Goal: Task Accomplishment & Management: Complete application form

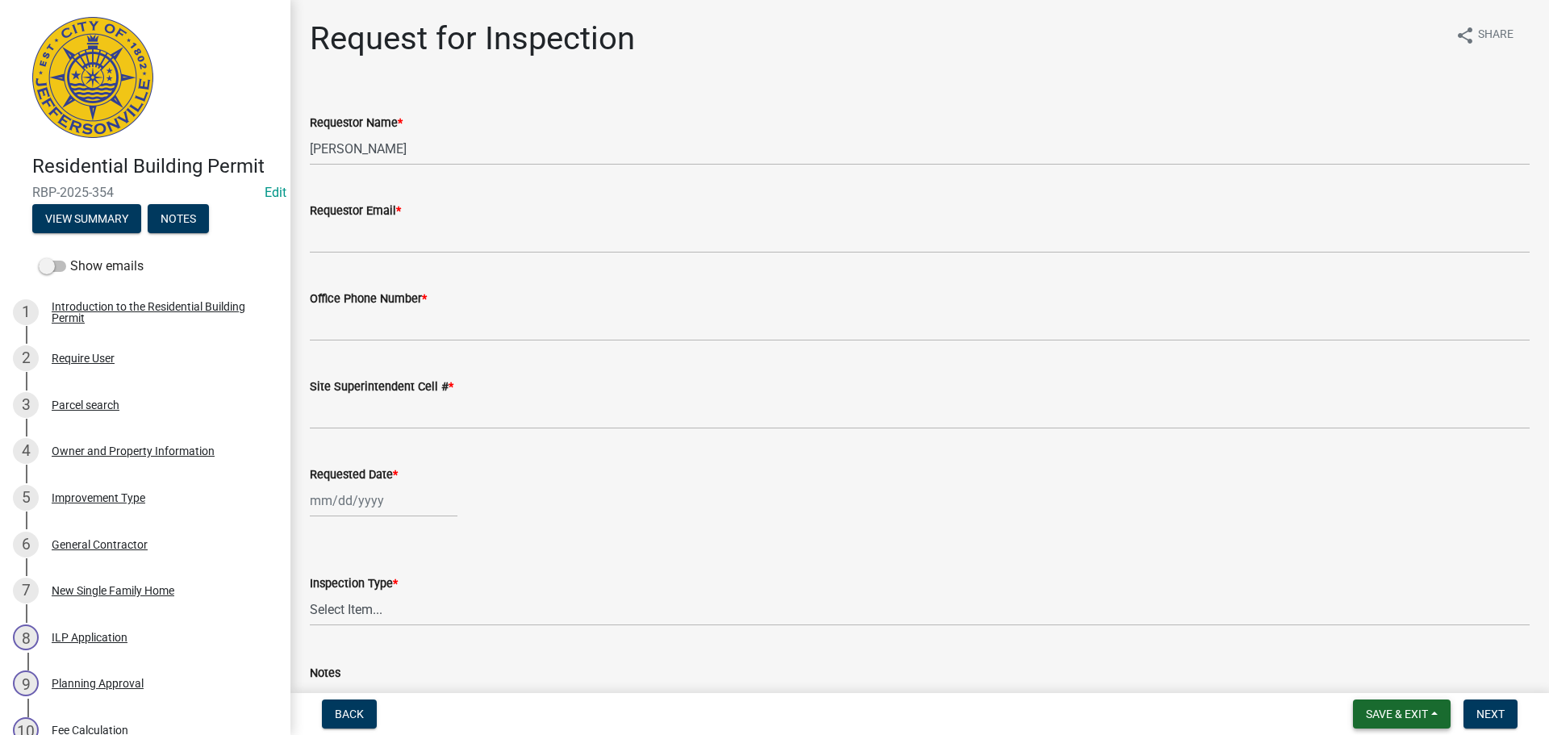
click at [1393, 714] on span "Save & Exit" at bounding box center [1397, 714] width 62 height 13
drag, startPoint x: 1381, startPoint y: 678, endPoint x: 1373, endPoint y: 673, distance: 9.4
click at [1381, 677] on button "Save & Exit" at bounding box center [1386, 672] width 129 height 39
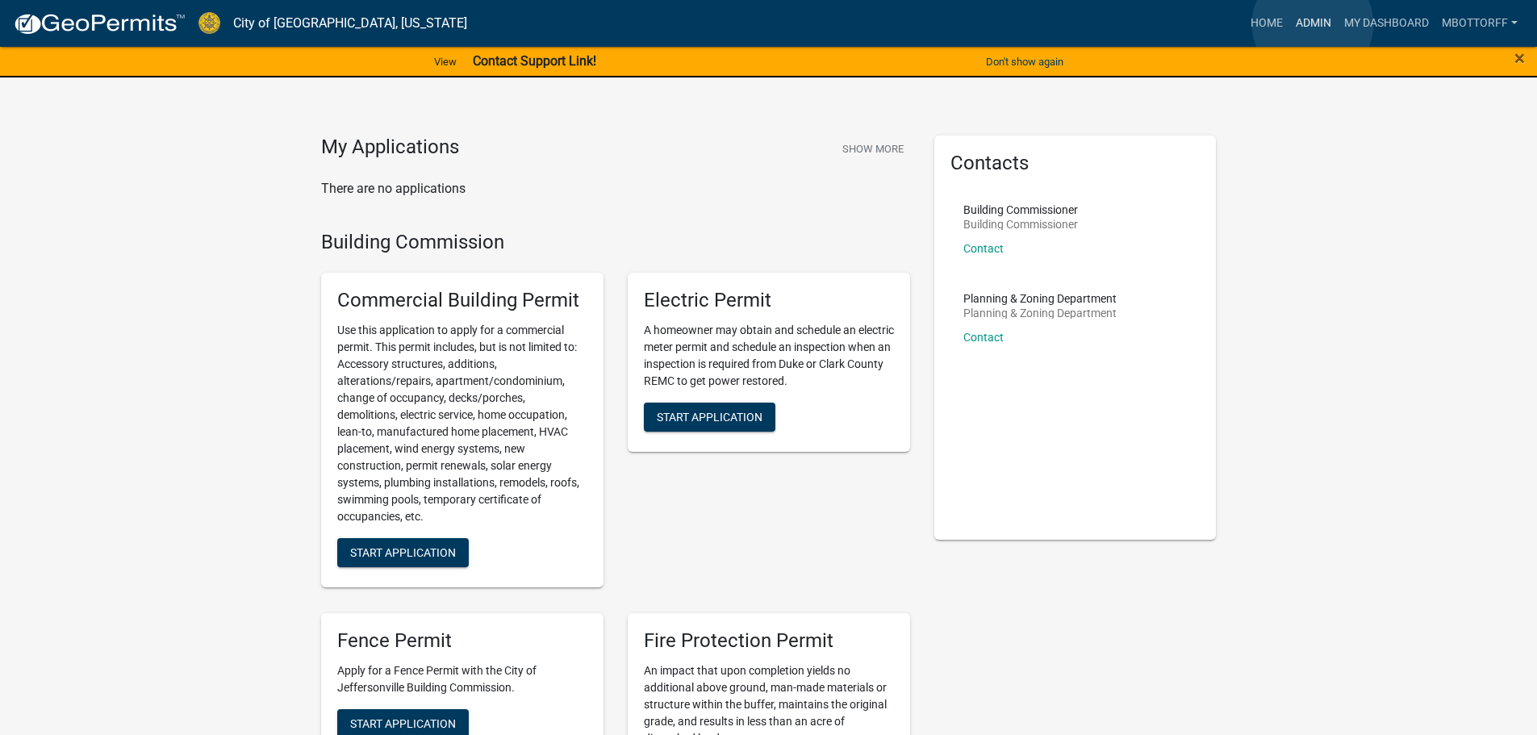
click at [1313, 24] on link "Admin" at bounding box center [1313, 23] width 48 height 31
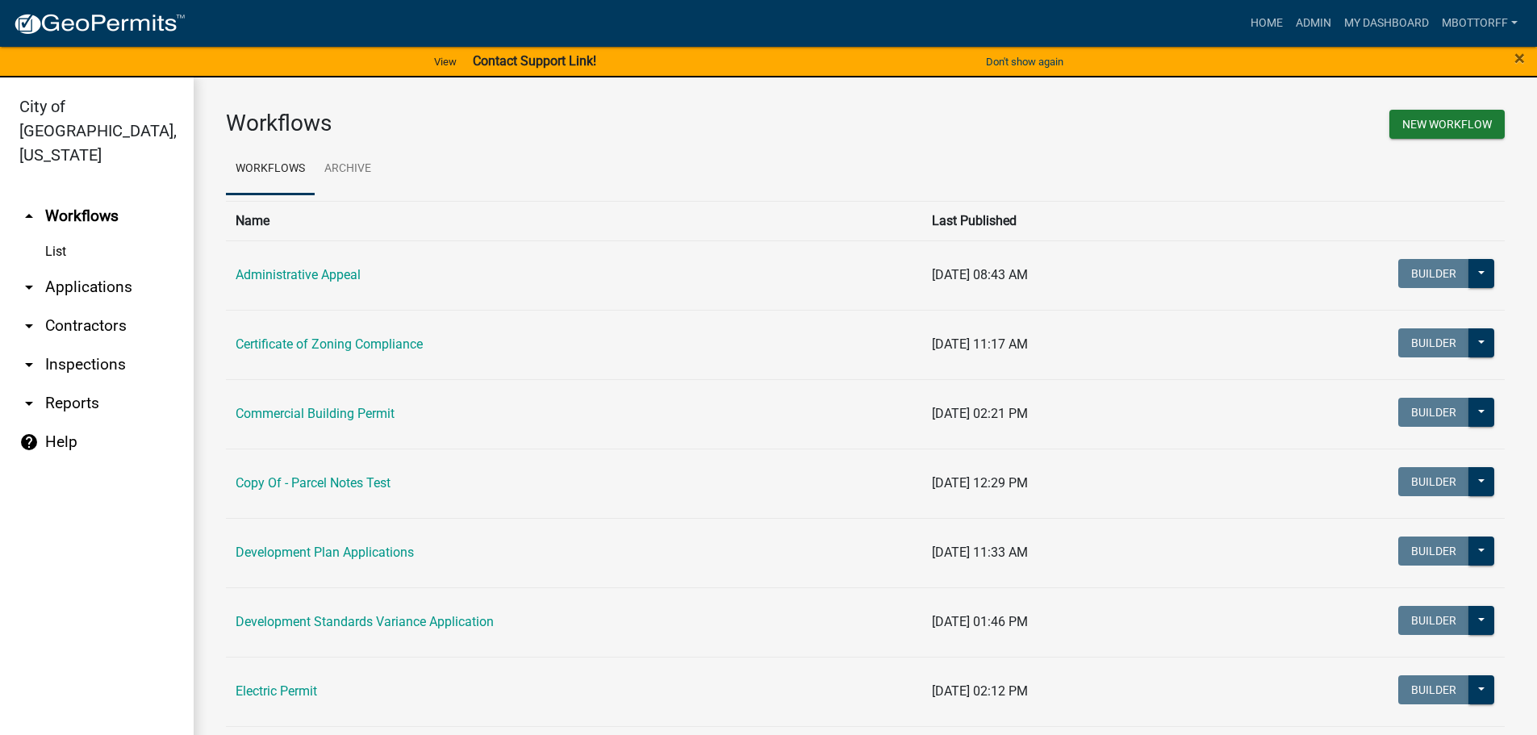
click at [69, 268] on link "arrow_drop_down Applications" at bounding box center [97, 287] width 194 height 39
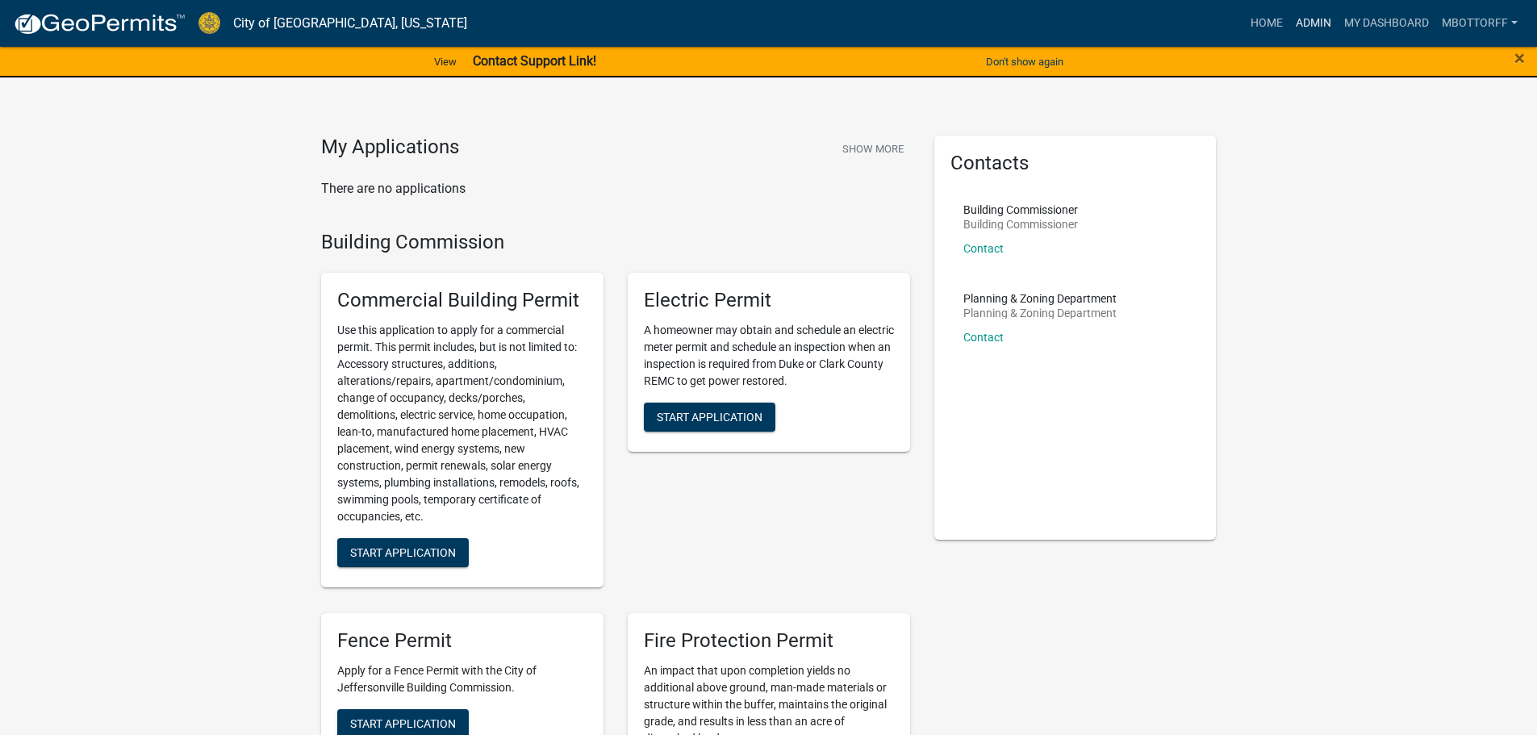
click at [1303, 21] on link "Admin" at bounding box center [1313, 23] width 48 height 31
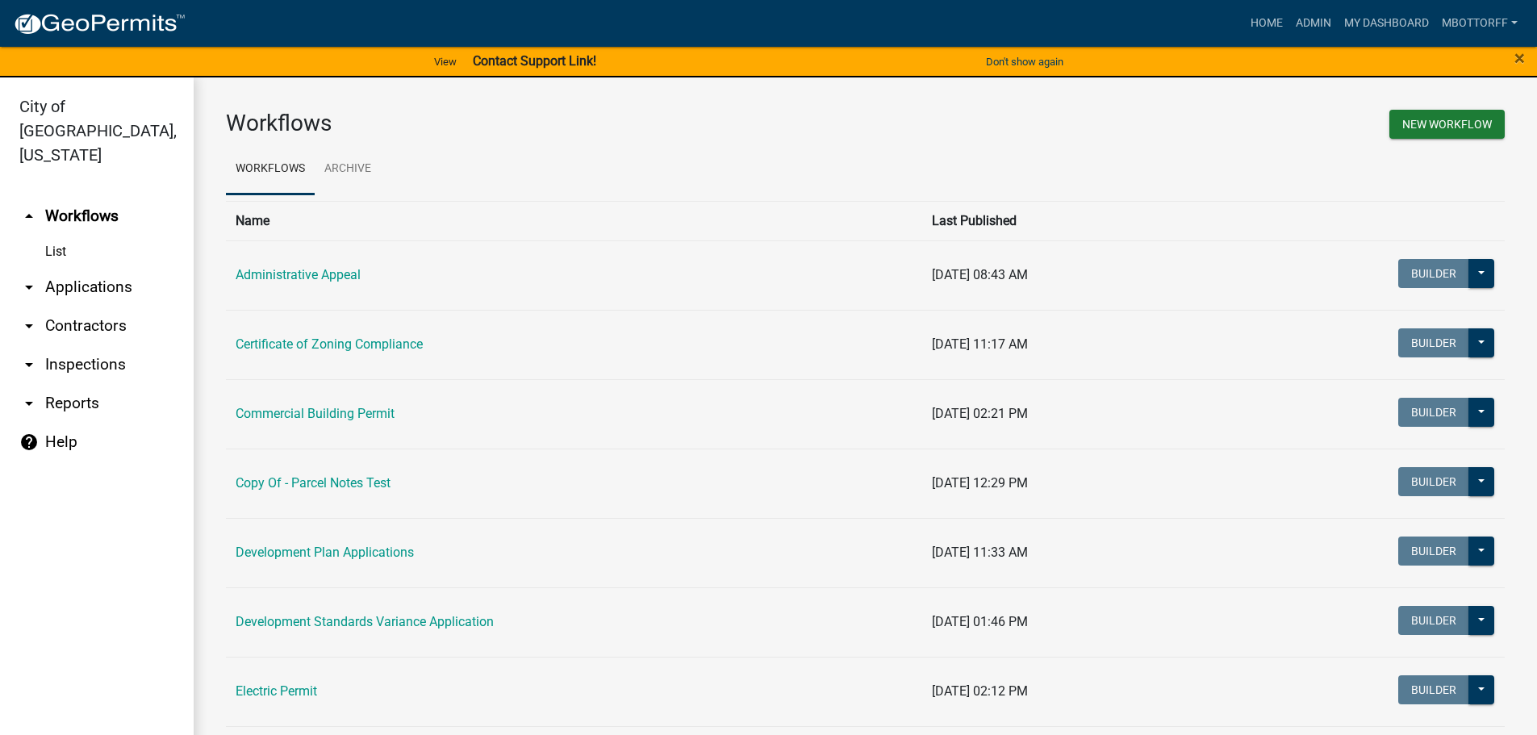
click at [75, 268] on link "arrow_drop_down Applications" at bounding box center [97, 287] width 194 height 39
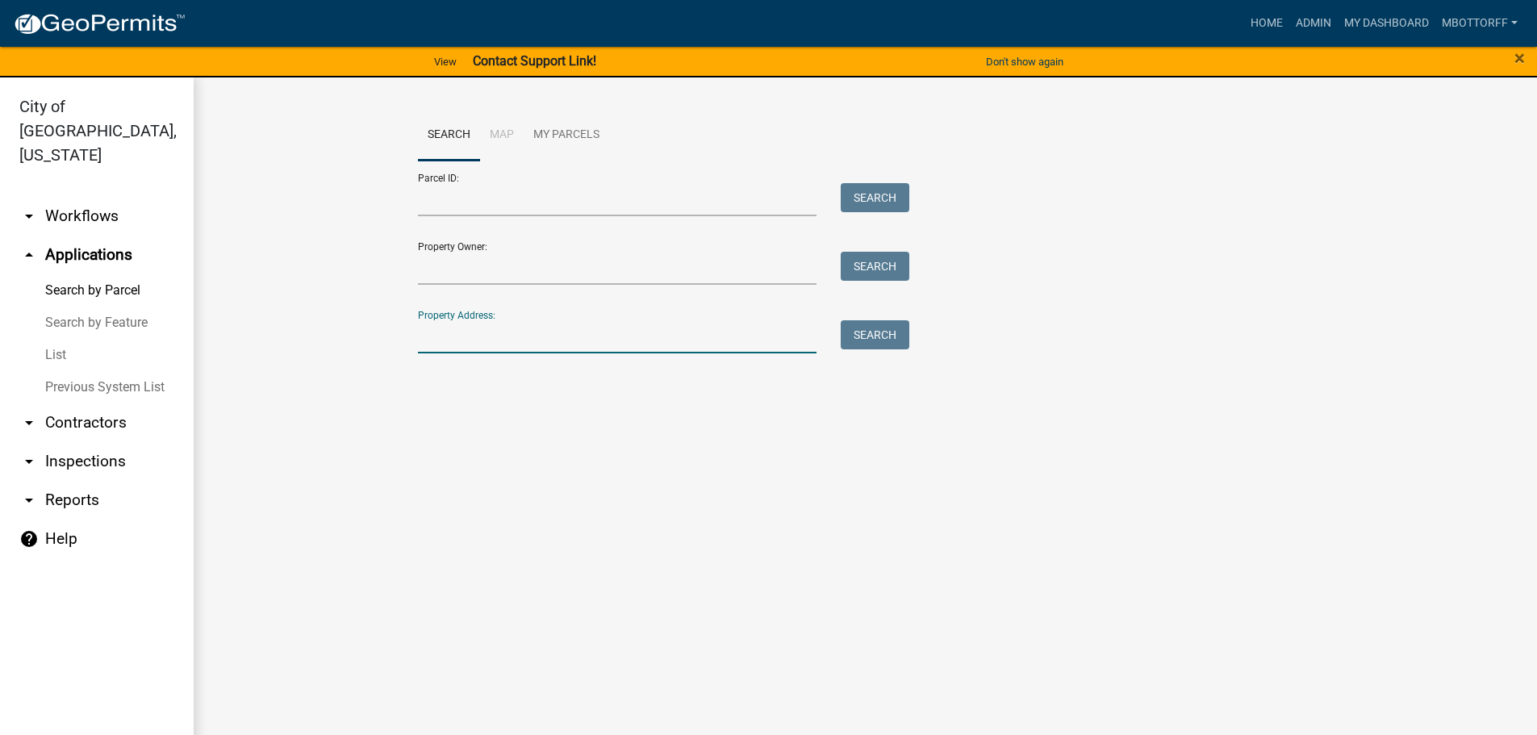
click at [448, 339] on input "Property Address:" at bounding box center [617, 336] width 399 height 33
type input "422"
drag, startPoint x: 880, startPoint y: 332, endPoint x: 871, endPoint y: 332, distance: 8.9
click at [877, 332] on button "Search" at bounding box center [875, 334] width 69 height 29
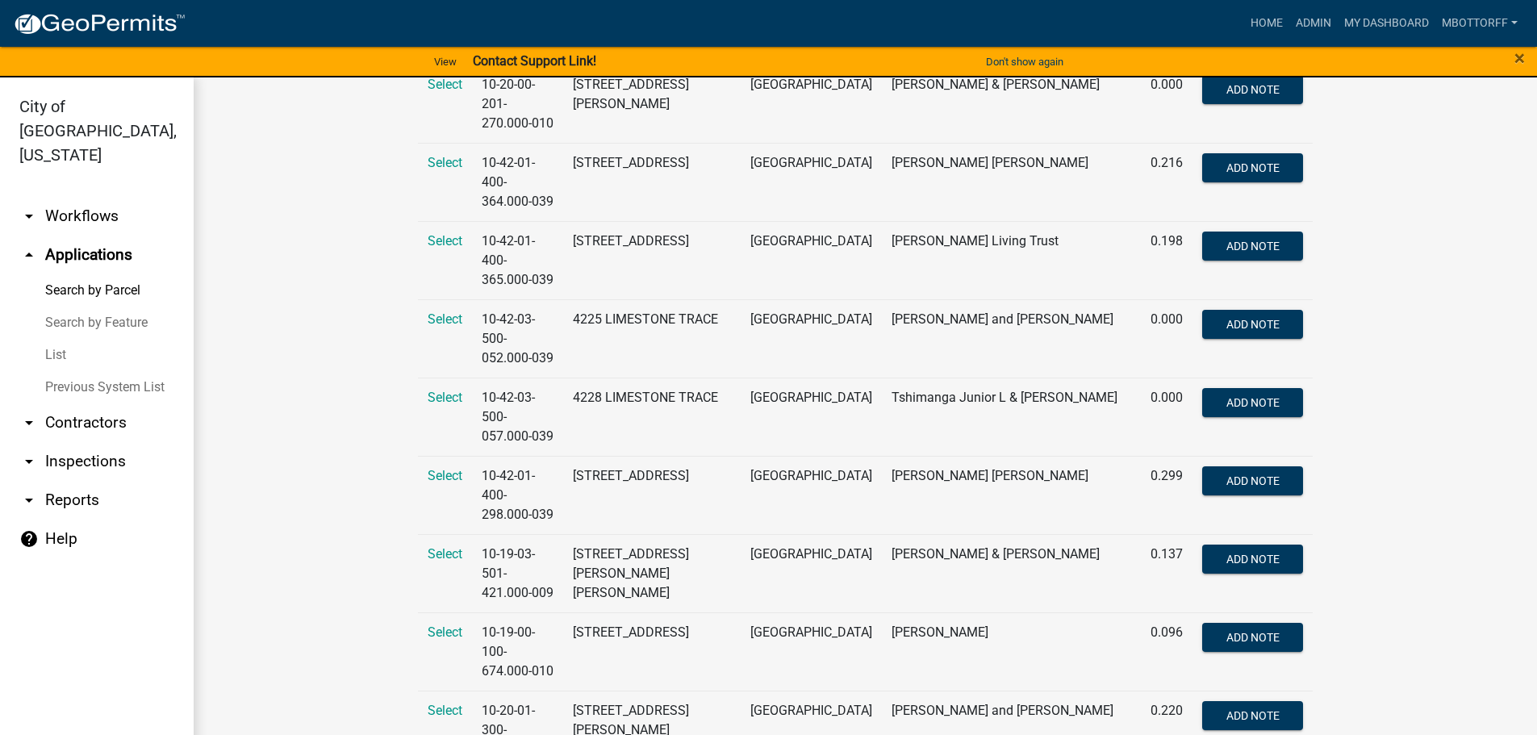
scroll to position [1694, 0]
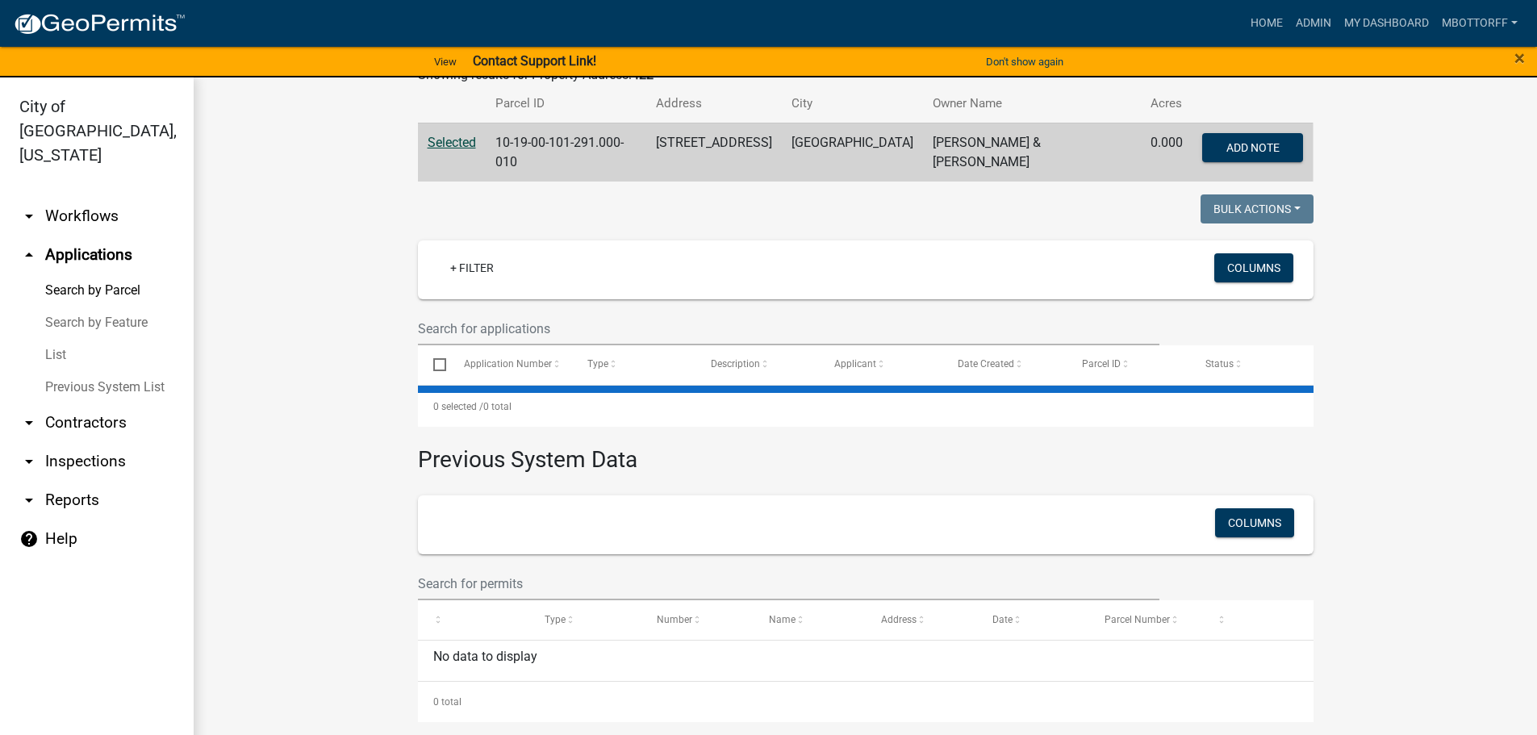
scroll to position [0, 0]
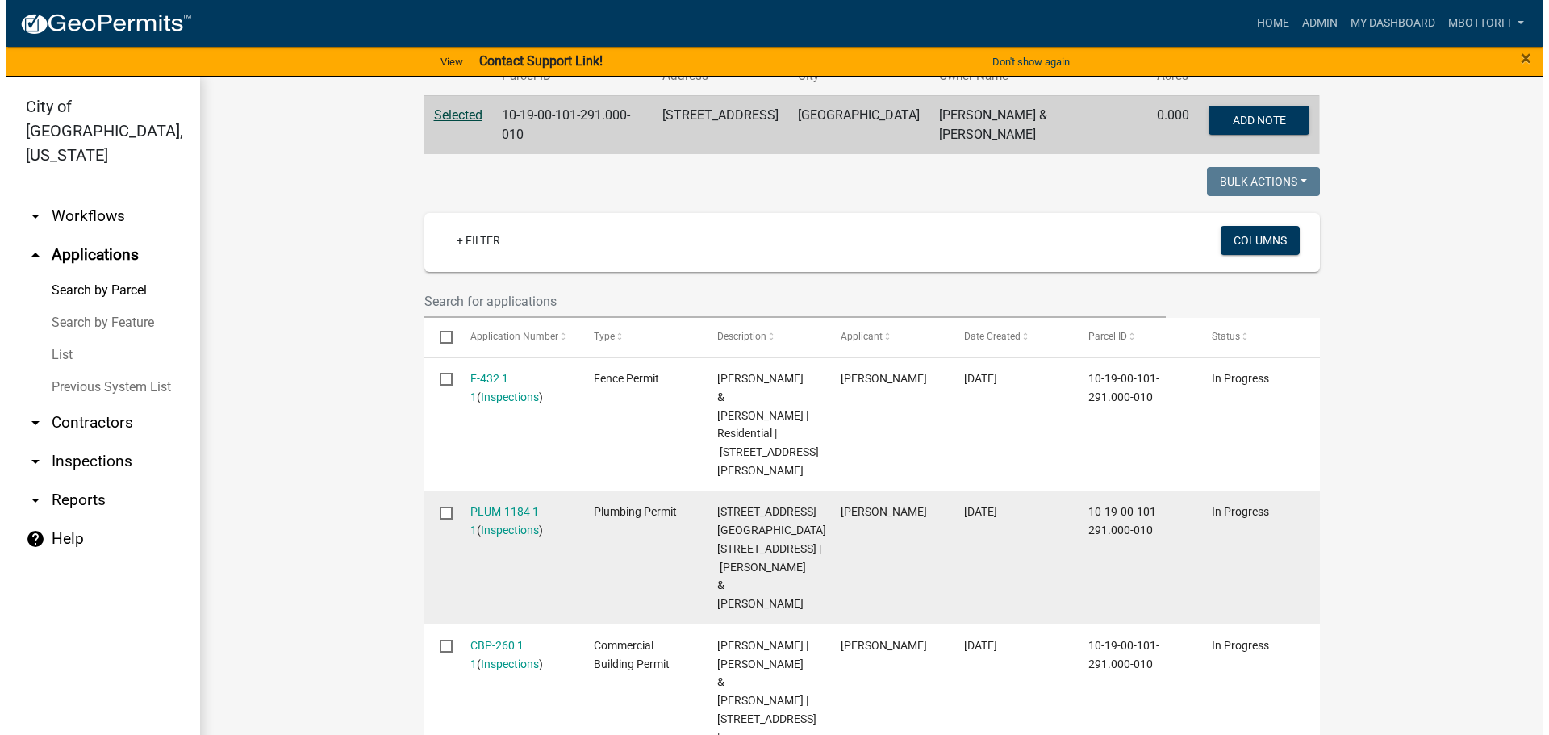
scroll to position [579, 0]
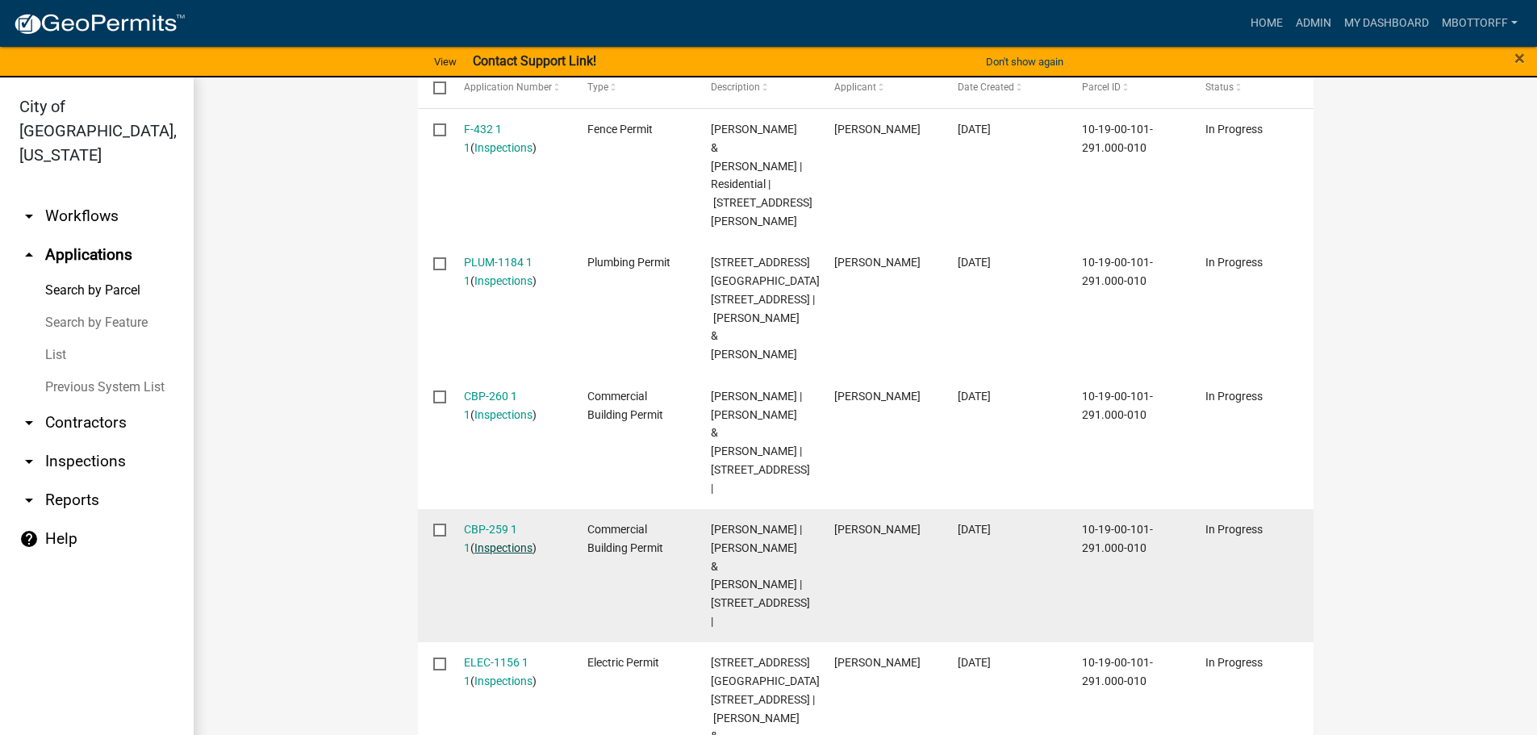
click at [499, 541] on link "Inspections" at bounding box center [503, 547] width 58 height 13
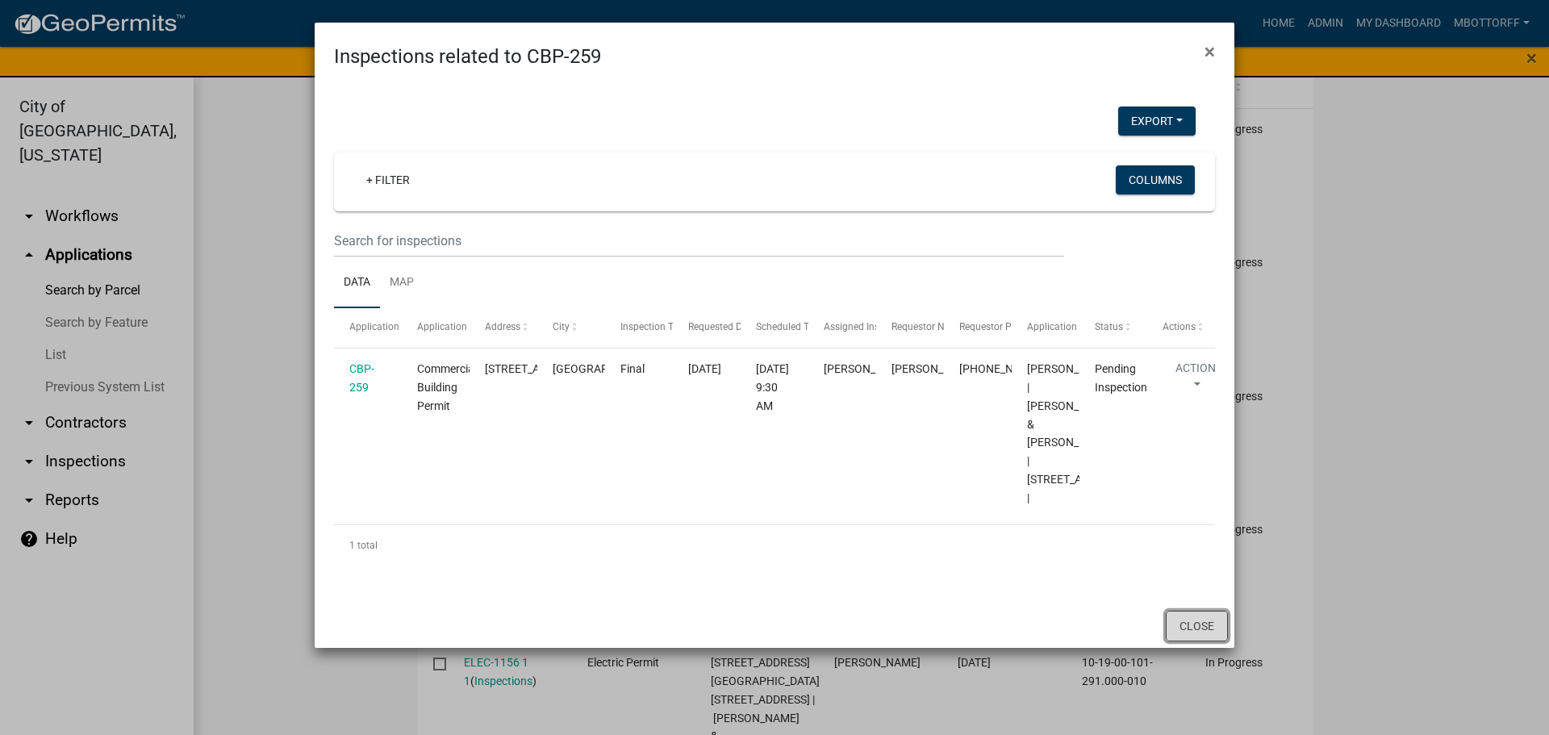
click at [1194, 641] on button "Close" at bounding box center [1197, 626] width 62 height 31
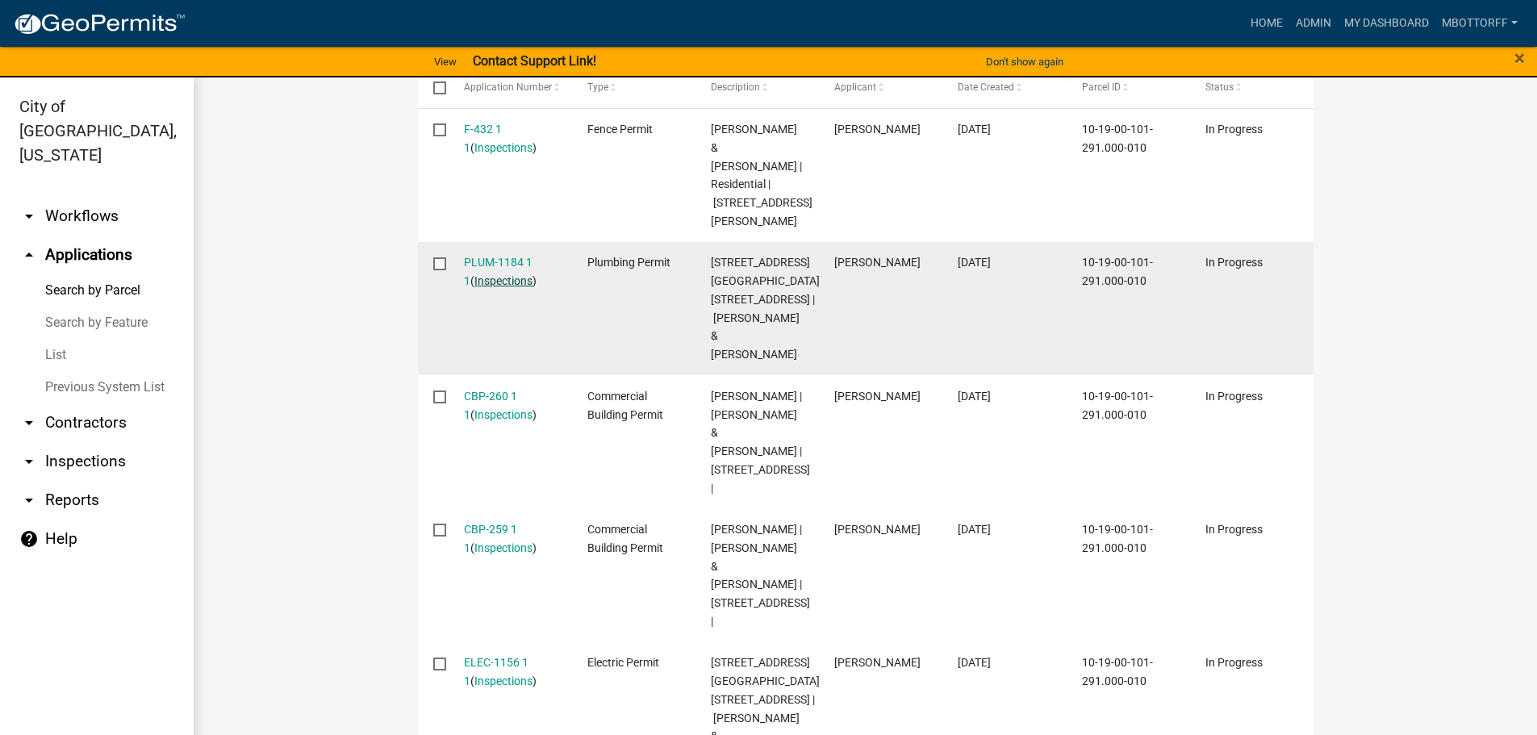
click at [489, 274] on link "Inspections" at bounding box center [503, 280] width 58 height 13
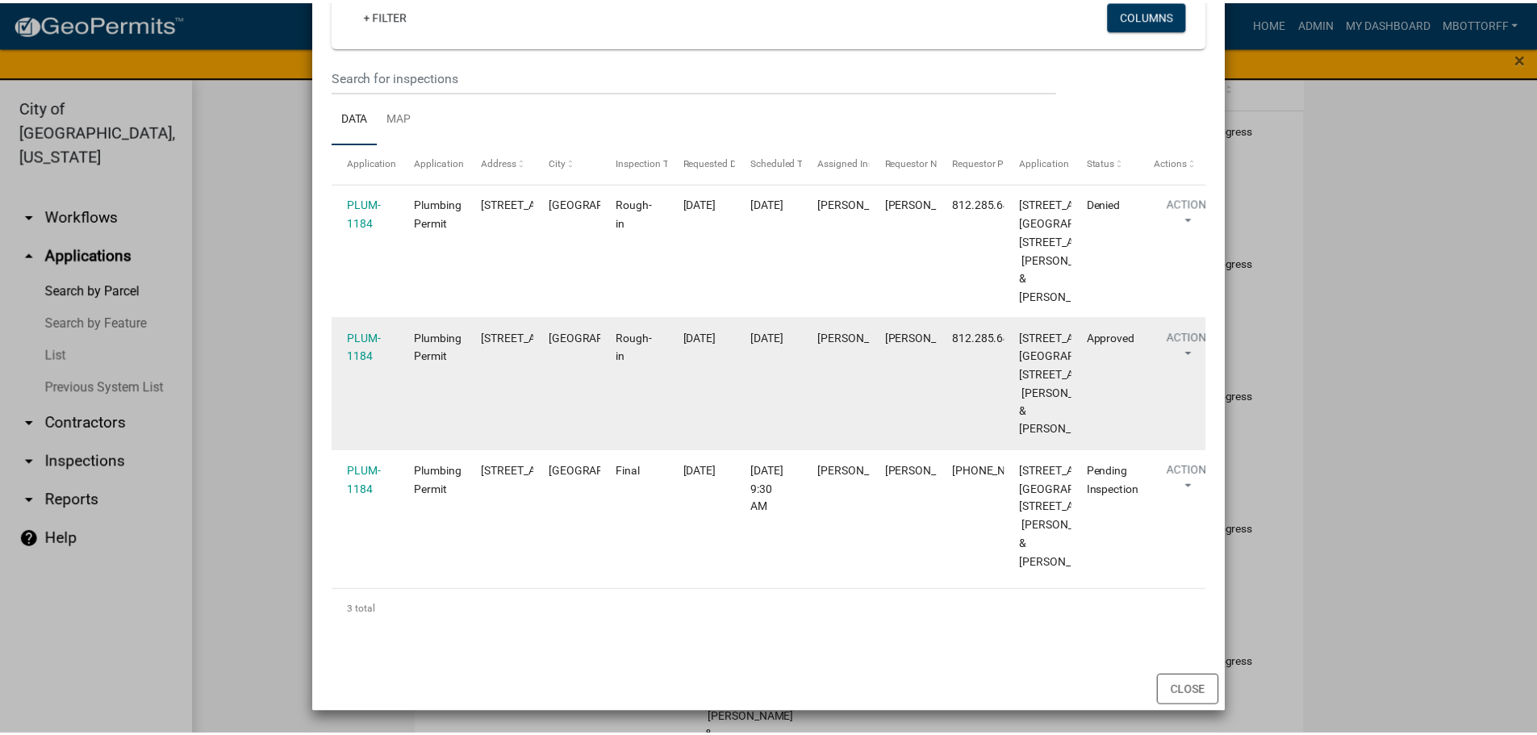
scroll to position [551, 0]
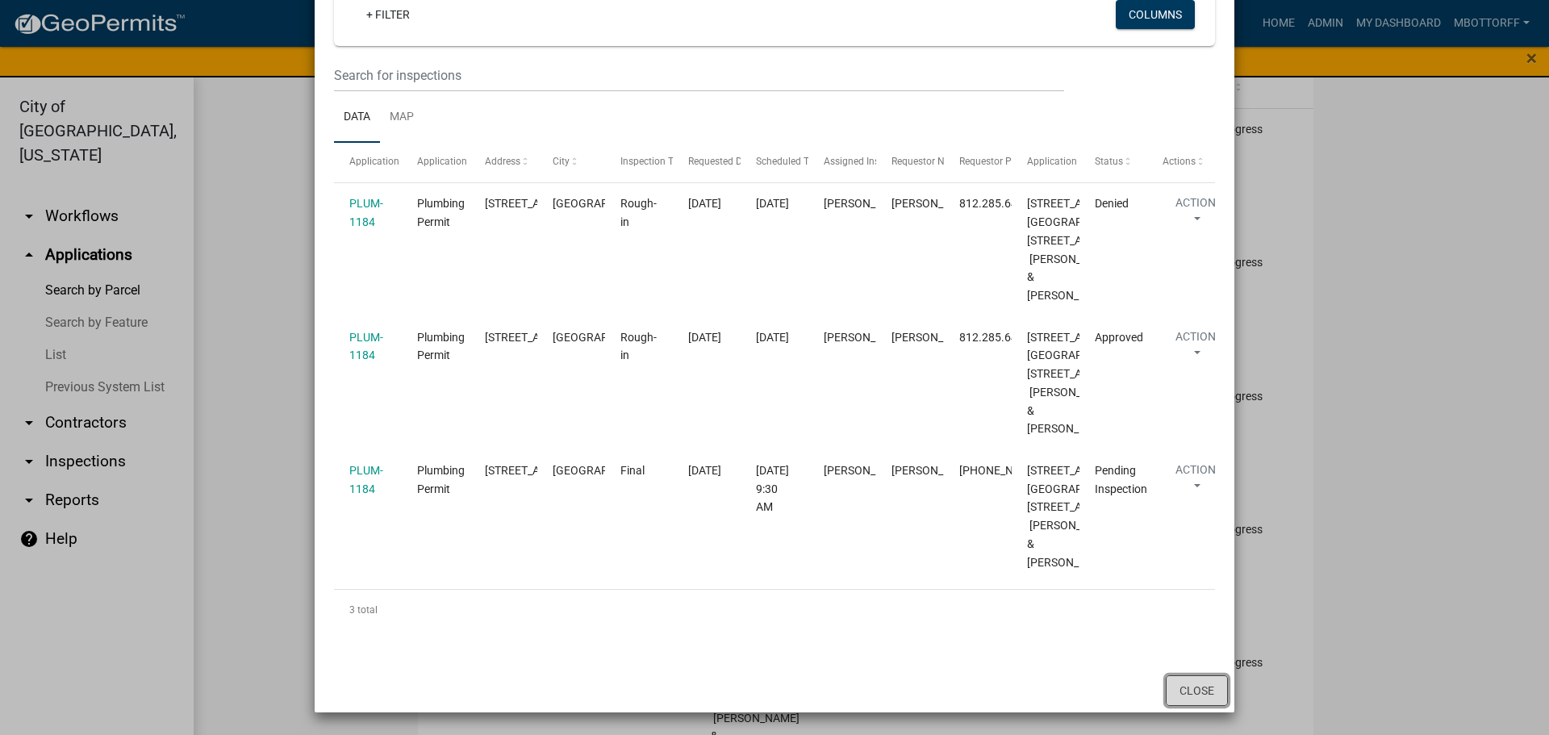
click at [1201, 688] on button "Close" at bounding box center [1197, 690] width 62 height 31
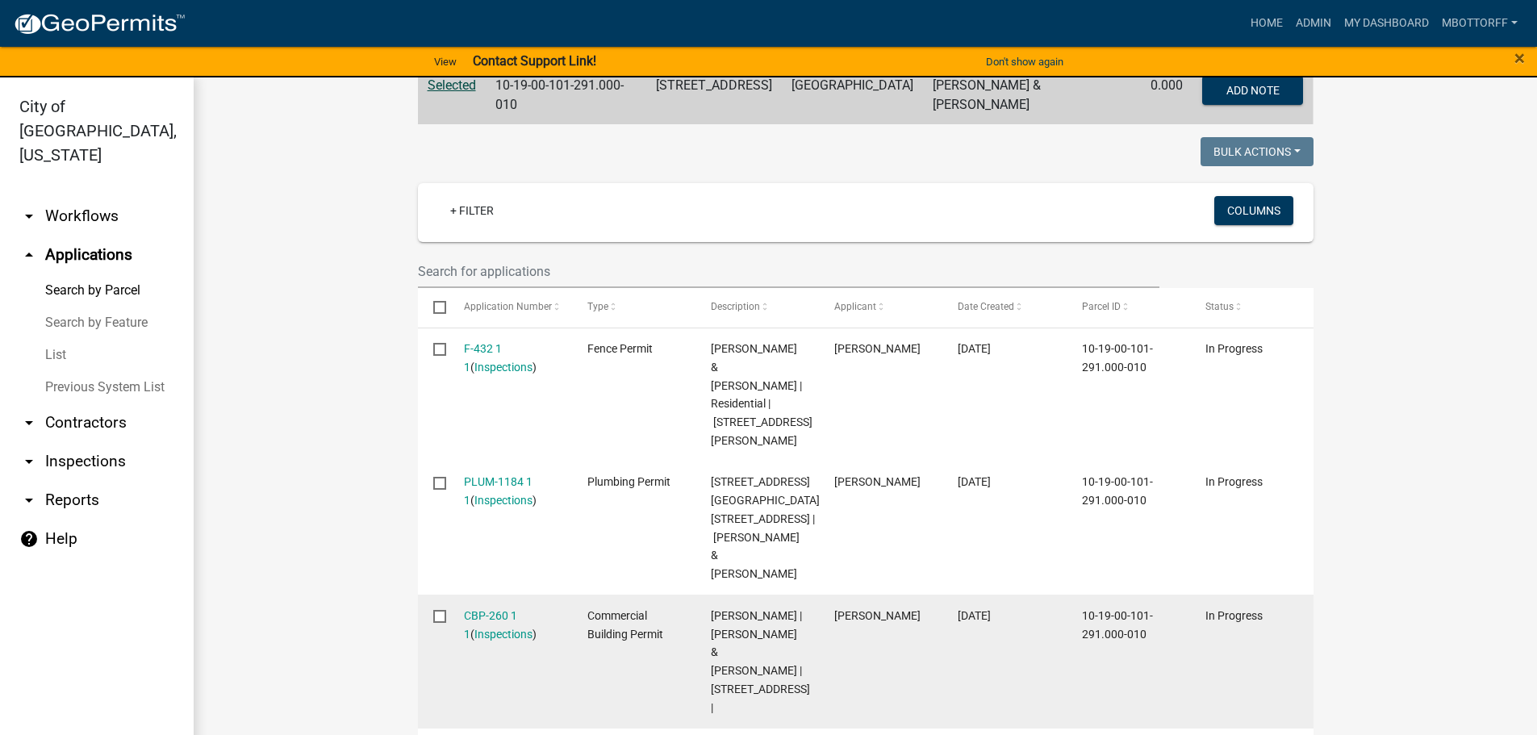
scroll to position [337, 0]
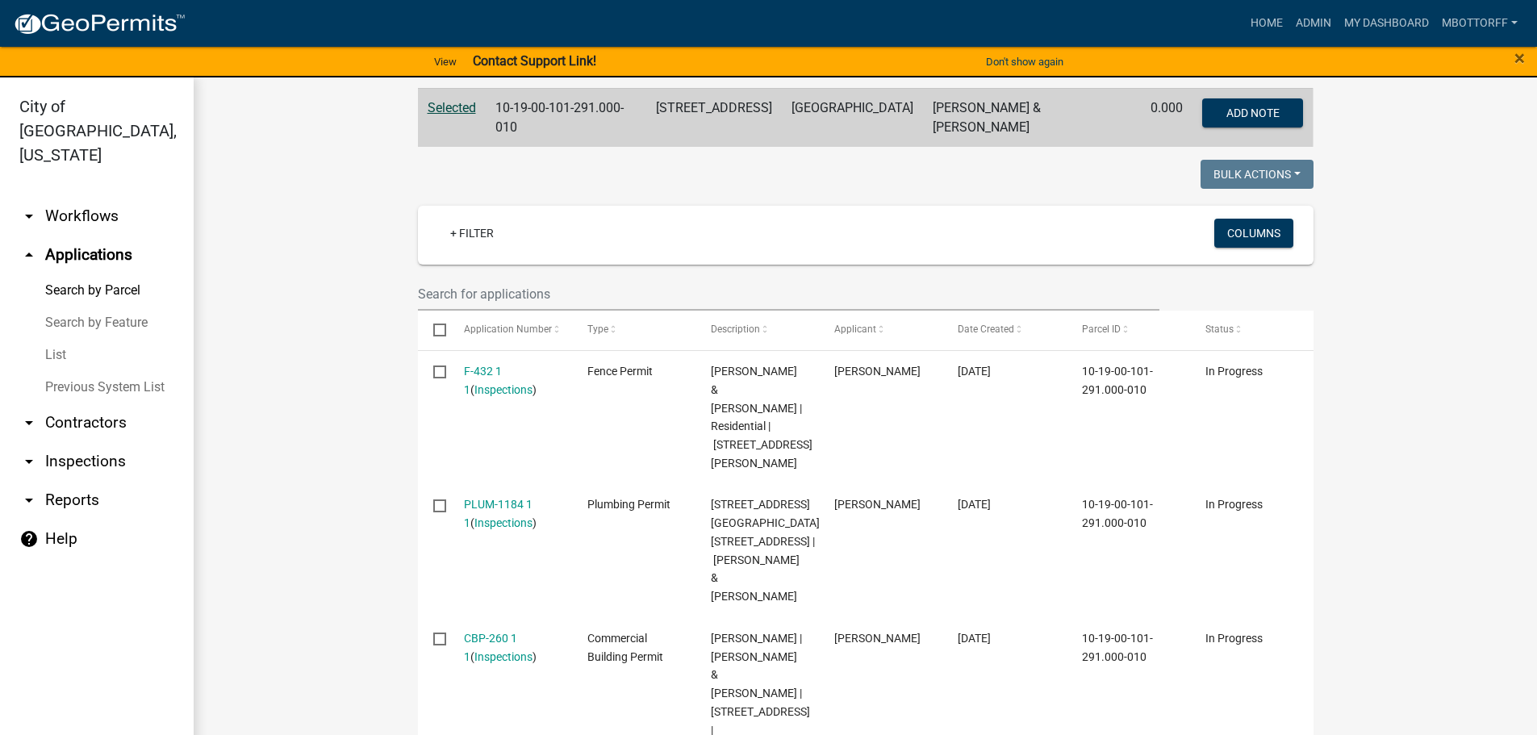
click at [68, 403] on link "arrow_drop_down Contractors" at bounding box center [97, 422] width 194 height 39
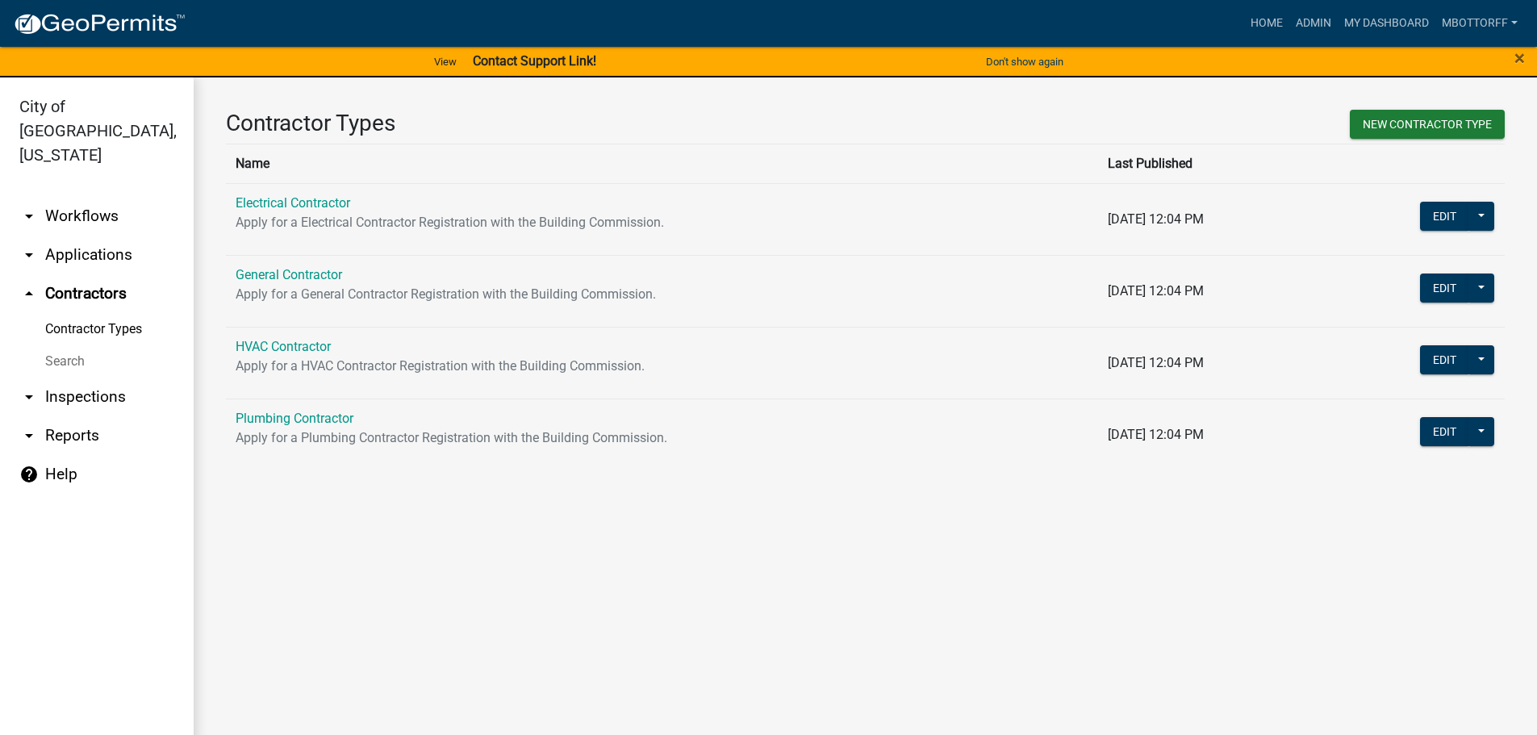
drag, startPoint x: 289, startPoint y: 414, endPoint x: 336, endPoint y: 383, distance: 56.6
click at [289, 412] on link "Plumbing Contractor" at bounding box center [295, 418] width 118 height 15
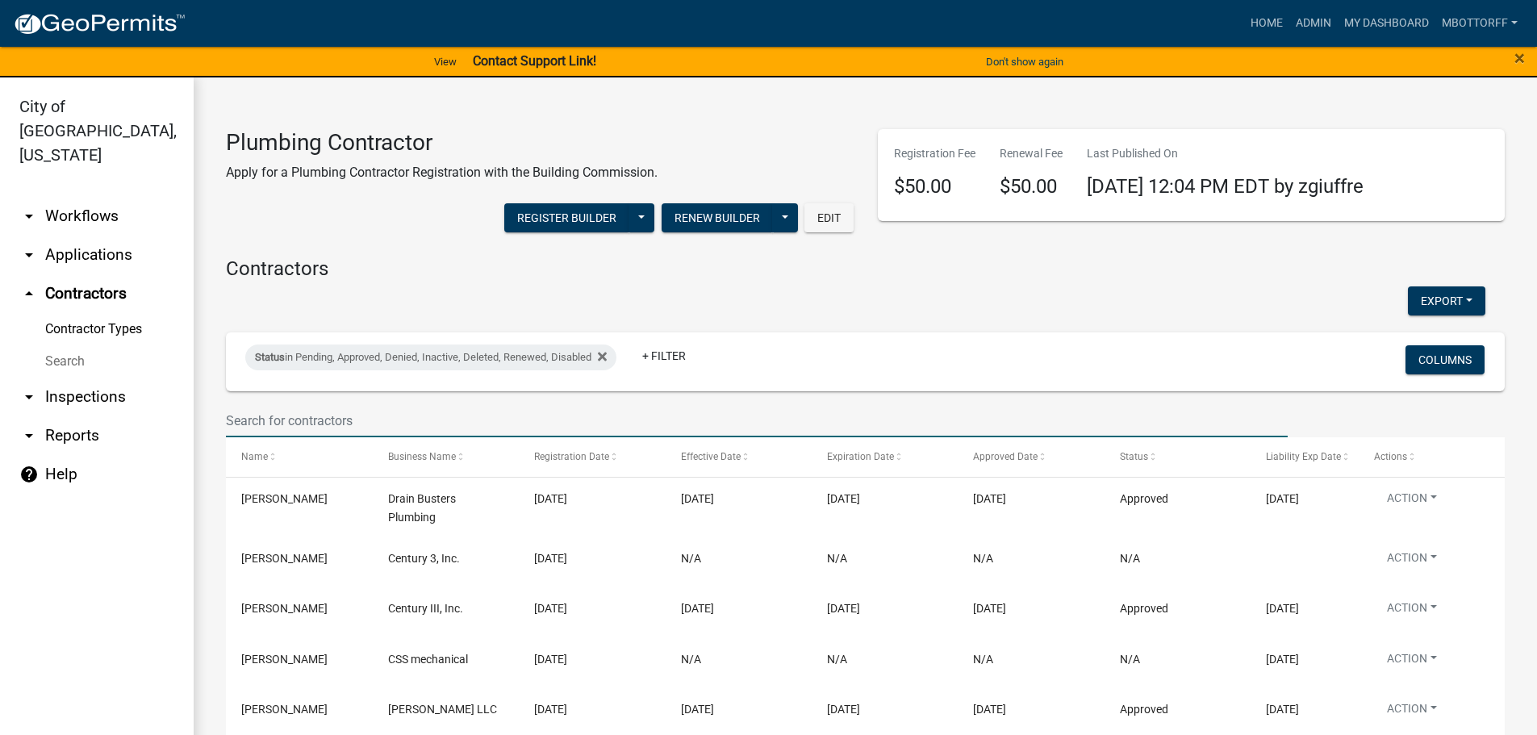
click at [295, 412] on input "text" at bounding box center [757, 420] width 1062 height 33
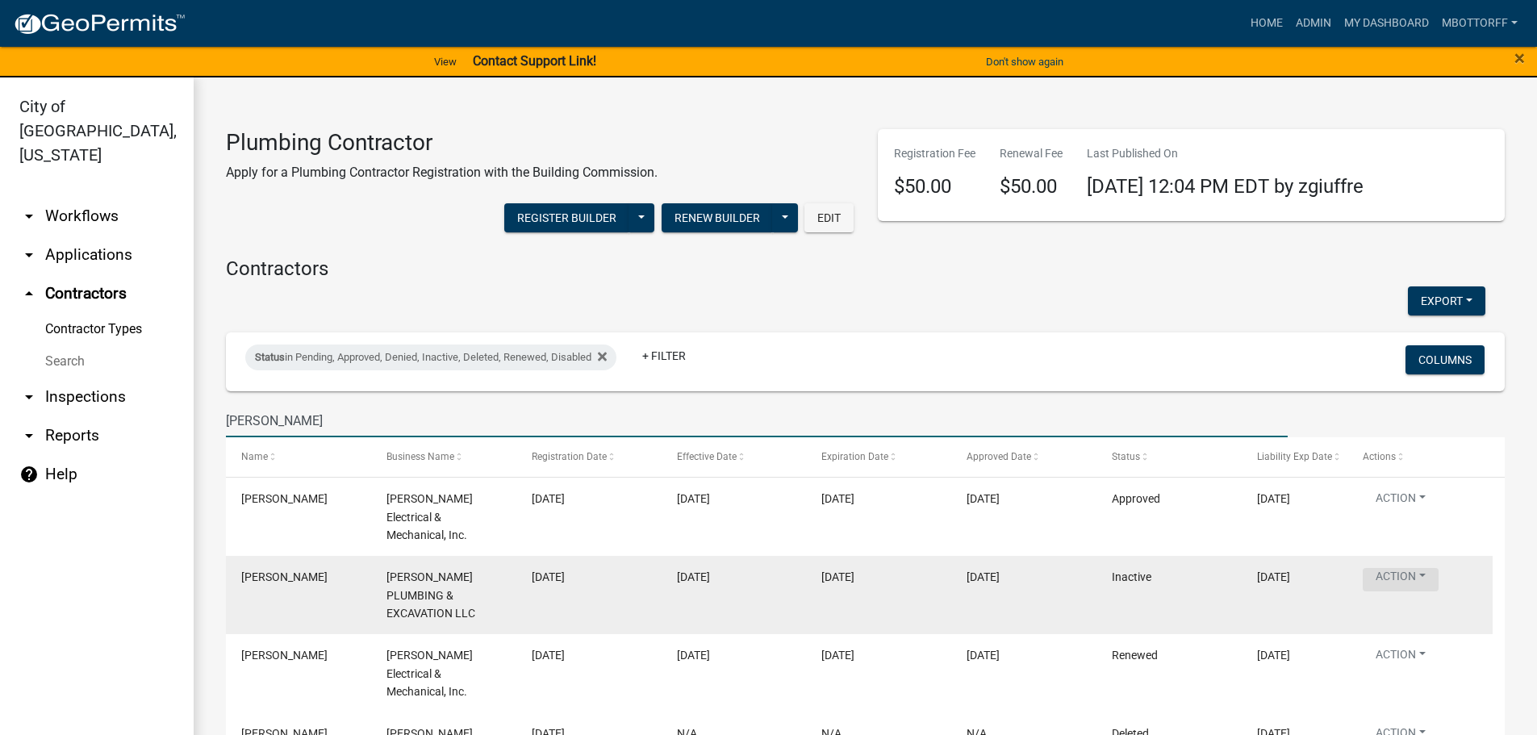
type input "EDWARDS"
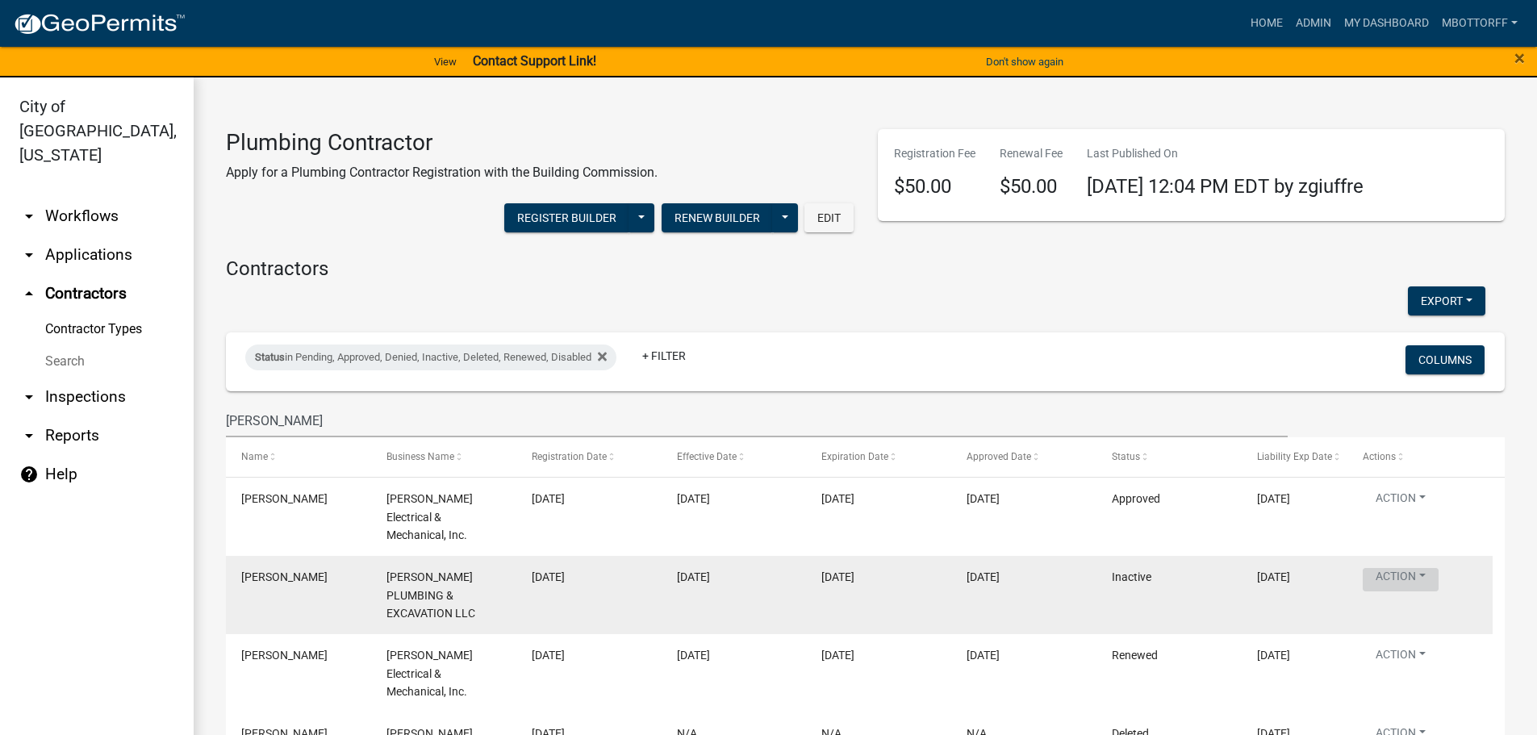
click at [1409, 568] on button "Action" at bounding box center [1401, 579] width 76 height 23
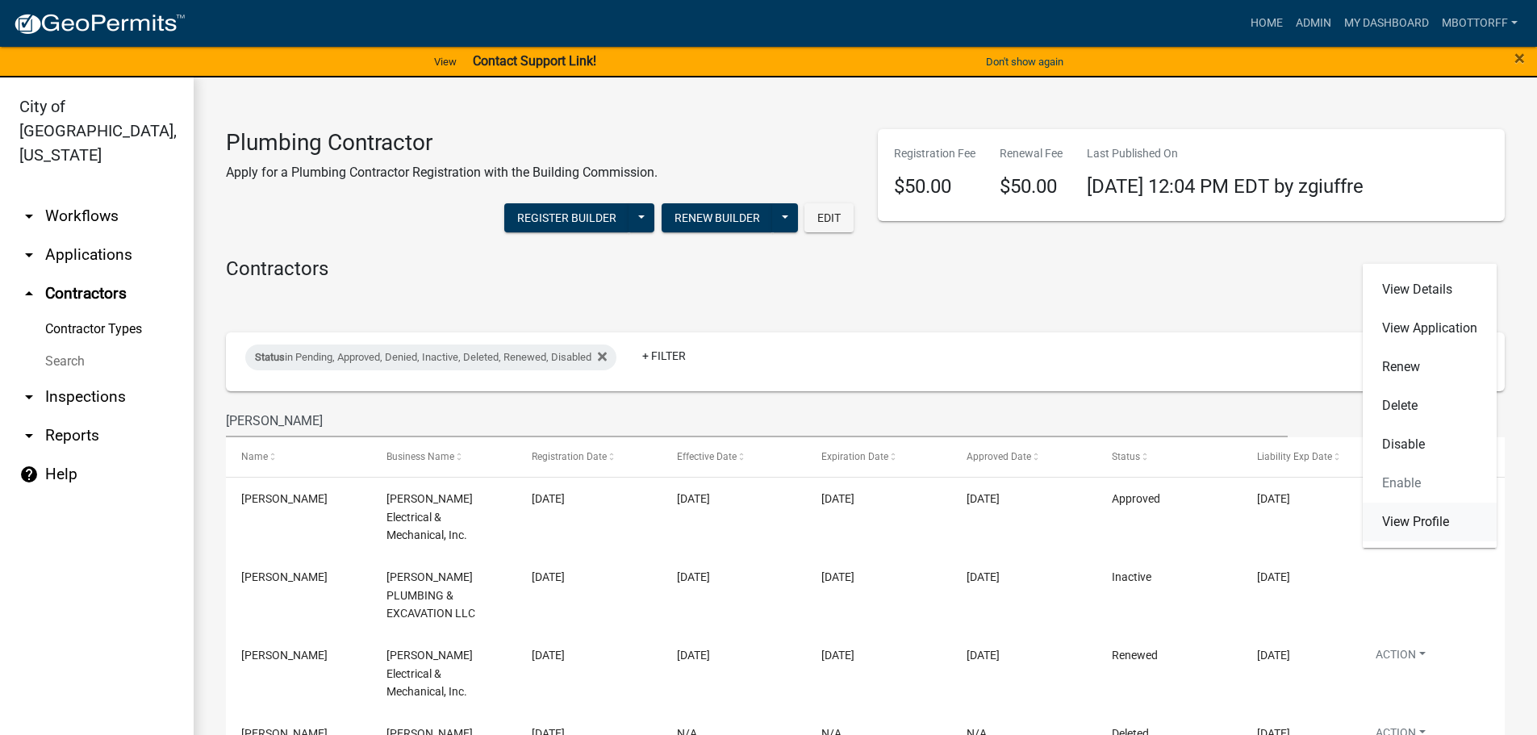
click at [1413, 518] on link "View Profile" at bounding box center [1430, 522] width 134 height 39
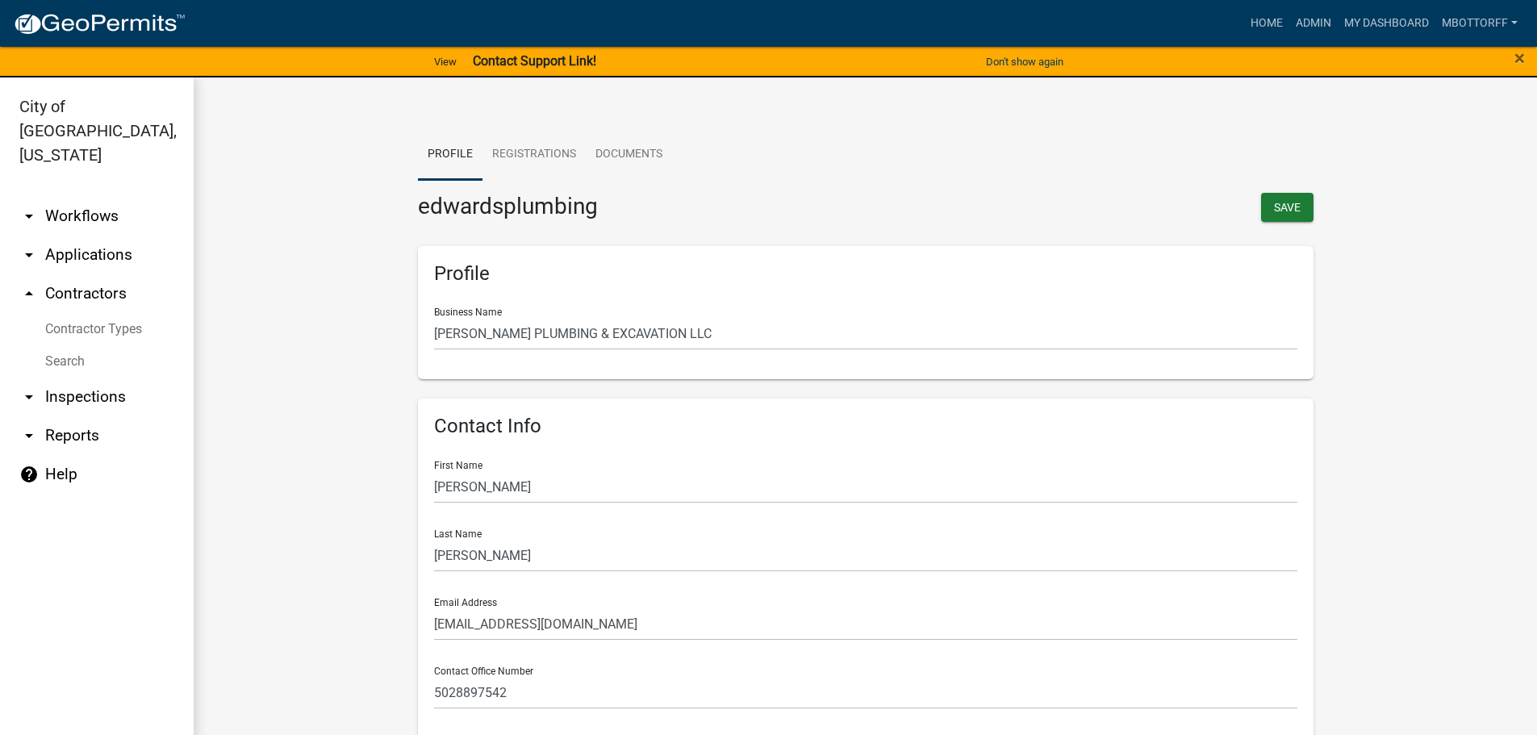
click at [1028, 423] on h6 "Contact Info" at bounding box center [865, 426] width 863 height 23
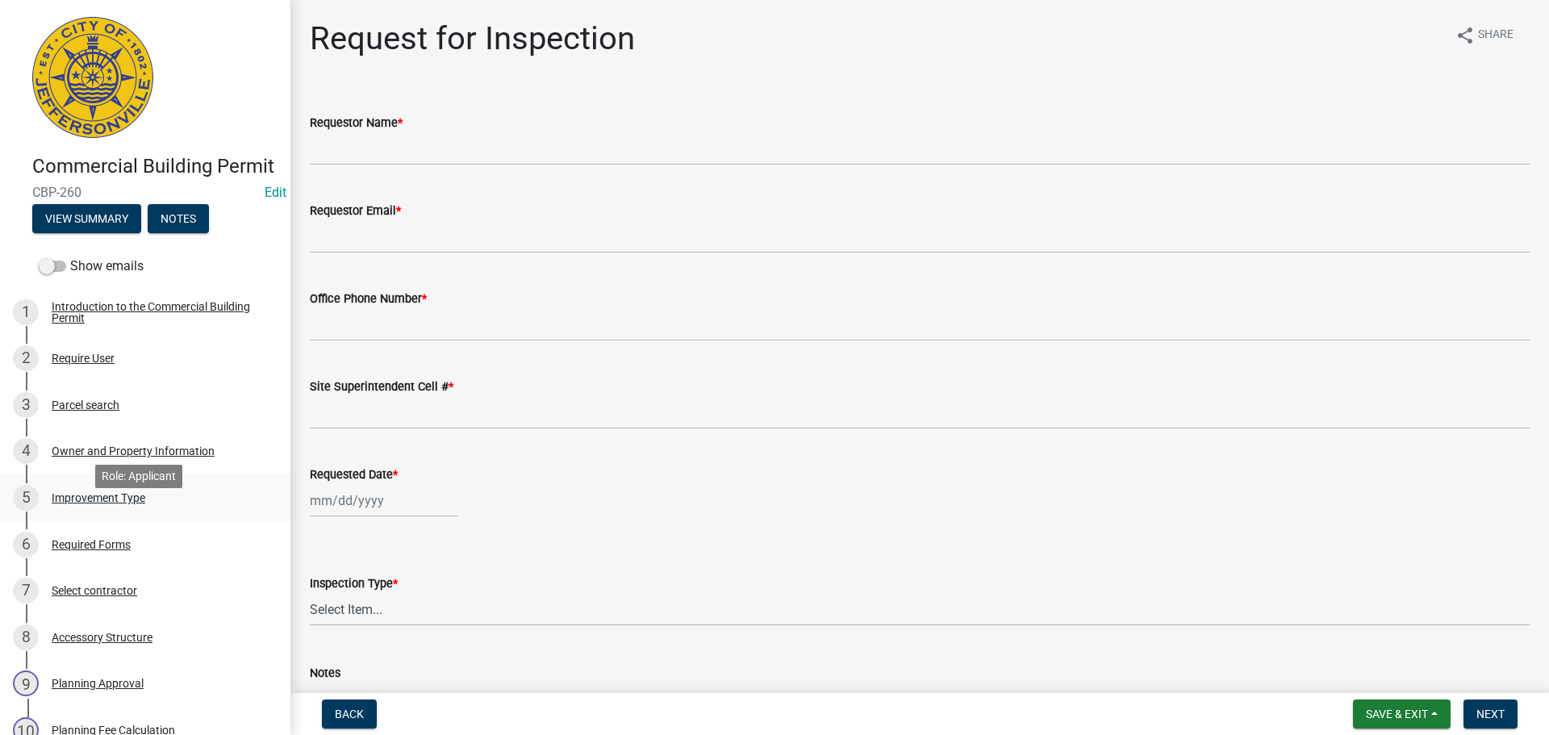
click at [85, 504] on div "Improvement Type" at bounding box center [99, 497] width 94 height 11
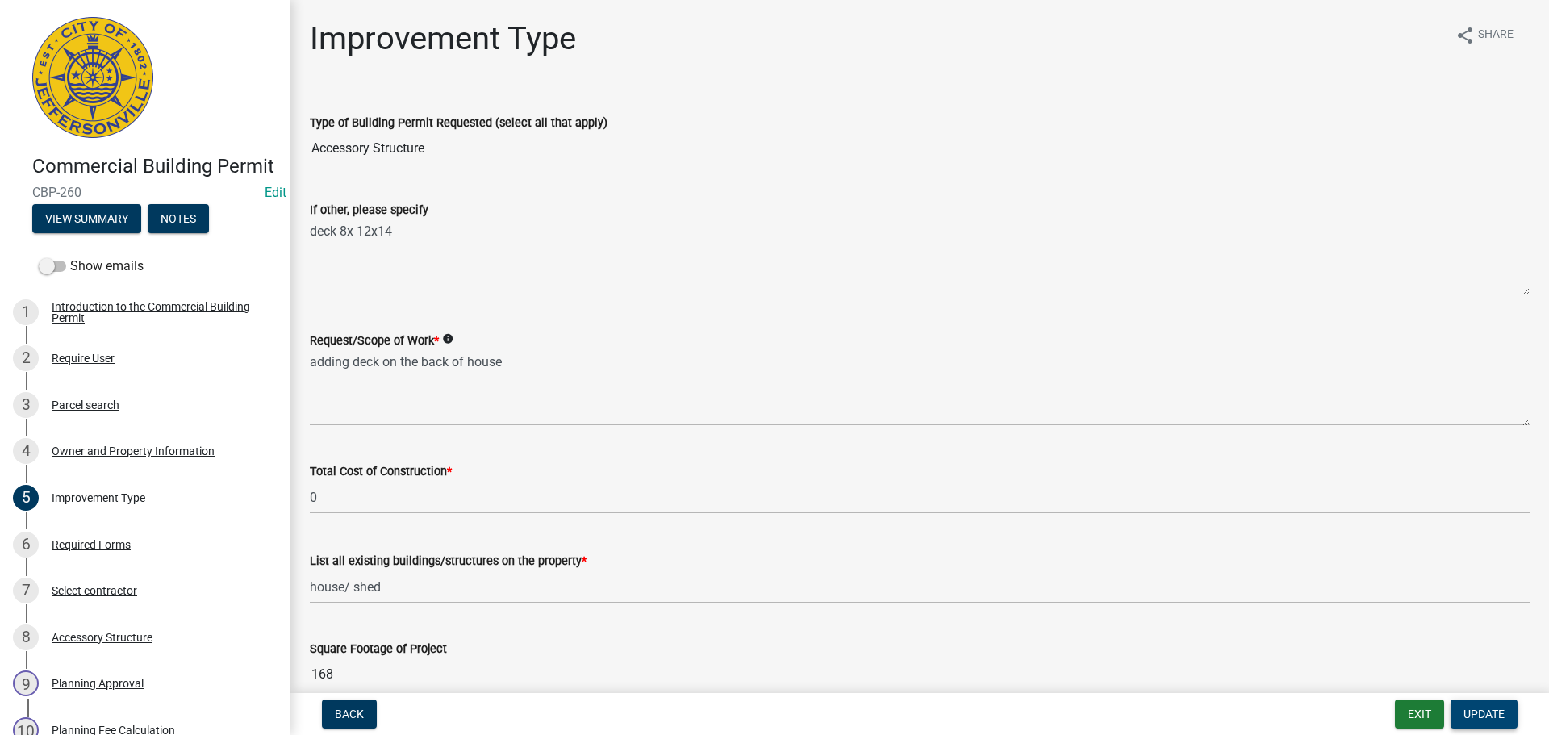
drag, startPoint x: 1486, startPoint y: 720, endPoint x: 1327, endPoint y: 584, distance: 208.9
click at [1486, 719] on span "Update" at bounding box center [1484, 714] width 41 height 13
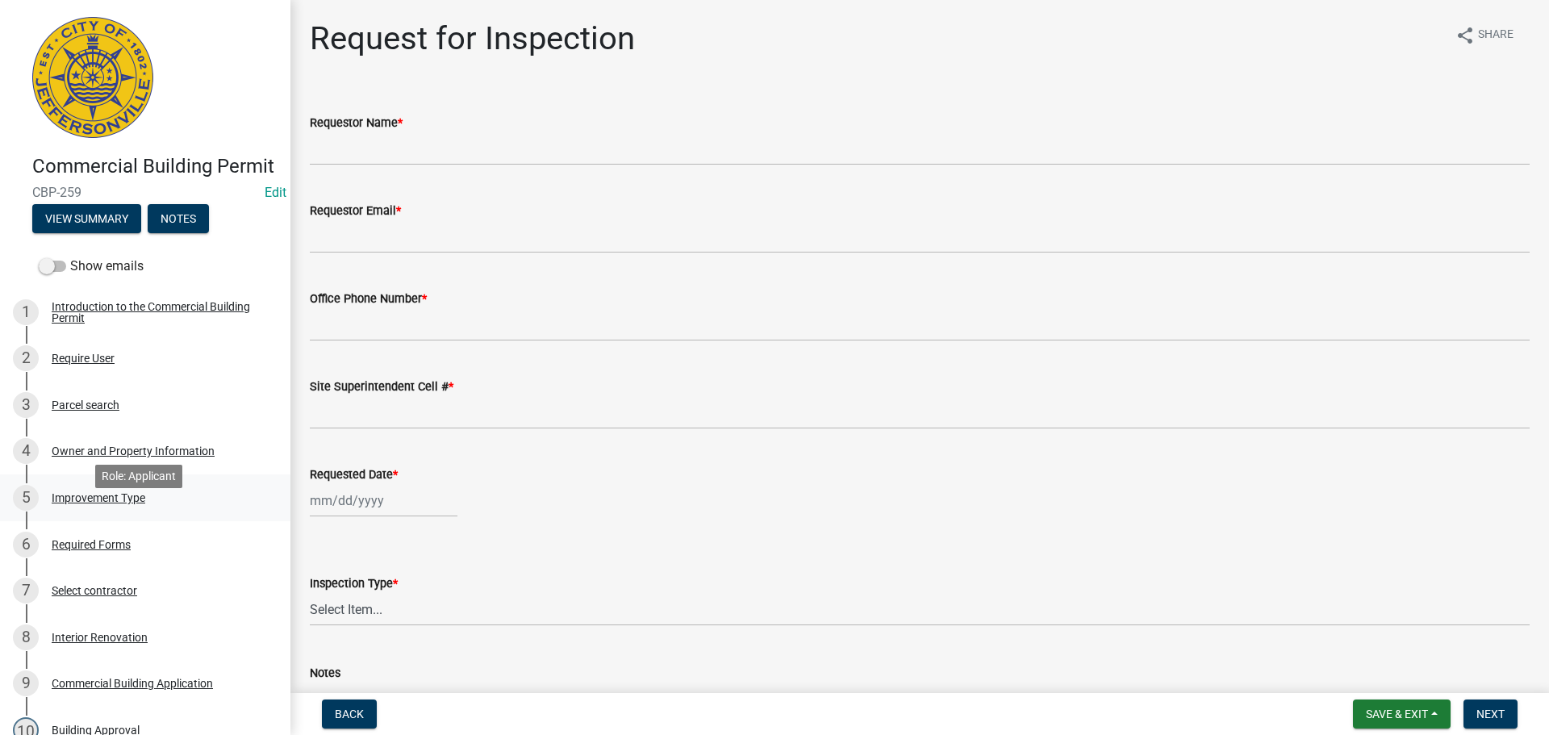
click at [96, 504] on div "Improvement Type" at bounding box center [99, 497] width 94 height 11
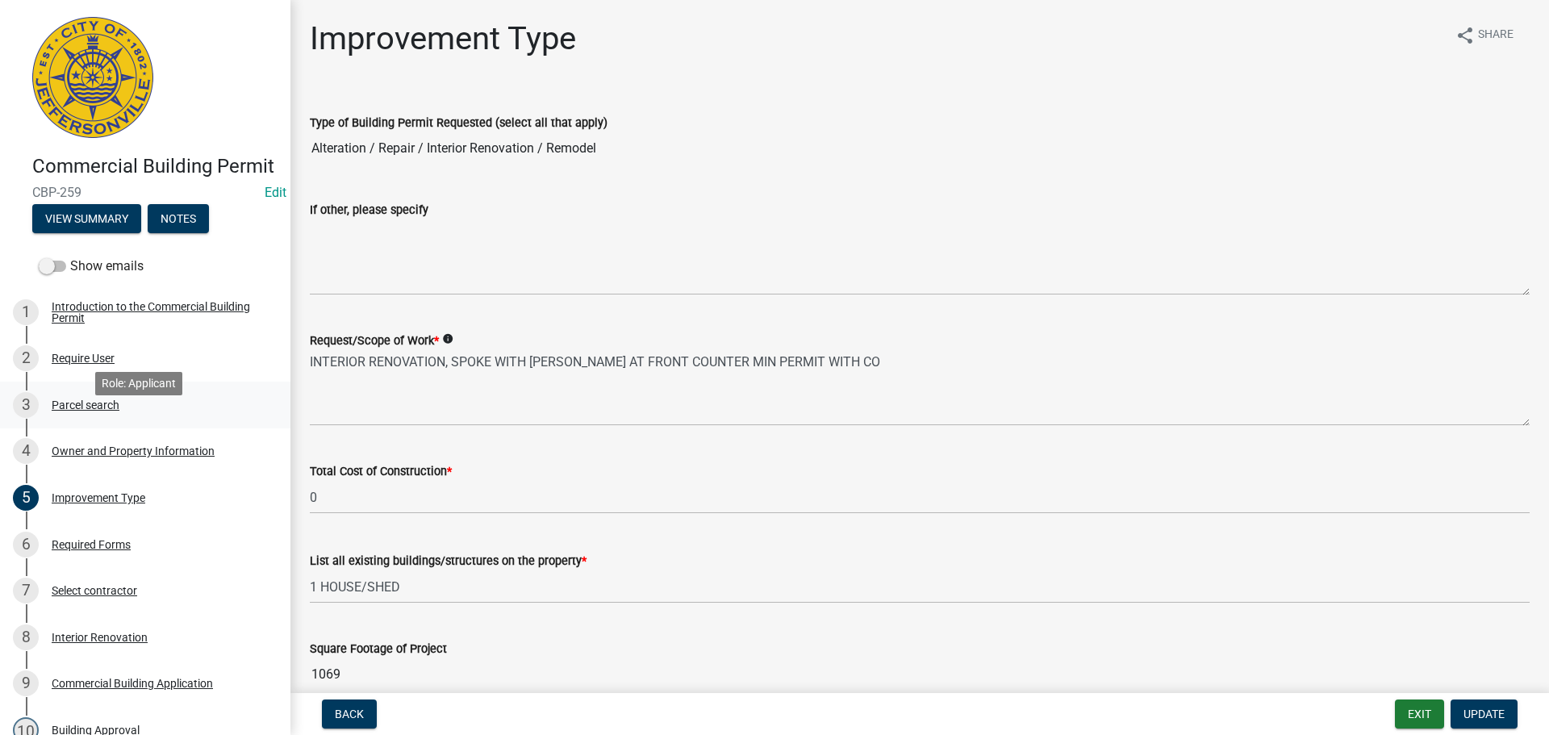
click at [77, 411] on div "Parcel search" at bounding box center [86, 404] width 68 height 11
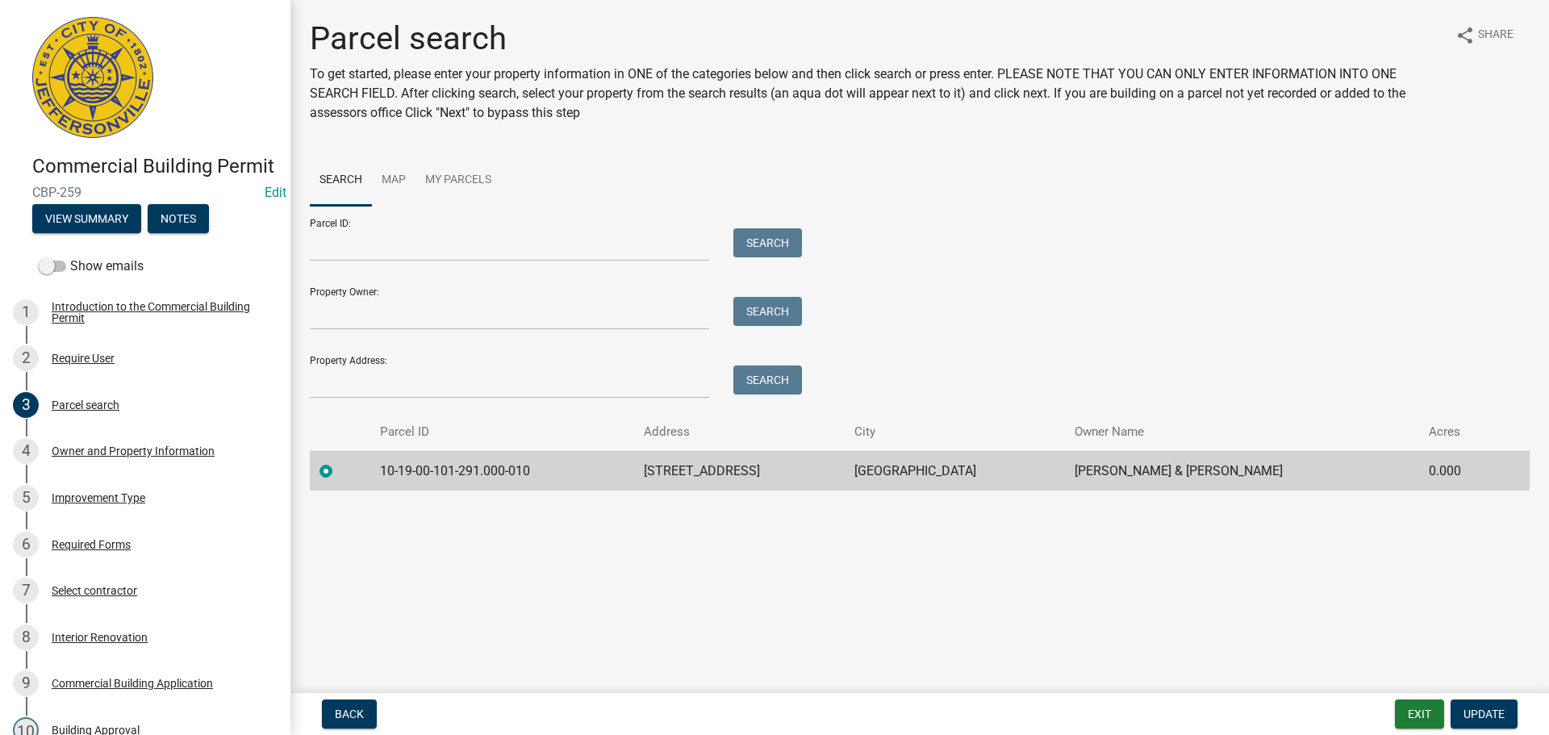
scroll to position [600, 0]
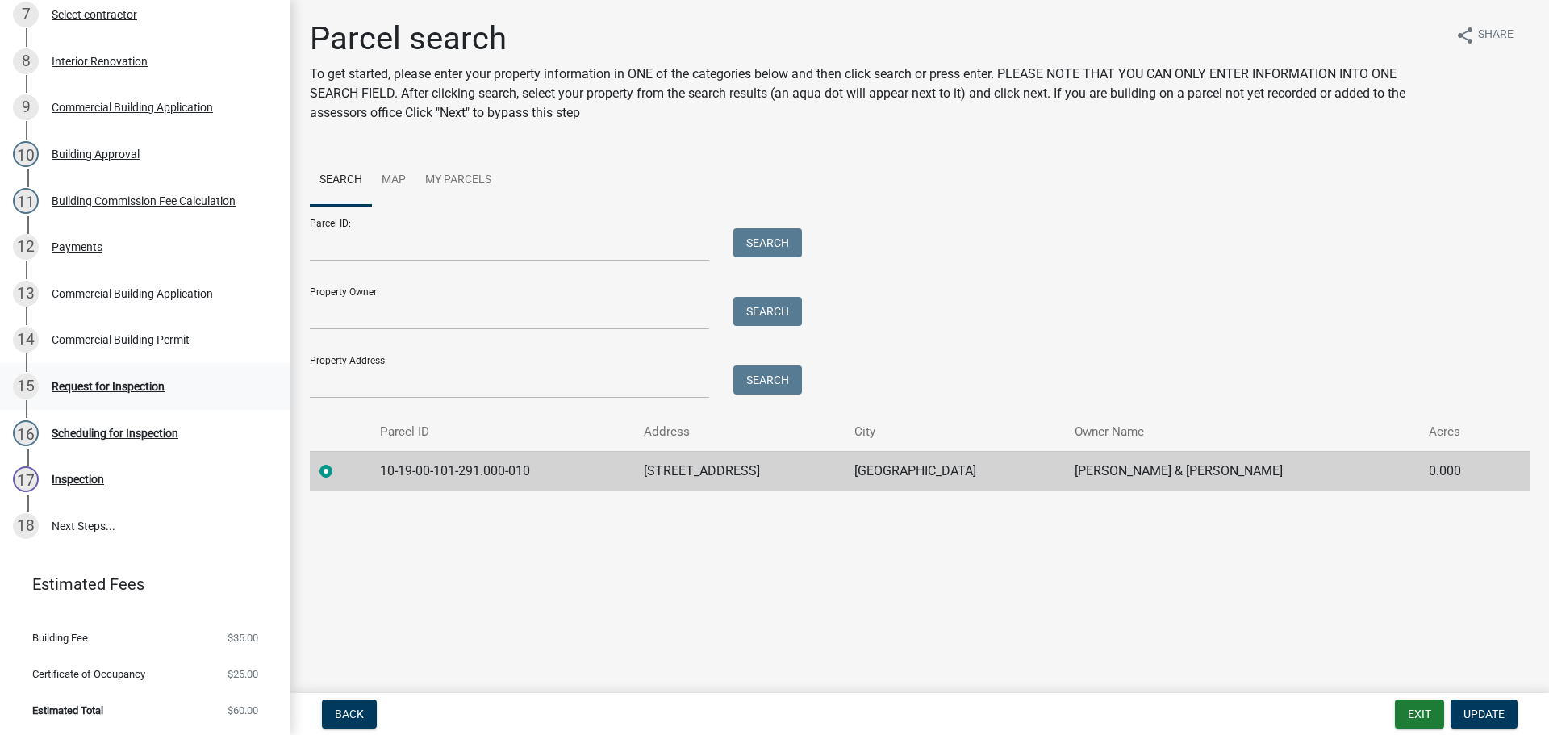
click at [89, 386] on div "Request for Inspection" at bounding box center [108, 386] width 113 height 11
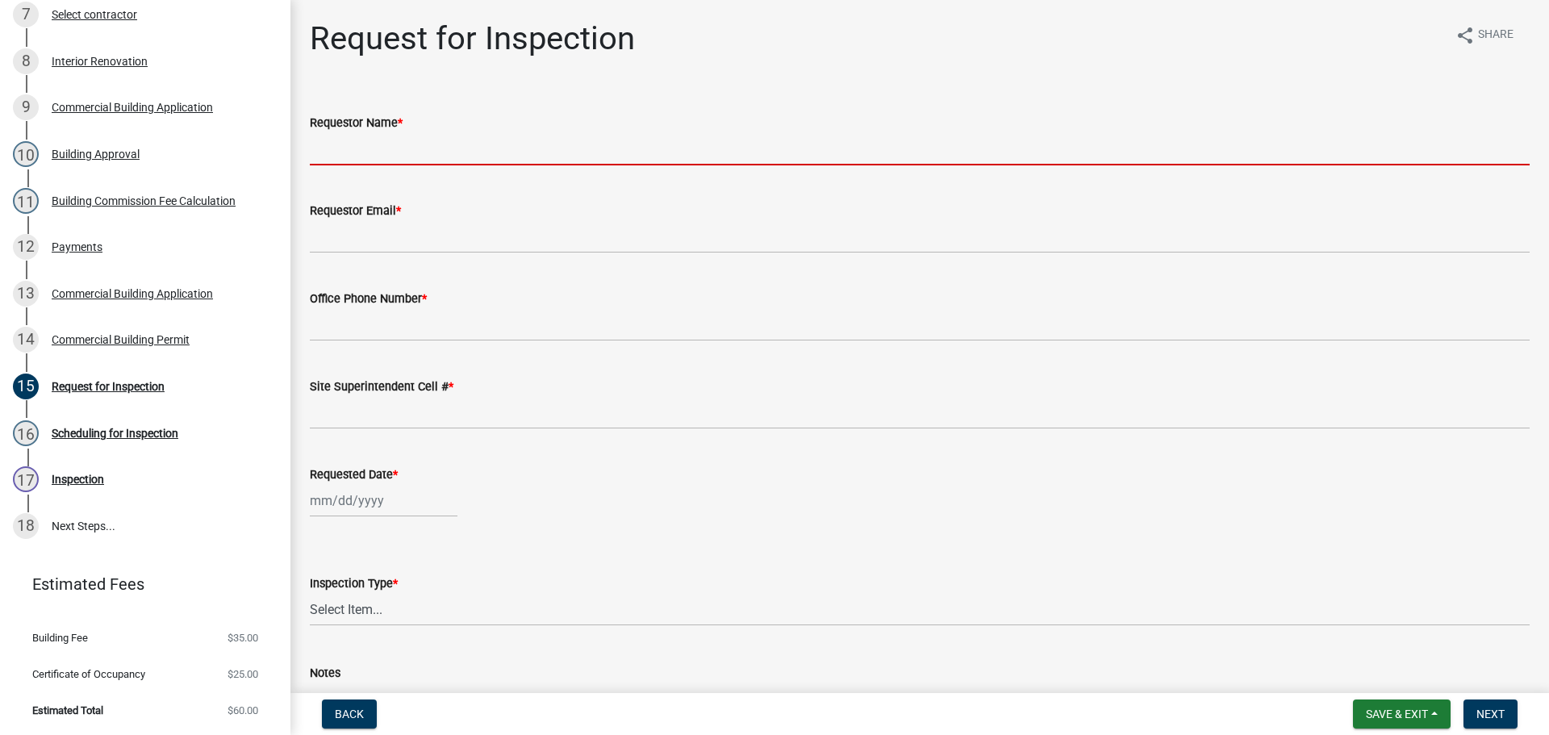
click at [359, 157] on input "Requestor Name *" at bounding box center [920, 148] width 1220 height 33
type input "e"
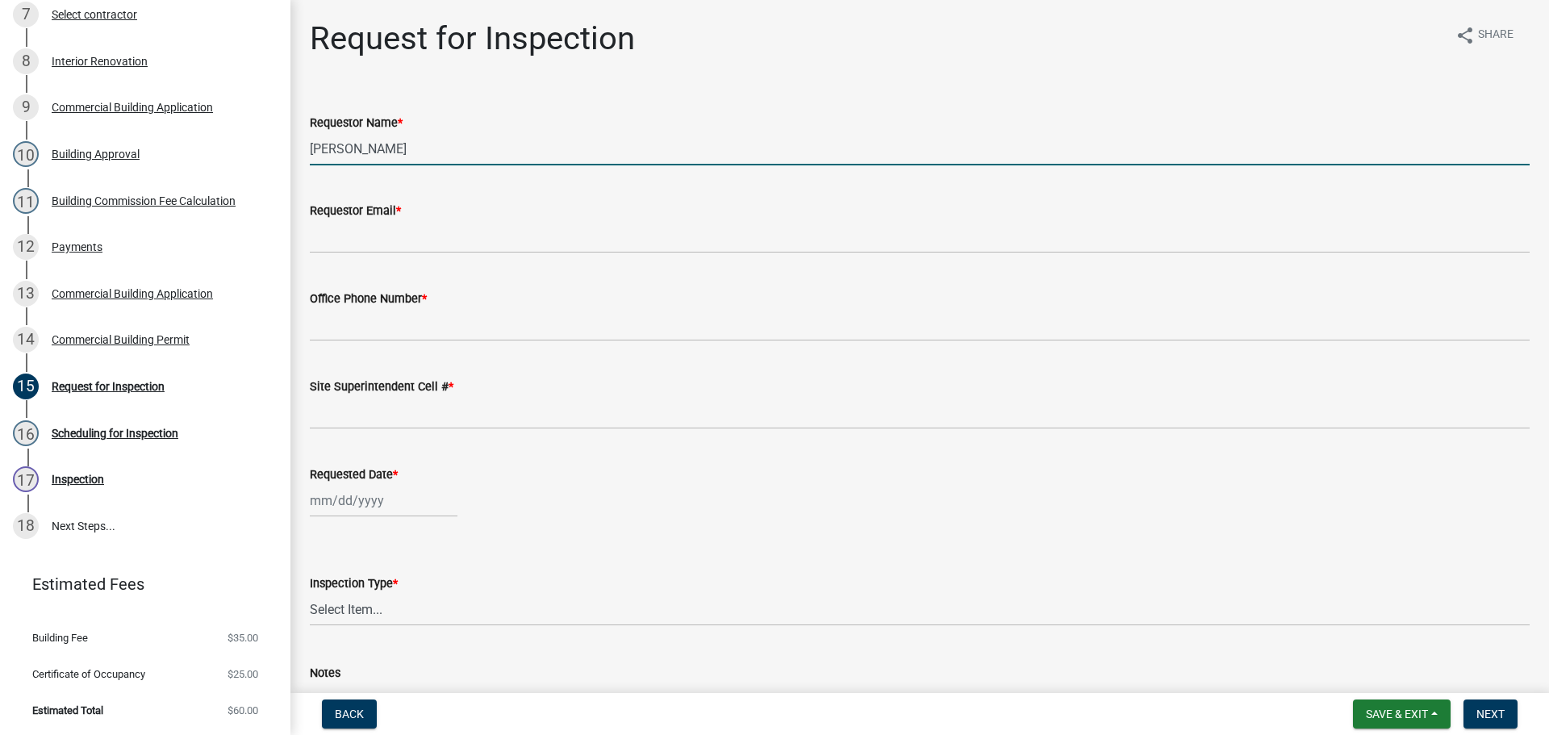
type input "[PERSON_NAME]"
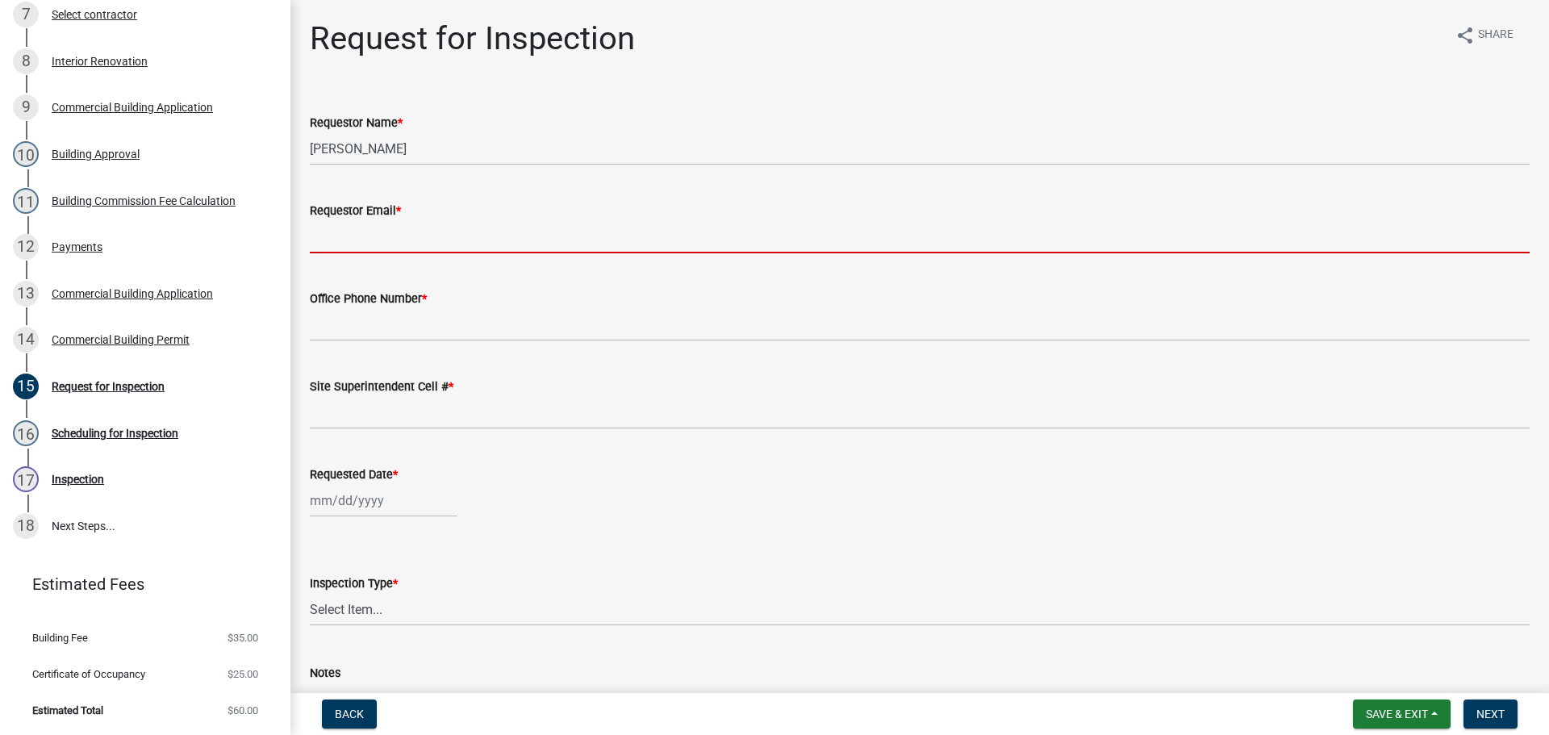
click at [355, 244] on input "Requestor Email *" at bounding box center [920, 236] width 1220 height 33
type input "mbottorff@cityofjeff.net"
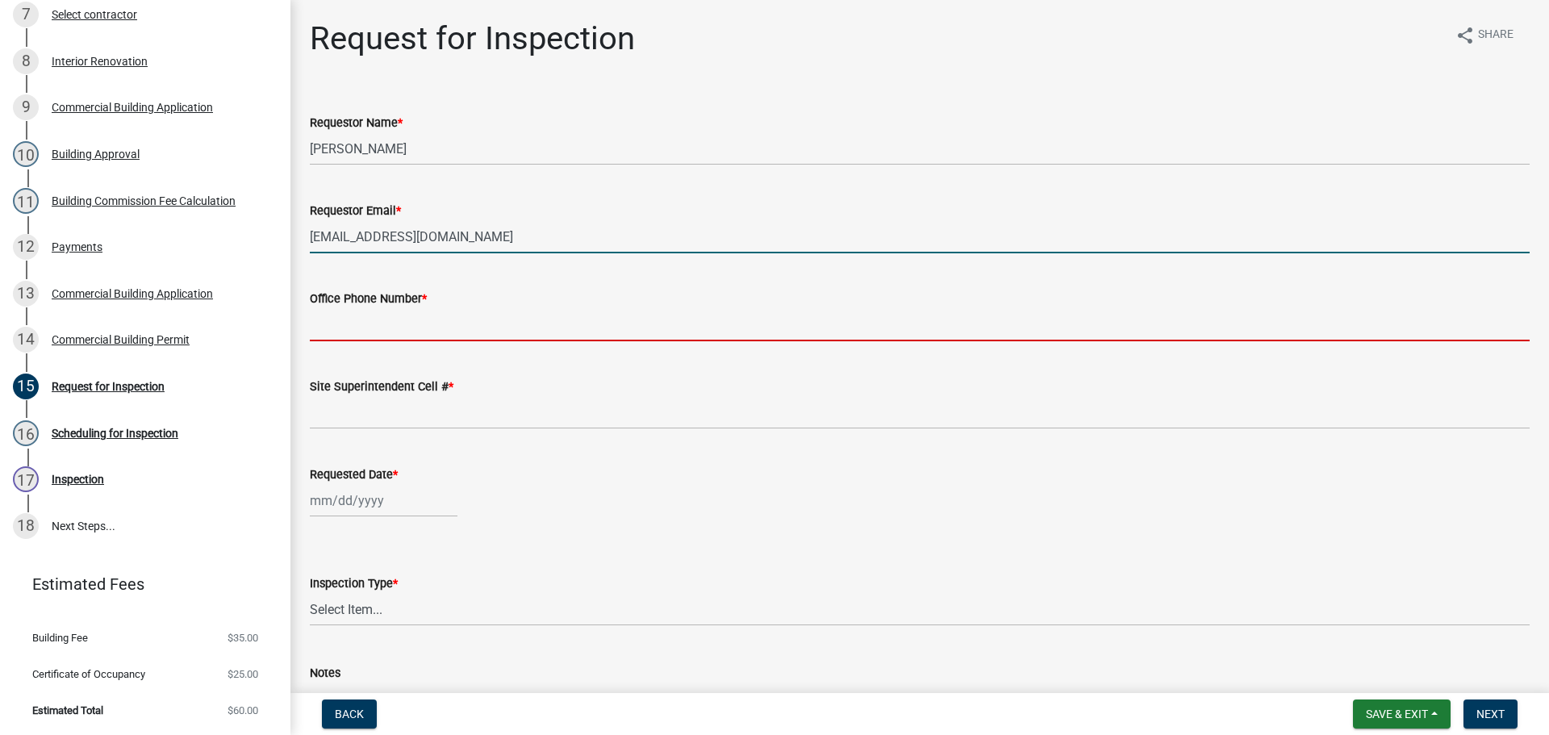
click at [374, 328] on input "Office Phone Number *" at bounding box center [920, 324] width 1220 height 33
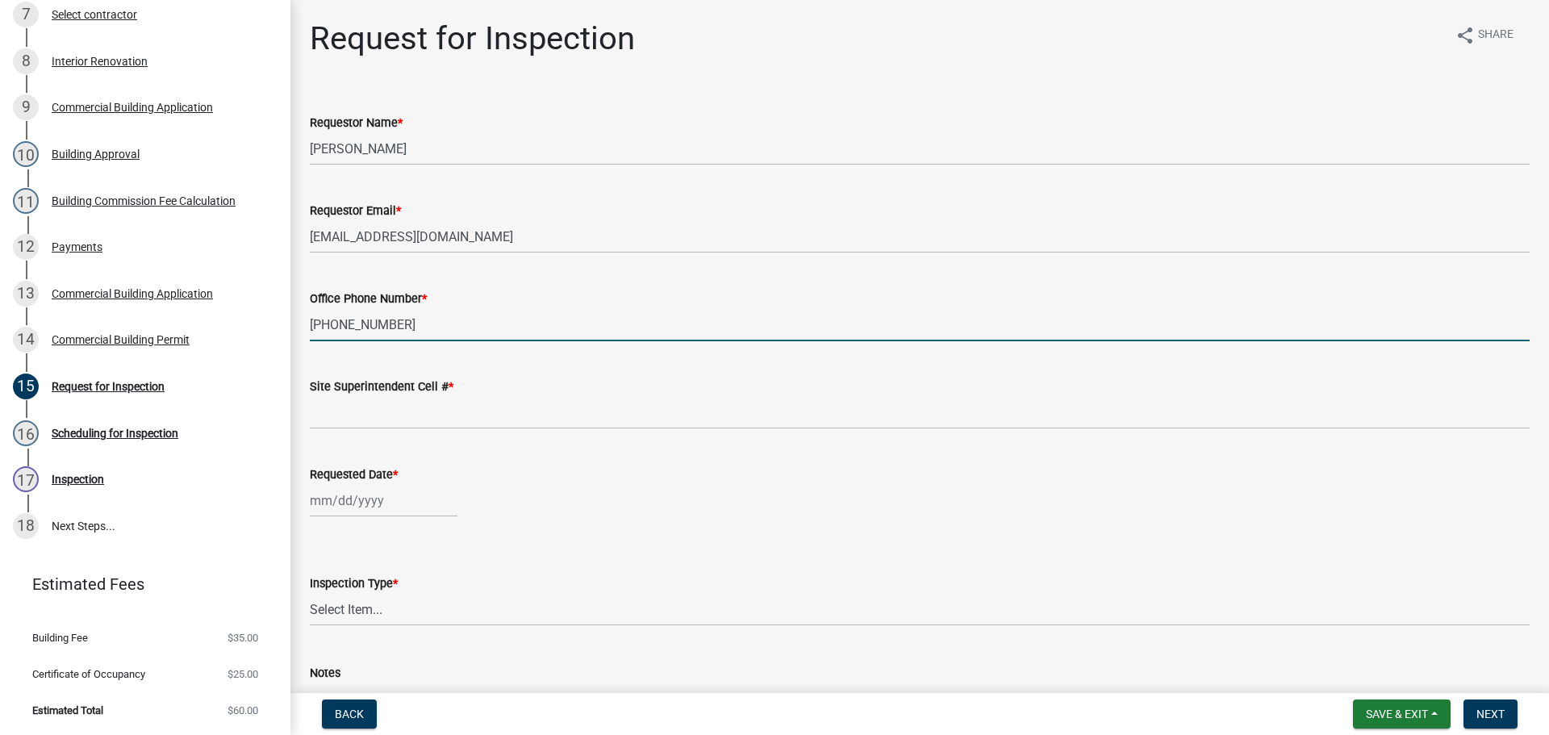
type input "[PHONE_NUMBER]"
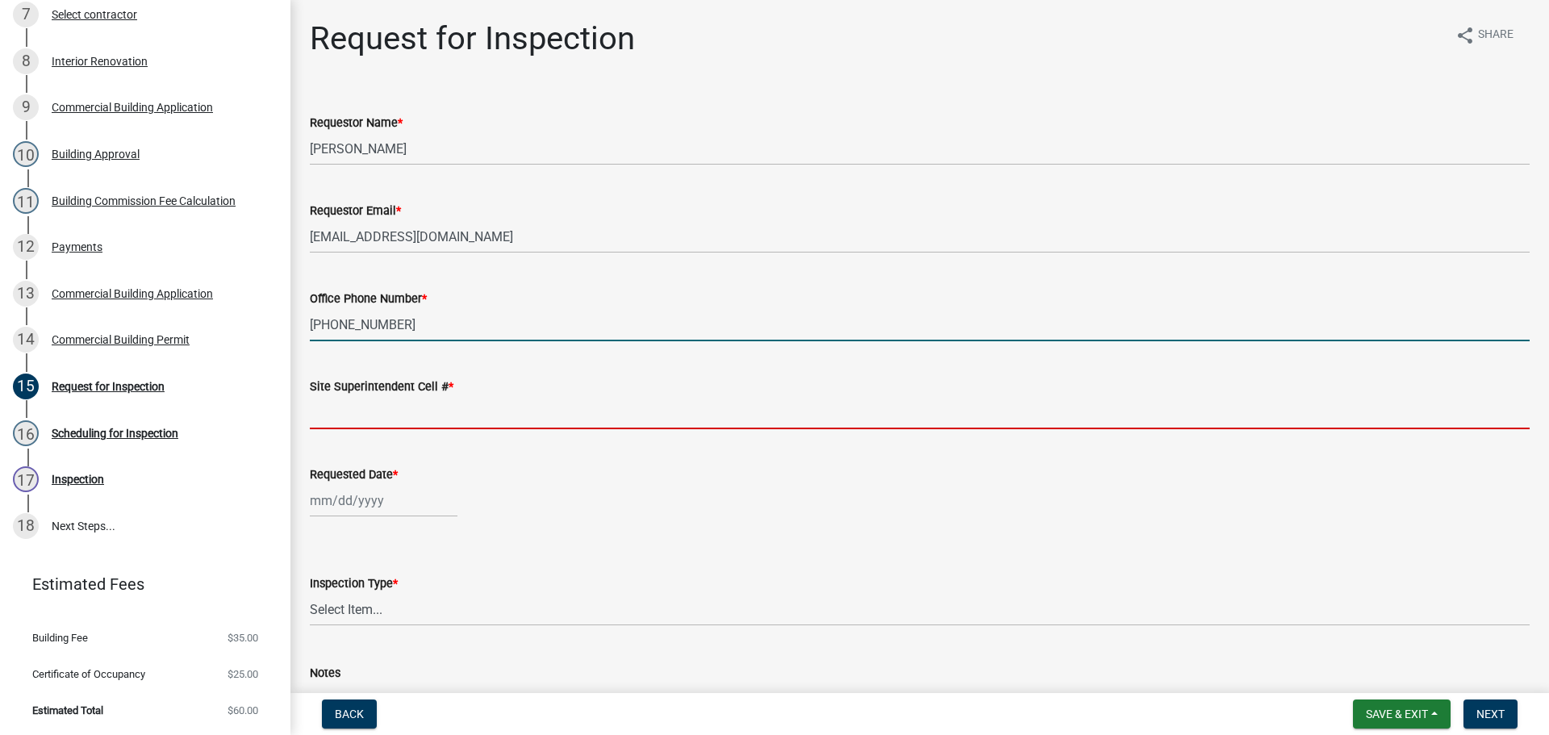
click at [374, 411] on input "Site Superintendent Cell # *" at bounding box center [920, 412] width 1220 height 33
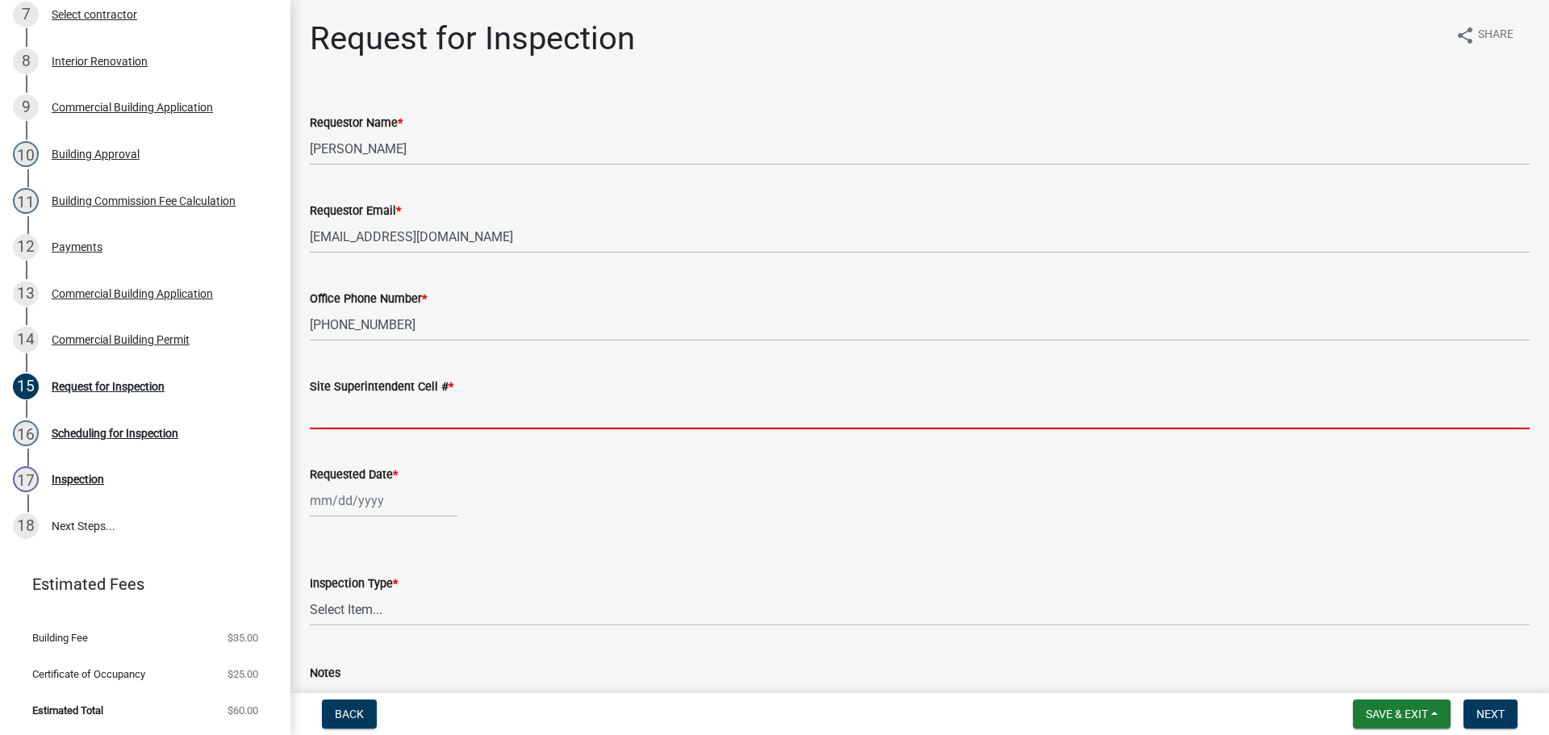
type input "SAME"
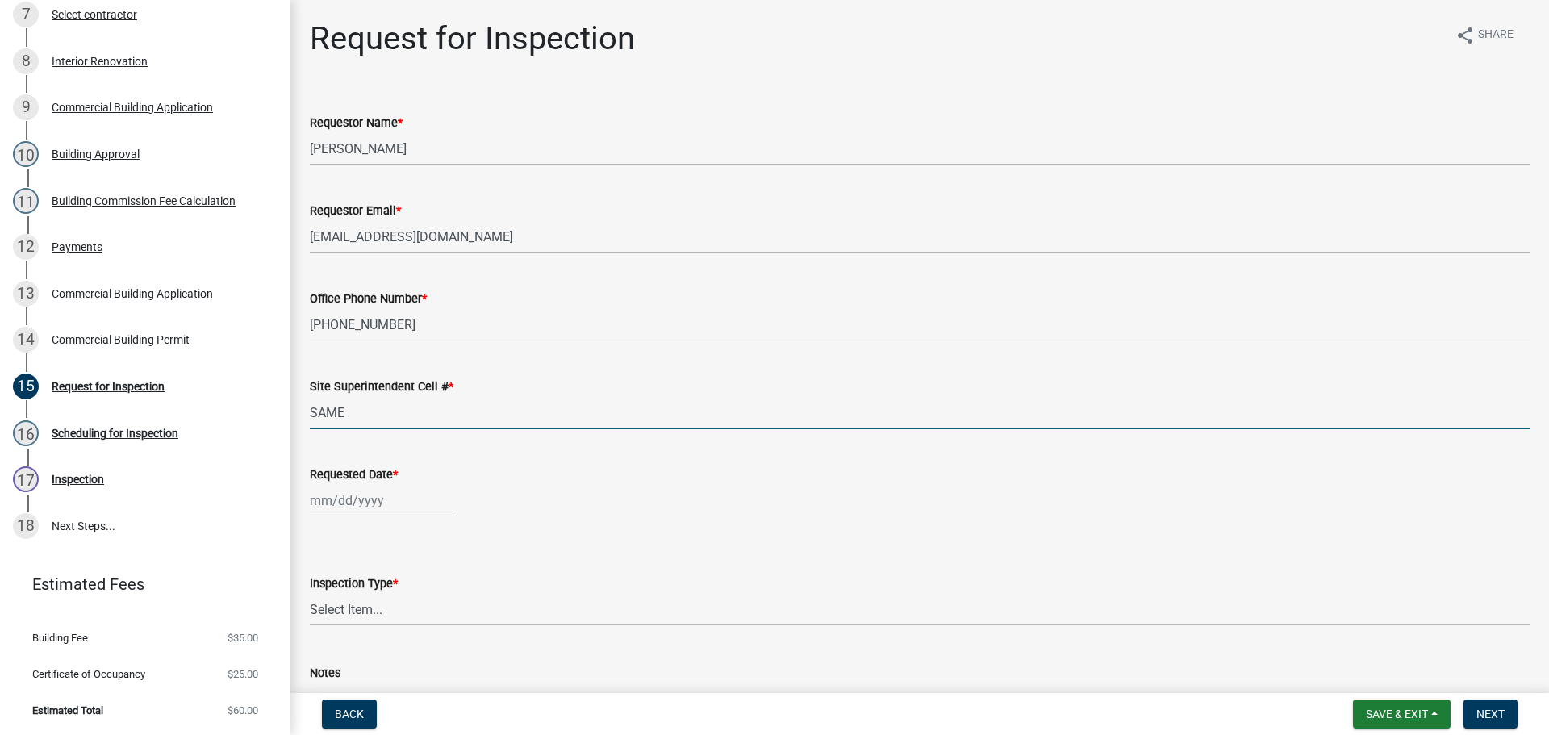
select select "9"
select select "2025"
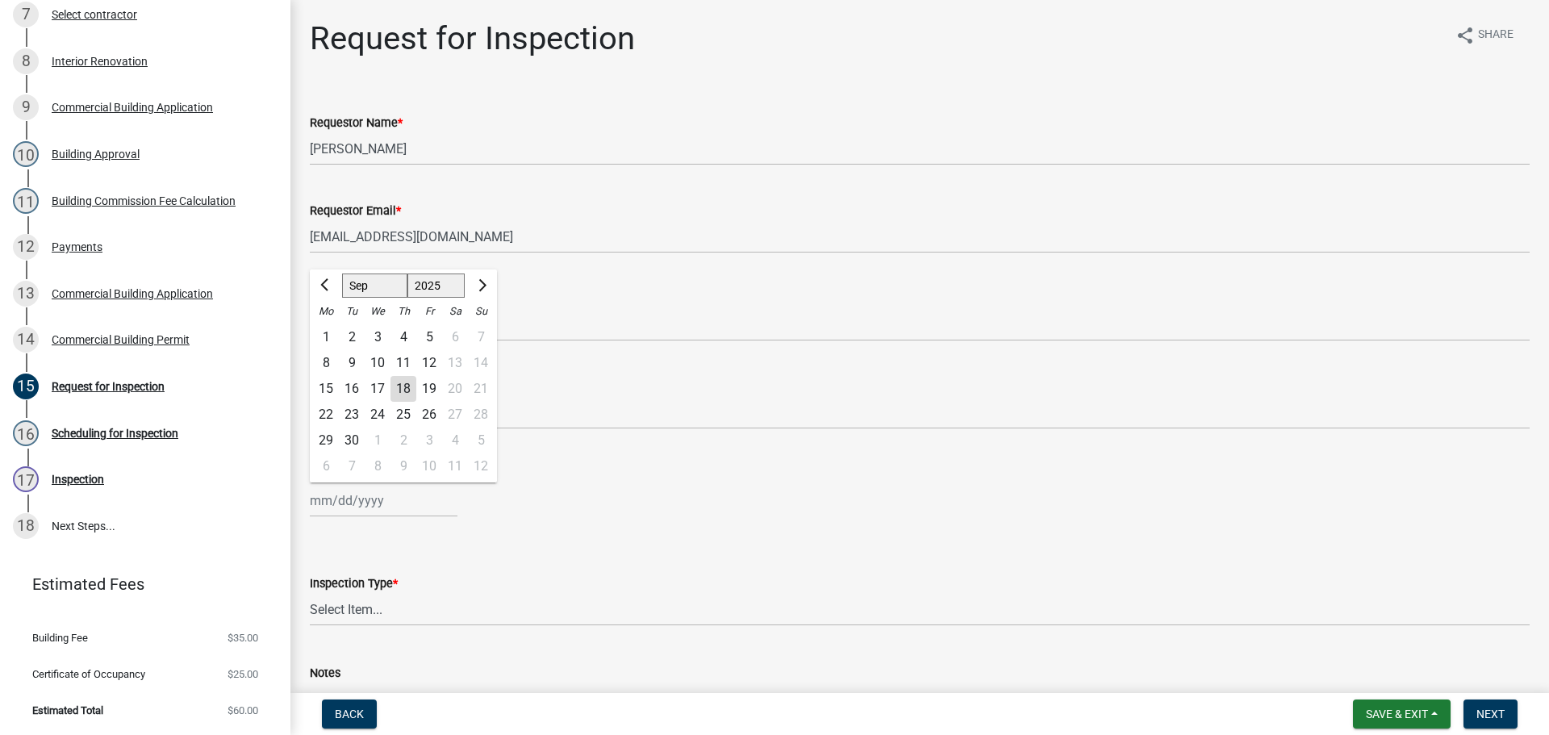
click at [352, 508] on div "Jan Feb Mar Apr May Jun Jul Aug Sep Oct Nov Dec 1525 1526 1527 1528 1529 1530 1…" at bounding box center [384, 500] width 148 height 33
click at [428, 389] on div "19" at bounding box center [429, 389] width 26 height 26
type input "[DATE]"
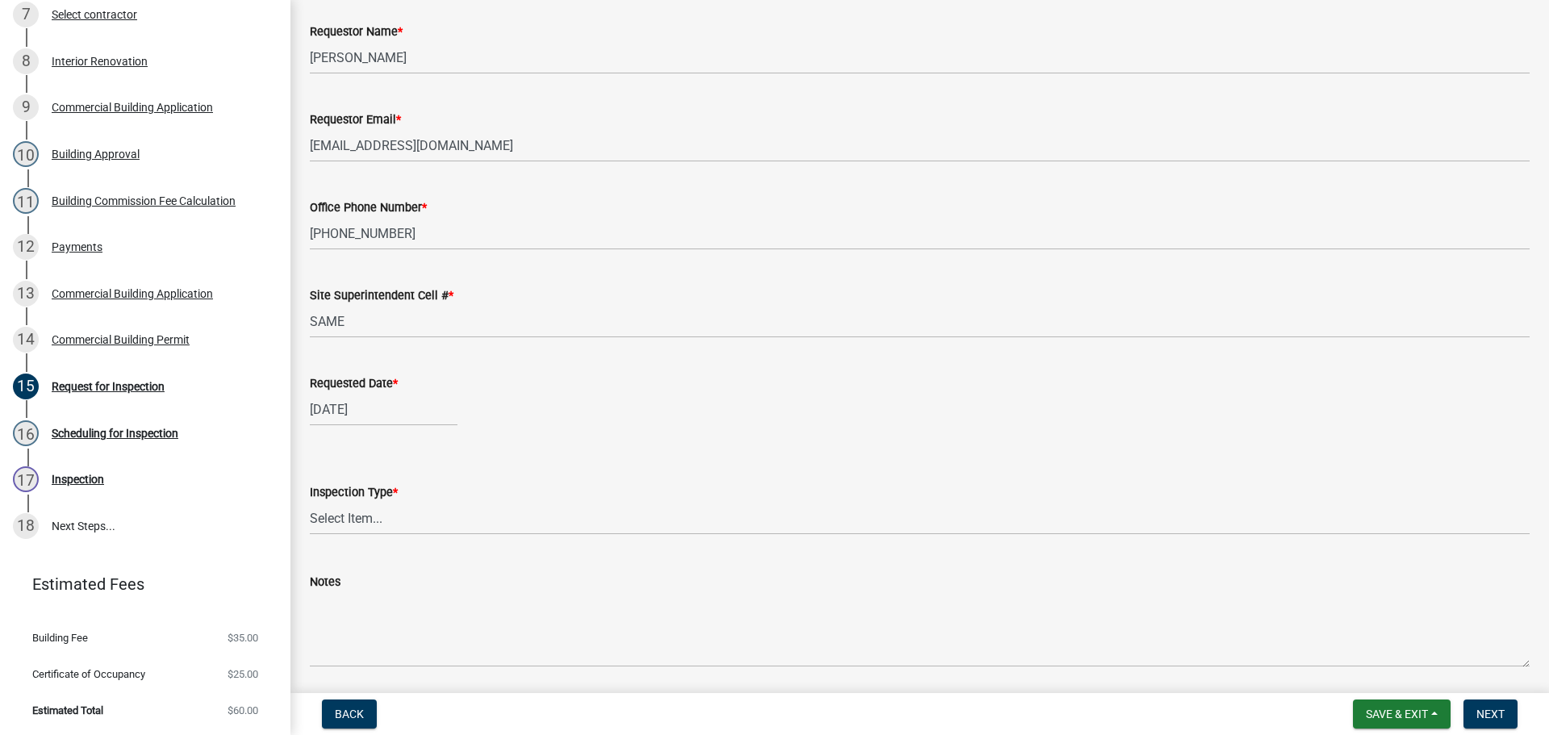
scroll to position [148, 0]
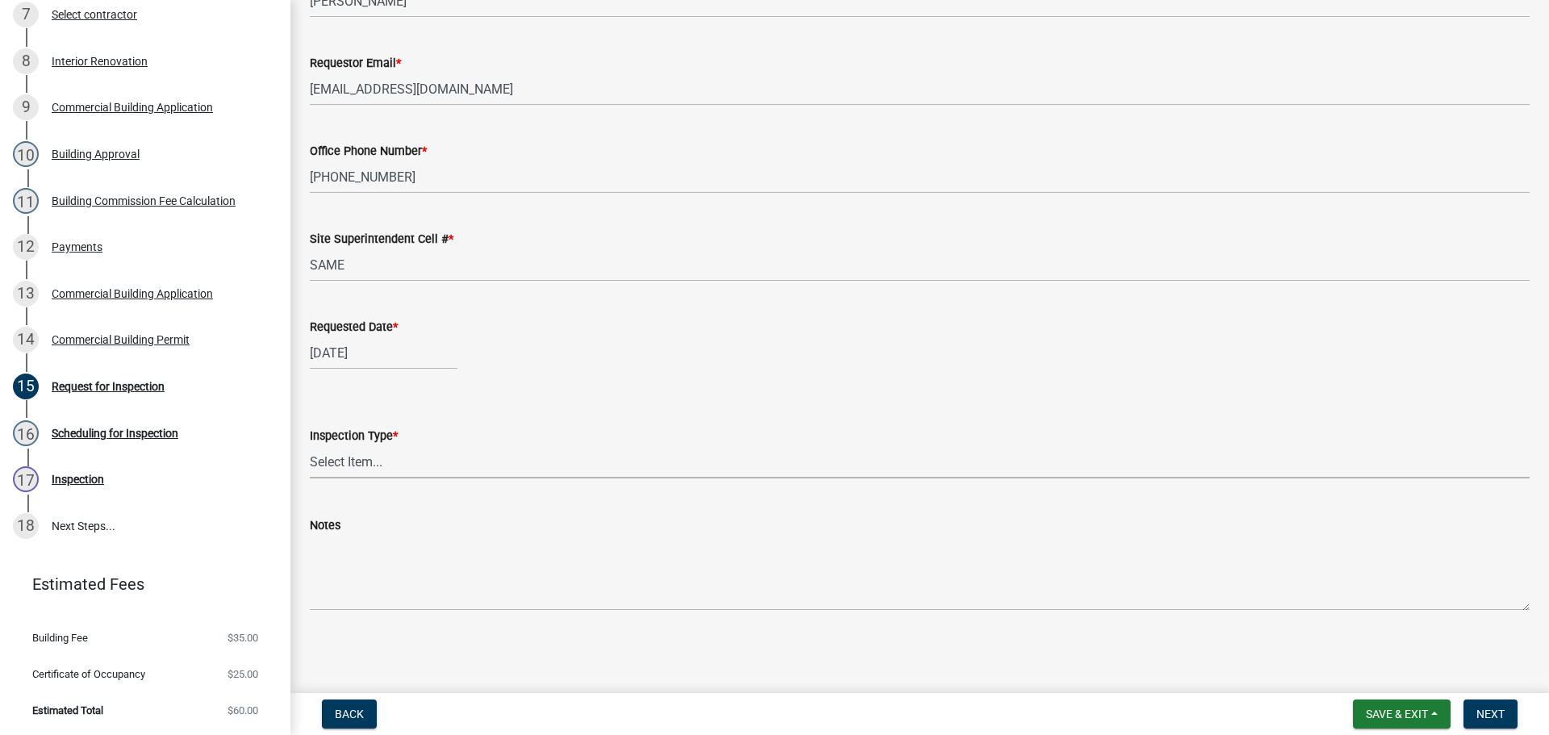
click at [352, 462] on select "Select Item... Footer Foundation Framing Final Misc" at bounding box center [920, 461] width 1220 height 33
click at [310, 445] on select "Select Item... Footer Foundation Framing Final Misc" at bounding box center [920, 461] width 1220 height 33
select select "8ea0f6e5-dde7-4881-a999-02519822ccbf"
drag, startPoint x: 1494, startPoint y: 713, endPoint x: 1465, endPoint y: 686, distance: 40.0
click at [1494, 713] on span "Next" at bounding box center [1491, 714] width 28 height 13
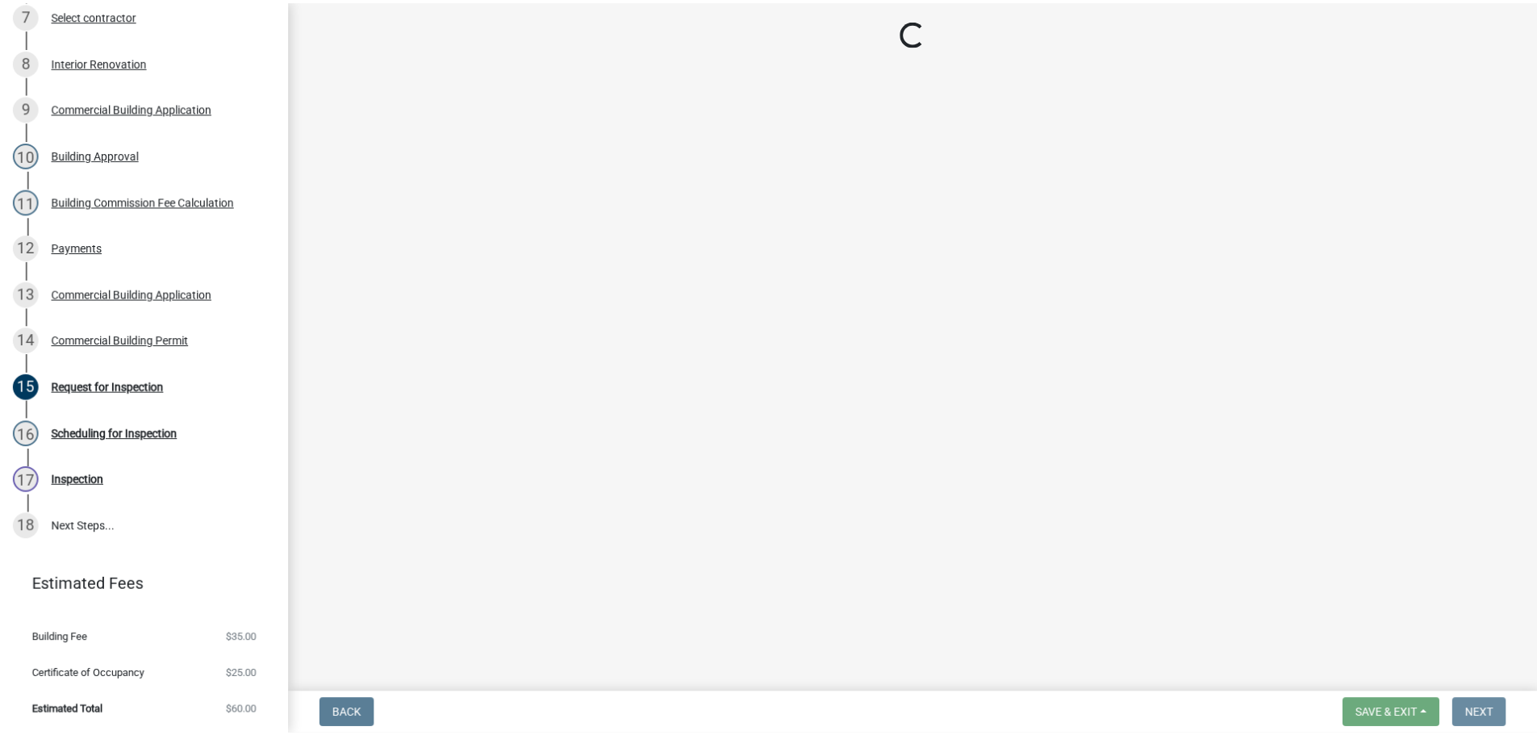
scroll to position [0, 0]
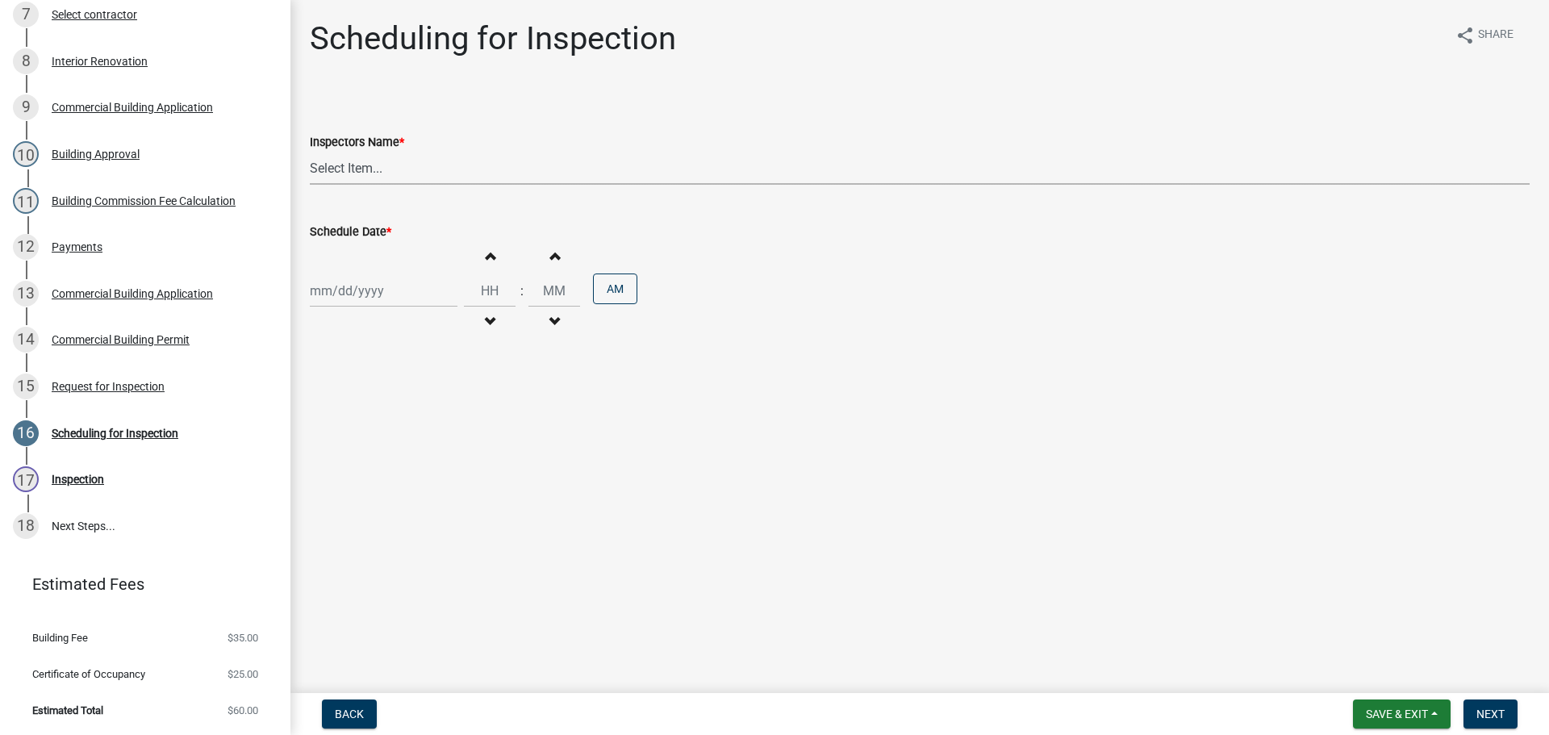
click at [350, 172] on select "Select Item... jramsey (Jeremy Ramsey) MaryFrey (Mary Frey) mkruer (Mike Kruer)…" at bounding box center [920, 168] width 1220 height 33
select select "fdb3bcc6-ce93-4663-8a18-5c08884dd177"
click at [310, 152] on select "Select Item... jramsey (Jeremy Ramsey) MaryFrey (Mary Frey) mkruer (Mike Kruer)…" at bounding box center [920, 168] width 1220 height 33
click at [342, 280] on div at bounding box center [384, 290] width 148 height 33
select select "9"
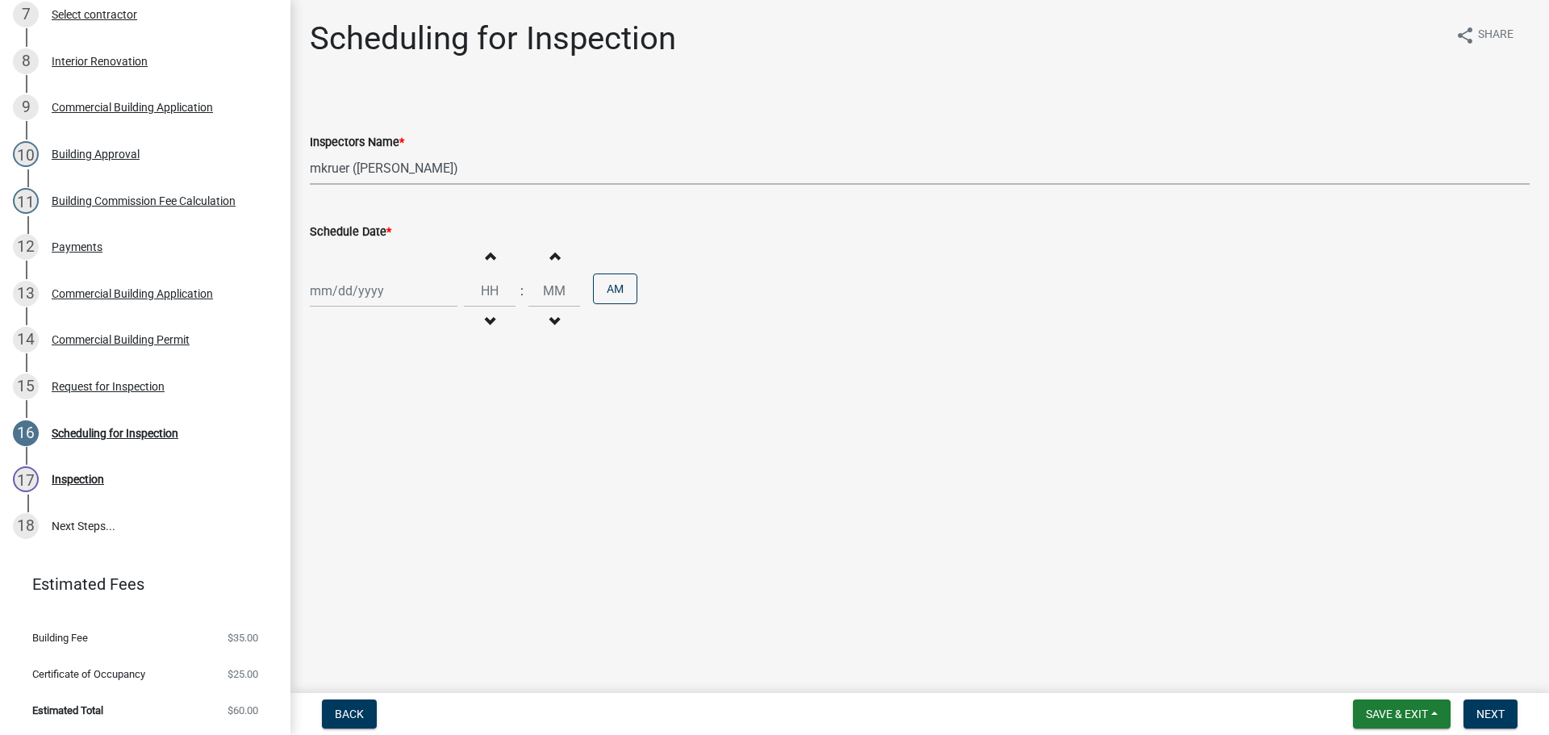
select select "2025"
click at [431, 427] on div "19" at bounding box center [429, 429] width 26 height 26
type input "[DATE]"
click at [485, 286] on input "Hours" at bounding box center [490, 290] width 52 height 33
type input "09"
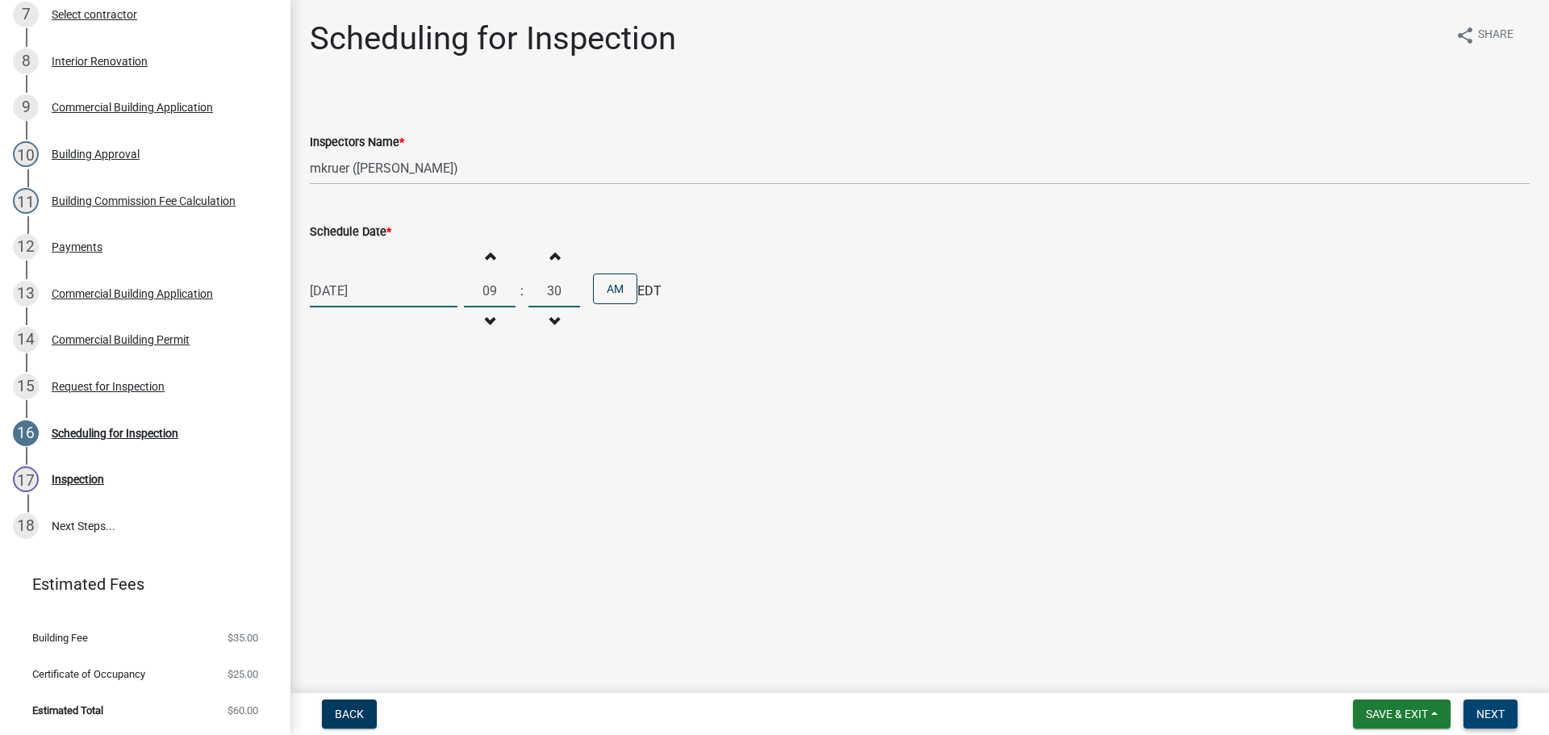
type input "30"
click at [1503, 712] on span "Next" at bounding box center [1491, 714] width 28 height 13
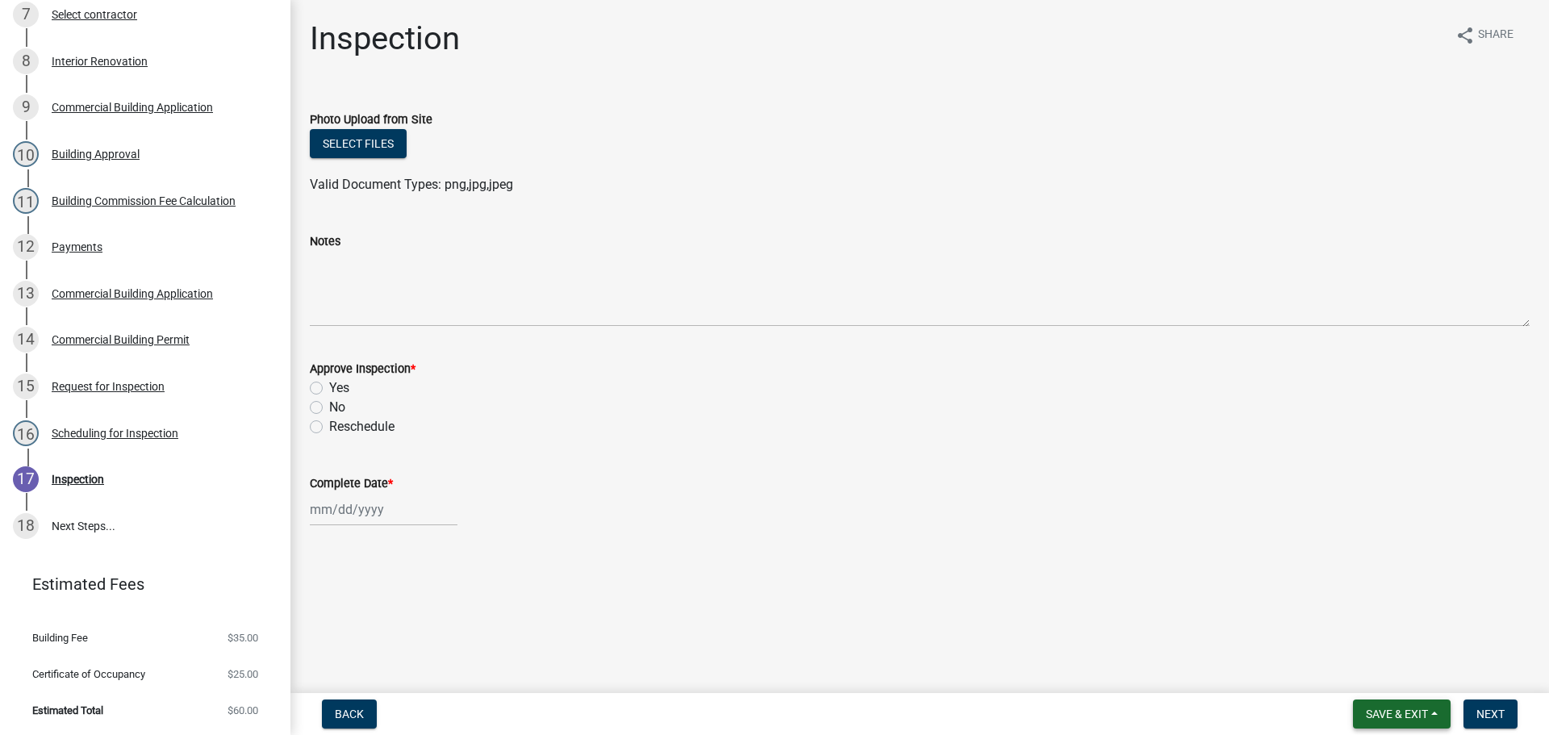
click at [1385, 711] on span "Save & Exit" at bounding box center [1397, 714] width 62 height 13
click at [1368, 677] on button "Save & Exit" at bounding box center [1386, 672] width 129 height 39
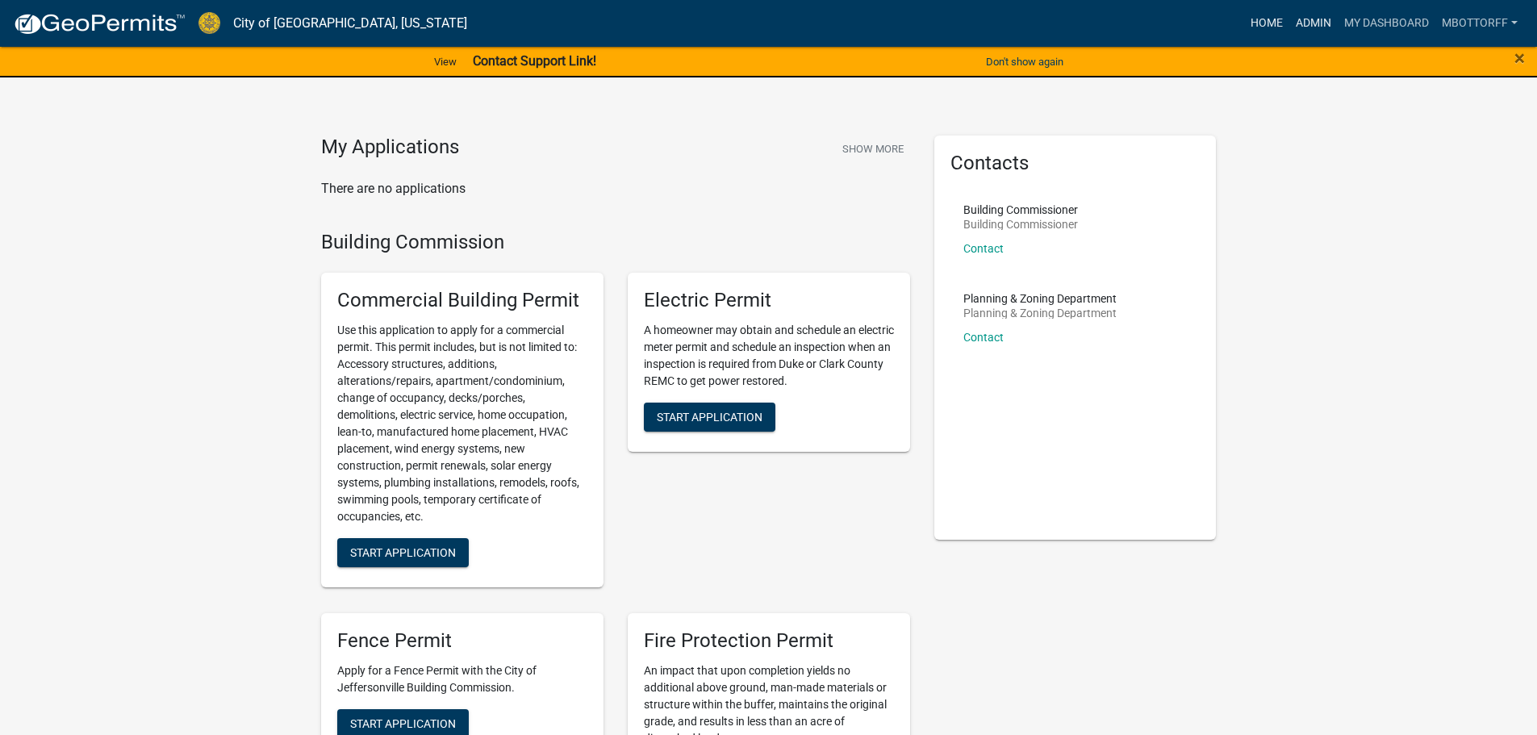
drag, startPoint x: 1311, startPoint y: 23, endPoint x: 1275, endPoint y: 35, distance: 38.3
click at [1313, 23] on link "Admin" at bounding box center [1313, 23] width 48 height 31
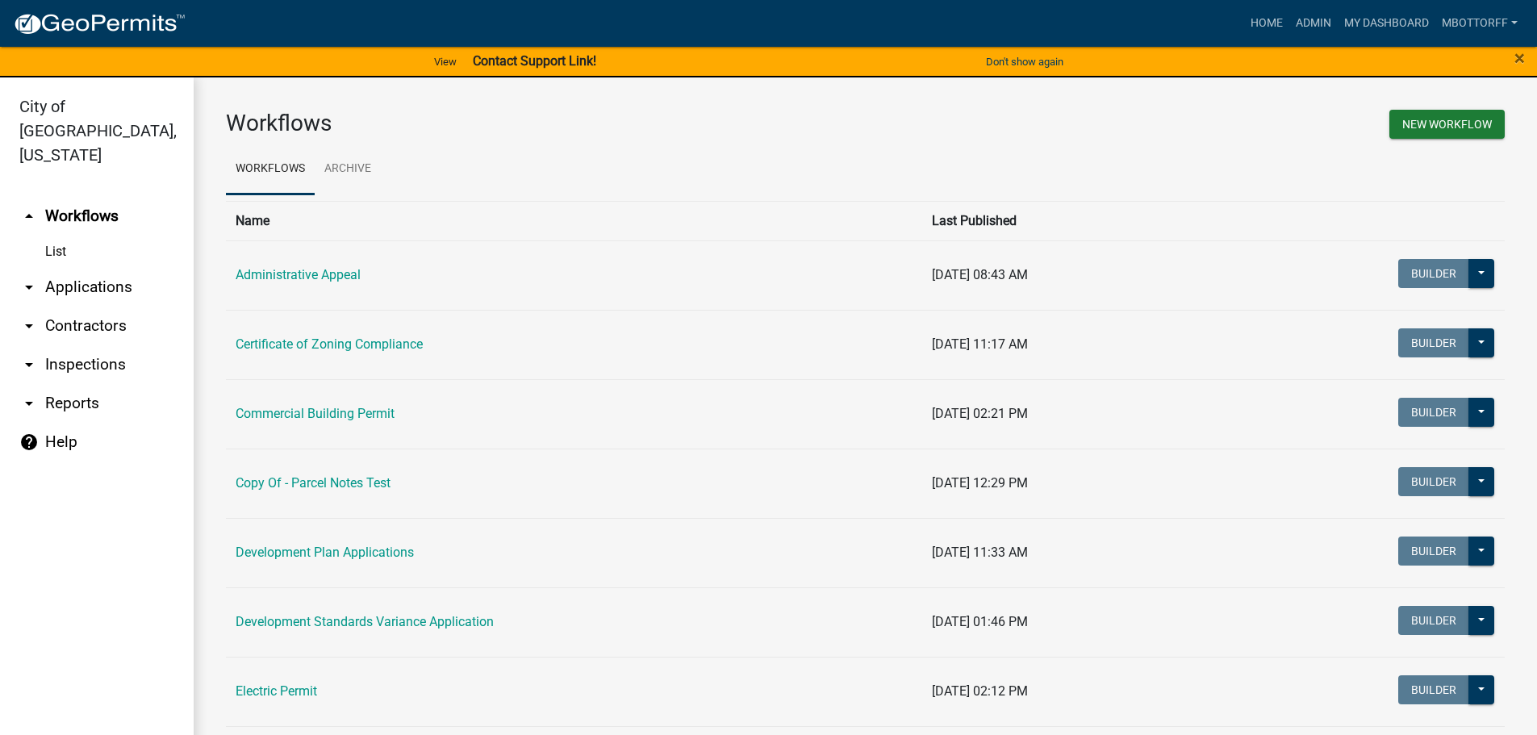
click at [81, 345] on link "arrow_drop_down Inspections" at bounding box center [97, 364] width 194 height 39
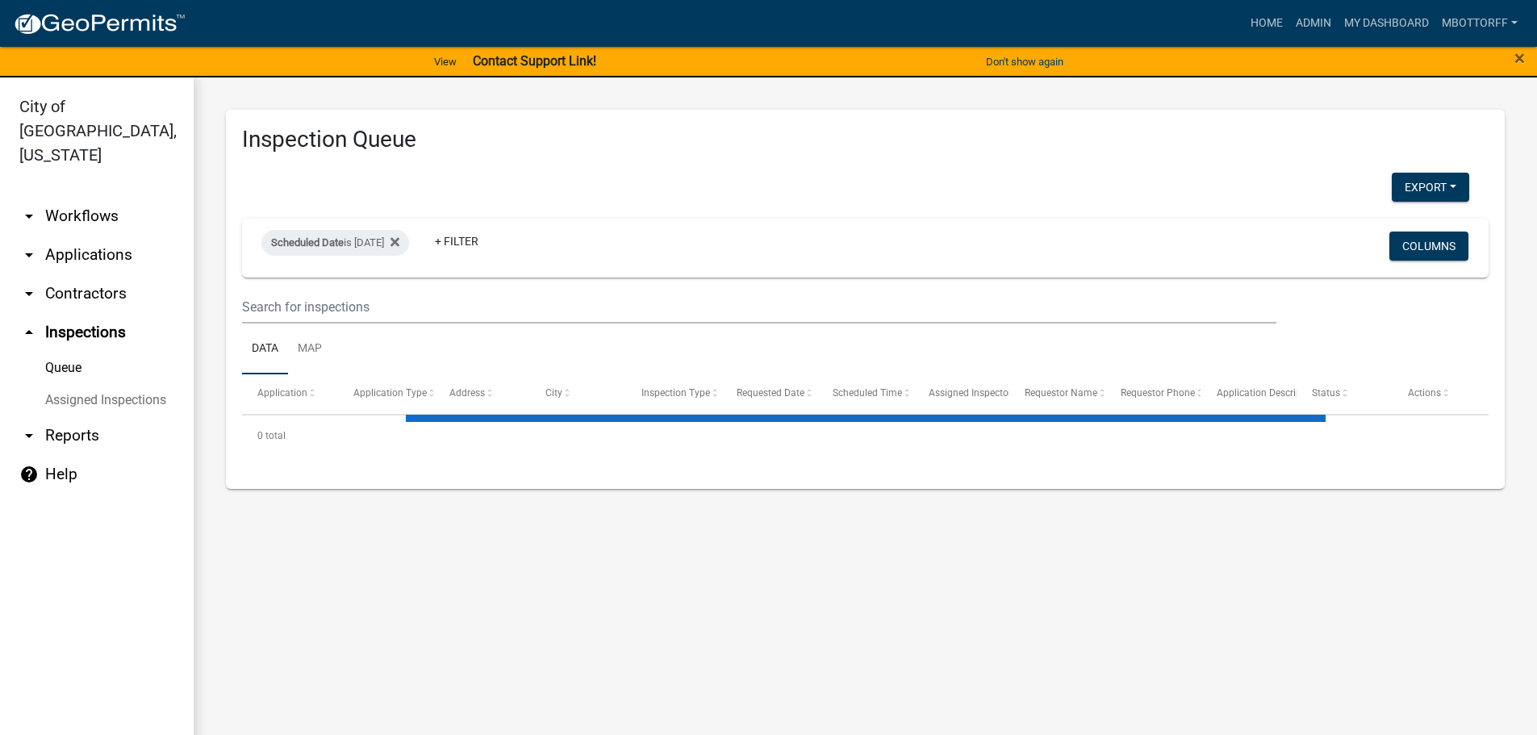
click at [64, 384] on link "Assigned Inspections" at bounding box center [97, 400] width 194 height 32
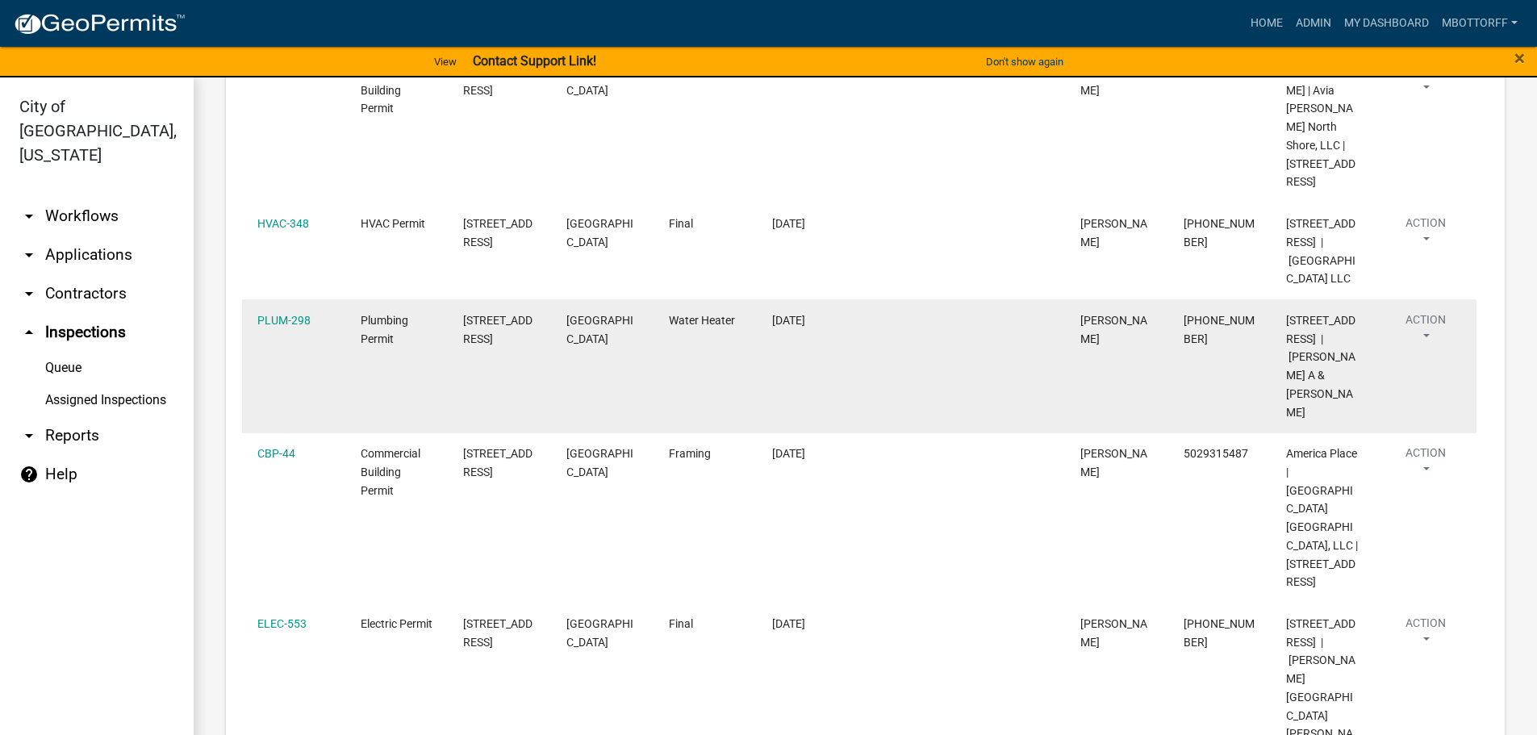
scroll to position [646, 0]
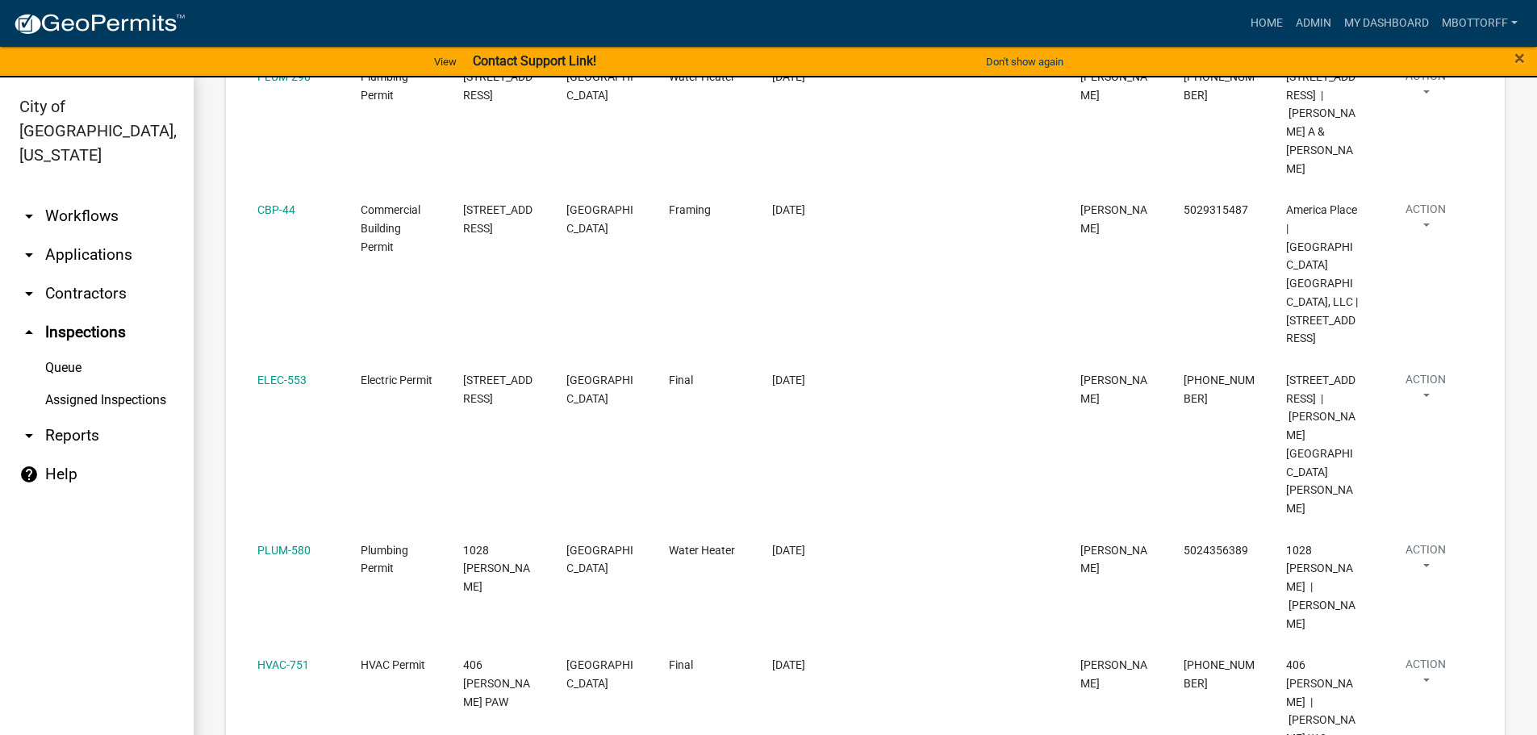
click at [107, 384] on link "Assigned Inspections" at bounding box center [97, 400] width 194 height 32
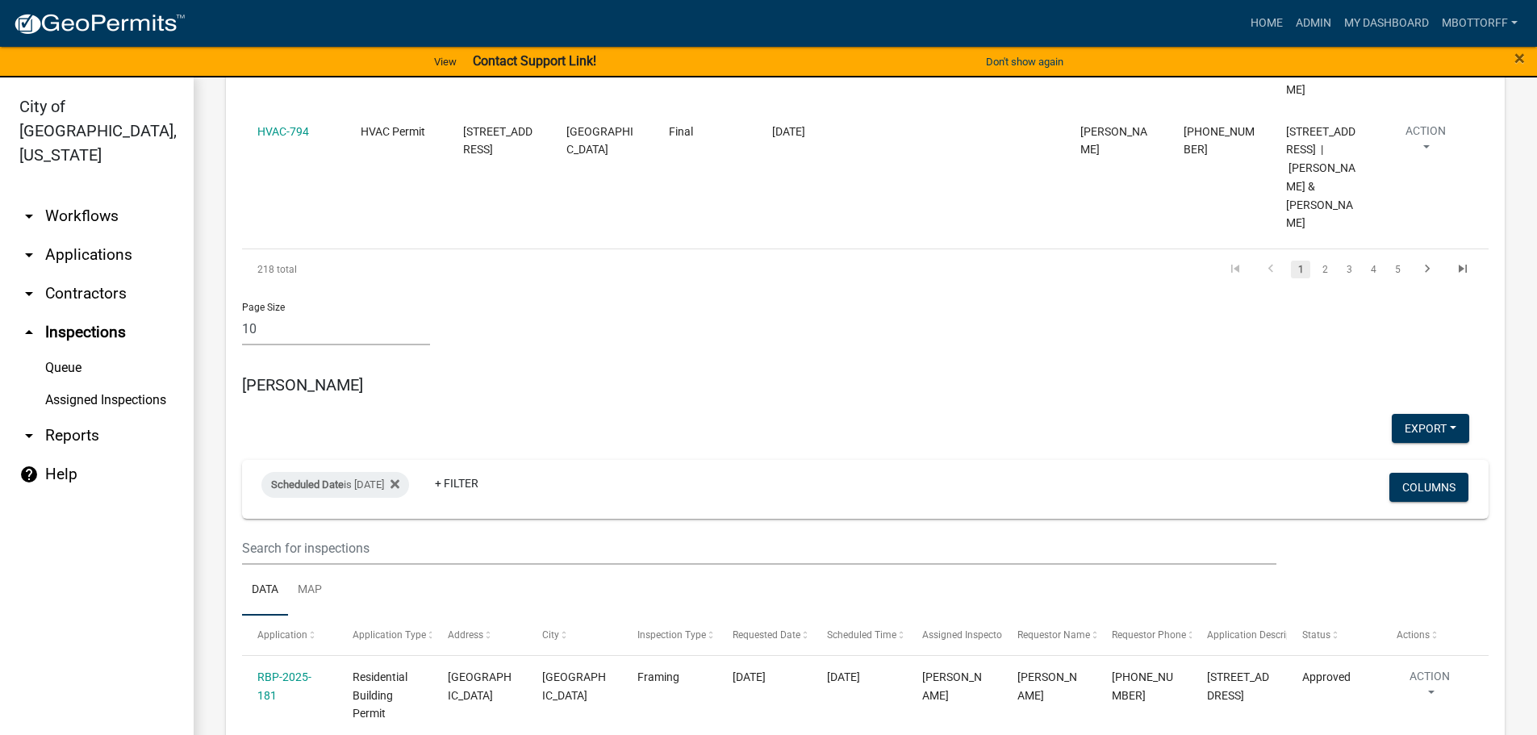
scroll to position [1694, 0]
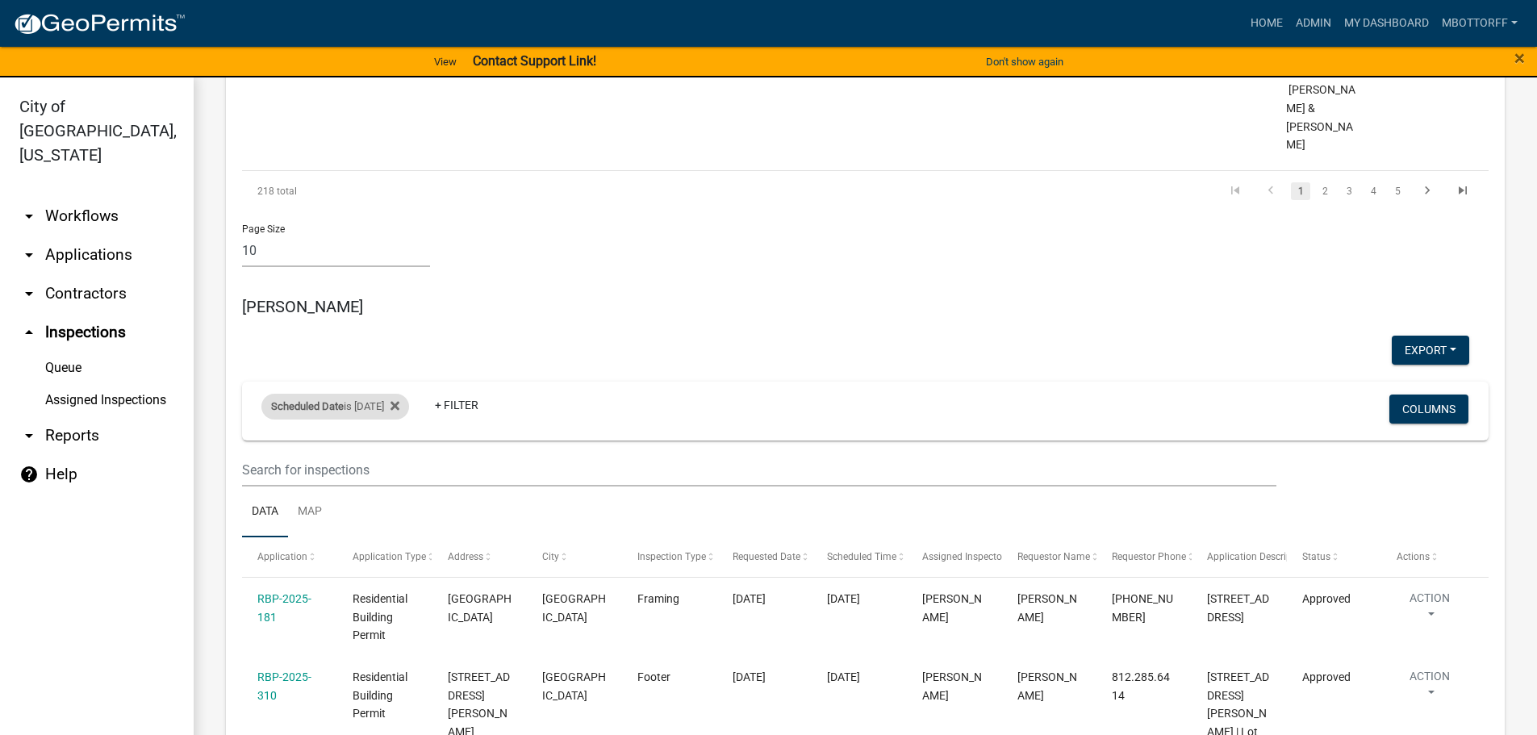
click at [378, 394] on div "Scheduled Date is [DATE]" at bounding box center [335, 407] width 148 height 26
click at [400, 361] on input "[DATE]" at bounding box center [349, 357] width 113 height 33
type input "2025-09-19"
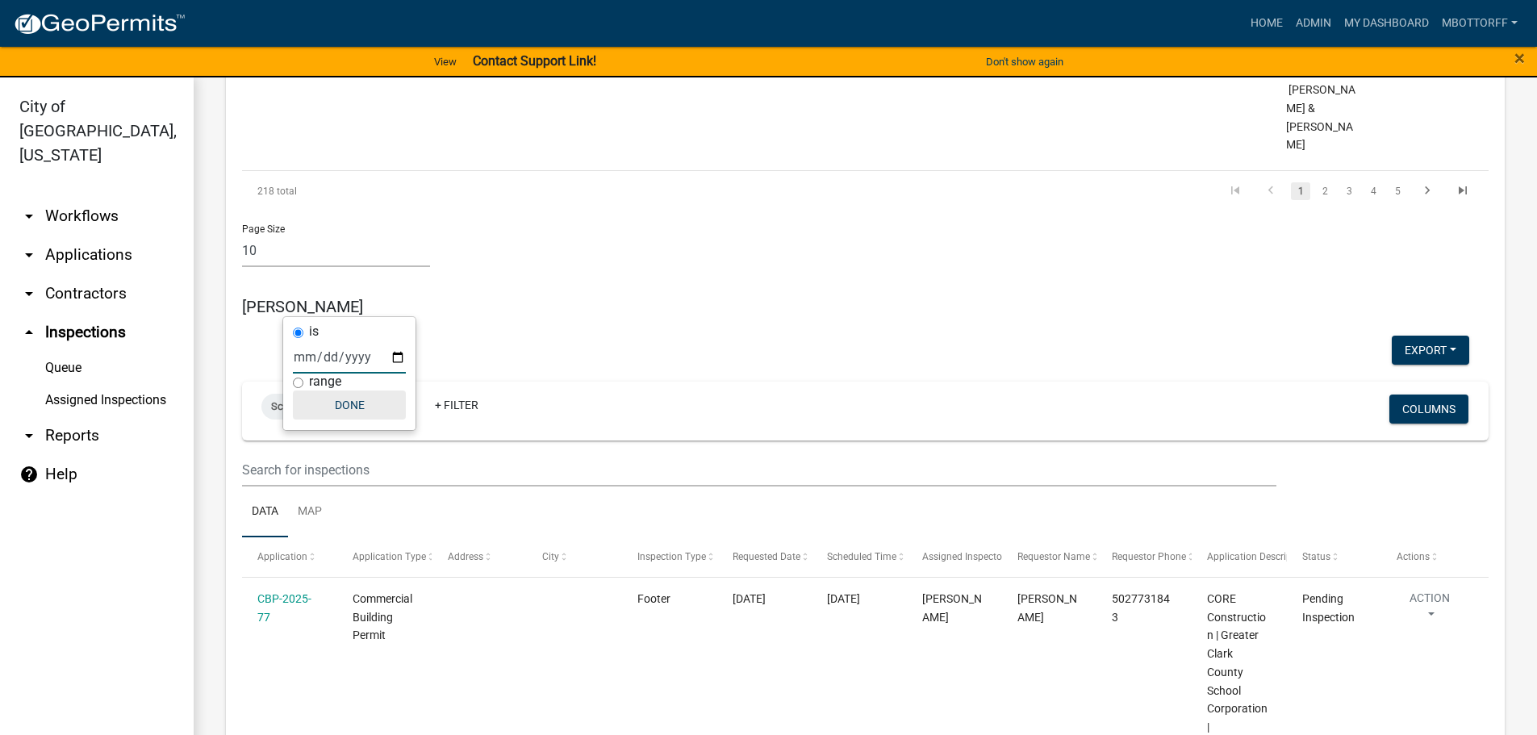
click at [360, 412] on button "Done" at bounding box center [349, 405] width 113 height 29
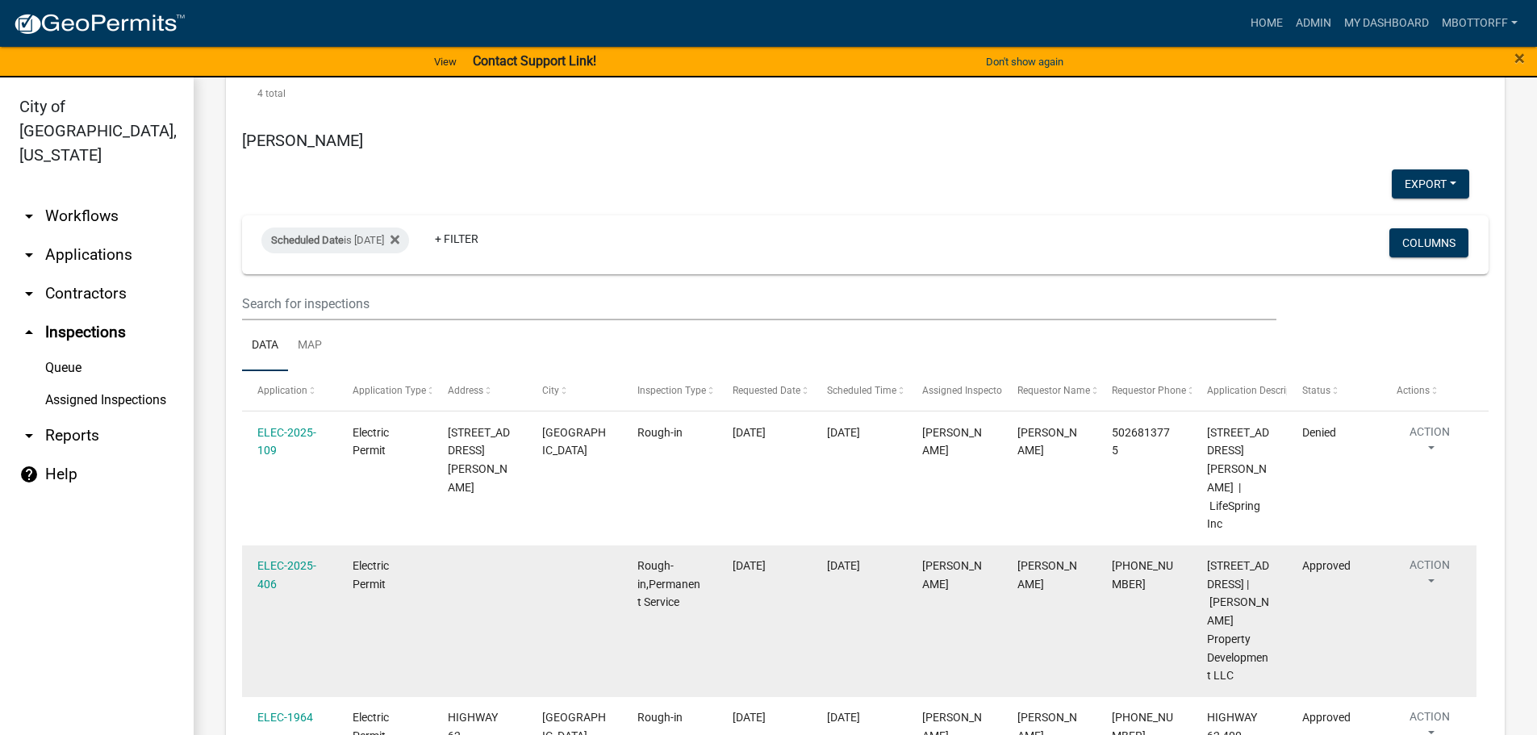
scroll to position [4438, 0]
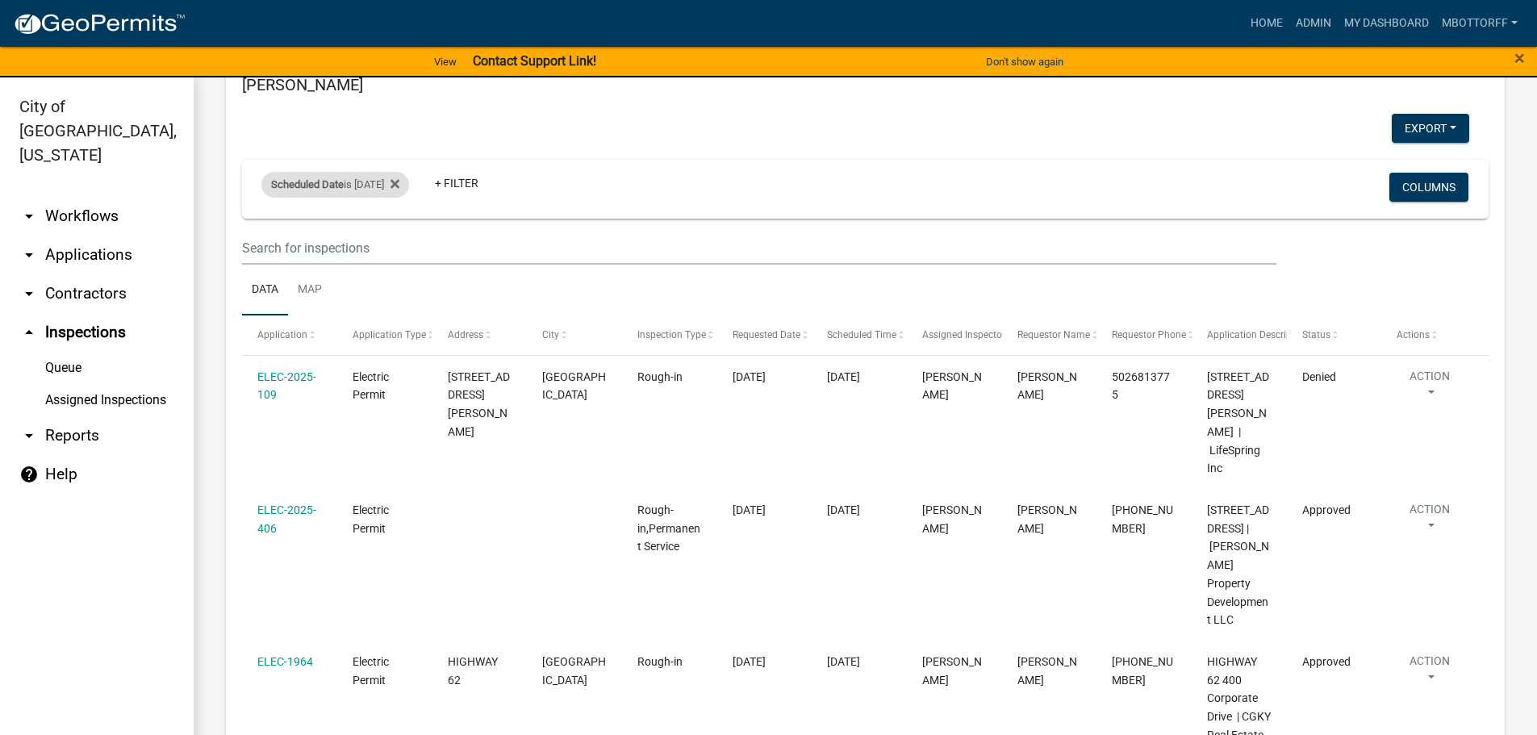
click at [391, 172] on div "Scheduled Date is 09/17/2025" at bounding box center [335, 185] width 148 height 26
click at [395, 206] on input "2025-09-17" at bounding box center [349, 207] width 113 height 33
type input "2025-09-19"
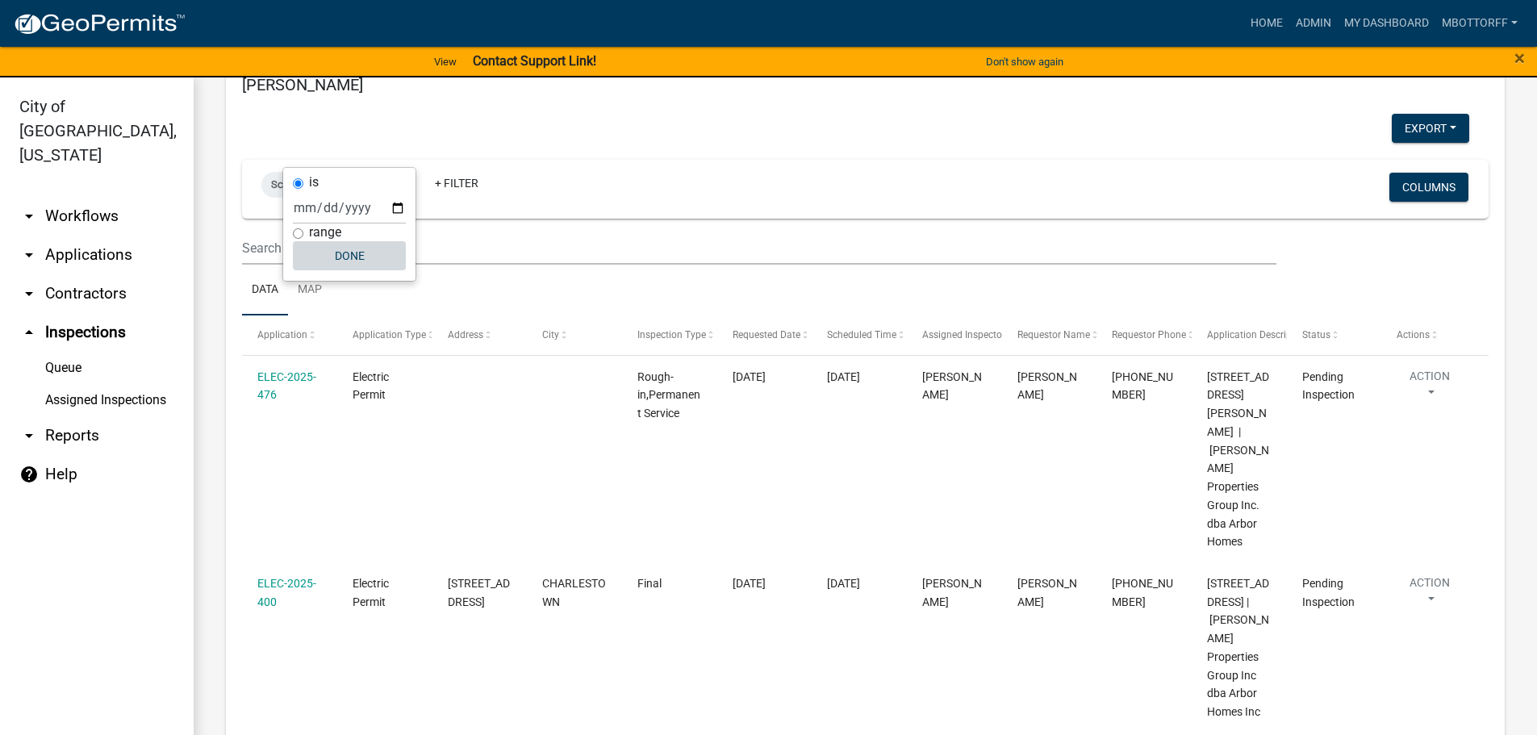
click at [361, 266] on button "Done" at bounding box center [349, 255] width 113 height 29
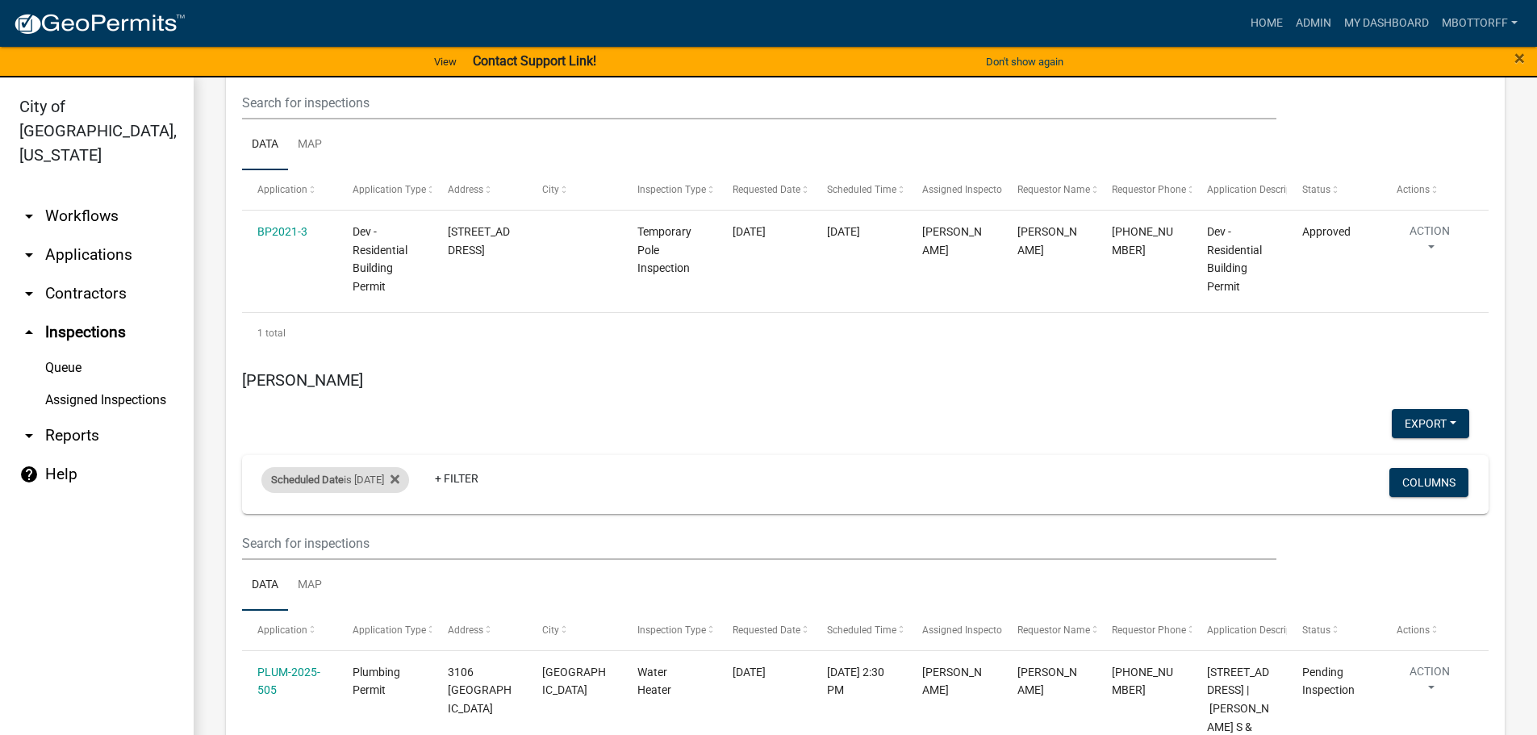
scroll to position [7101, 0]
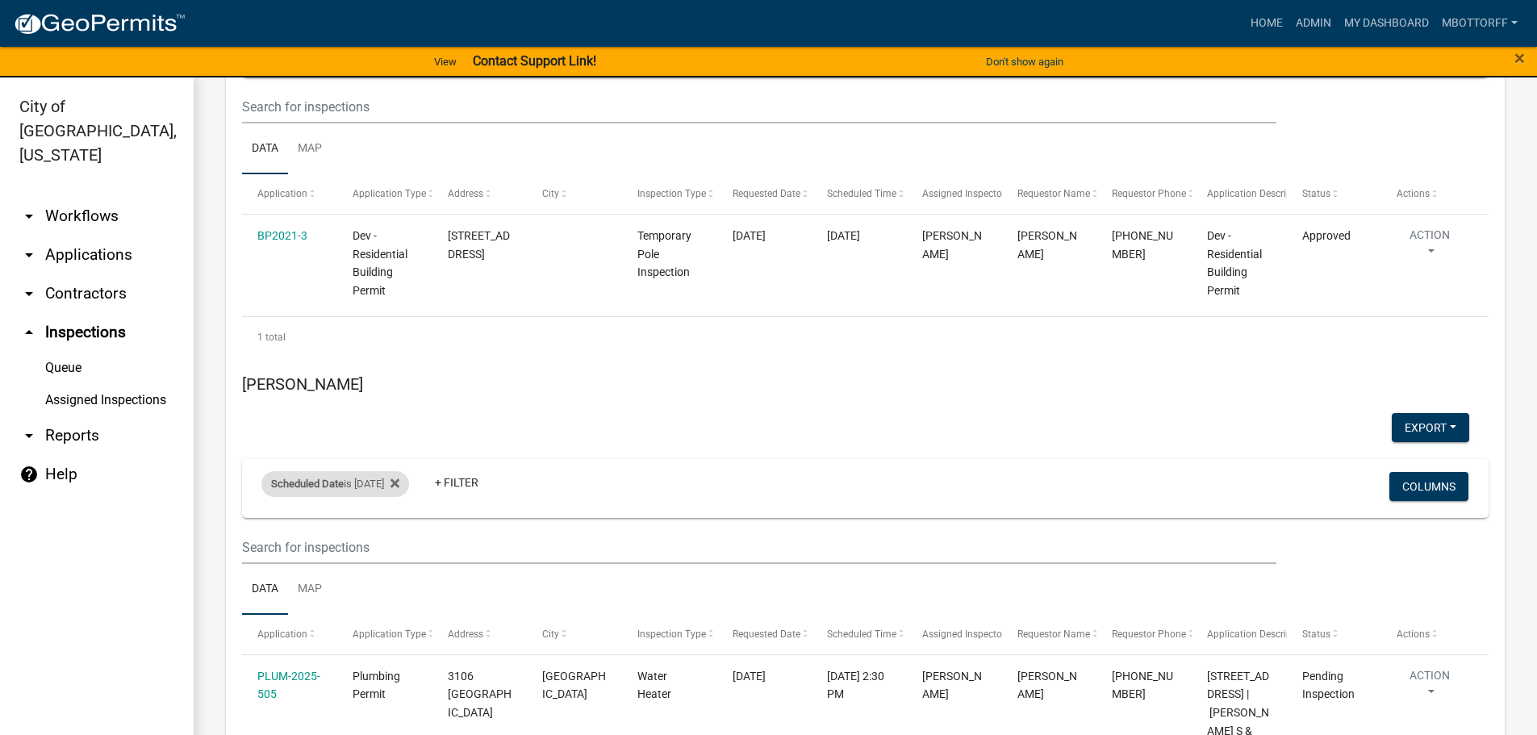
click at [387, 471] on div "Scheduled Date is 09/18/2025" at bounding box center [335, 484] width 148 height 26
click at [394, 430] on input "2025-09-18" at bounding box center [349, 433] width 113 height 33
type input "2025-09-19"
click at [354, 489] on button "Done" at bounding box center [349, 481] width 113 height 29
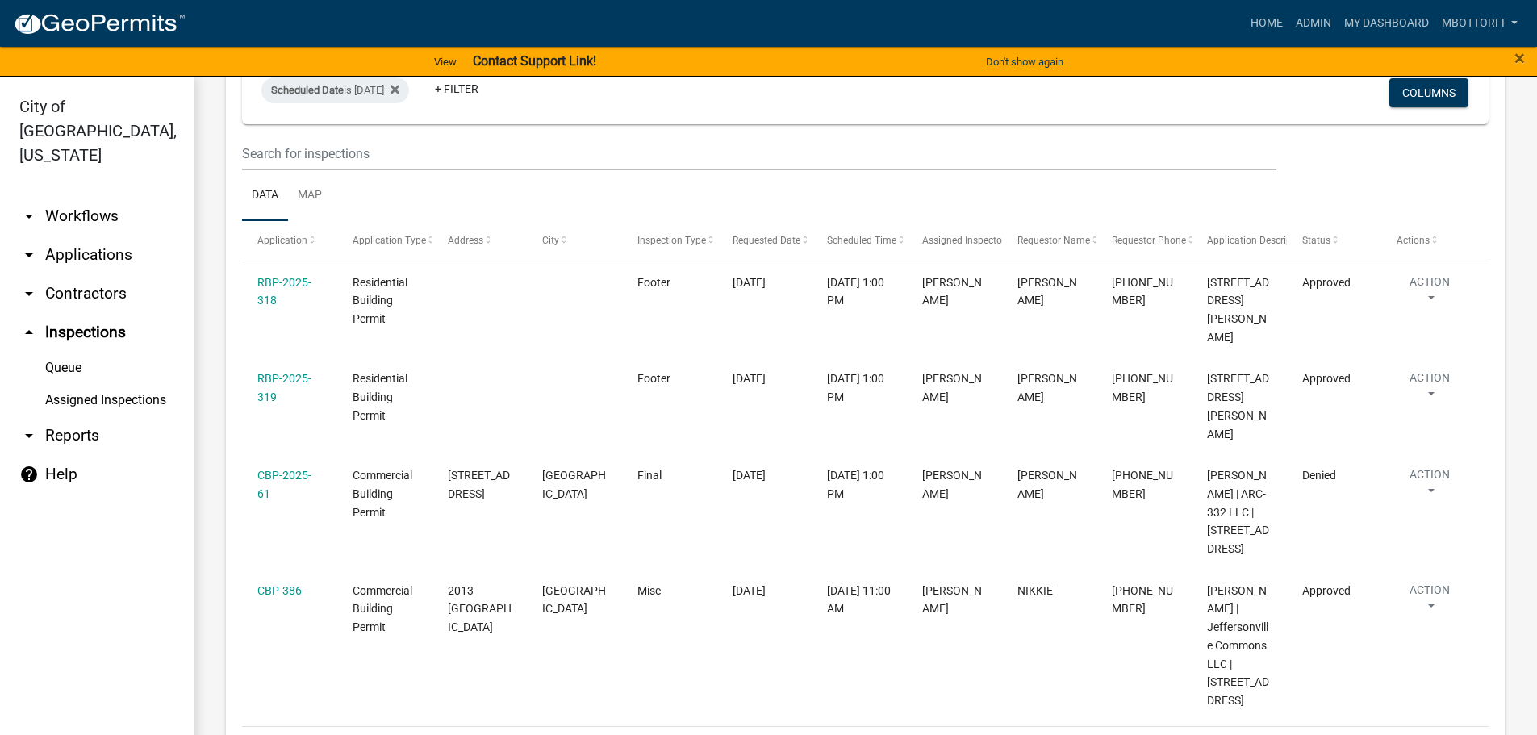
scroll to position [3507, 0]
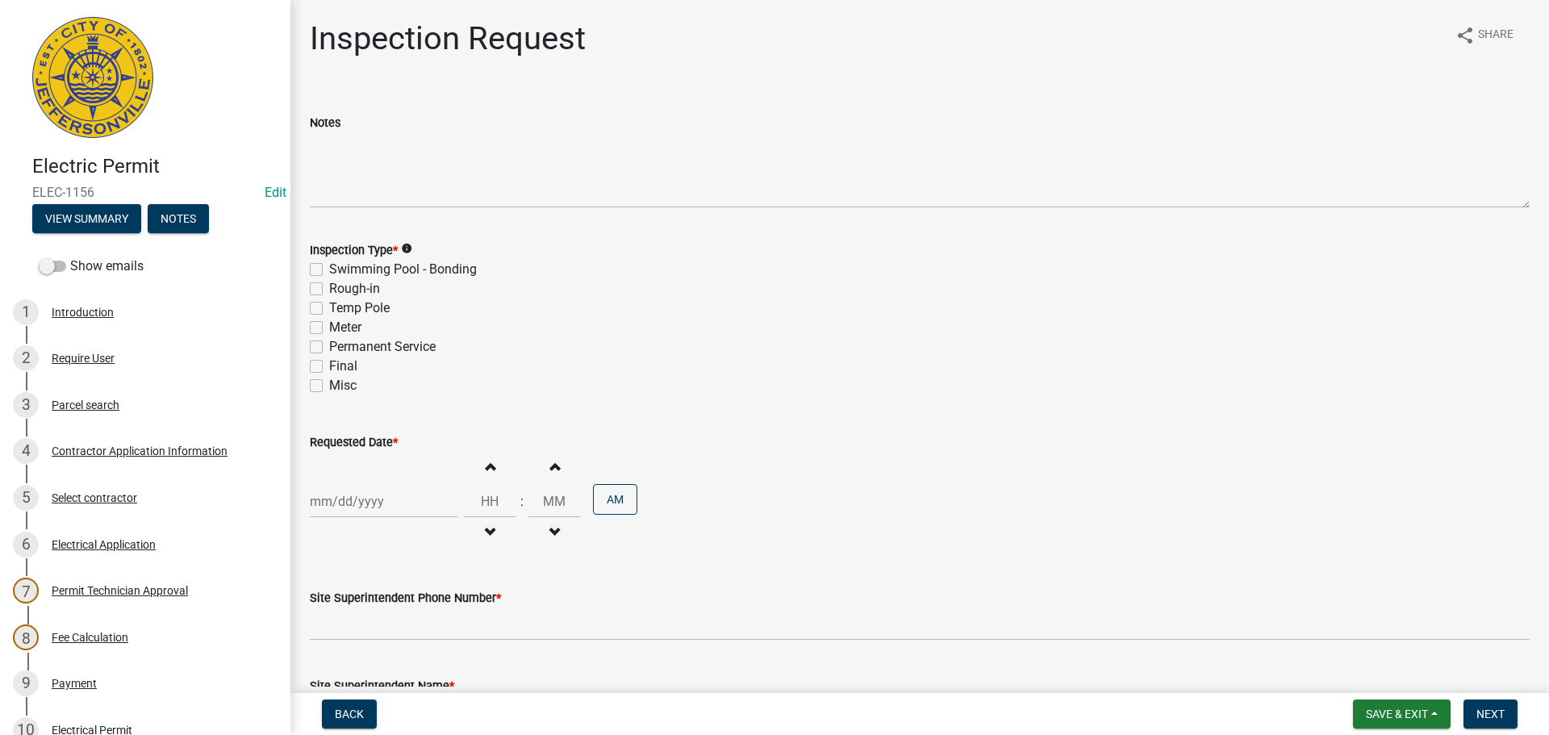
click at [329, 364] on label "Final" at bounding box center [343, 366] width 28 height 19
click at [329, 364] on input "Final" at bounding box center [334, 362] width 10 height 10
checkbox input "true"
checkbox input "false"
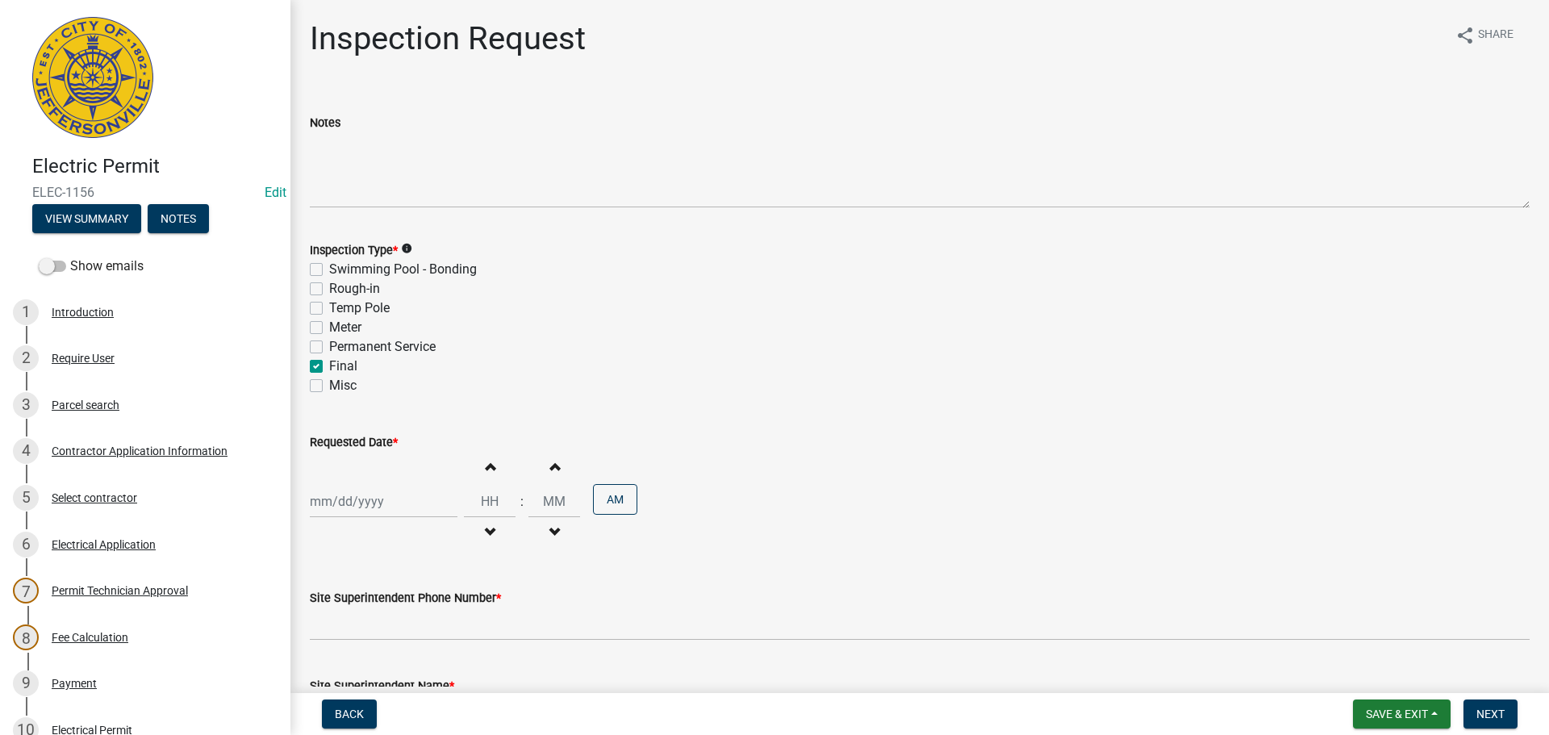
checkbox input "false"
checkbox input "true"
checkbox input "false"
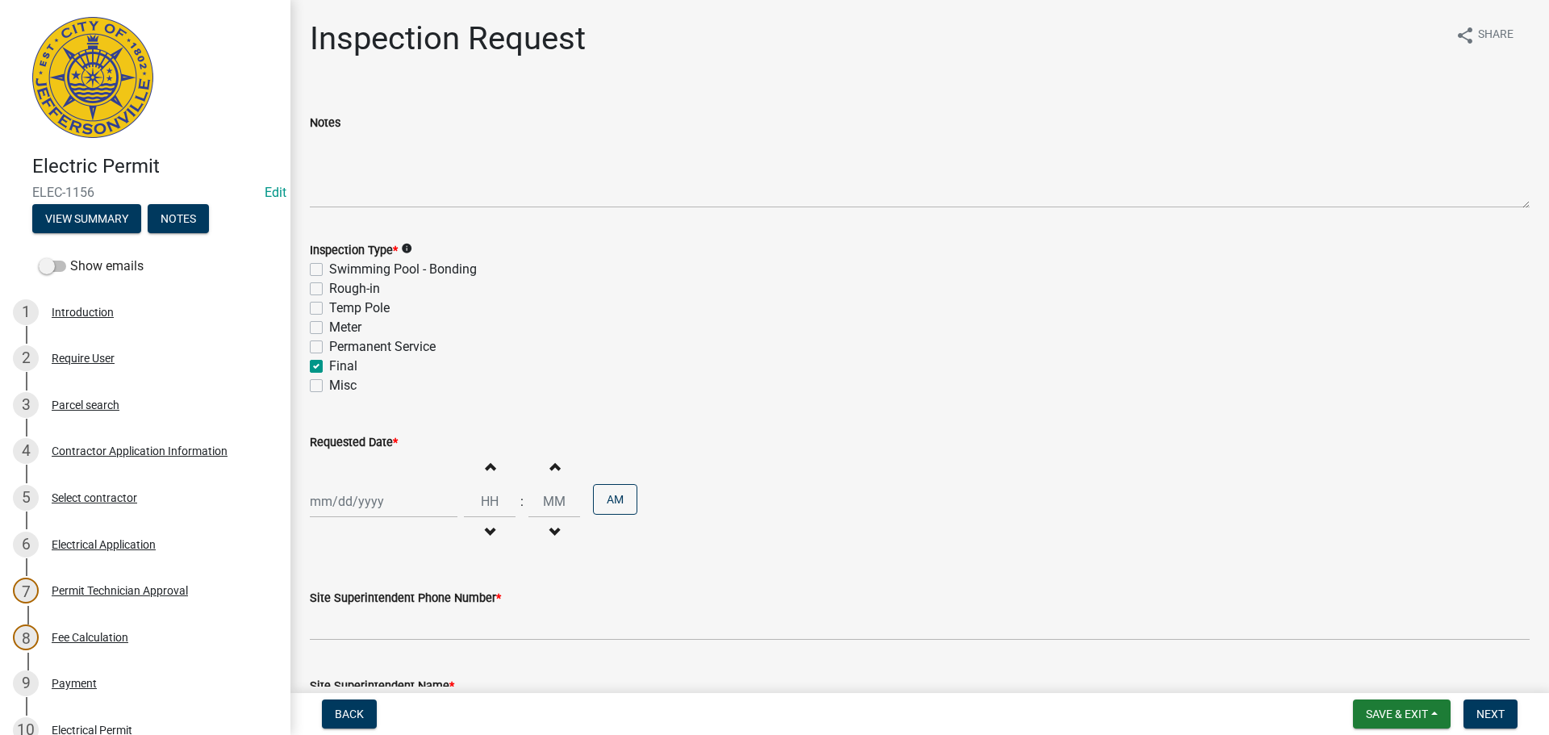
select select "9"
select select "2025"
click at [333, 492] on div "Jan Feb Mar Apr May Jun Jul Aug Sep Oct Nov Dec 1525 1526 1527 1528 1529 1530 1…" at bounding box center [384, 501] width 148 height 33
click at [431, 391] on div "19" at bounding box center [429, 390] width 26 height 26
type input "[DATE]"
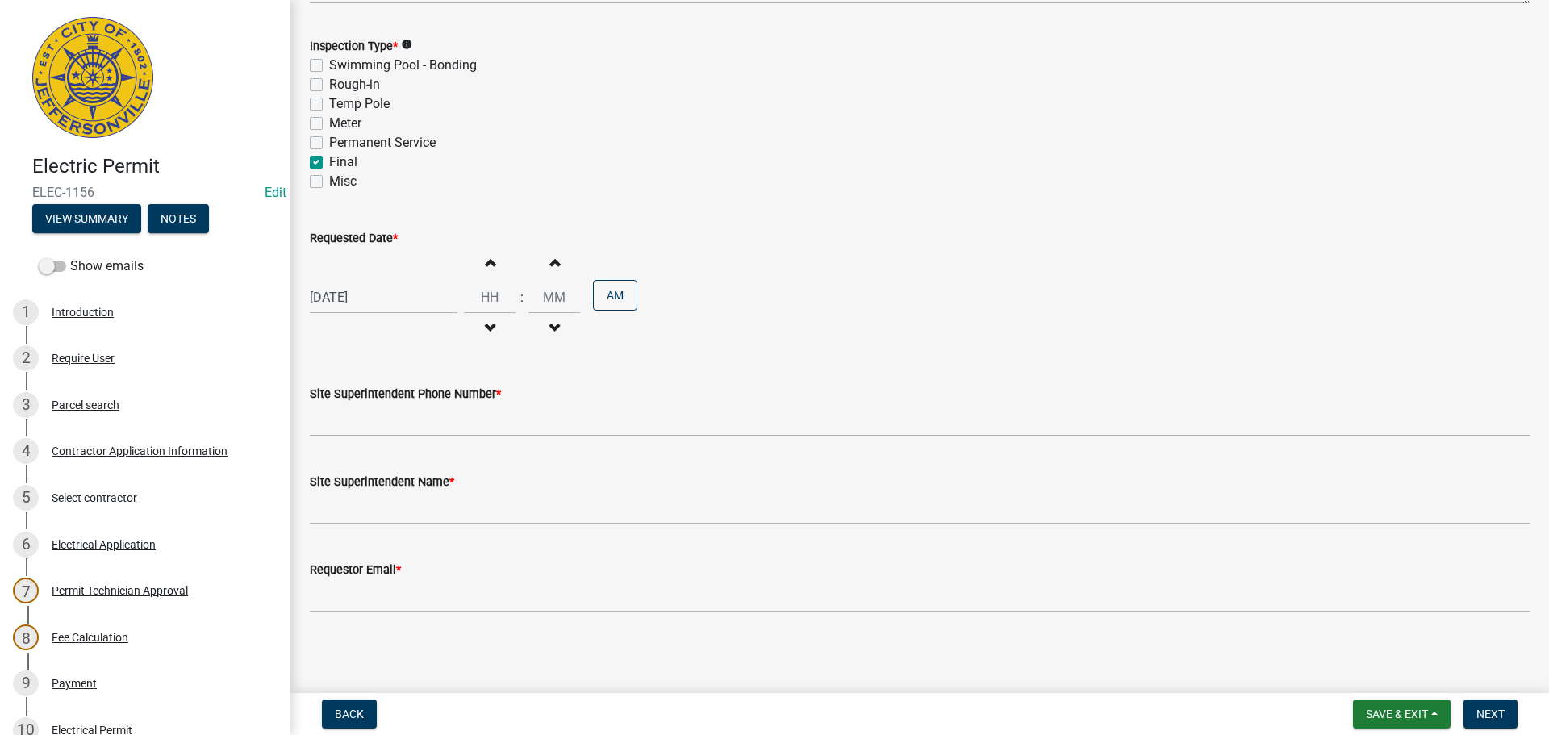
scroll to position [206, 0]
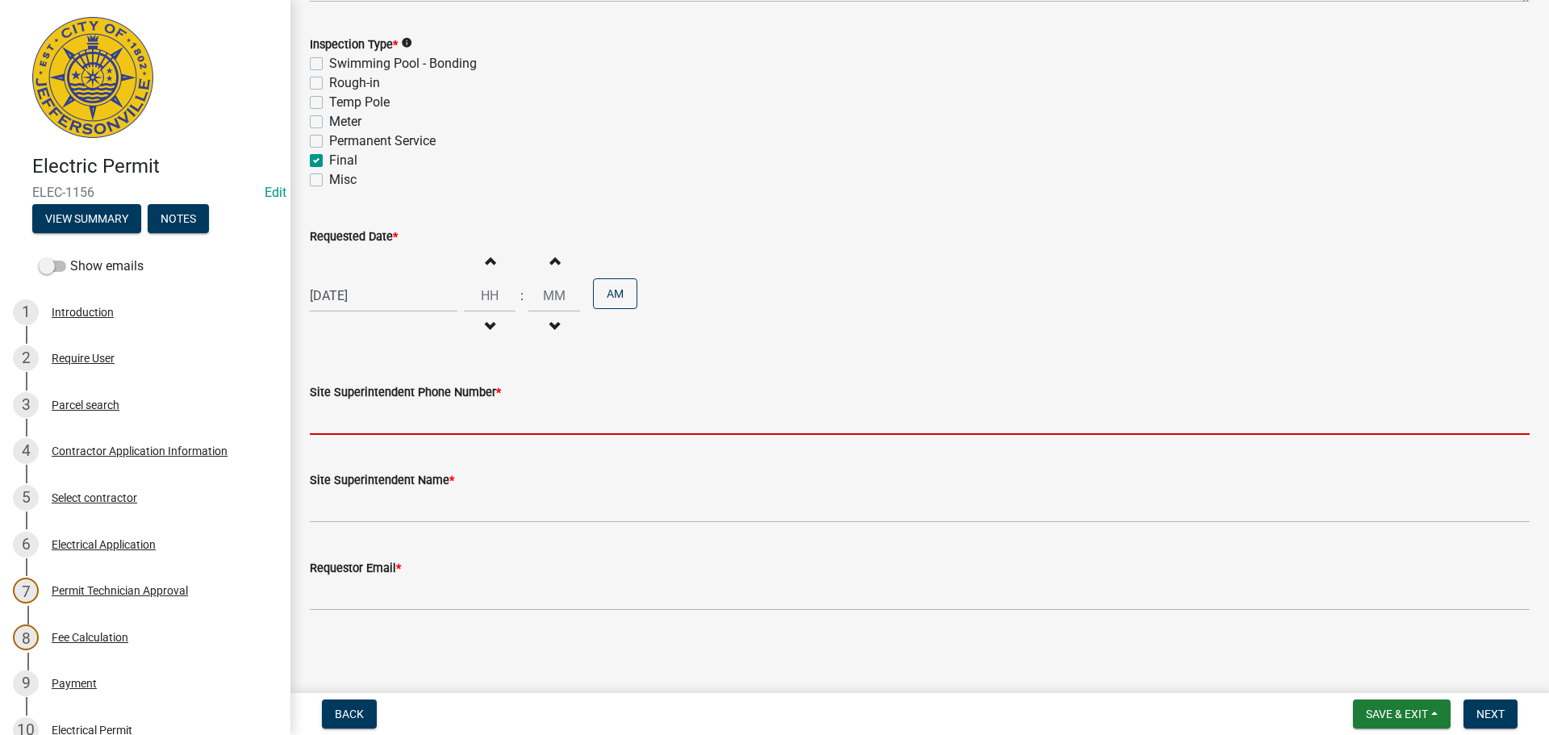
click at [349, 418] on input "Site Superintendent Phone Number *" at bounding box center [920, 418] width 1220 height 33
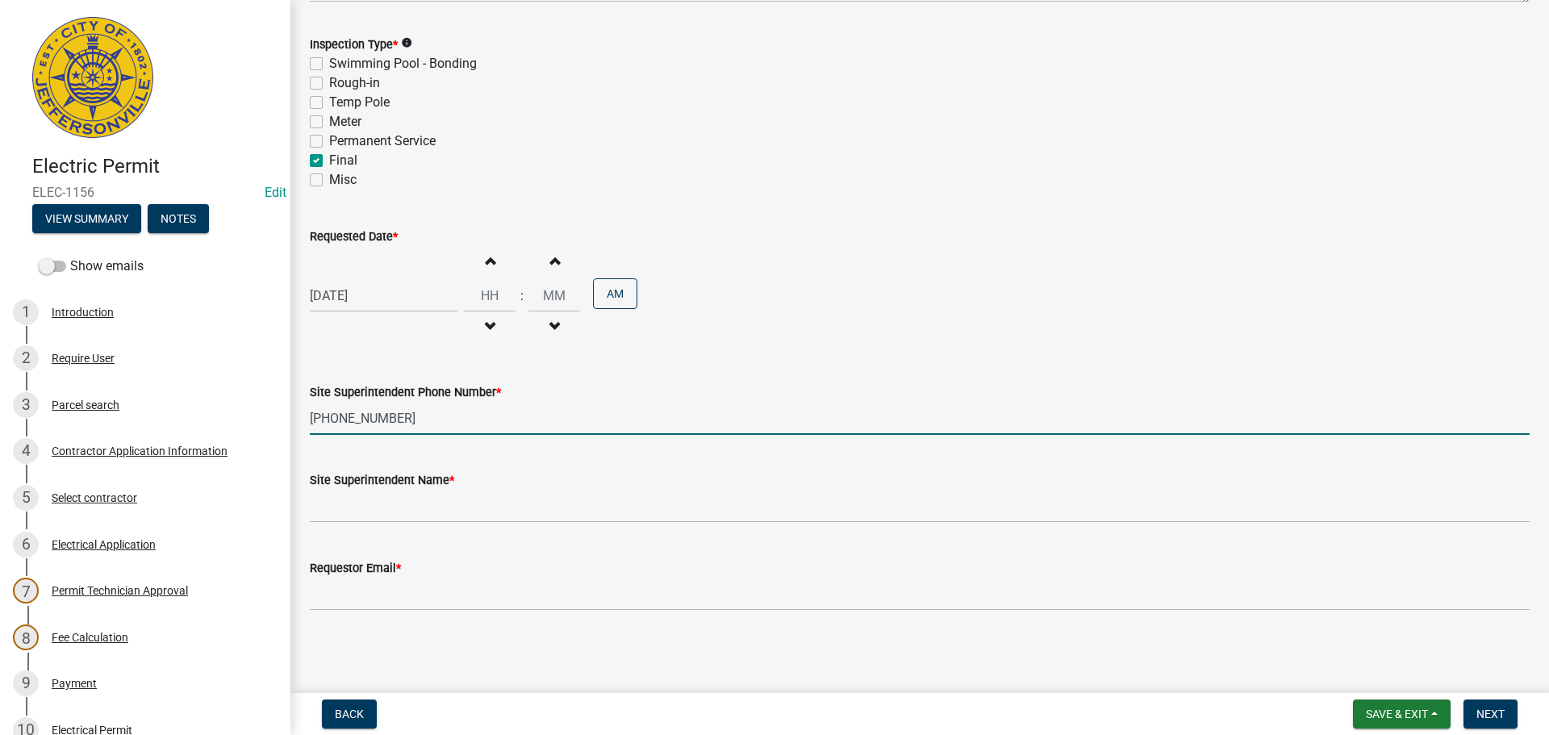
type input "[PHONE_NUMBER]"
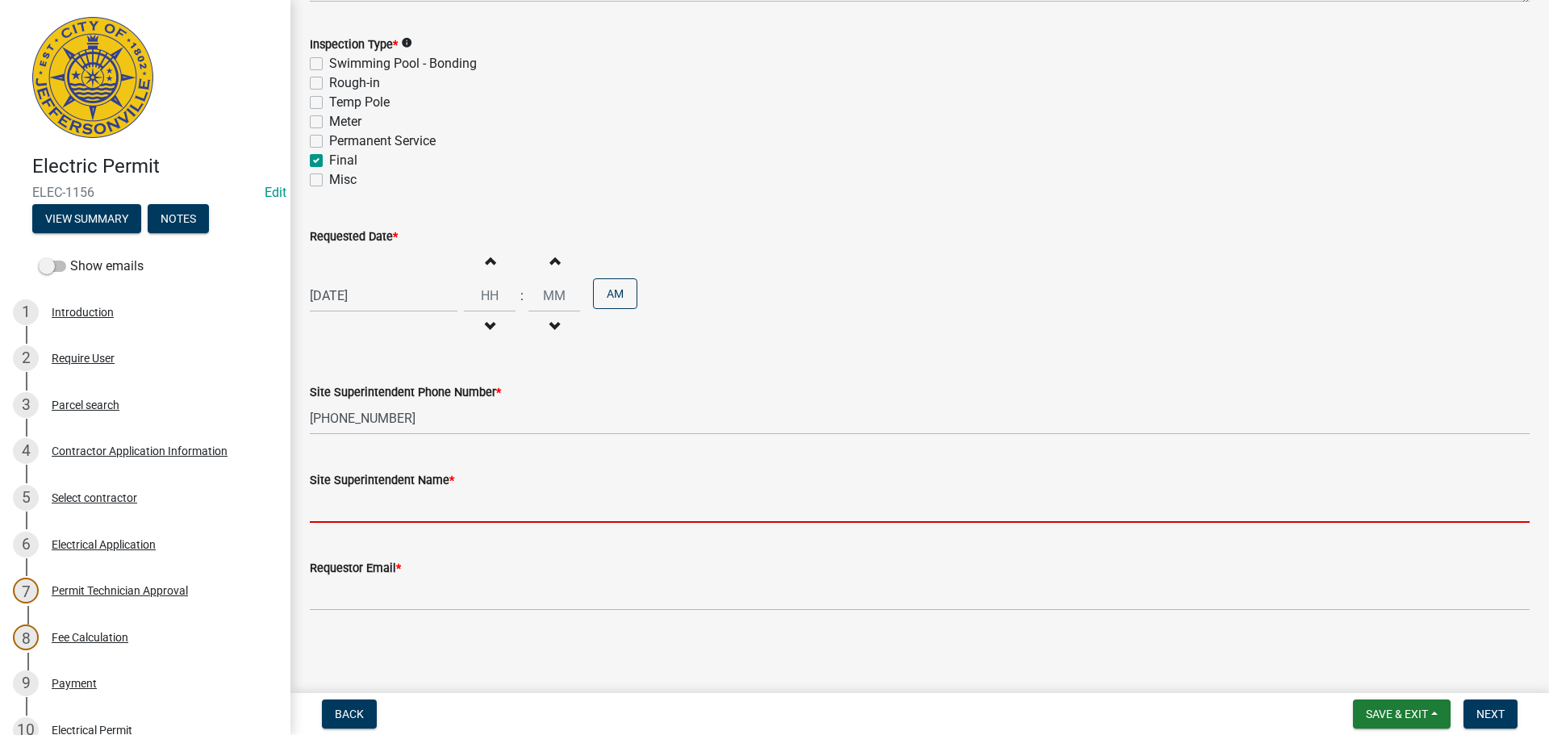
click at [386, 504] on input "Site Superintendent Name *" at bounding box center [920, 506] width 1220 height 33
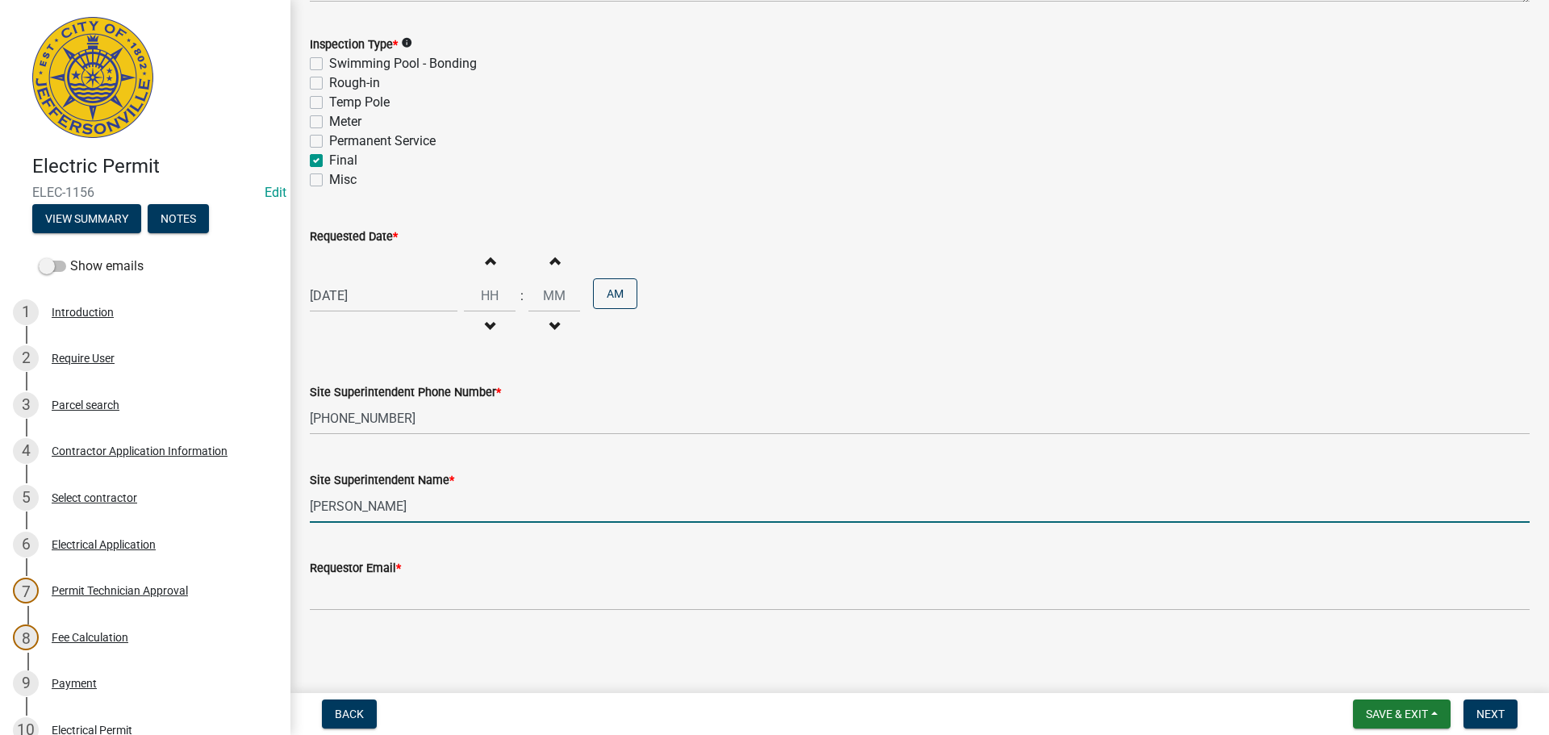
type input "[PERSON_NAME]"
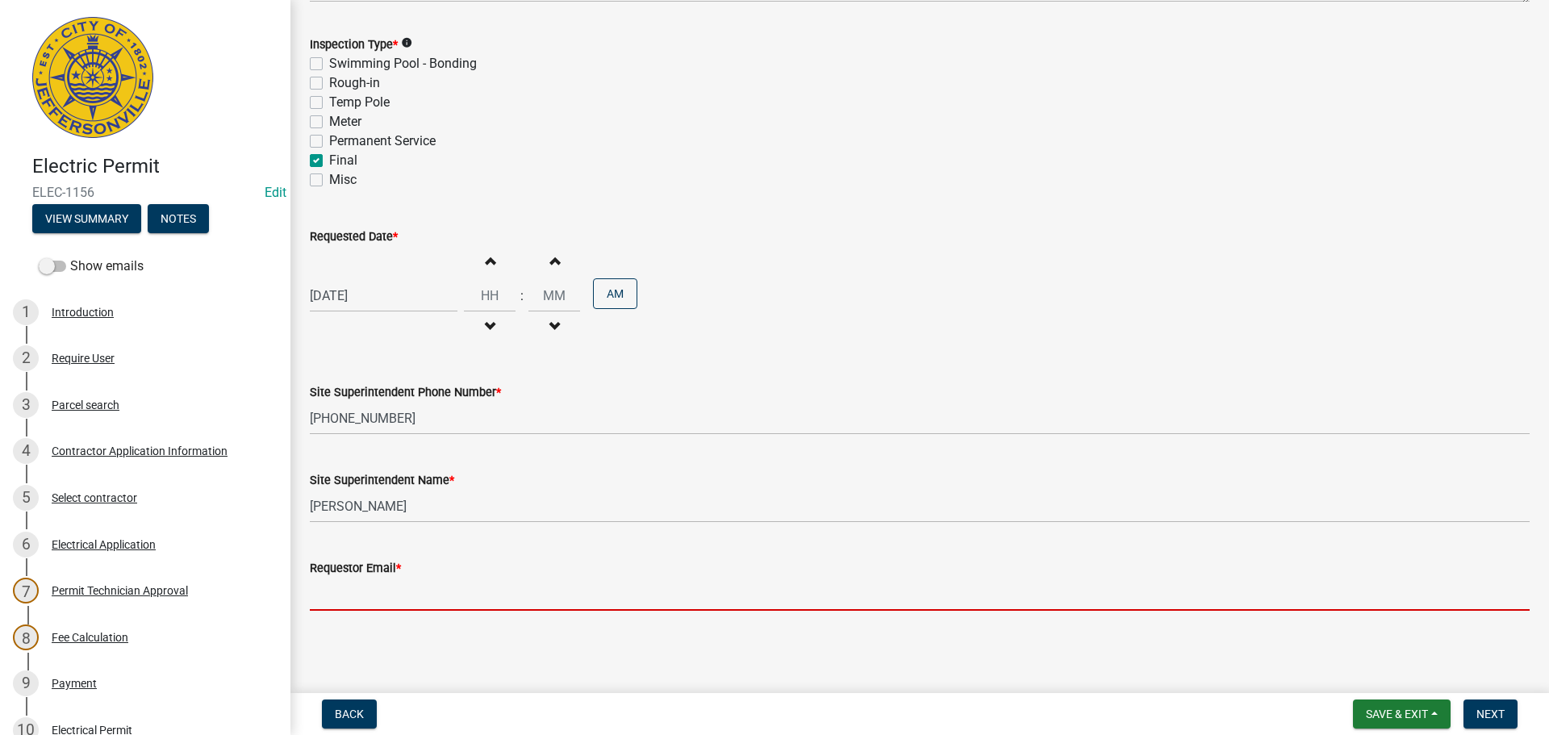
click at [365, 594] on input "Requestor Email *" at bounding box center [920, 594] width 1220 height 33
type input "[EMAIL_ADDRESS][DOMAIN_NAME]"
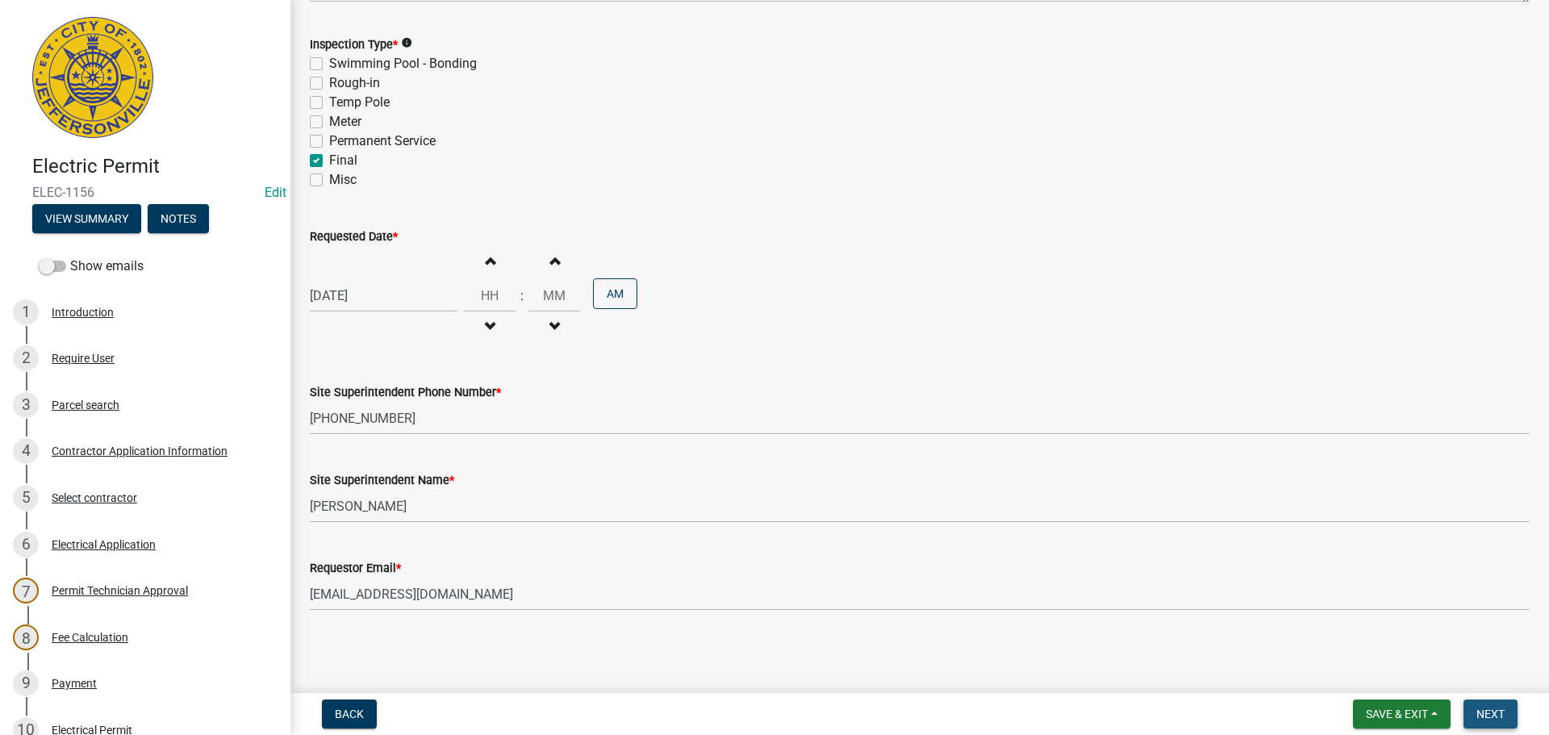
click at [1507, 718] on button "Next" at bounding box center [1491, 714] width 54 height 29
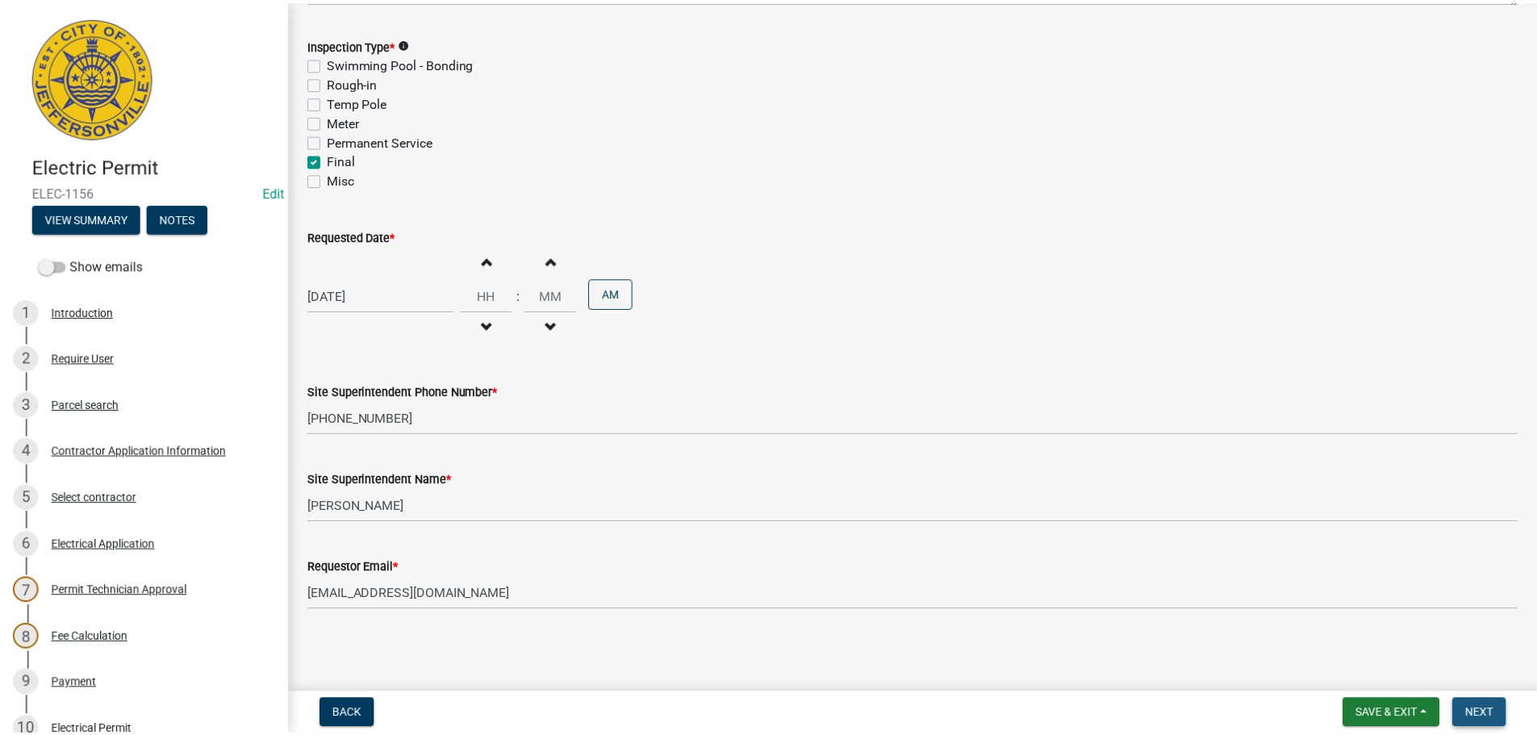
scroll to position [0, 0]
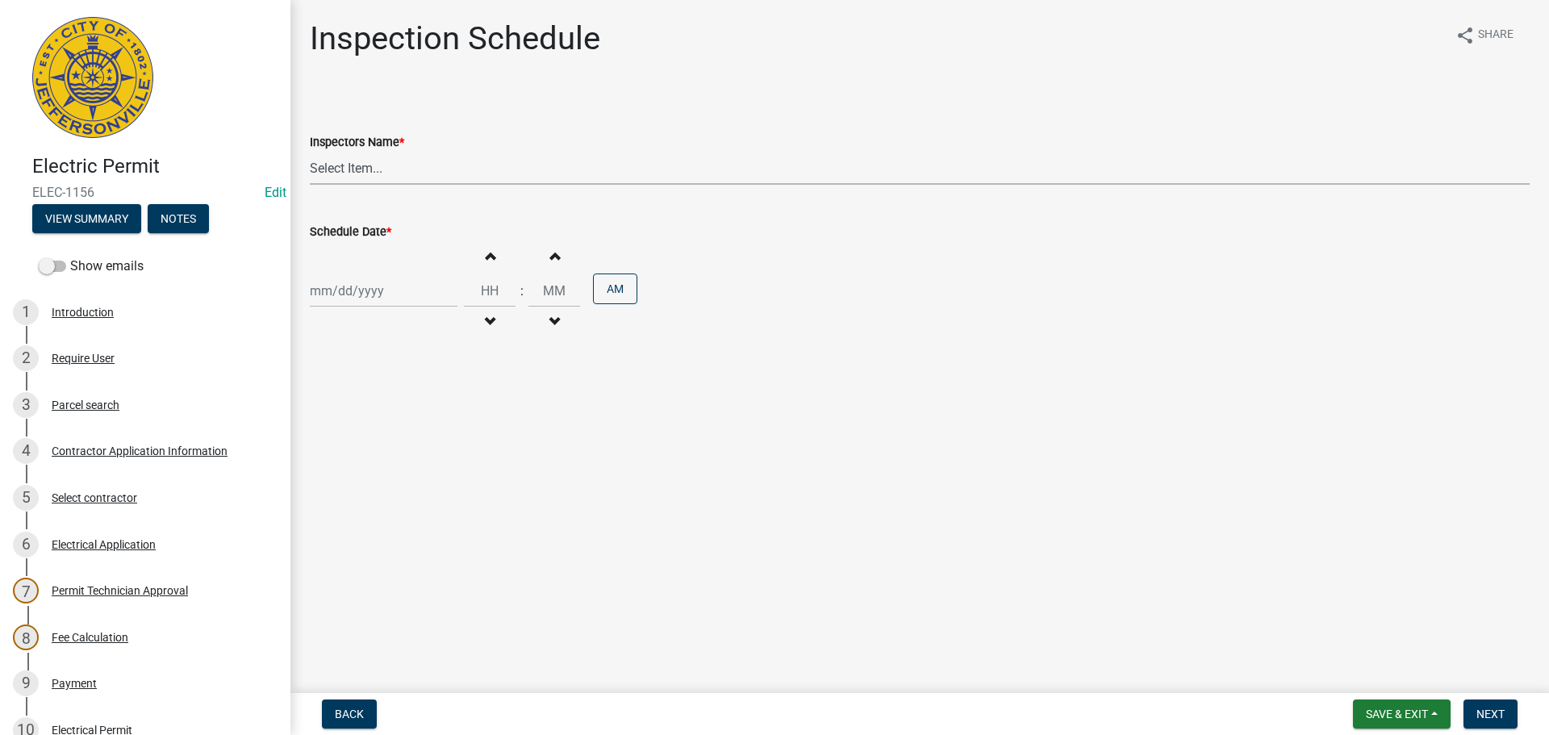
click at [315, 163] on select "Select Item... [PERSON_NAME] ([PERSON_NAME]) [PERSON_NAME] ([PERSON_NAME]) mkru…" at bounding box center [920, 168] width 1220 height 33
select select "36a8b8f0-2ef8-43e9-ae06-718f51af8d36"
click at [310, 152] on select "Select Item... [PERSON_NAME] ([PERSON_NAME]) [PERSON_NAME] ([PERSON_NAME]) mkru…" at bounding box center [920, 168] width 1220 height 33
select select "9"
select select "2025"
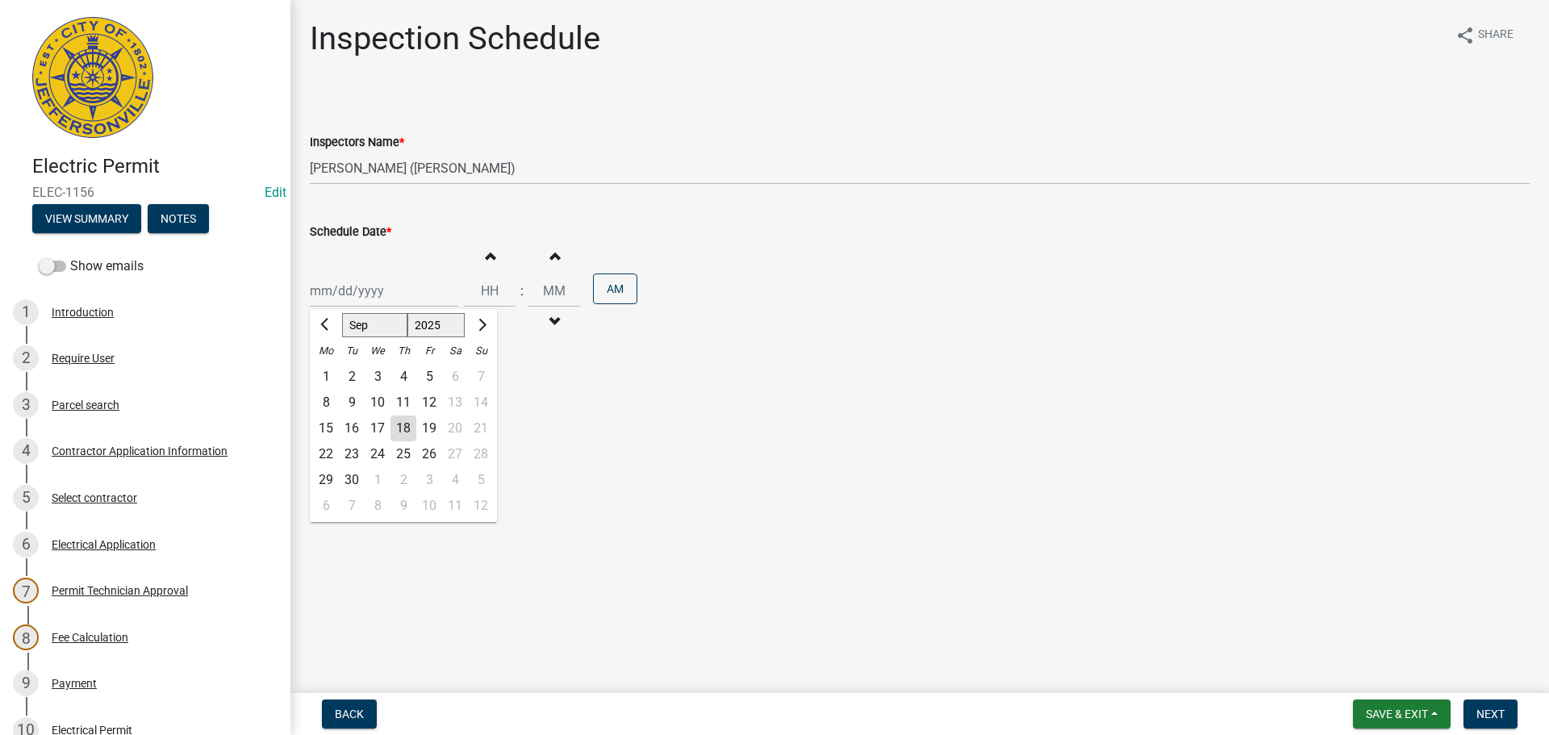
click at [364, 286] on div "Jan Feb Mar Apr May Jun Jul Aug Sep Oct Nov Dec 1525 1526 1527 1528 1529 1530 1…" at bounding box center [384, 290] width 148 height 33
click at [424, 426] on div "19" at bounding box center [429, 429] width 26 height 26
type input "[DATE]"
click at [488, 283] on input "Hours" at bounding box center [490, 290] width 52 height 33
type input "09"
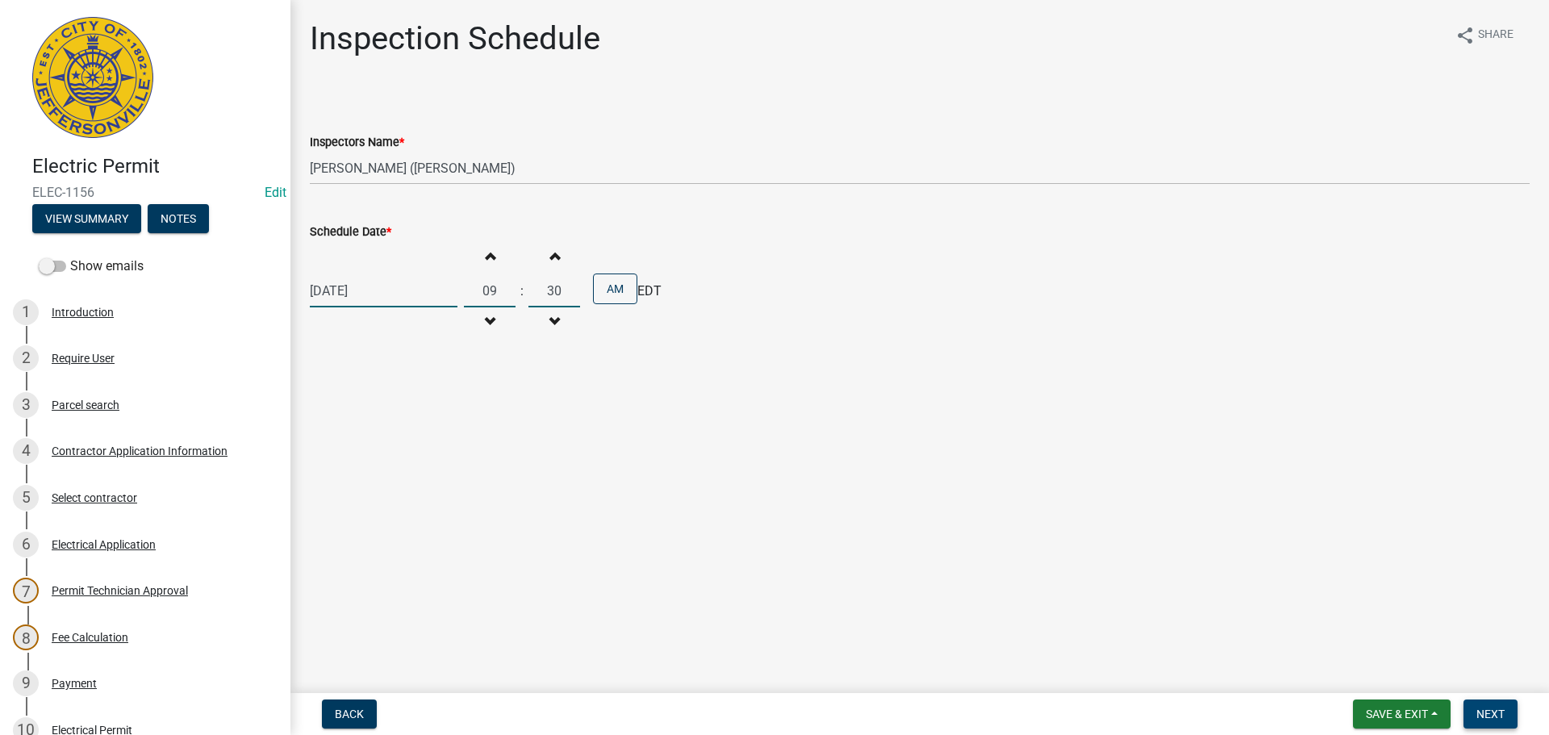
type input "30"
click at [1498, 708] on span "Next" at bounding box center [1491, 714] width 28 height 13
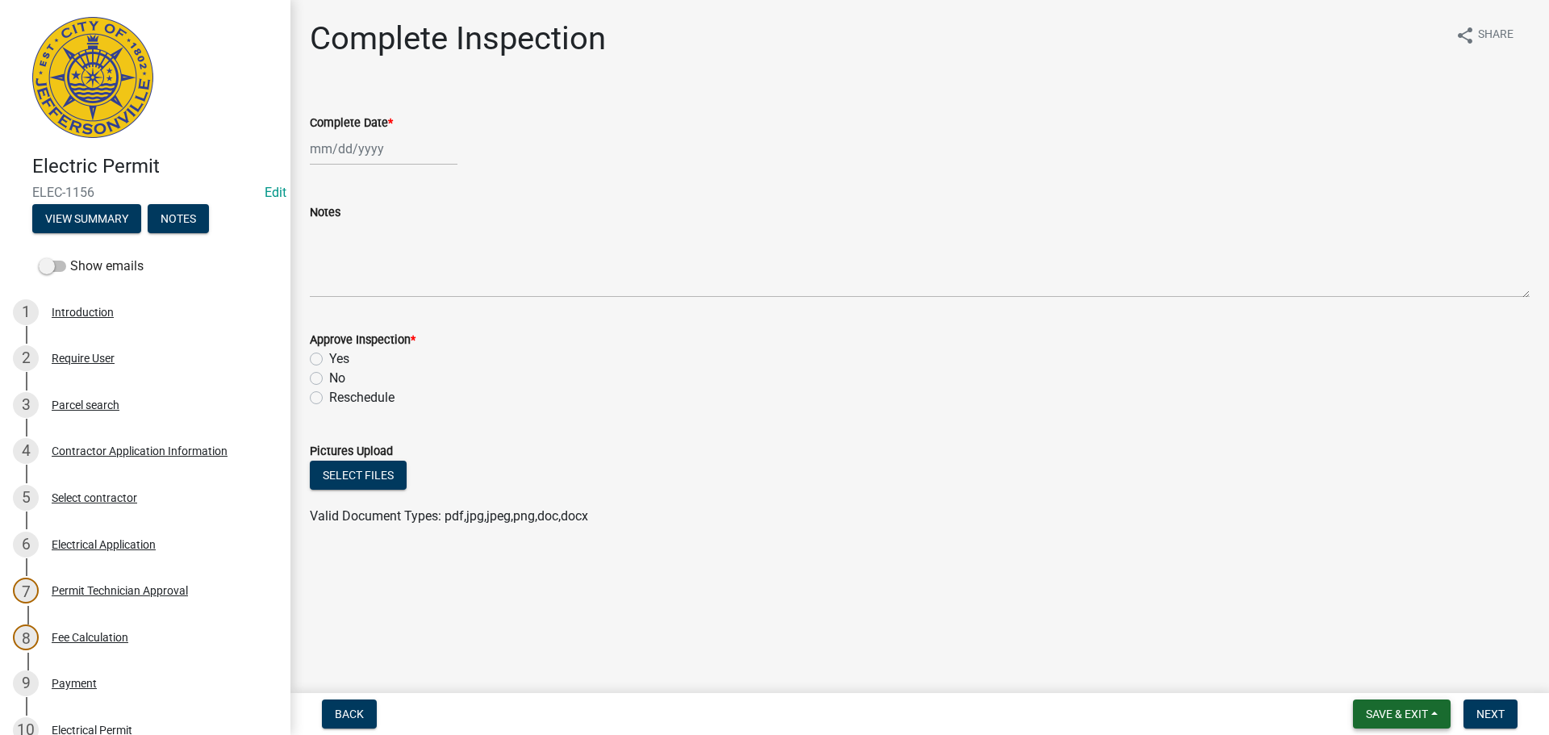
click at [1366, 711] on span "Save & Exit" at bounding box center [1397, 714] width 62 height 13
click at [1361, 671] on button "Save & Exit" at bounding box center [1386, 672] width 129 height 39
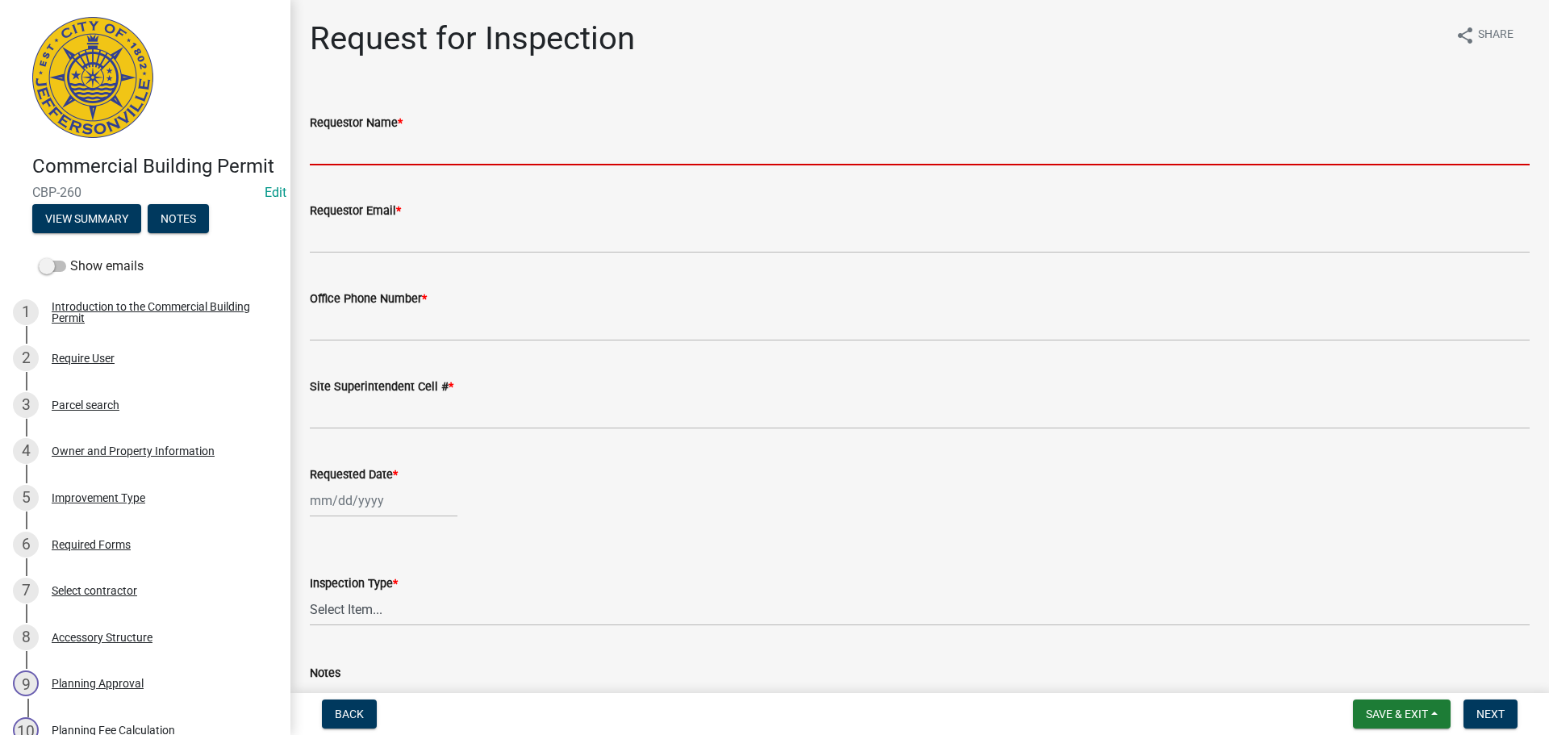
click at [357, 145] on input "Requestor Name *" at bounding box center [920, 148] width 1220 height 33
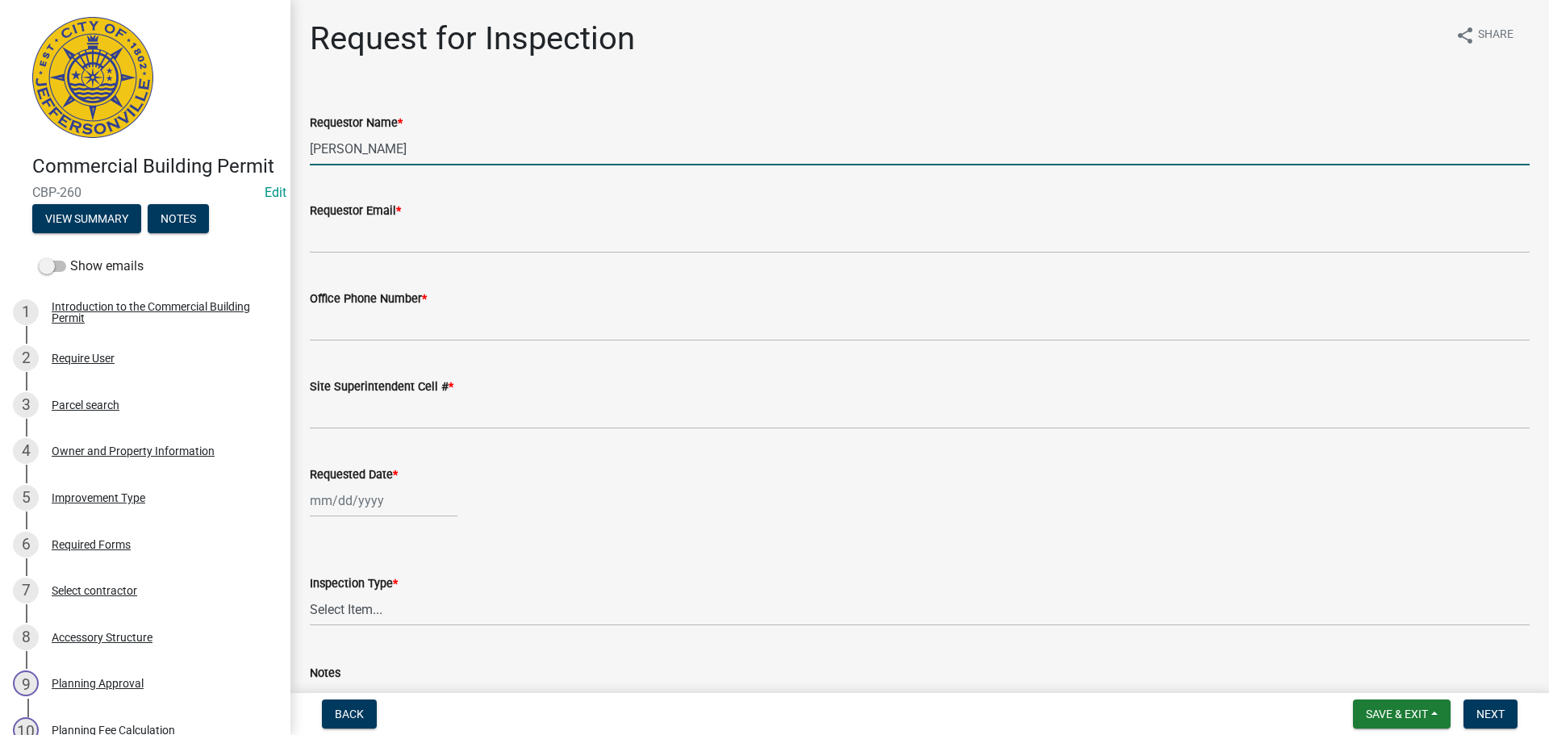
type input "[PERSON_NAME]"
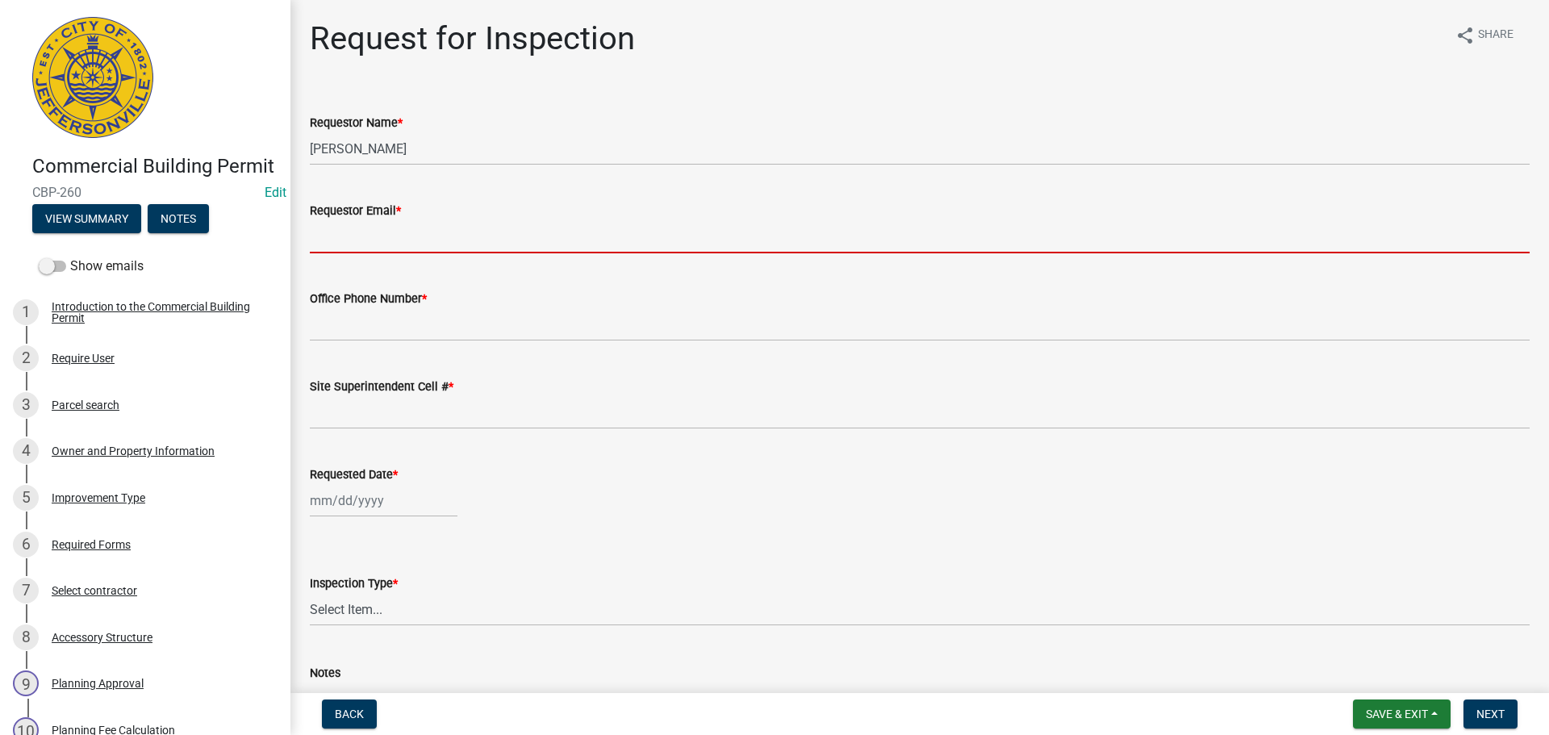
click at [370, 239] on input "Requestor Email *" at bounding box center [920, 236] width 1220 height 33
type input "[EMAIL_ADDRESS][DOMAIN_NAME]"
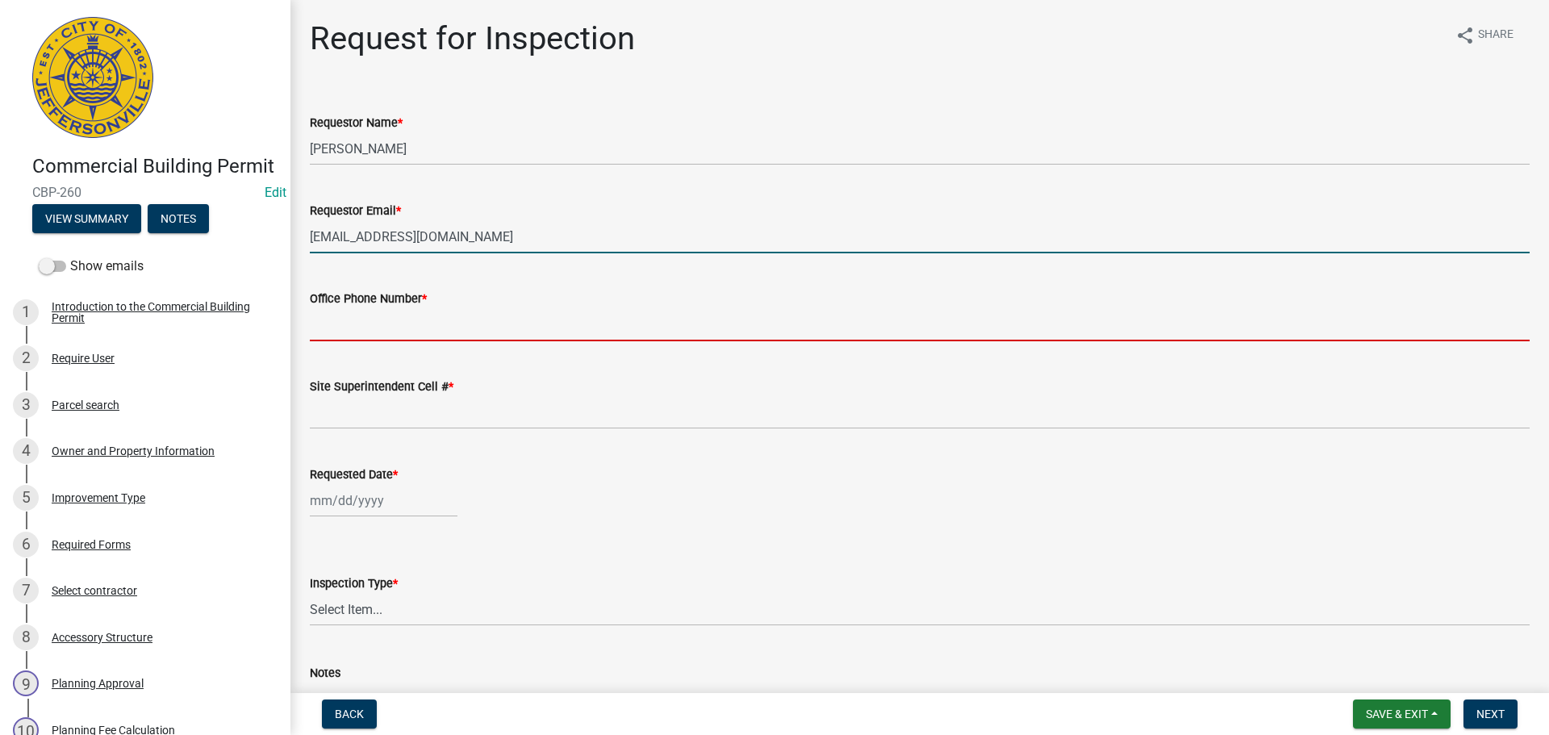
click at [368, 331] on input "Office Phone Number *" at bounding box center [920, 324] width 1220 height 33
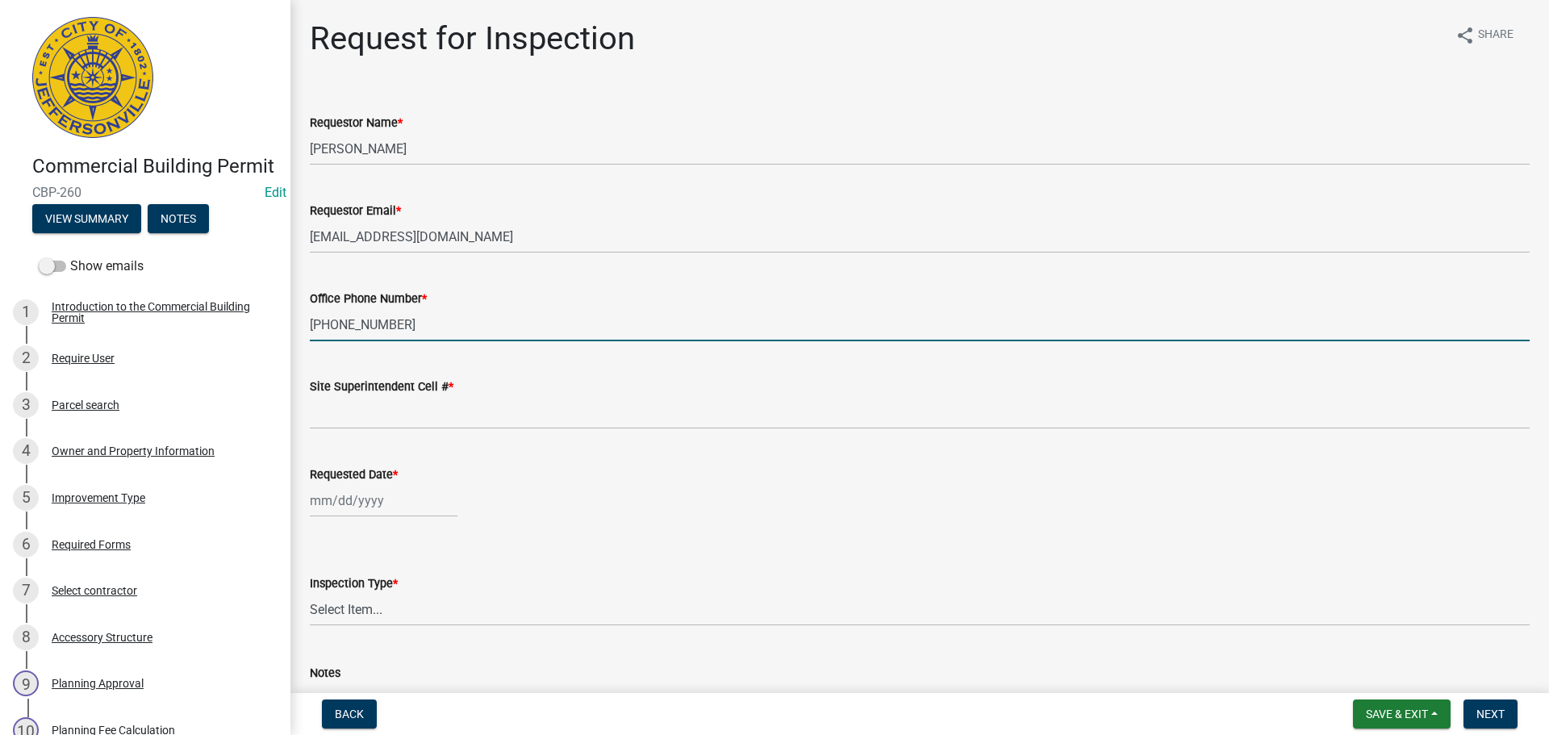
type input "[PHONE_NUMBER]"
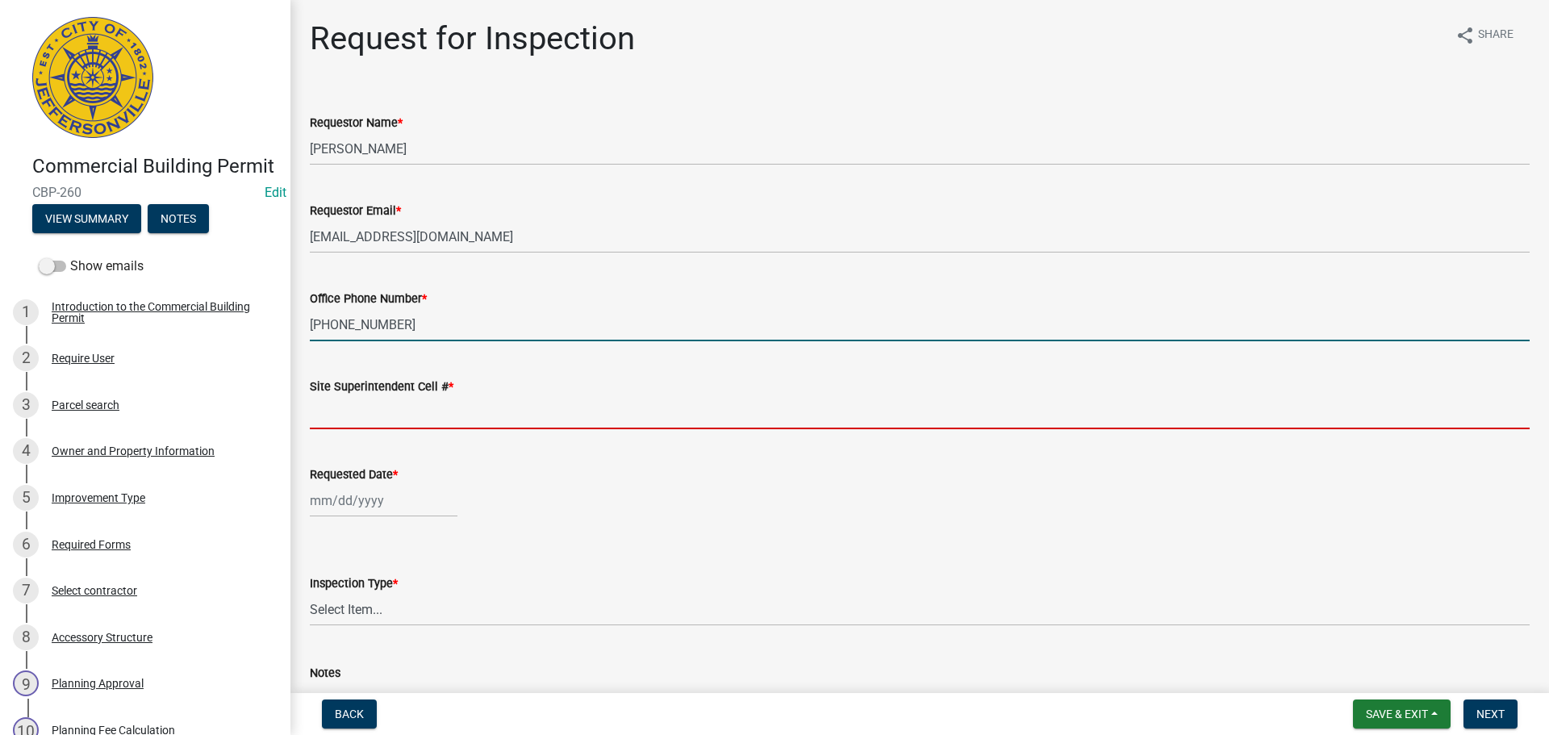
drag, startPoint x: 358, startPoint y: 399, endPoint x: 382, endPoint y: 416, distance: 30.0
click at [358, 399] on input "Site Superintendent Cell # *" at bounding box center [920, 412] width 1220 height 33
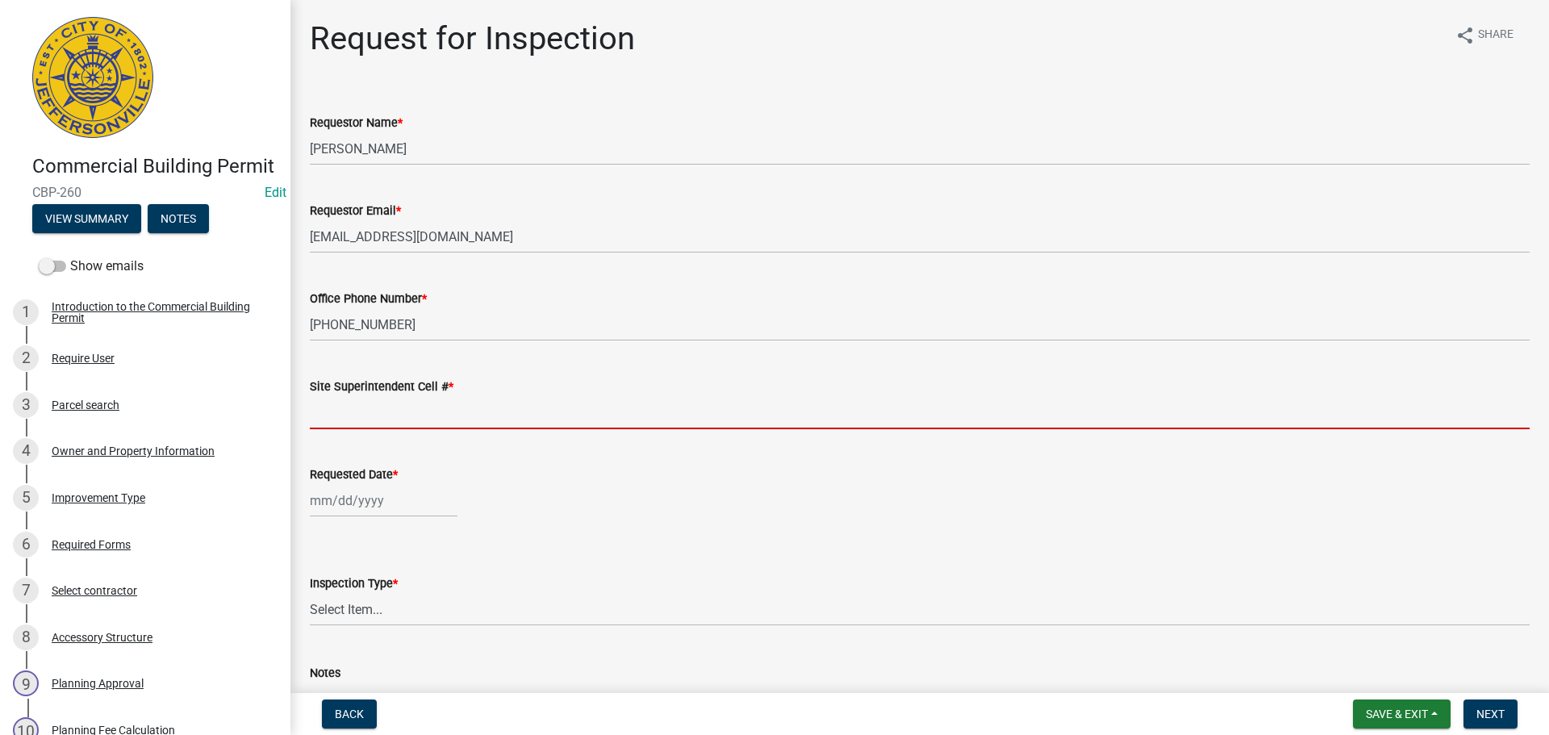
type input "SAME"
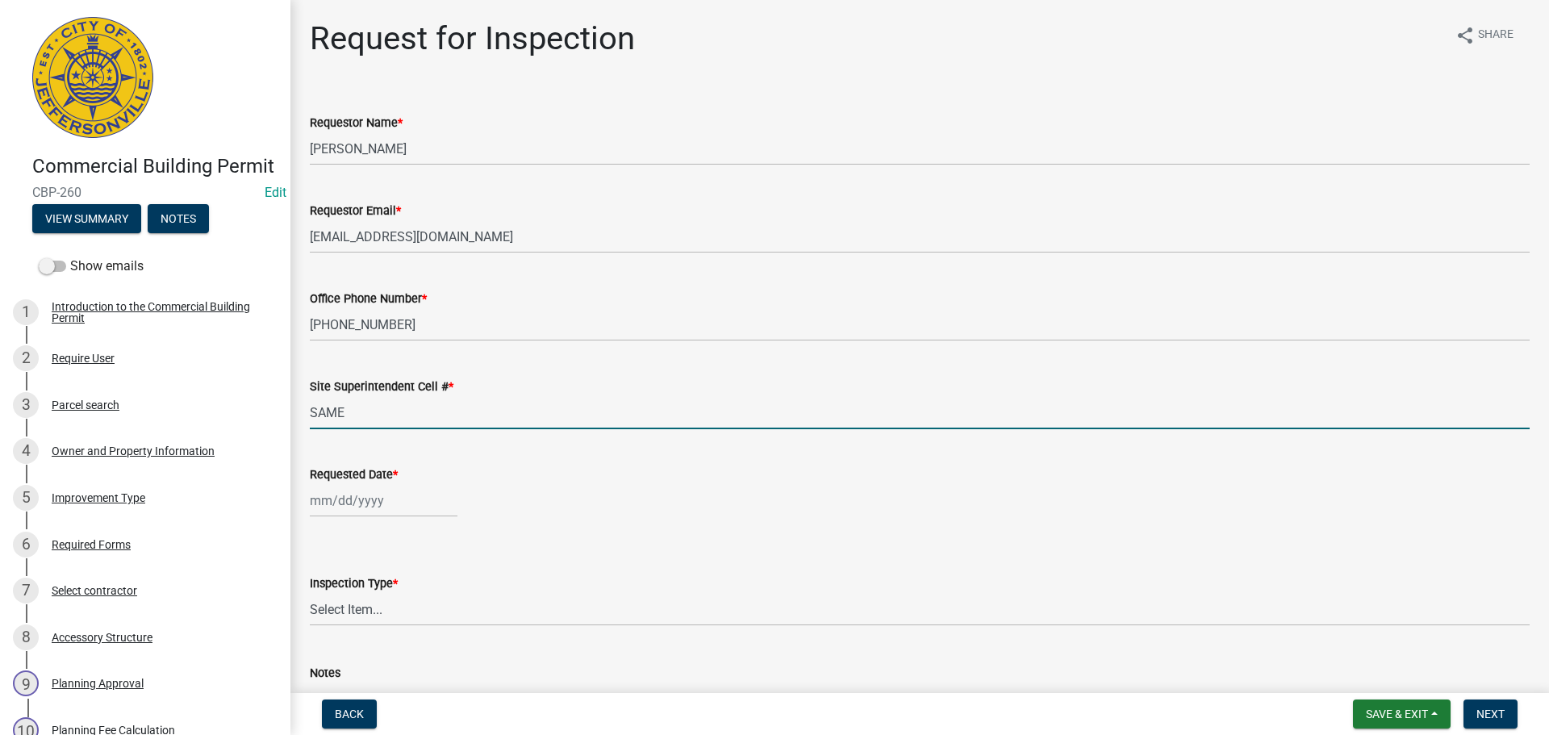
click at [345, 506] on div at bounding box center [384, 500] width 148 height 33
select select "9"
select select "2025"
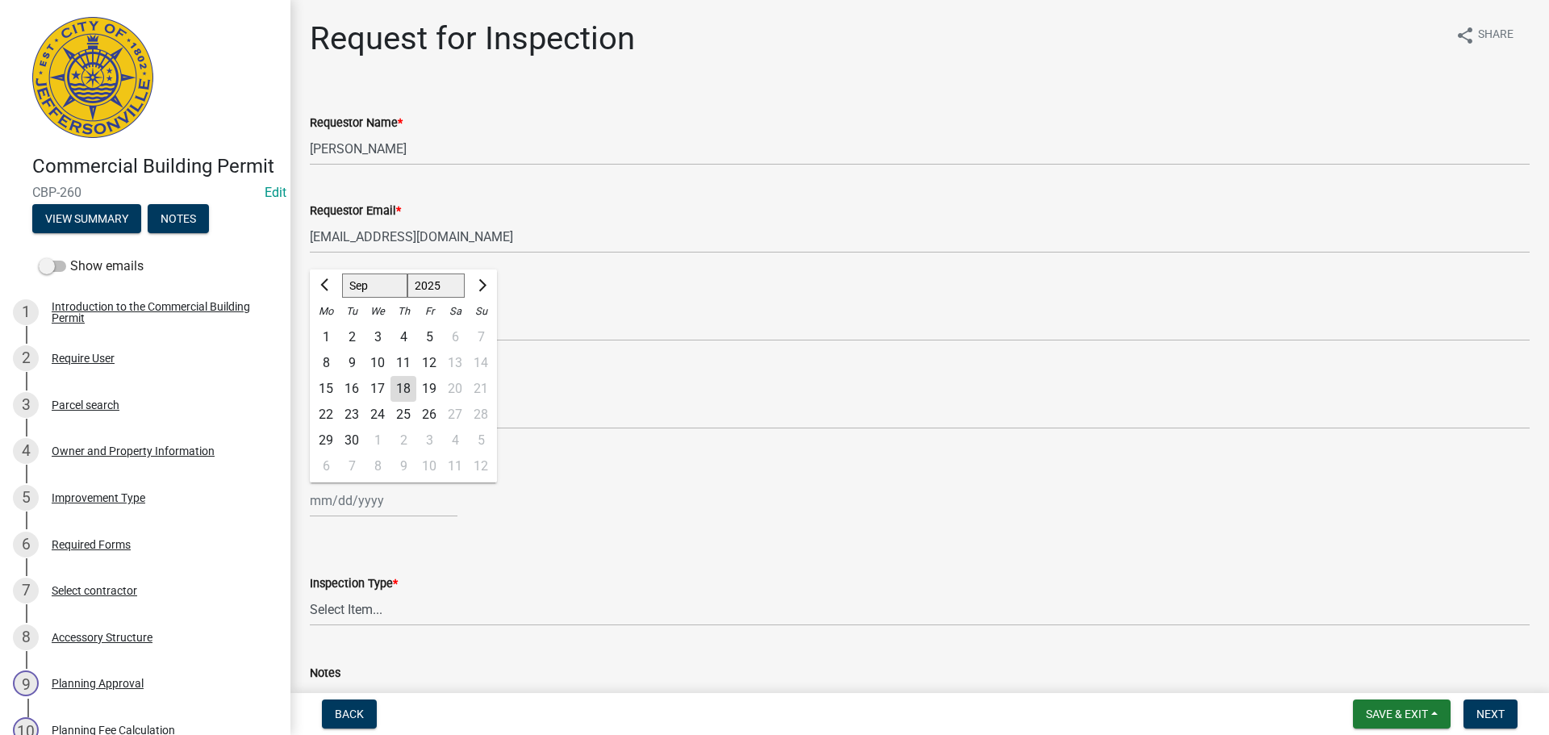
click at [432, 391] on div "19" at bounding box center [429, 389] width 26 height 26
type input "[DATE]"
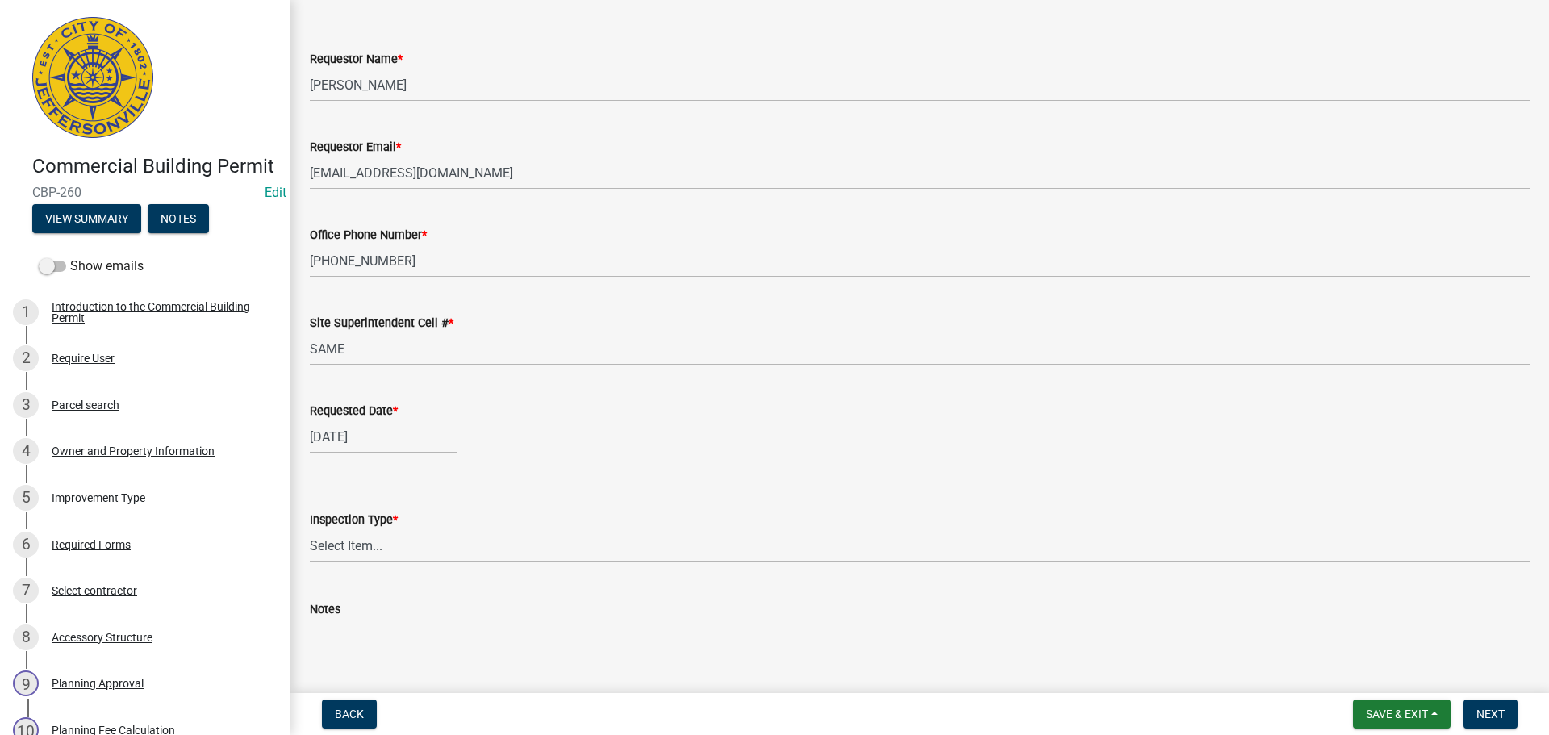
scroll to position [148, 0]
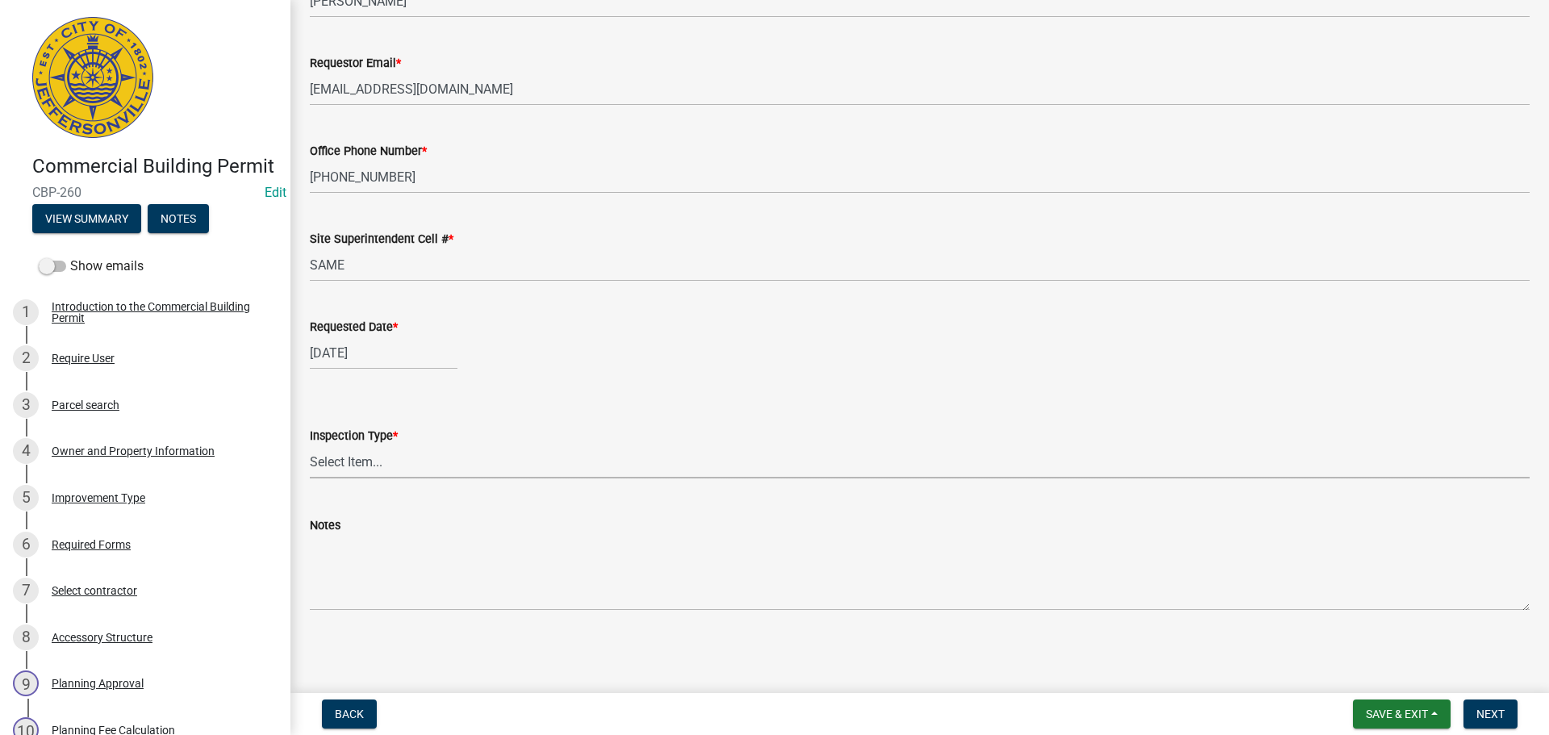
click at [337, 460] on select "Select Item... Footer Foundation Framing Final Misc" at bounding box center [920, 461] width 1220 height 33
click at [310, 445] on select "Select Item... Footer Foundation Framing Final Misc" at bounding box center [920, 461] width 1220 height 33
select select "8ea0f6e5-dde7-4881-a999-02519822ccbf"
click at [1481, 708] on span "Next" at bounding box center [1491, 714] width 28 height 13
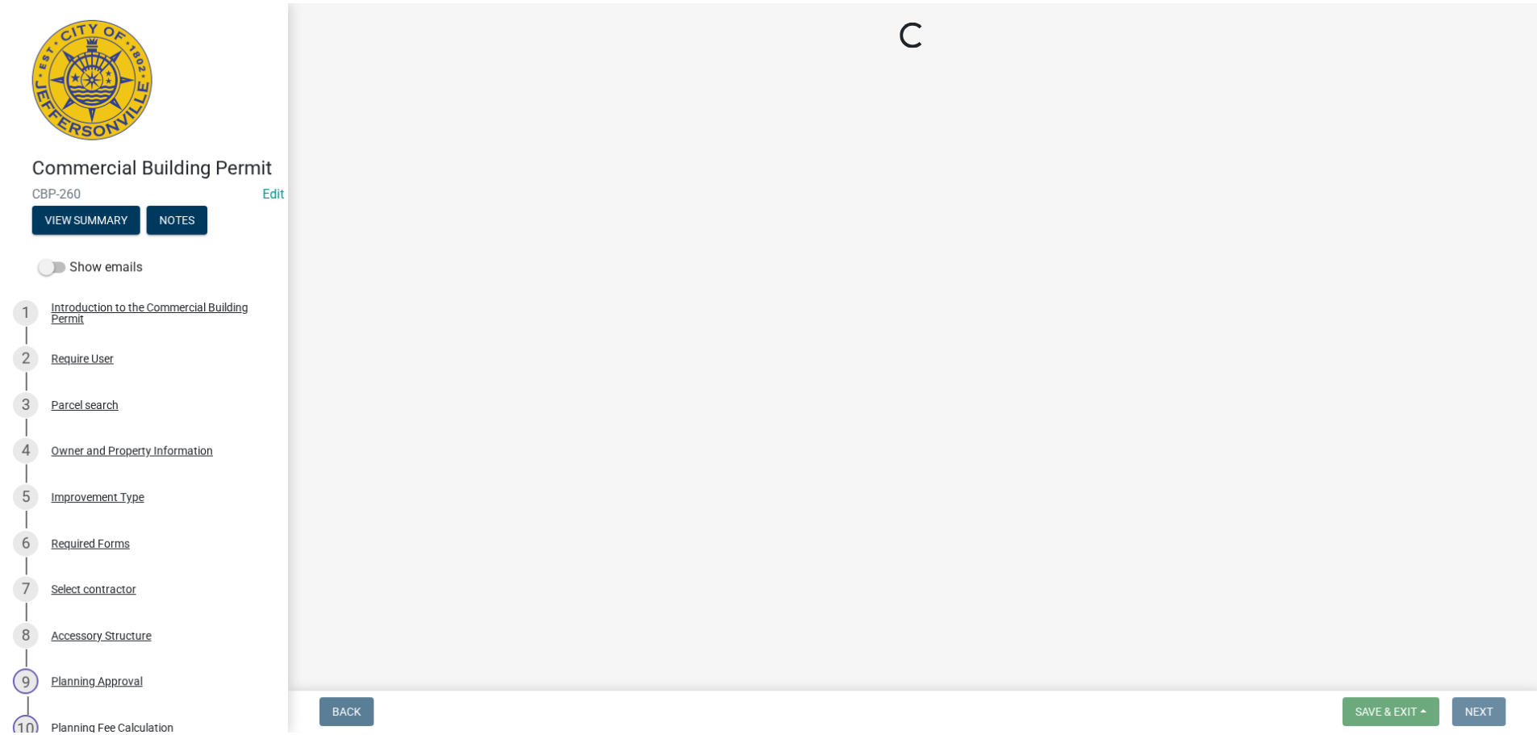
scroll to position [0, 0]
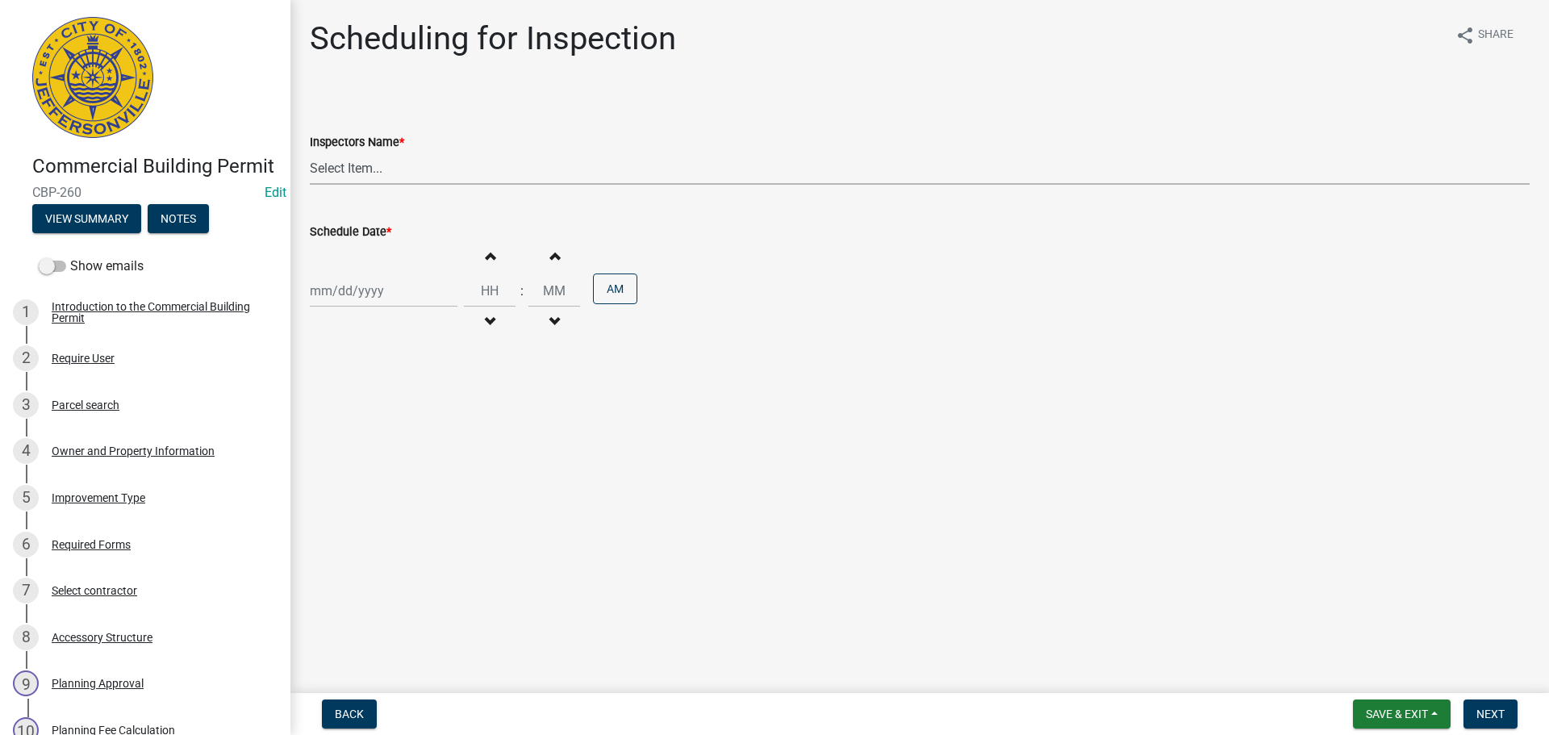
click at [343, 163] on select "Select Item... [PERSON_NAME] ([PERSON_NAME]) [PERSON_NAME] ([PERSON_NAME]) mkru…" at bounding box center [920, 168] width 1220 height 33
select select "fdb3bcc6-ce93-4663-8a18-5c08884dd177"
click at [310, 152] on select "Select Item... [PERSON_NAME] ([PERSON_NAME]) [PERSON_NAME] ([PERSON_NAME]) mkru…" at bounding box center [920, 168] width 1220 height 33
click at [343, 285] on div at bounding box center [384, 290] width 148 height 33
select select "9"
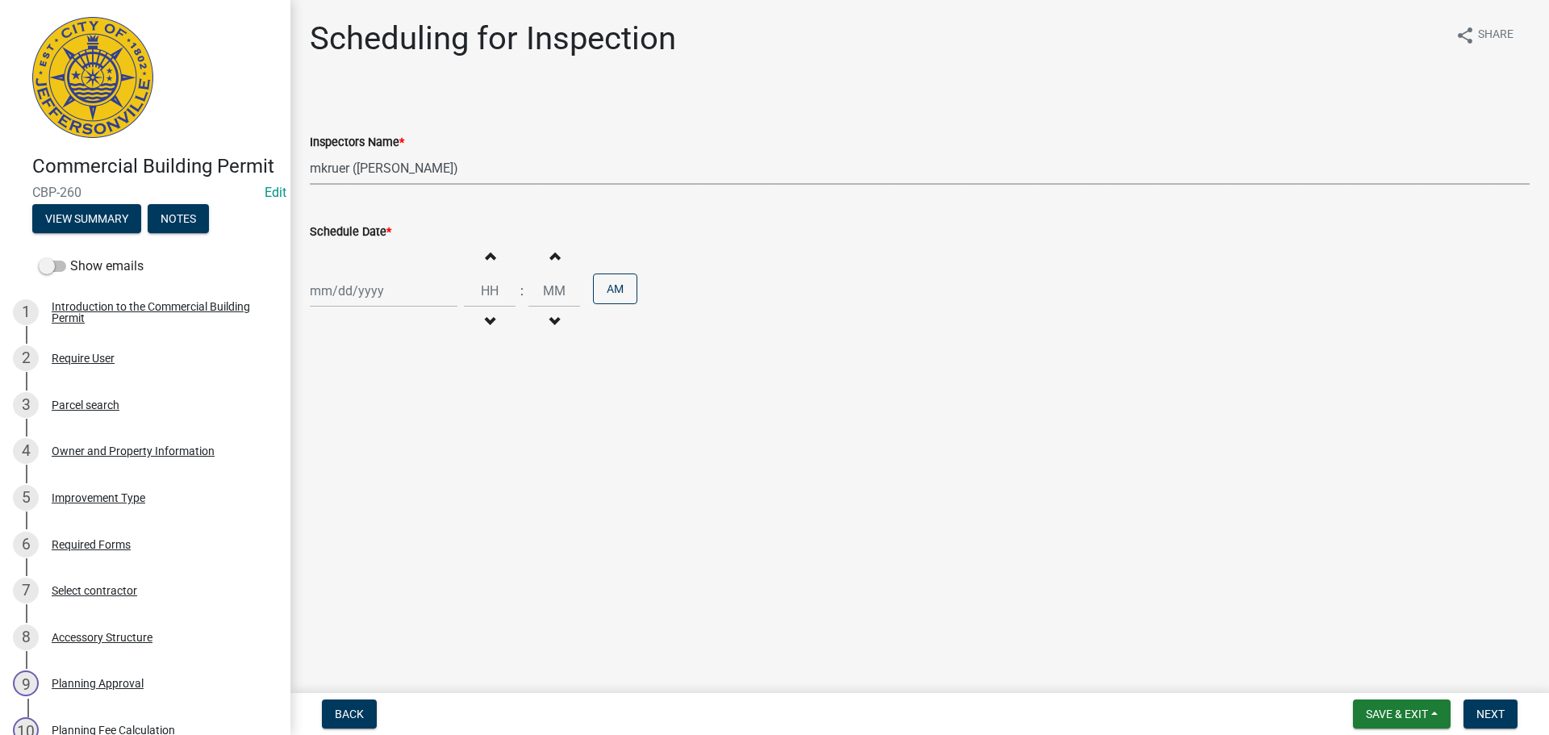
select select "2025"
click at [428, 424] on div "19" at bounding box center [429, 429] width 26 height 26
type input "[DATE]"
click at [487, 287] on input "Hours" at bounding box center [490, 290] width 52 height 33
type input "09"
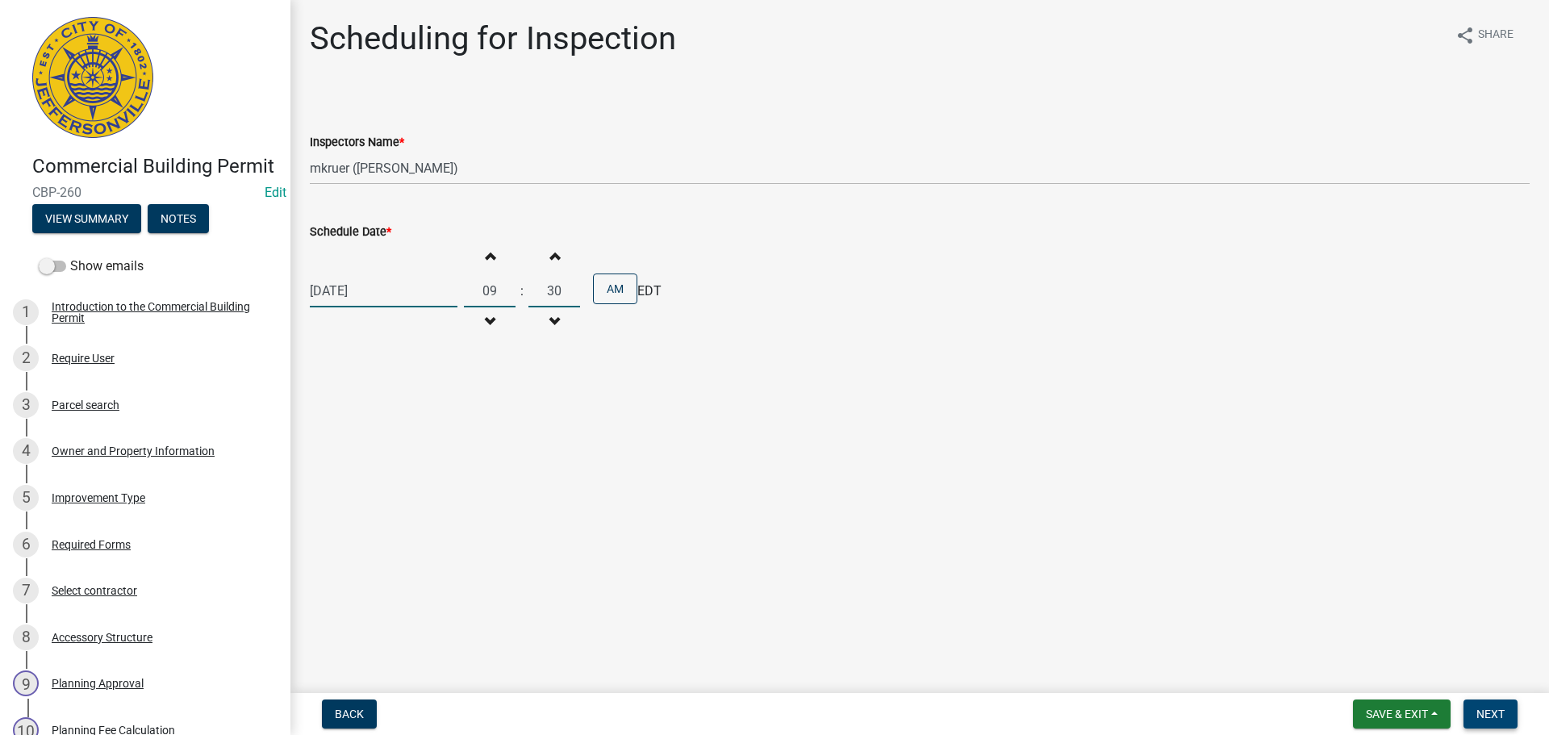
type input "30"
click at [1487, 708] on span "Next" at bounding box center [1491, 714] width 28 height 13
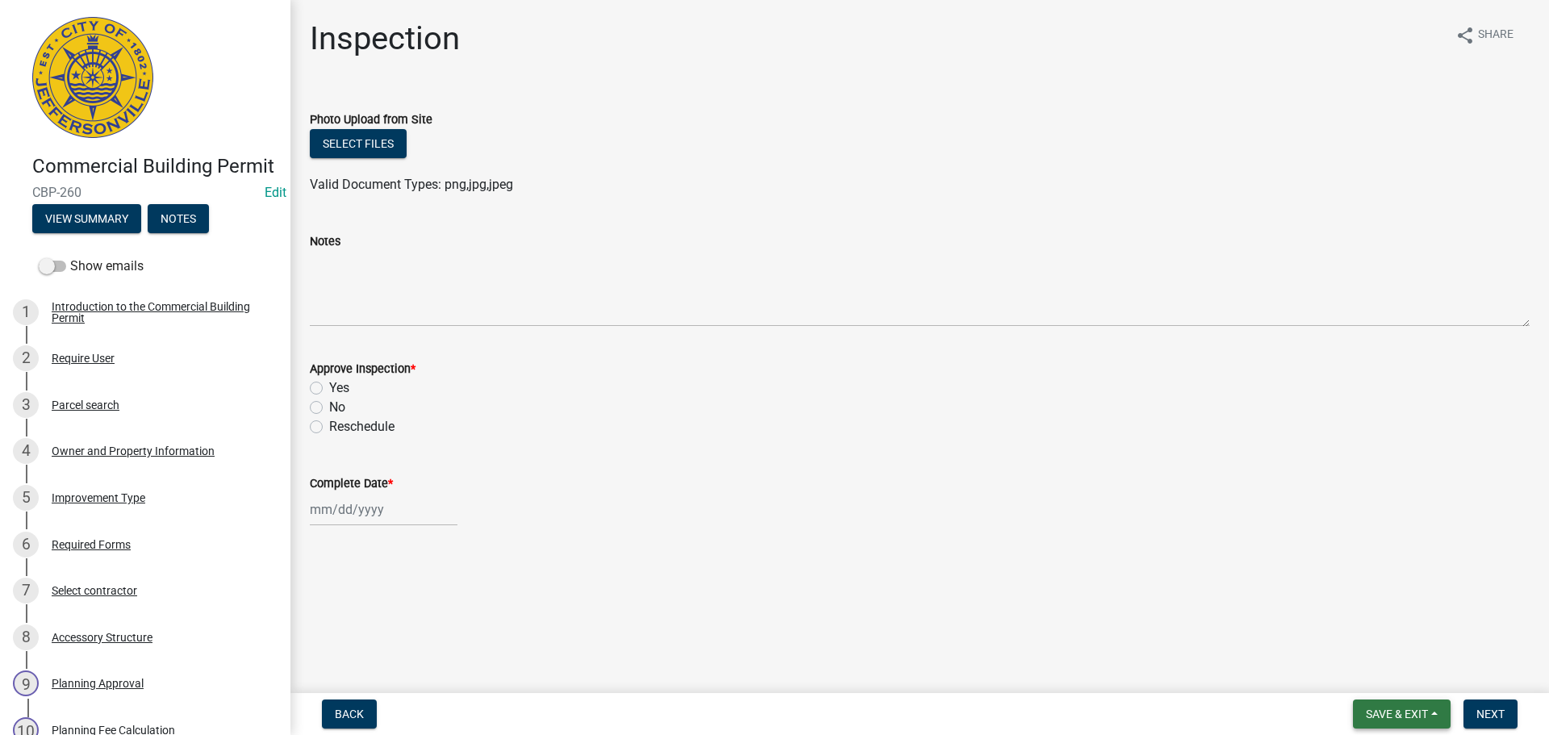
click at [1395, 713] on span "Save & Exit" at bounding box center [1397, 714] width 62 height 13
click at [1378, 672] on button "Save & Exit" at bounding box center [1386, 672] width 129 height 39
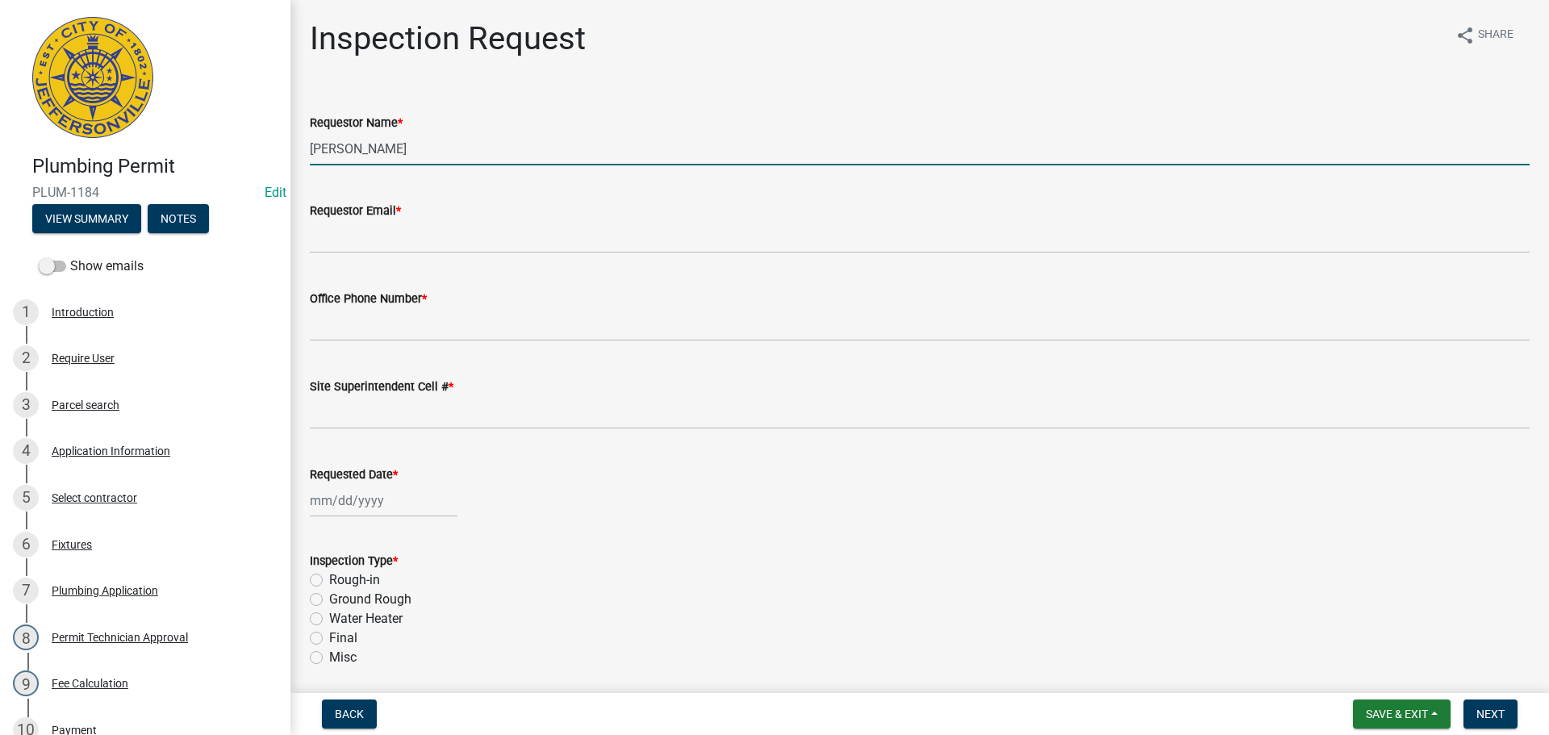
drag, startPoint x: 408, startPoint y: 152, endPoint x: 0, endPoint y: 133, distance: 408.7
click at [0, 135] on div "Plumbing Permit PLUM-1184 Edit View Summary Notes Show emails 1 Introduction 2 …" at bounding box center [774, 367] width 1549 height 735
type input "[PERSON_NAME]"
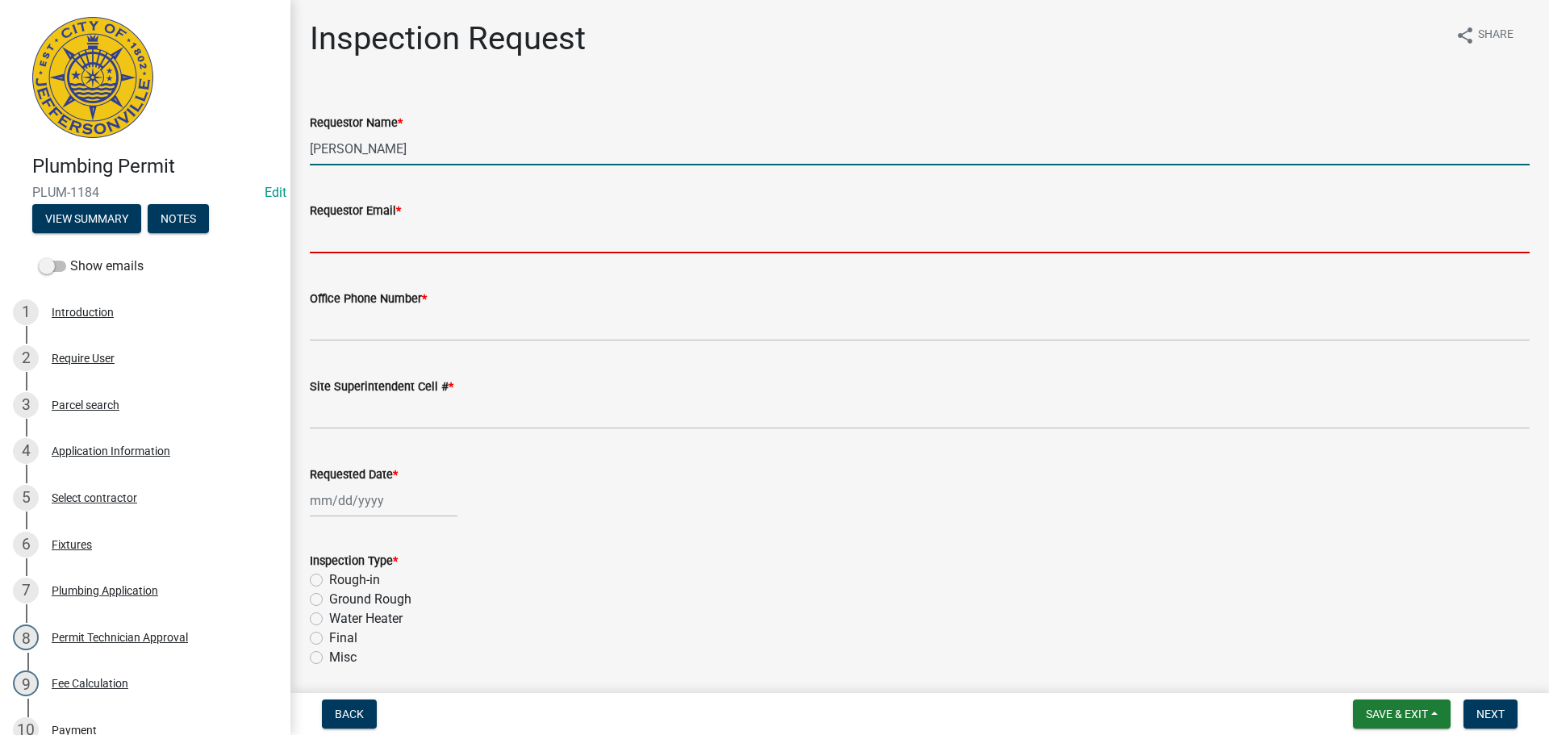
click at [334, 235] on input "Requestor Email *" at bounding box center [920, 236] width 1220 height 33
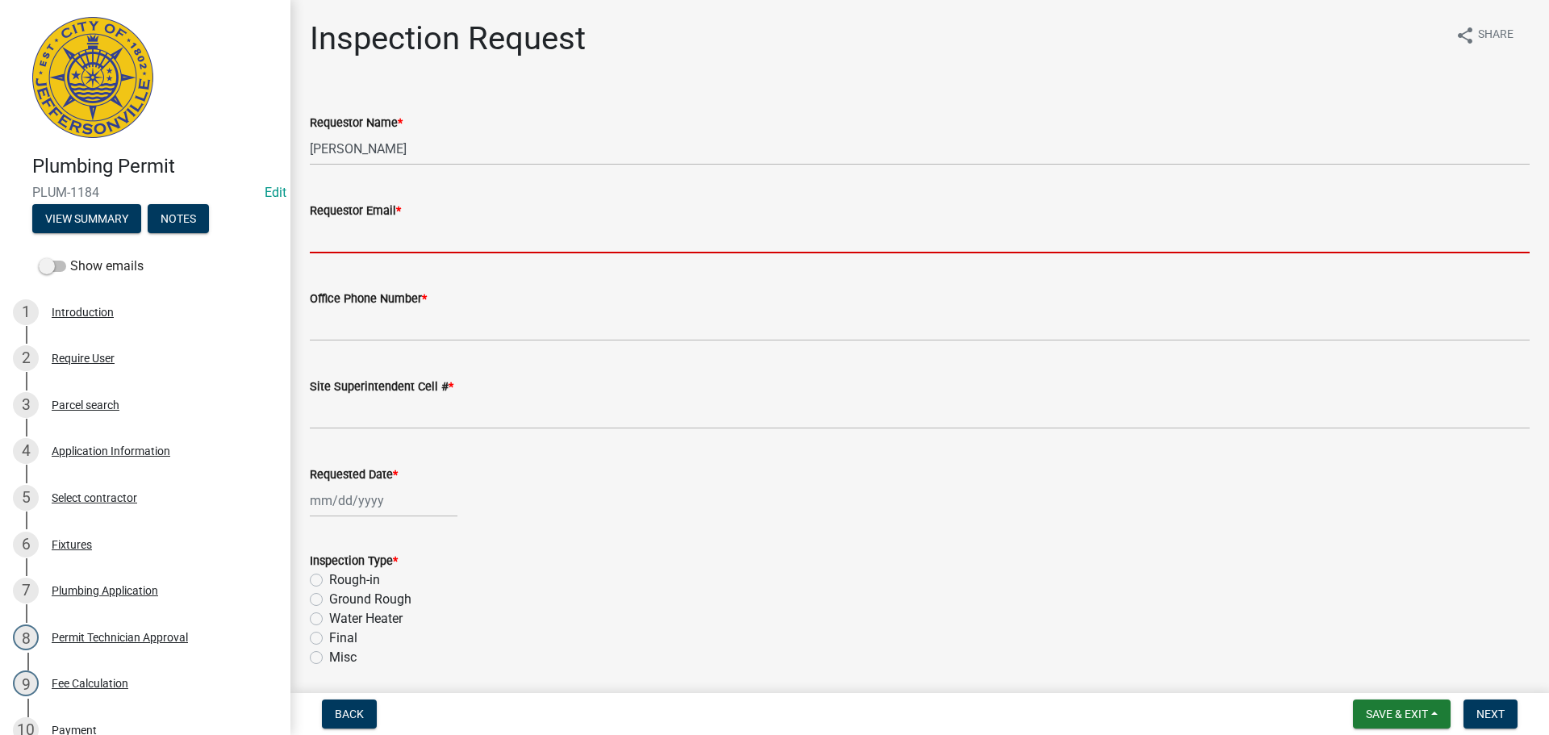
type input "[EMAIL_ADDRESS][DOMAIN_NAME]"
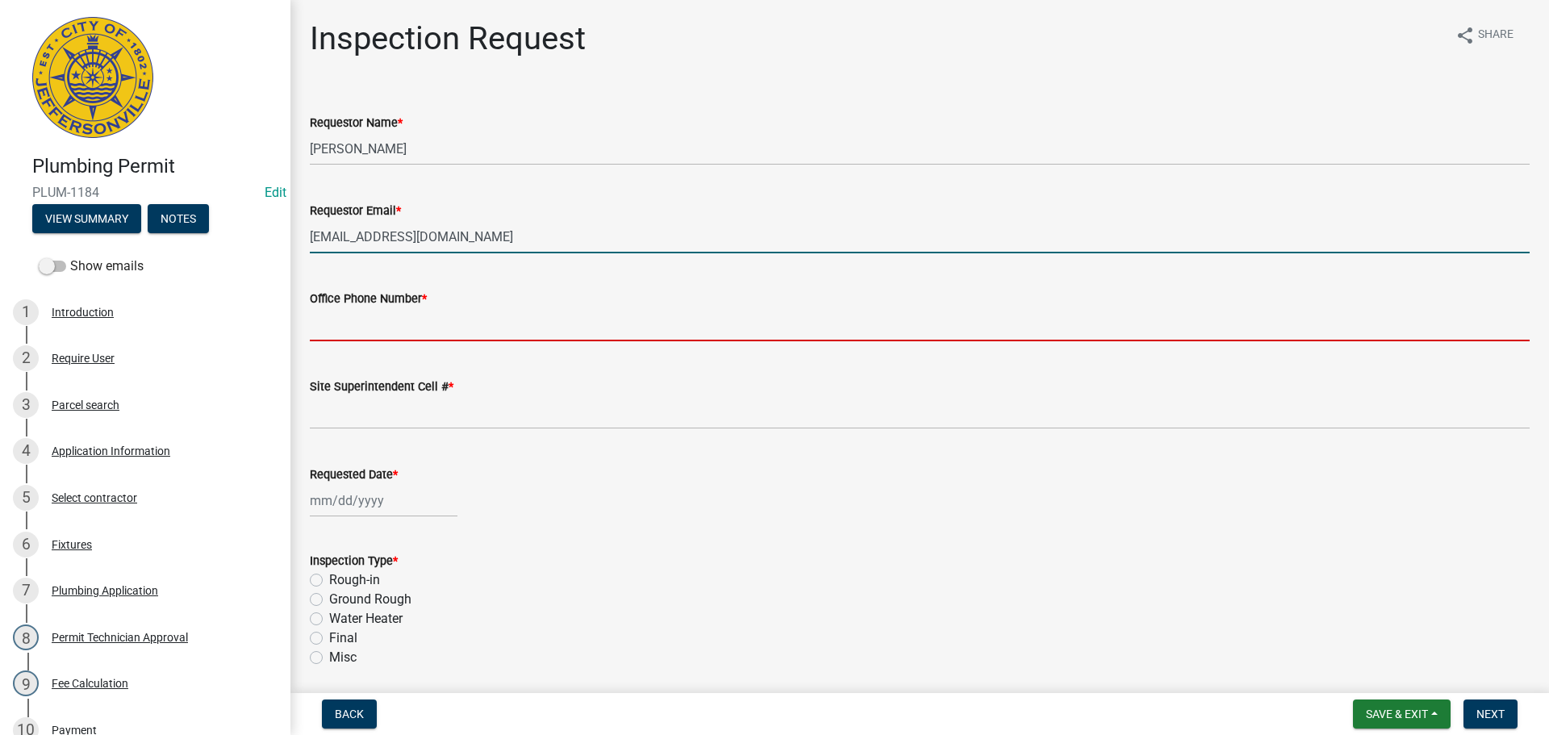
click at [370, 328] on input "Office Phone Number *" at bounding box center [920, 324] width 1220 height 33
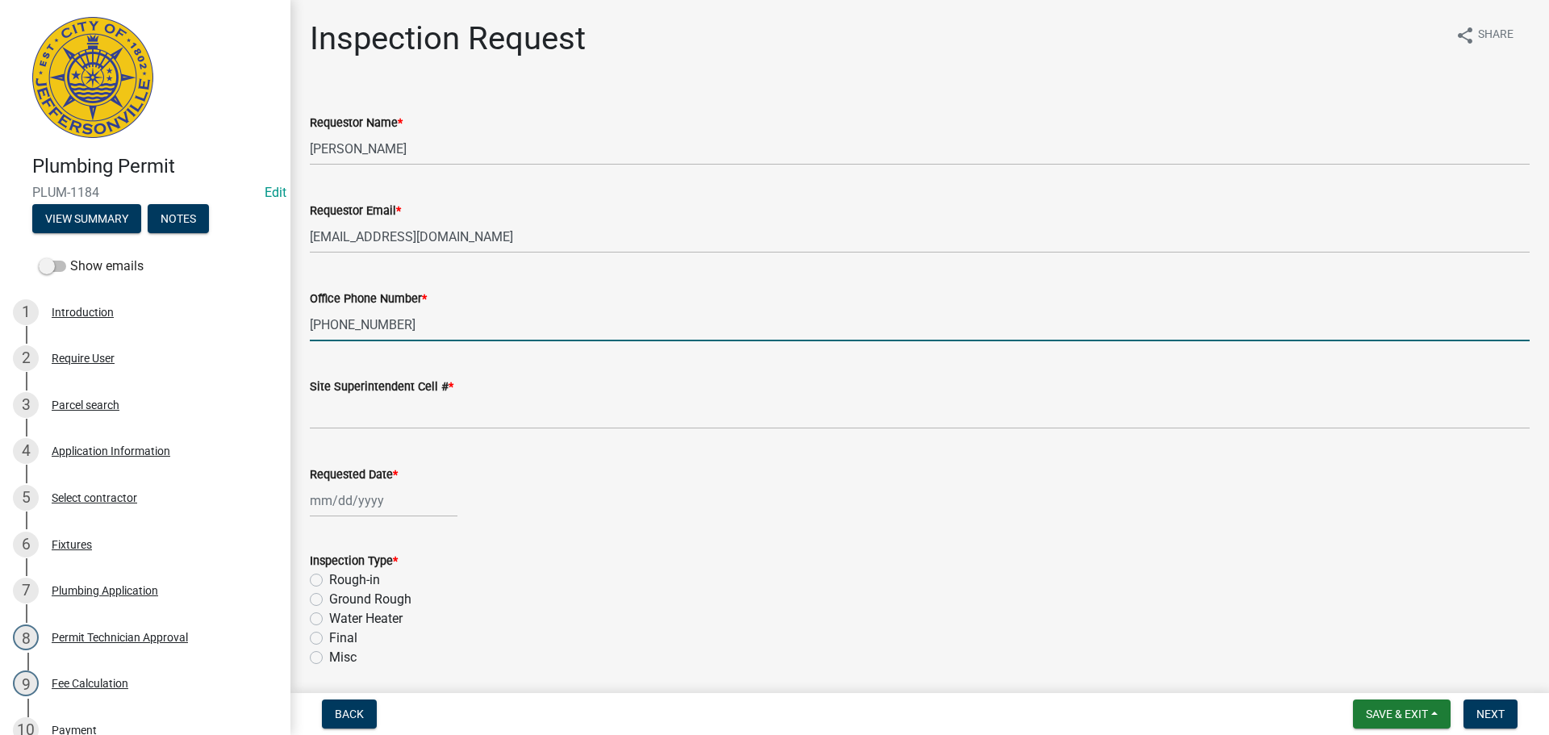
type input "502-417-2026"
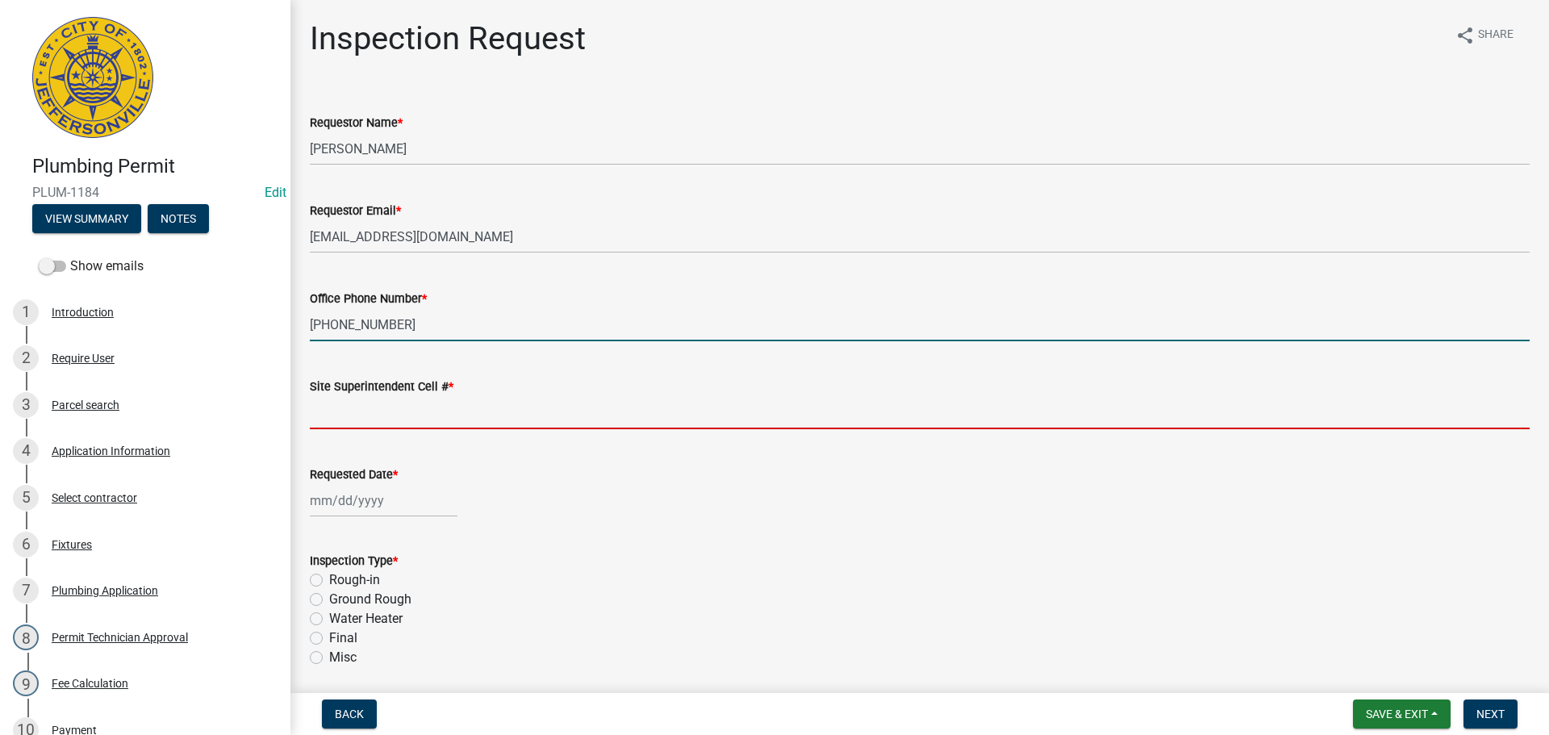
click at [349, 402] on input "Site Superintendent Cell # *" at bounding box center [920, 412] width 1220 height 33
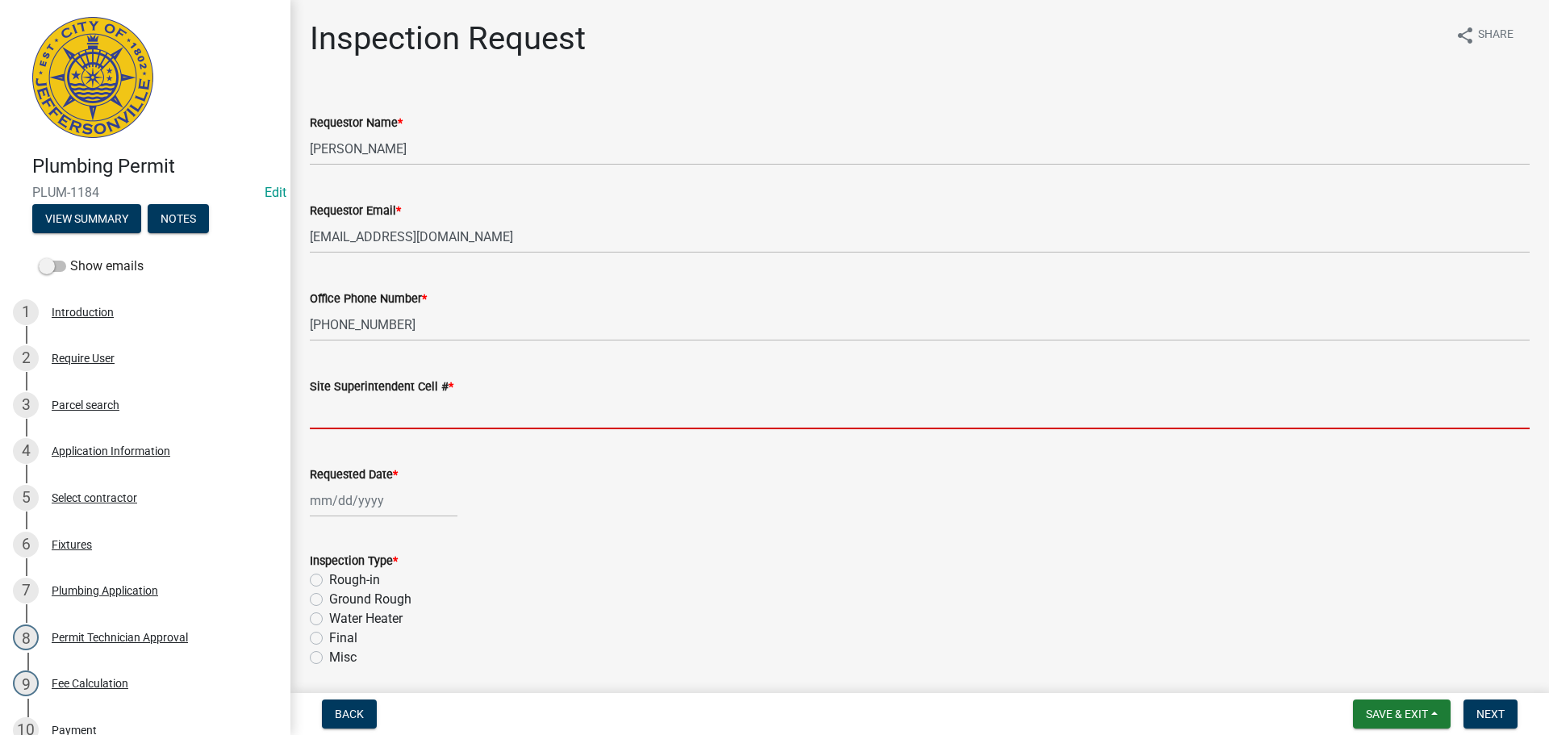
type input "SAME"
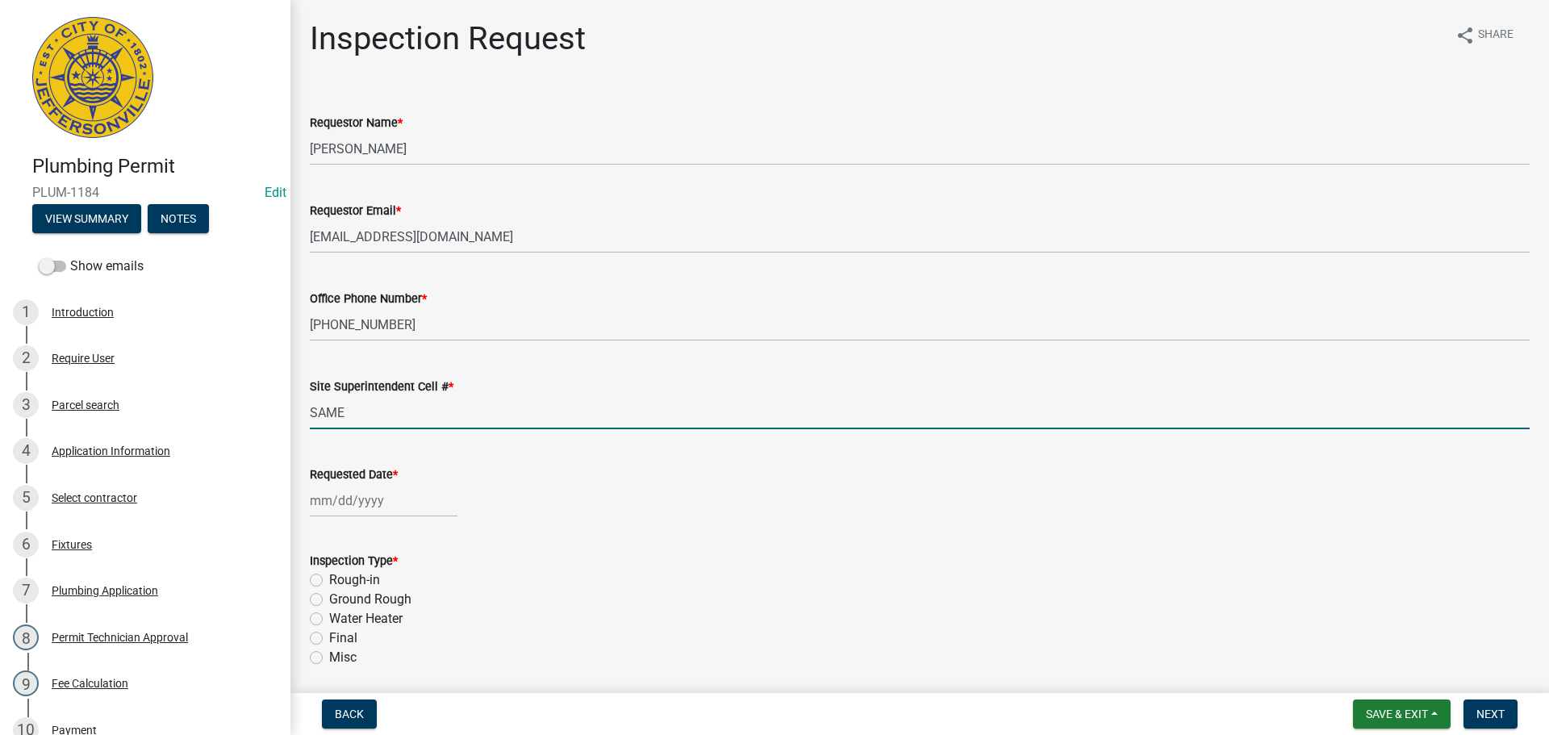
click at [351, 495] on div at bounding box center [384, 500] width 148 height 33
select select "9"
select select "2025"
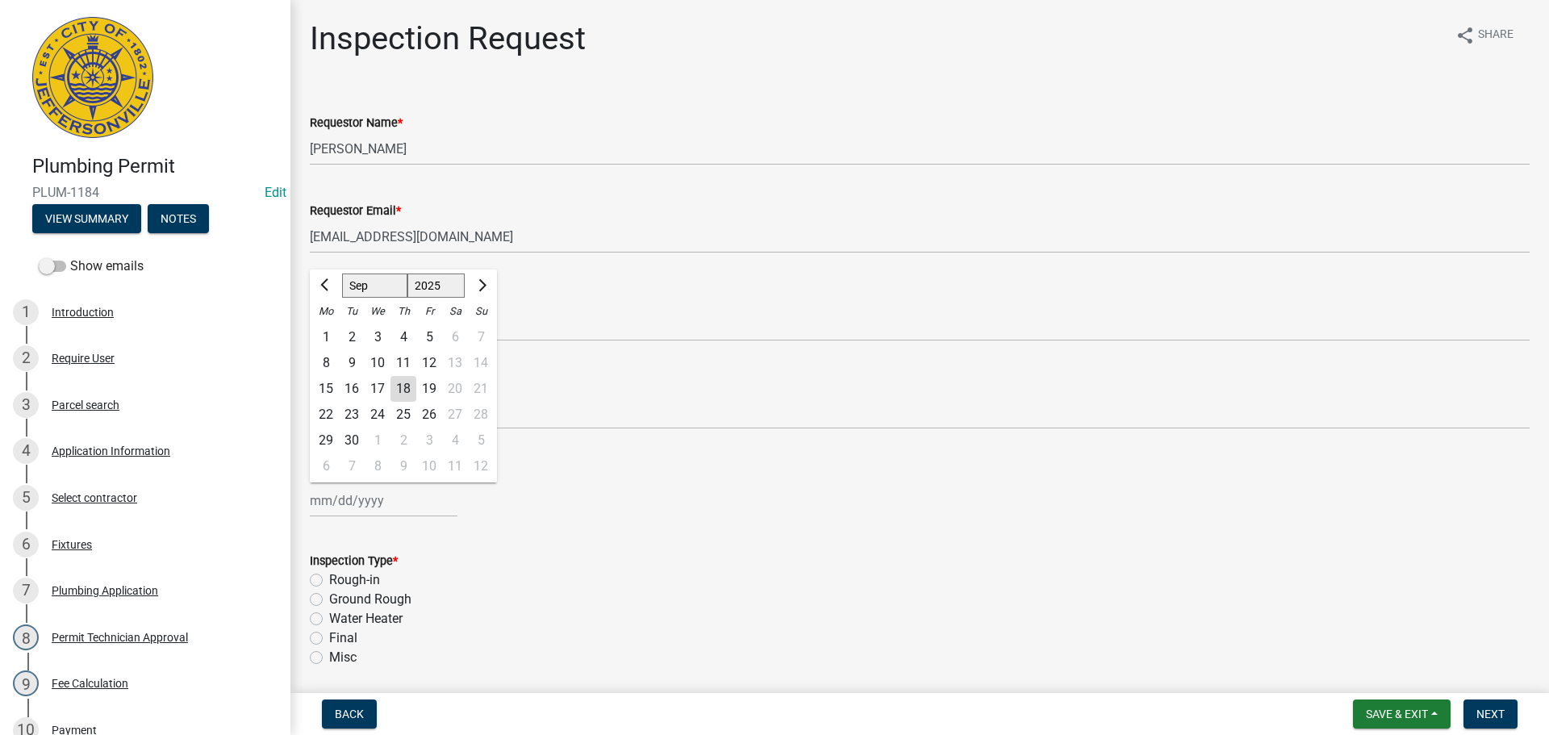
click at [432, 387] on div "19" at bounding box center [429, 389] width 26 height 26
type input "09/19/2025"
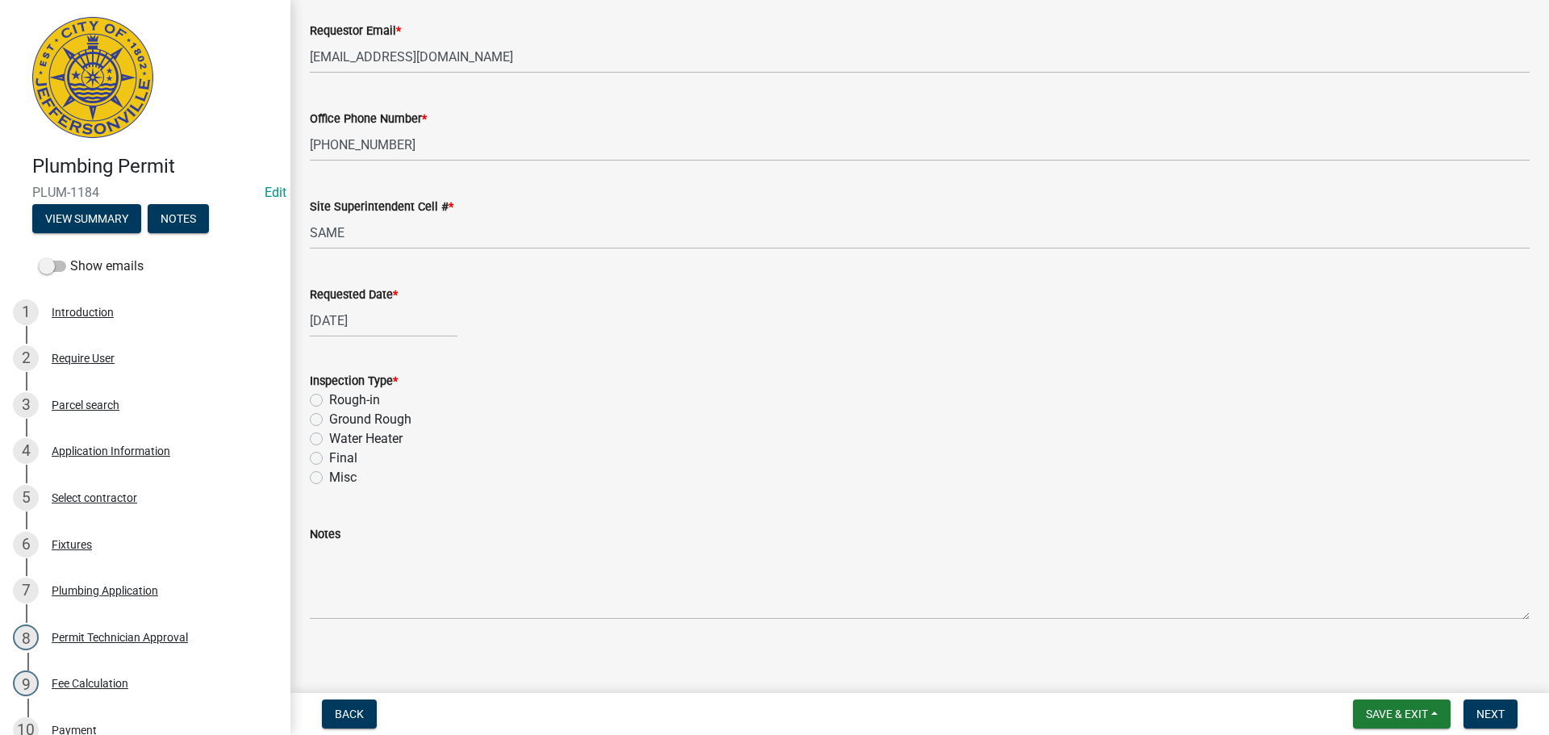
scroll to position [189, 0]
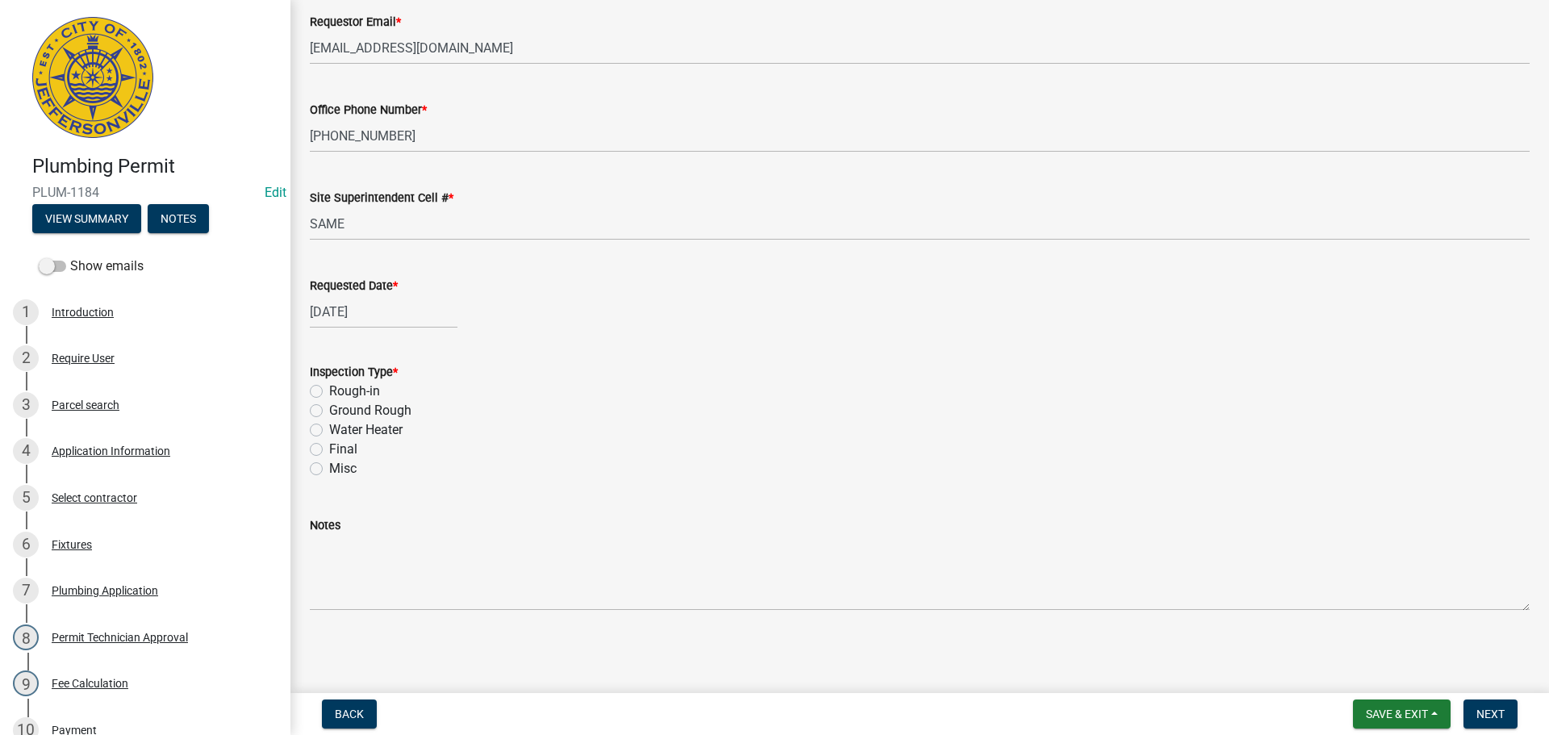
click at [329, 448] on label "Final" at bounding box center [343, 449] width 28 height 19
click at [329, 448] on input "Final" at bounding box center [334, 445] width 10 height 10
radio input "true"
click at [1494, 716] on span "Next" at bounding box center [1491, 714] width 28 height 13
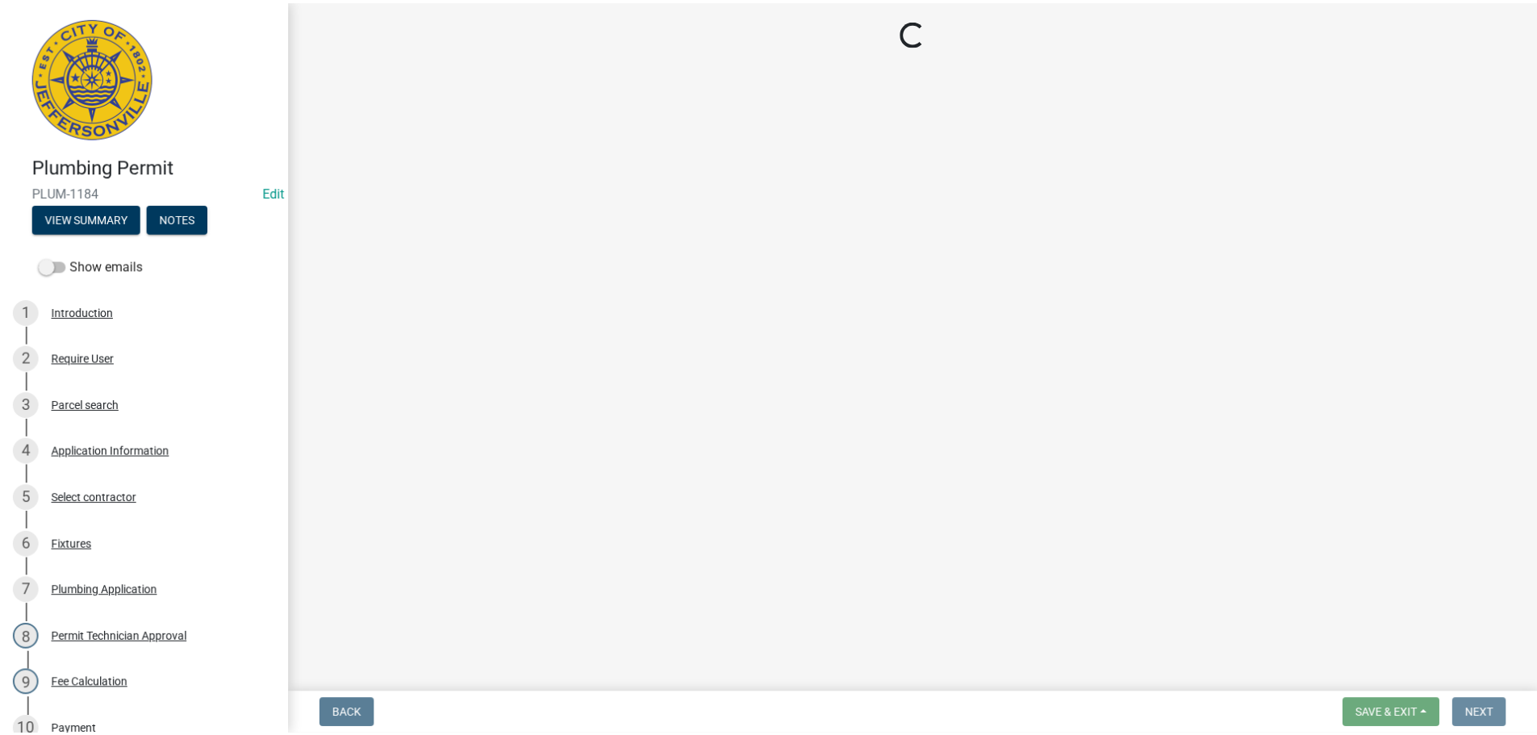
scroll to position [0, 0]
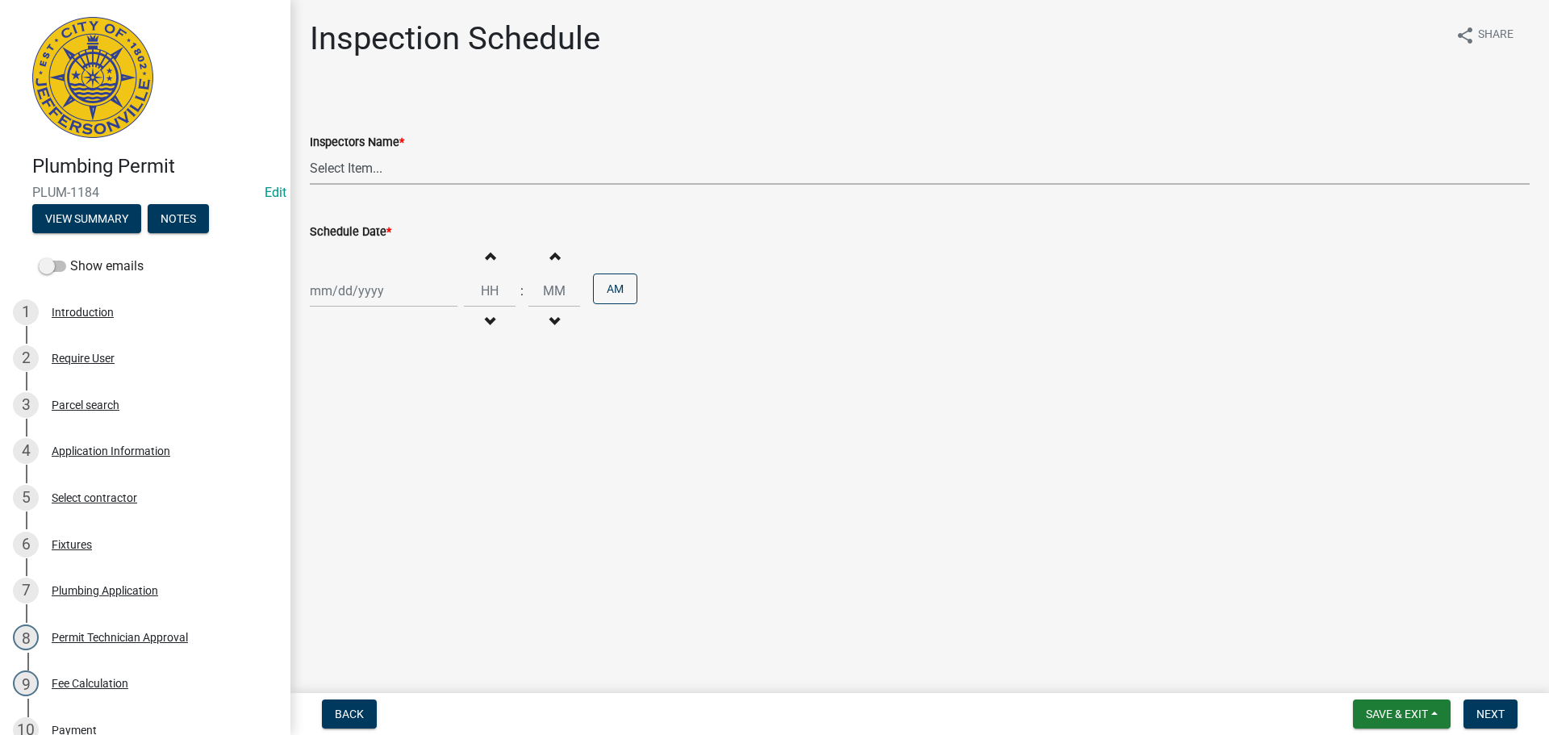
click at [334, 165] on select "Select Item... jramsey (Jeremy Ramsey) MaryFrey (Mary Frey) mkruer (Mike Kruer)…" at bounding box center [920, 168] width 1220 height 33
select select "13c97fbc-c819-4cee-844a-0db3d3c4db95"
click at [310, 152] on select "Select Item... jramsey (Jeremy Ramsey) MaryFrey (Mary Frey) mkruer (Mike Kruer)…" at bounding box center [920, 168] width 1220 height 33
click at [336, 292] on div at bounding box center [384, 290] width 148 height 33
select select "9"
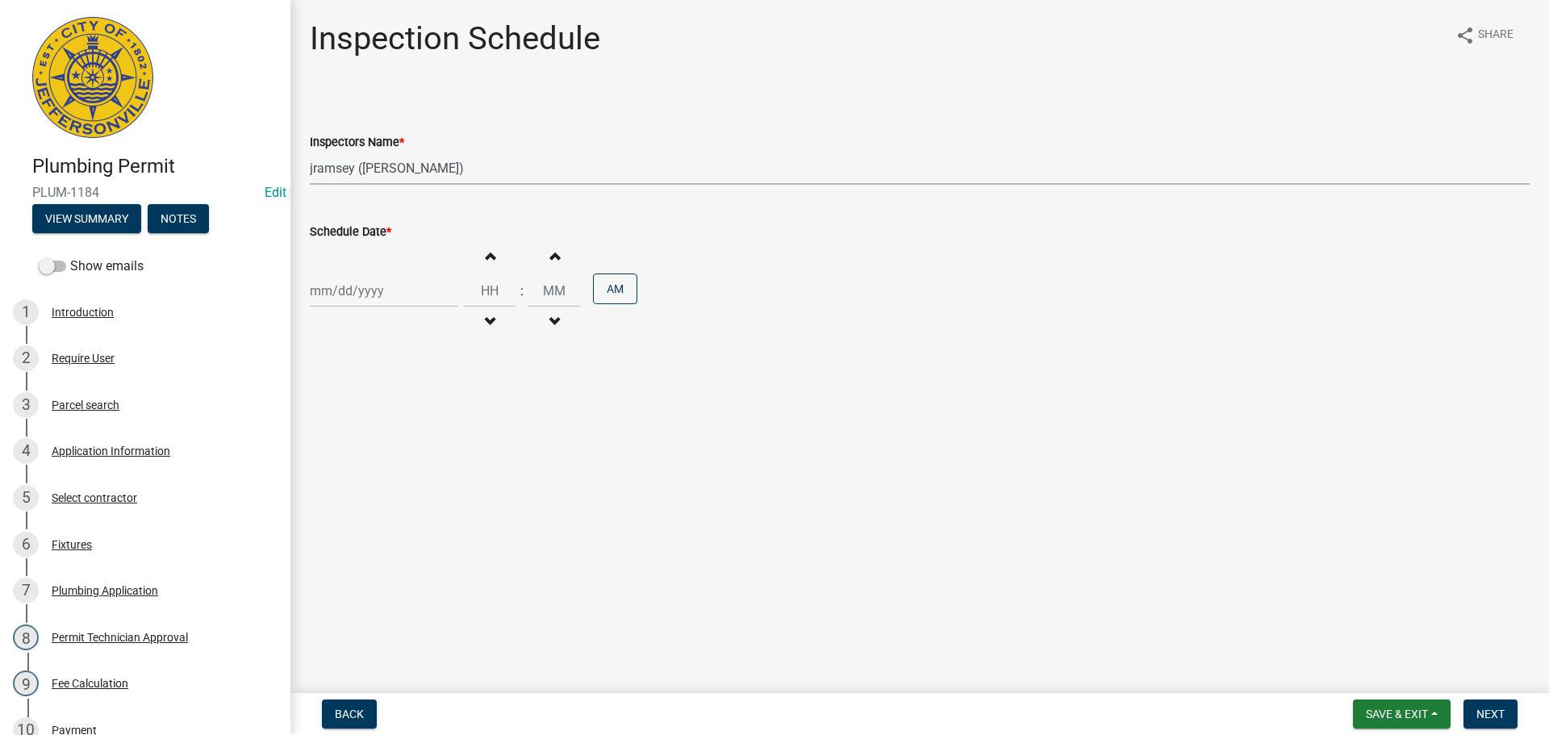
select select "2025"
click at [428, 428] on div "19" at bounding box center [429, 429] width 26 height 26
type input "[DATE]"
click at [490, 286] on input "Hours" at bounding box center [490, 290] width 52 height 33
type input "09"
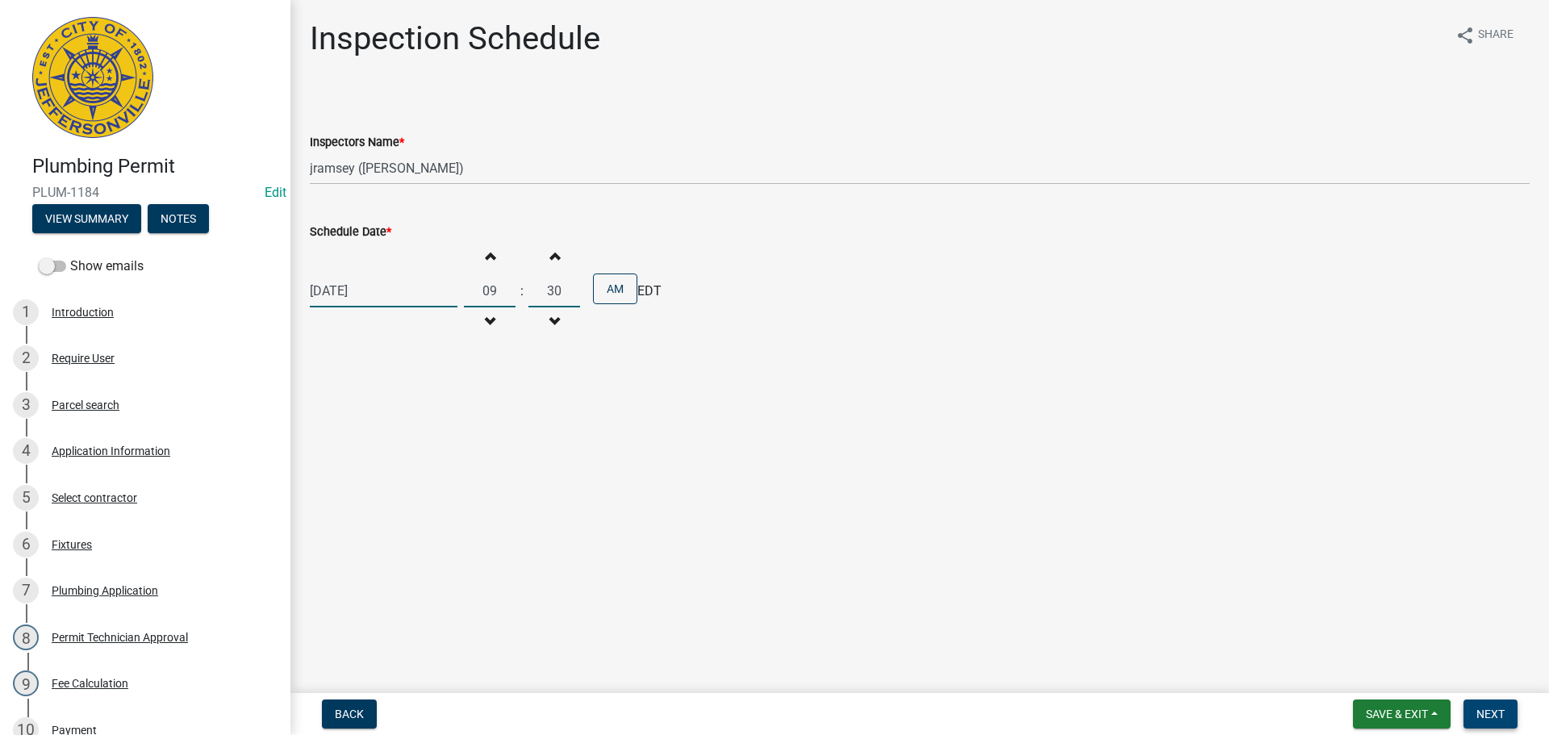
type input "30"
click at [1499, 711] on span "Next" at bounding box center [1491, 714] width 28 height 13
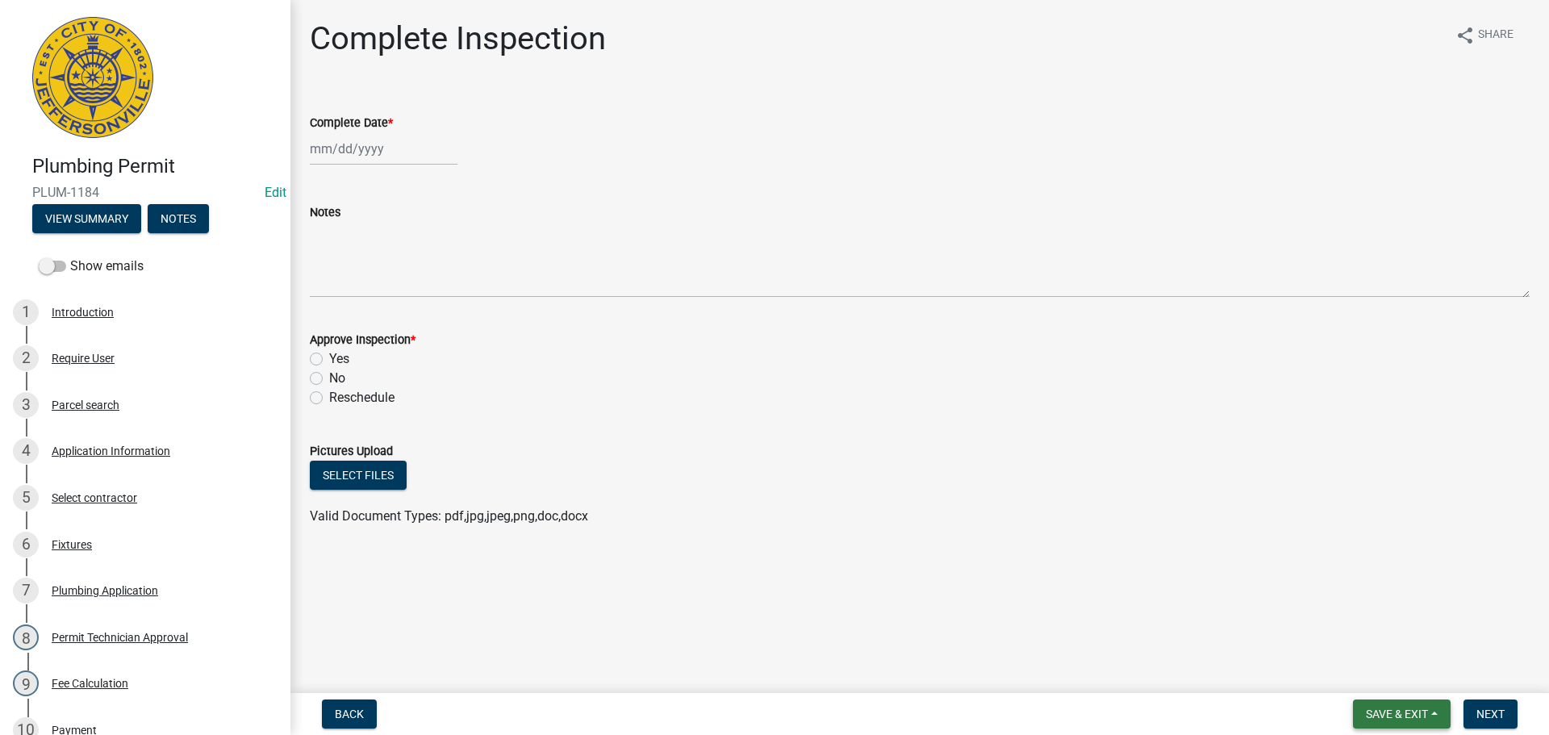
click at [1410, 709] on span "Save & Exit" at bounding box center [1397, 714] width 62 height 13
click at [1343, 670] on button "Save & Exit" at bounding box center [1386, 672] width 129 height 39
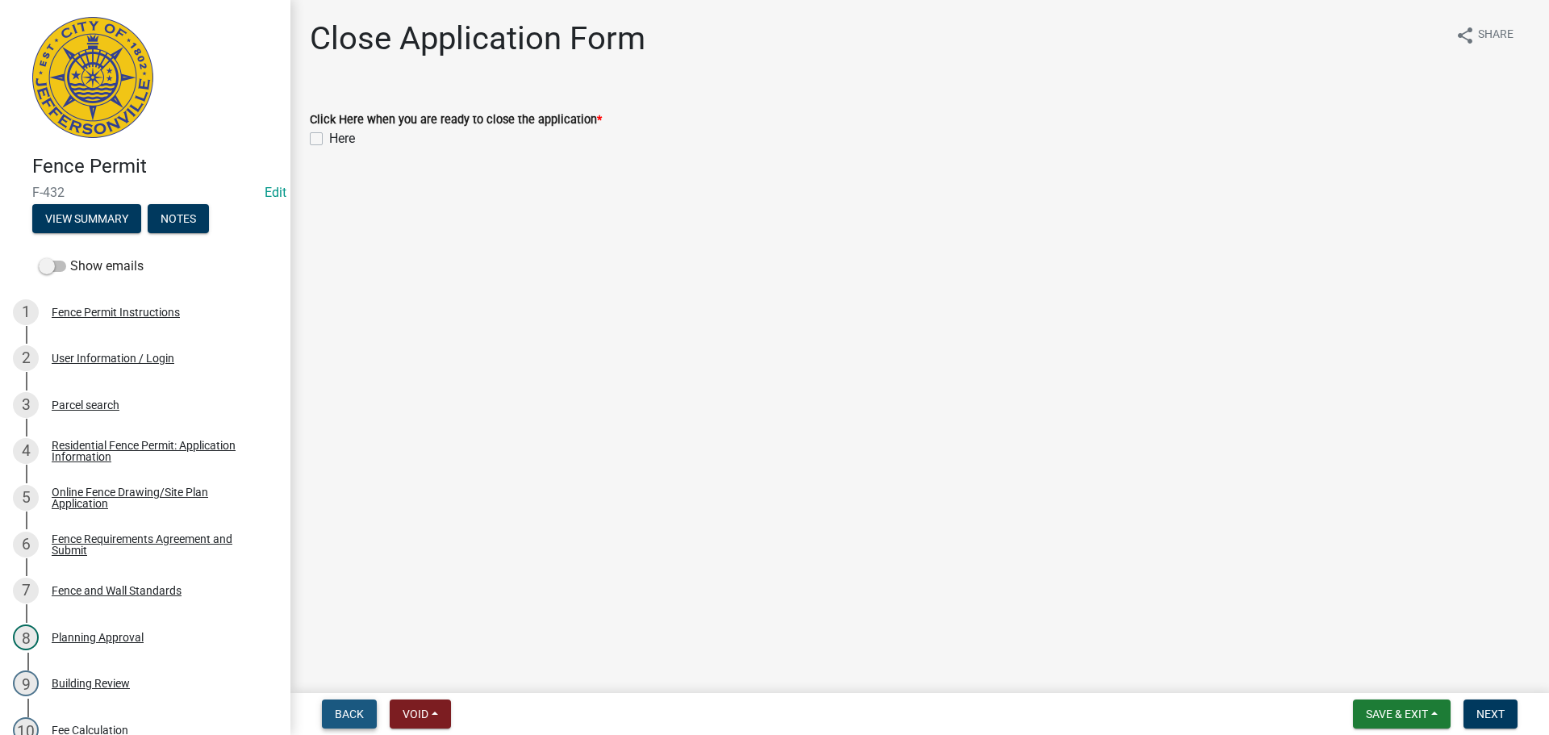
click at [342, 718] on span "Back" at bounding box center [349, 714] width 29 height 13
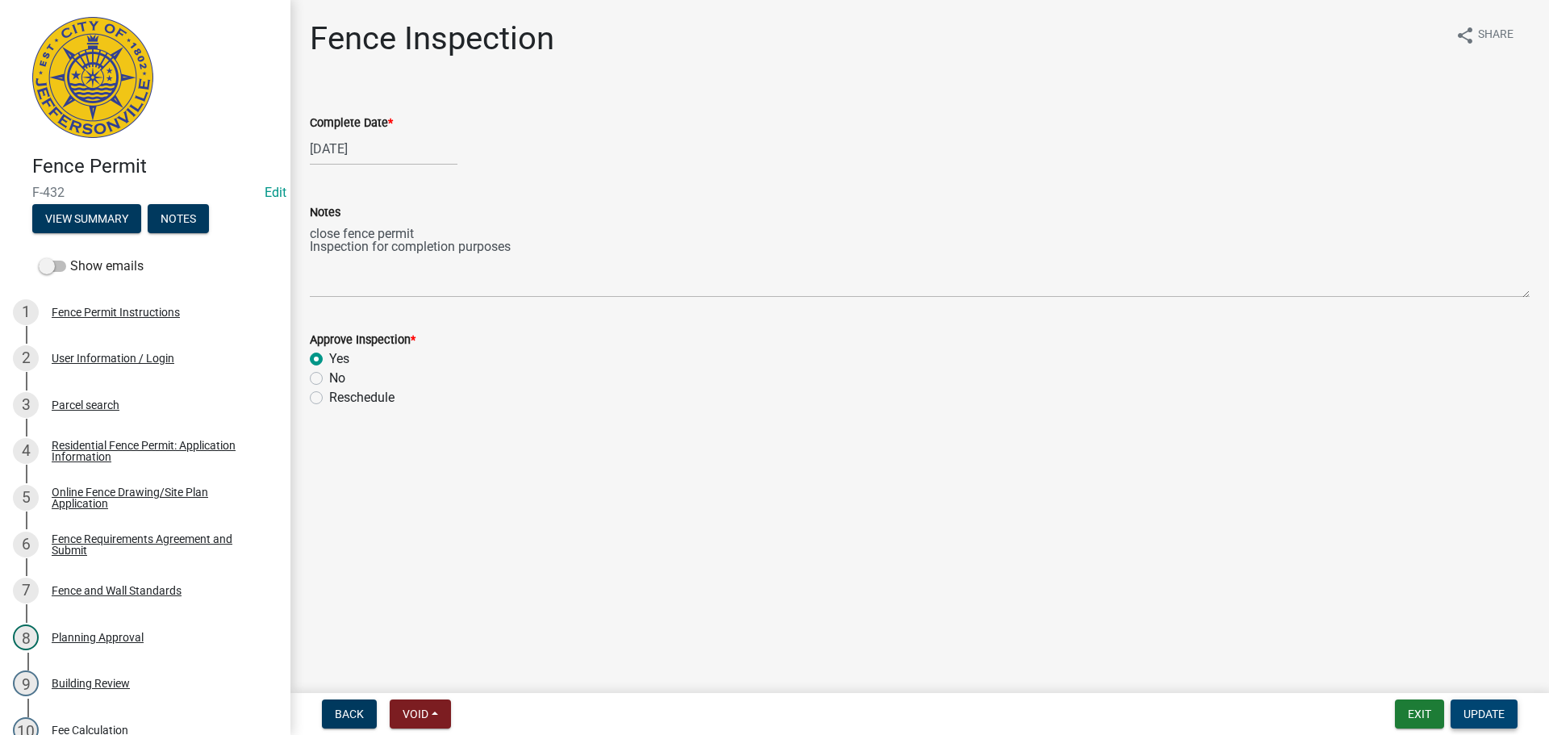
click at [1496, 719] on span "Update" at bounding box center [1484, 714] width 41 height 13
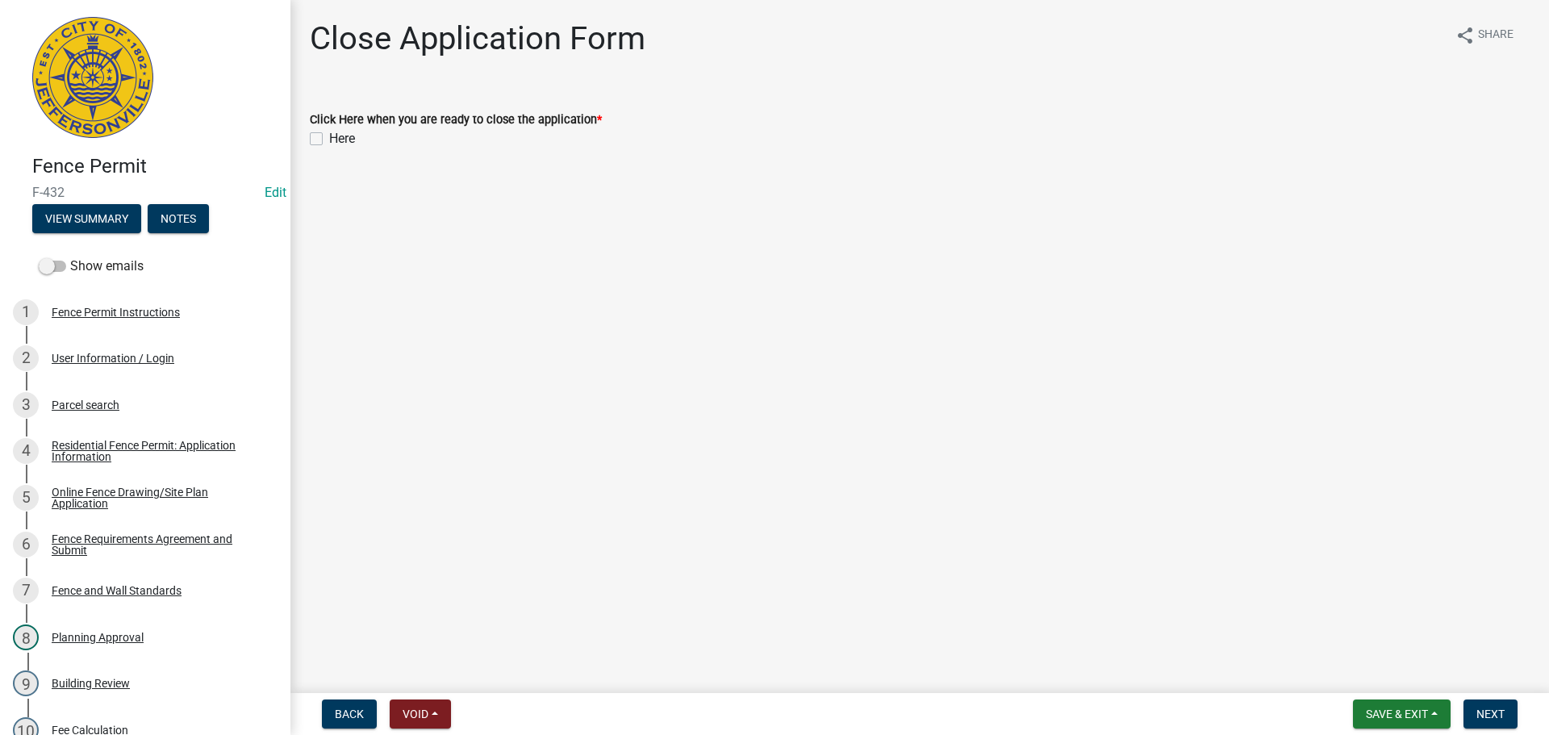
click at [329, 139] on label "Here" at bounding box center [342, 138] width 26 height 19
click at [329, 139] on input "Here" at bounding box center [334, 134] width 10 height 10
checkbox input "true"
click at [1421, 692] on div "Fence Permit F-432 Edit View Summary Notes Show emails 1 Fence Permit Instructi…" at bounding box center [774, 367] width 1549 height 735
click at [1494, 715] on span "Next" at bounding box center [1491, 714] width 28 height 13
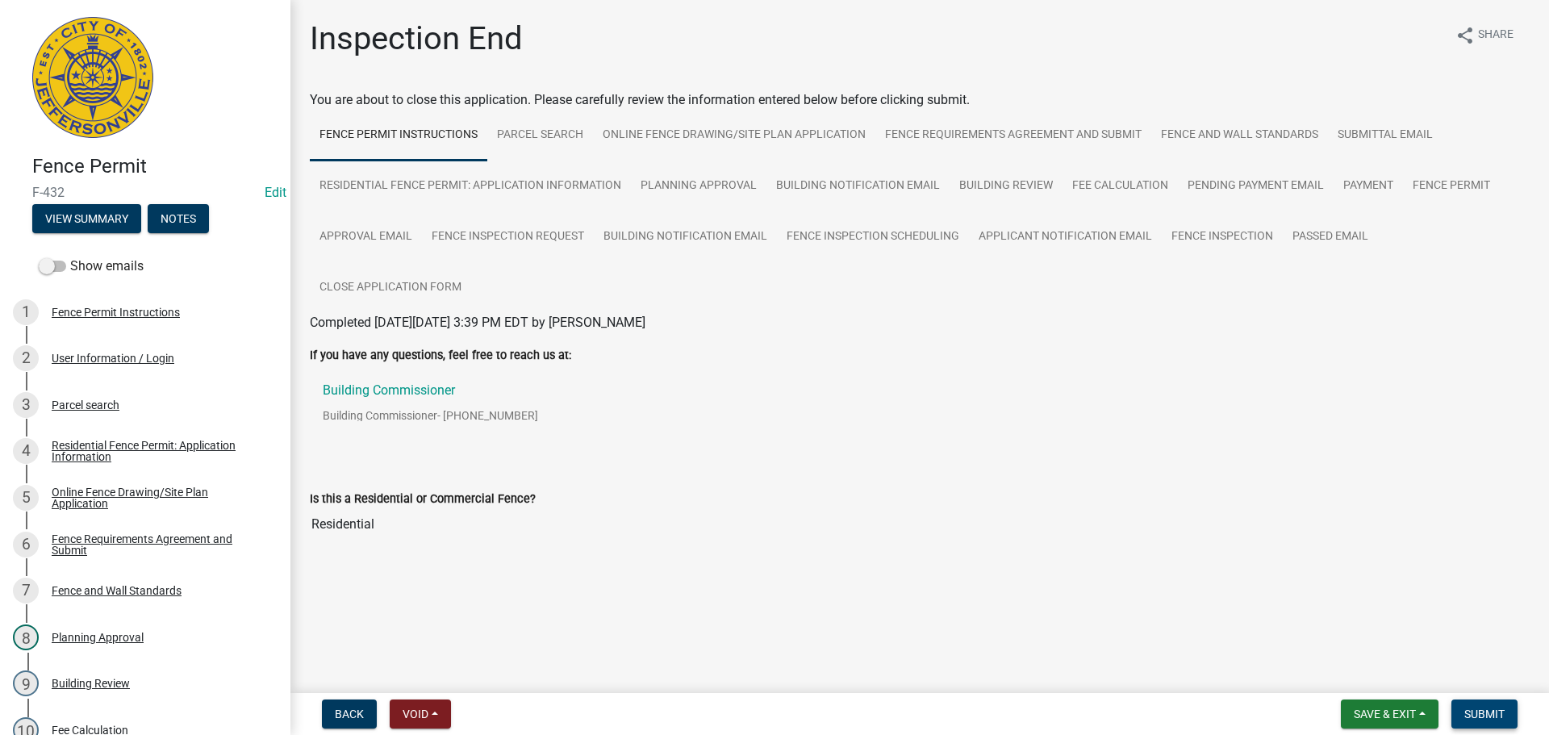
click at [1490, 713] on span "Submit" at bounding box center [1485, 714] width 40 height 13
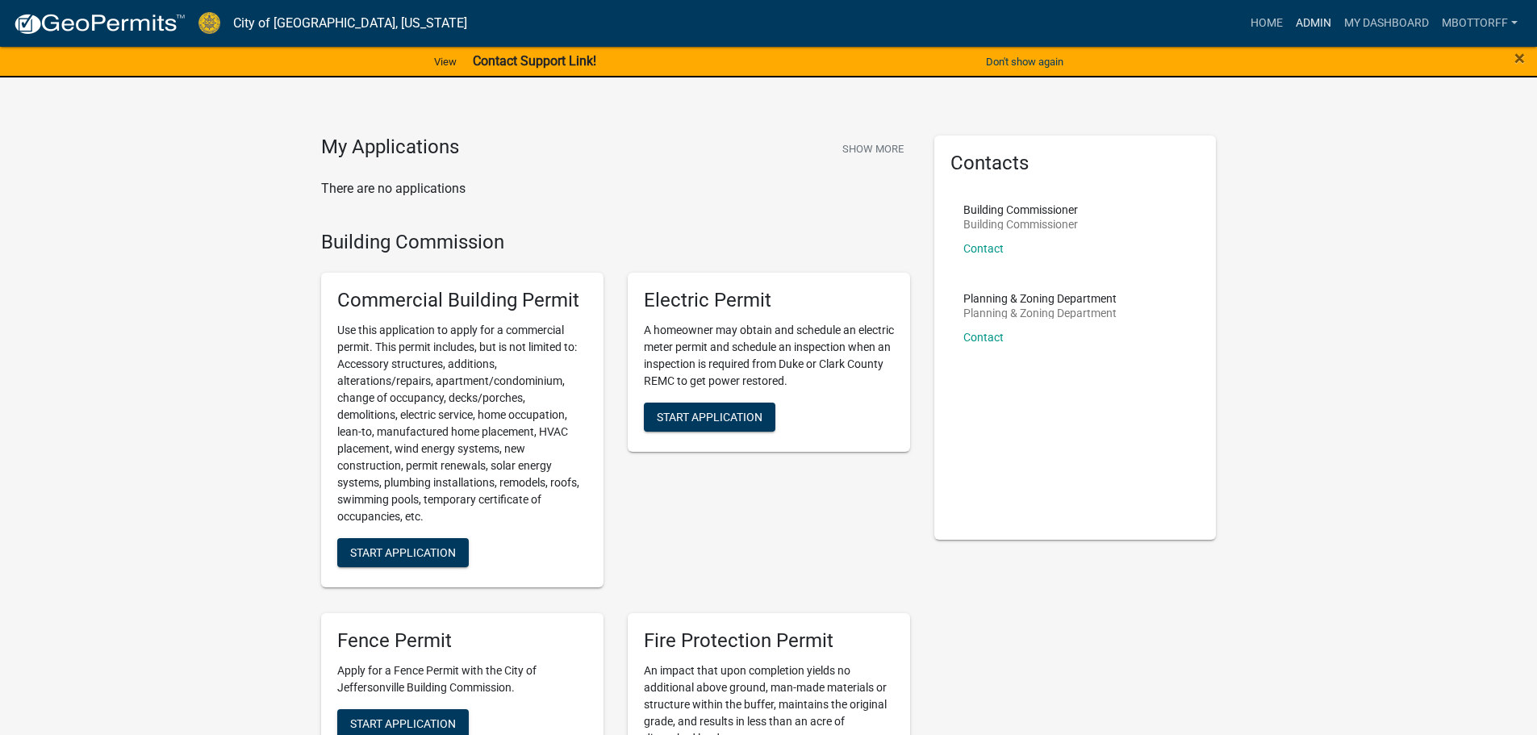
click at [1302, 22] on link "Admin" at bounding box center [1313, 23] width 48 height 31
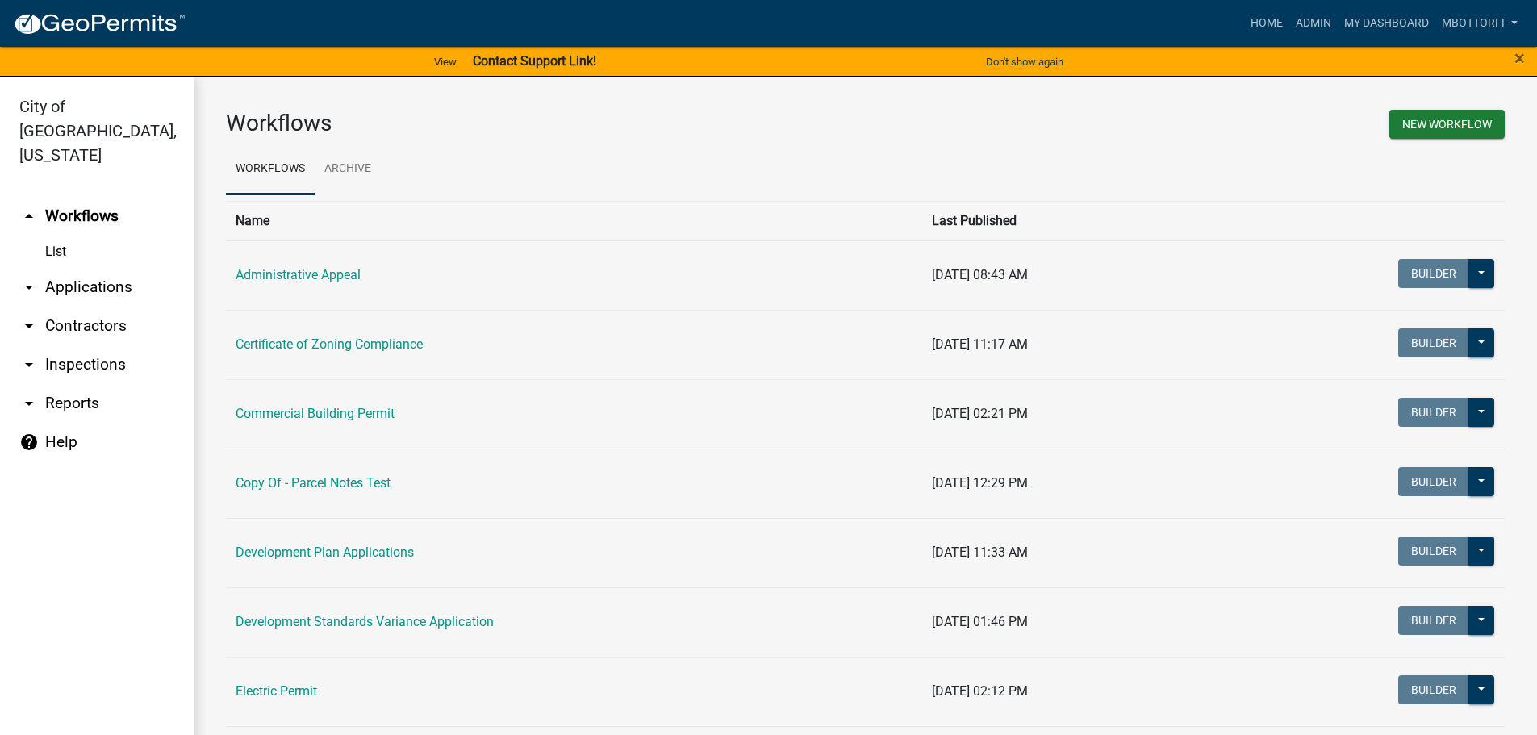
click at [61, 236] on link "List" at bounding box center [97, 252] width 194 height 32
click at [73, 268] on link "arrow_drop_down Applications" at bounding box center [97, 287] width 194 height 39
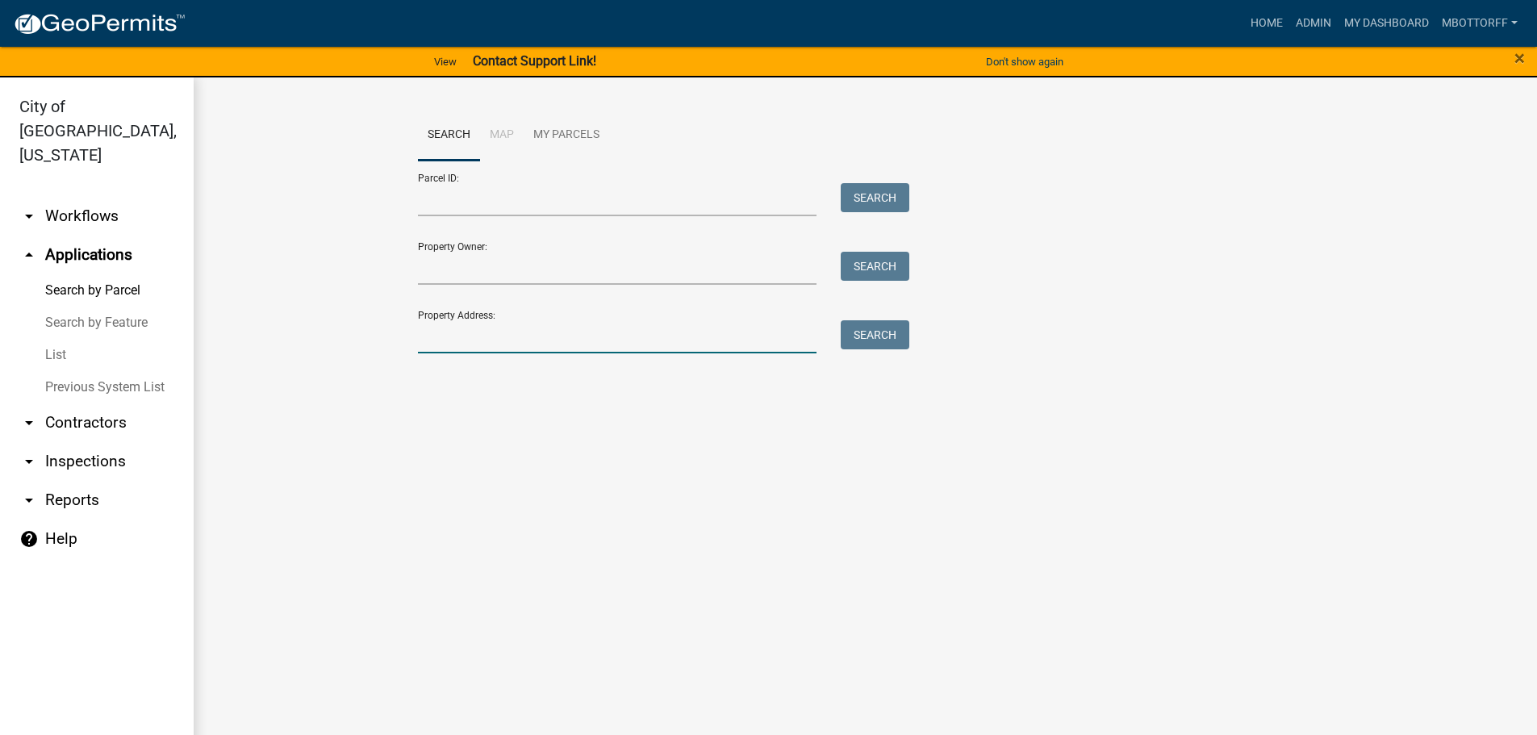
click at [447, 330] on input "Property Address:" at bounding box center [617, 336] width 399 height 33
type input "904 FULTON"
click at [864, 338] on button "Search" at bounding box center [875, 334] width 69 height 29
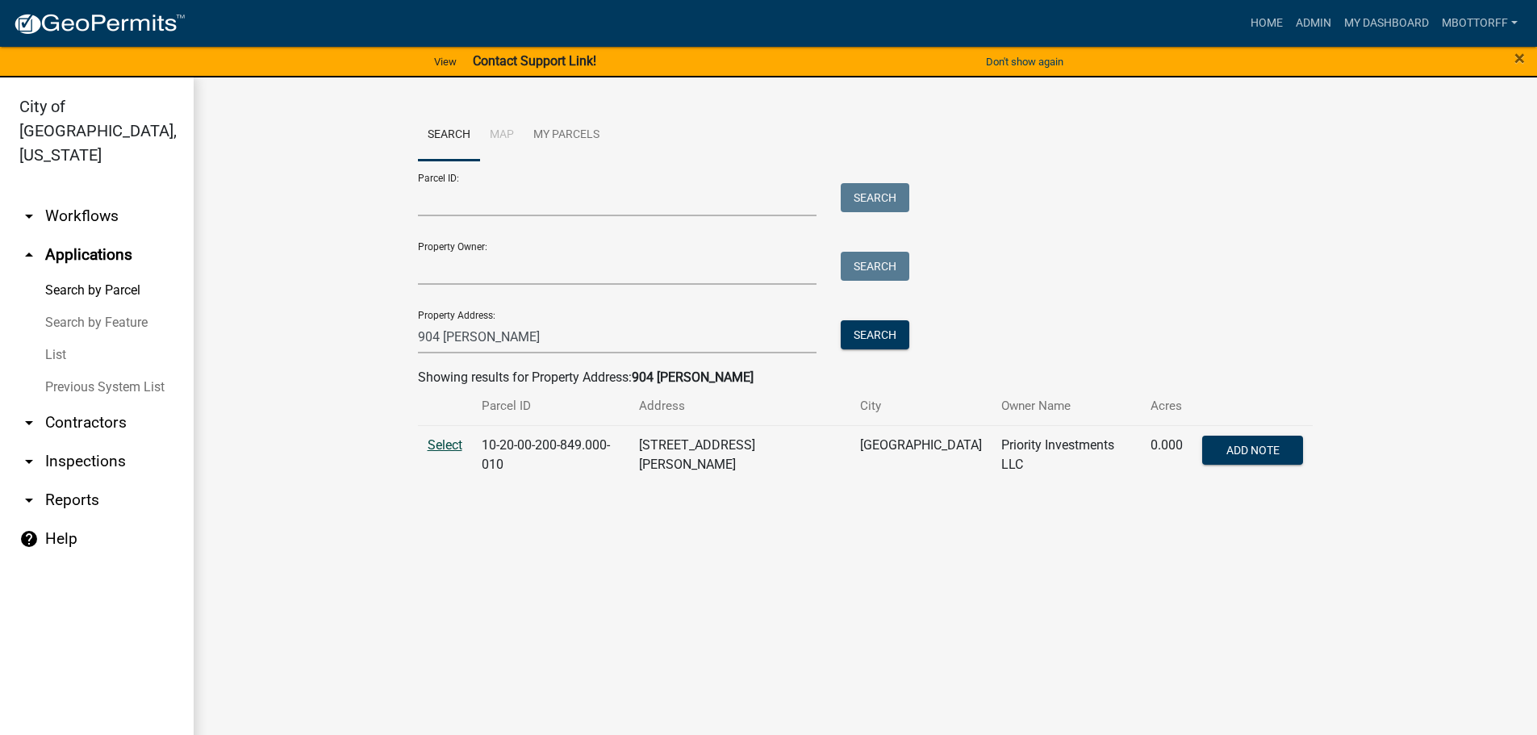
click at [449, 447] on span "Select" at bounding box center [445, 444] width 35 height 15
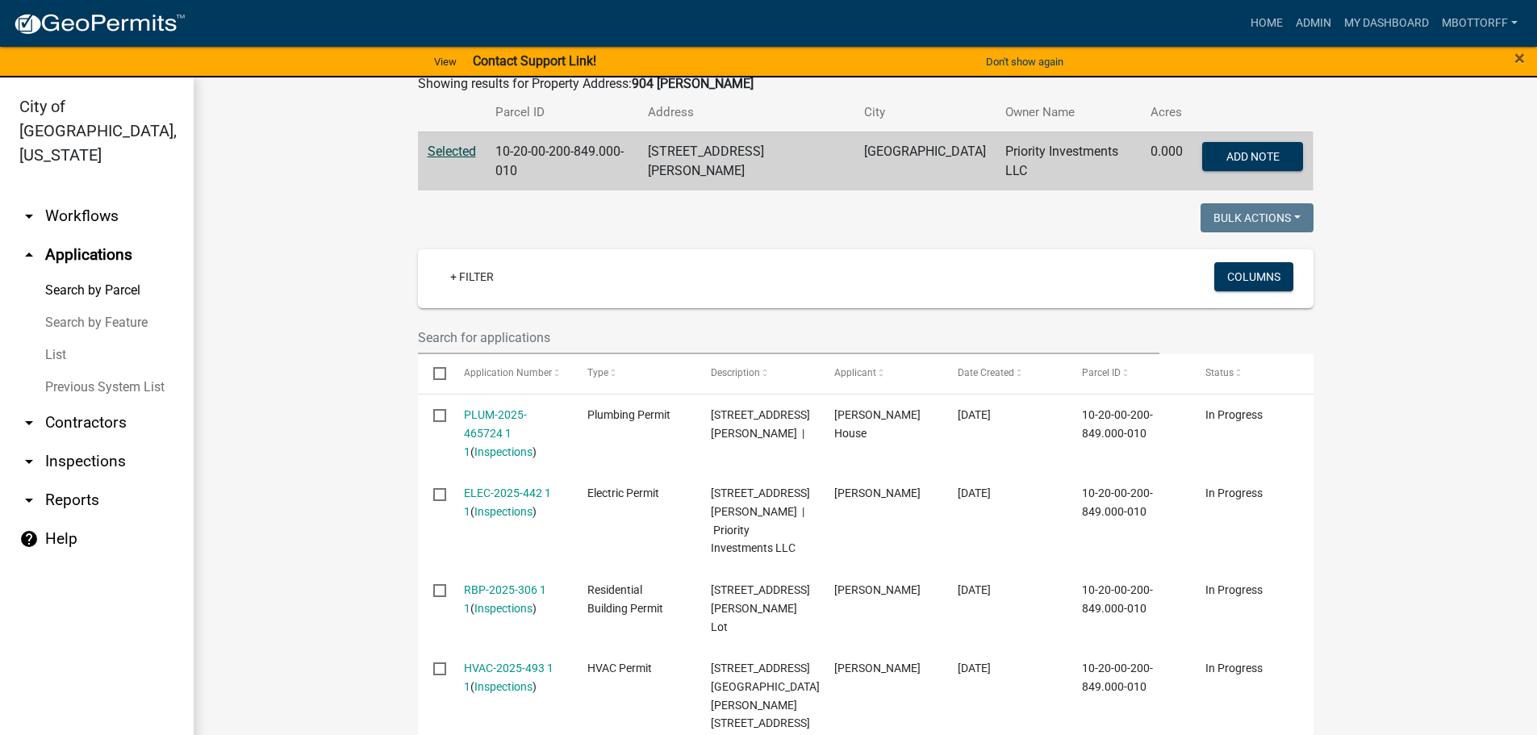
scroll to position [242, 0]
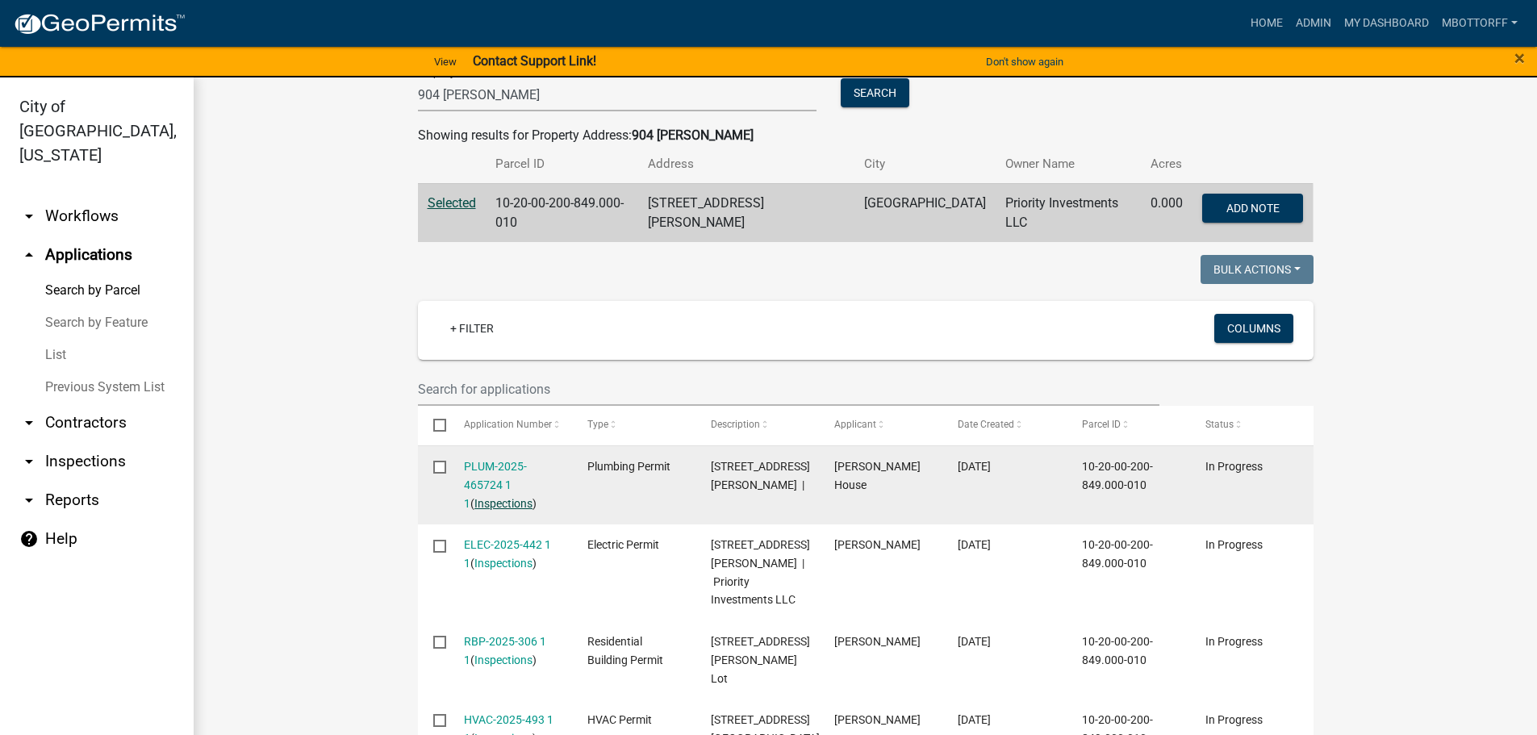
click at [483, 497] on link "Inspections" at bounding box center [503, 503] width 58 height 13
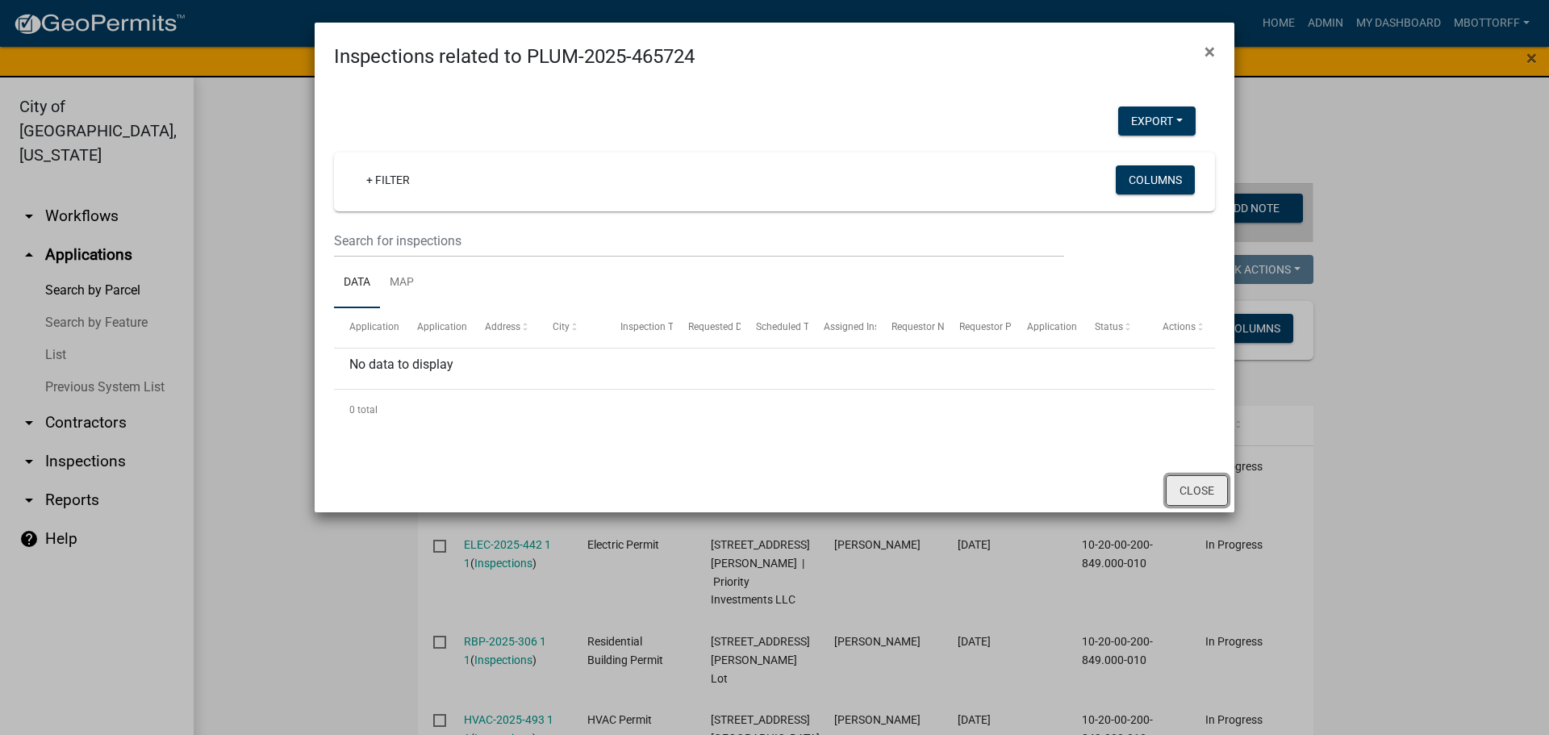
click at [1189, 484] on button "Close" at bounding box center [1197, 490] width 62 height 31
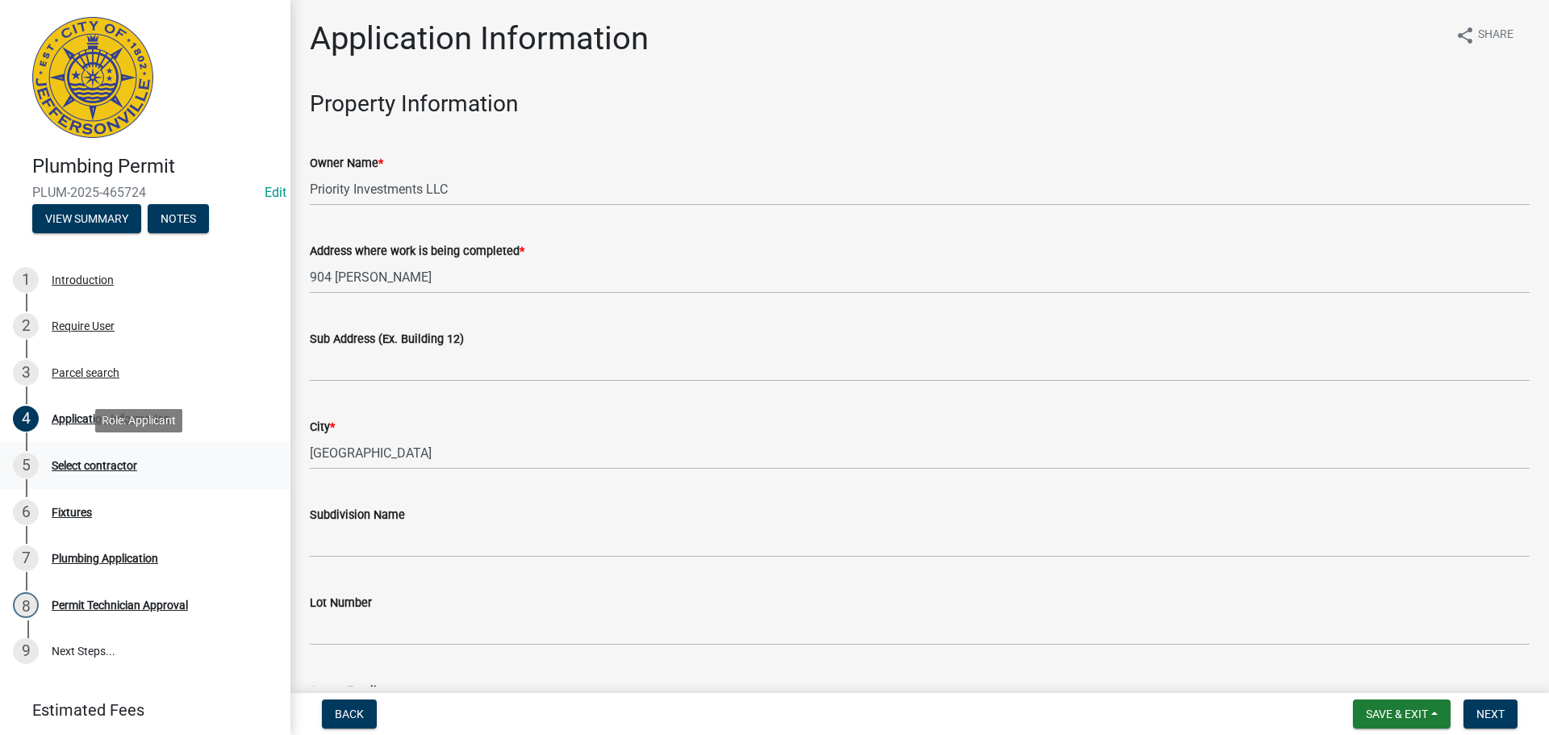
click at [86, 463] on div "Select contractor" at bounding box center [95, 465] width 86 height 11
click at [1397, 717] on span "Save & Exit" at bounding box center [1397, 714] width 62 height 13
click at [1388, 683] on button "Save & Exit" at bounding box center [1386, 672] width 129 height 39
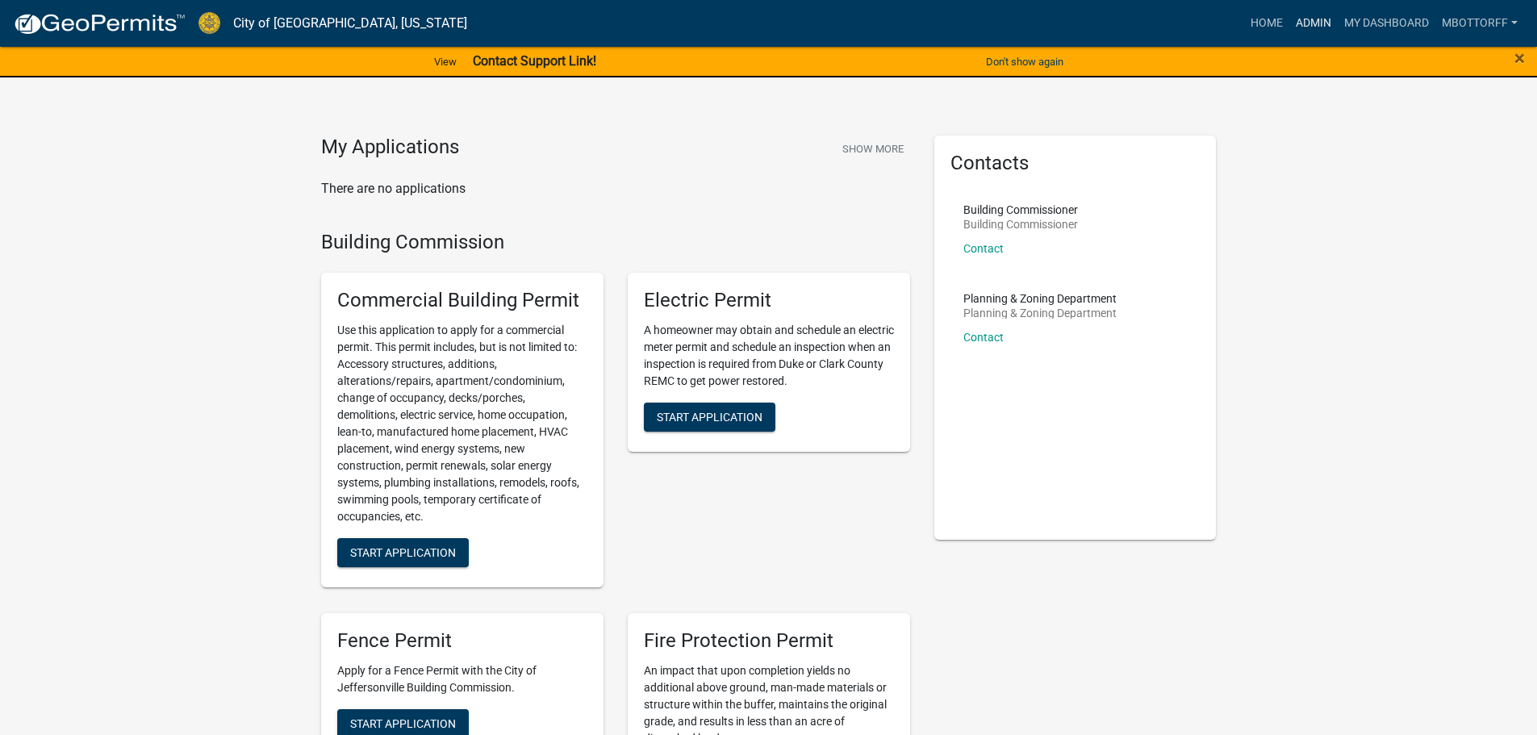
click at [1302, 26] on link "Admin" at bounding box center [1313, 23] width 48 height 31
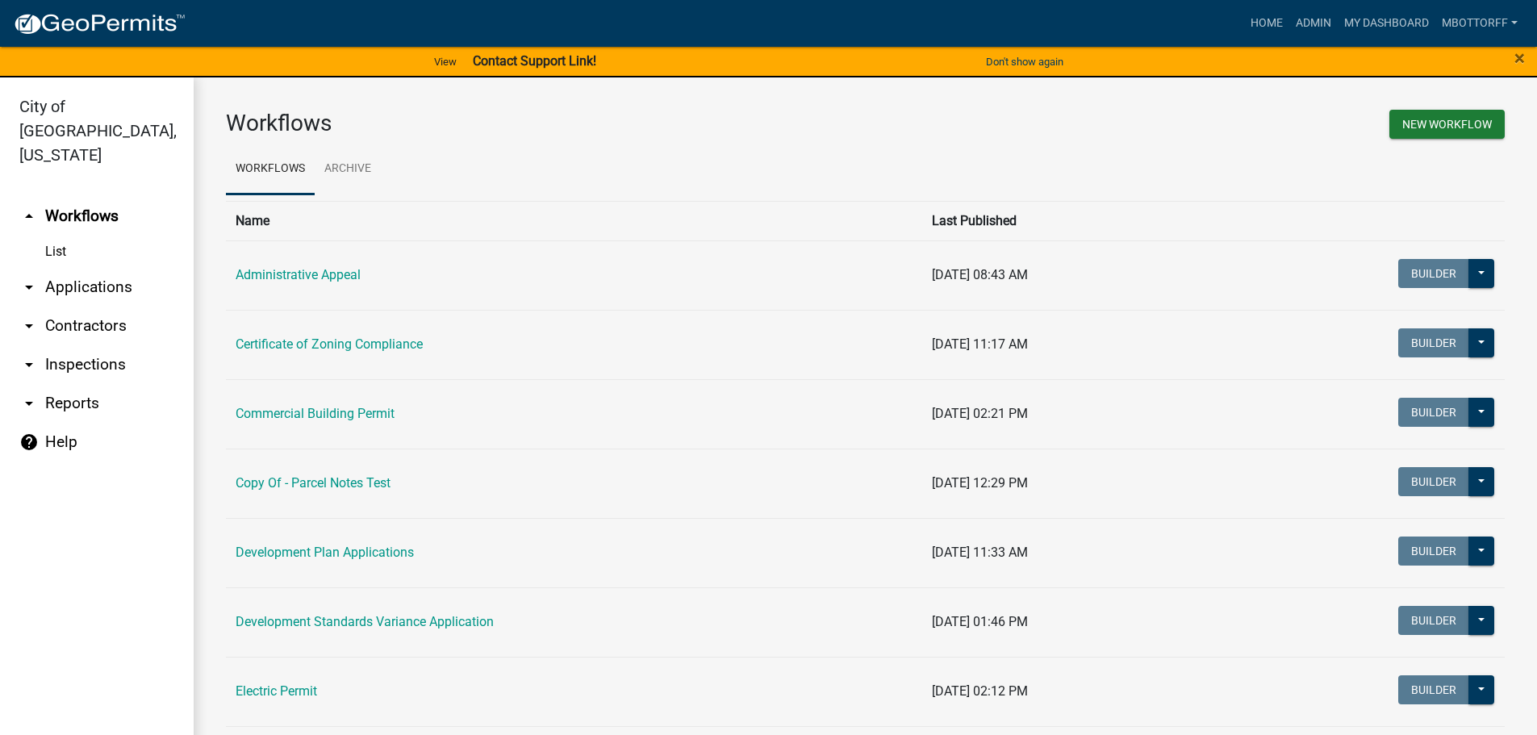
click at [69, 268] on link "arrow_drop_down Applications" at bounding box center [97, 287] width 194 height 39
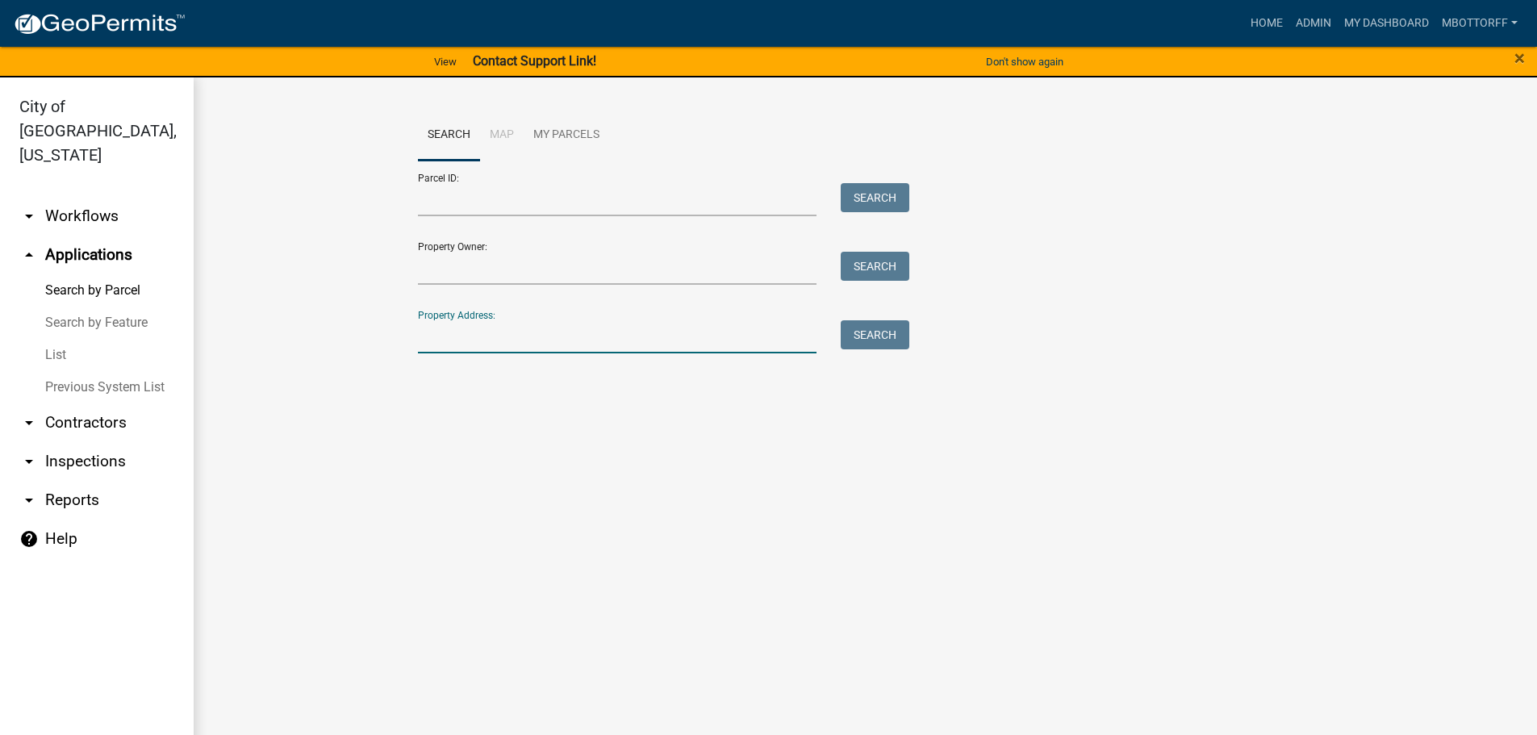
click at [466, 328] on input "Property Address:" at bounding box center [617, 336] width 399 height 33
type input "422"
click at [863, 332] on button "Search" at bounding box center [875, 334] width 69 height 29
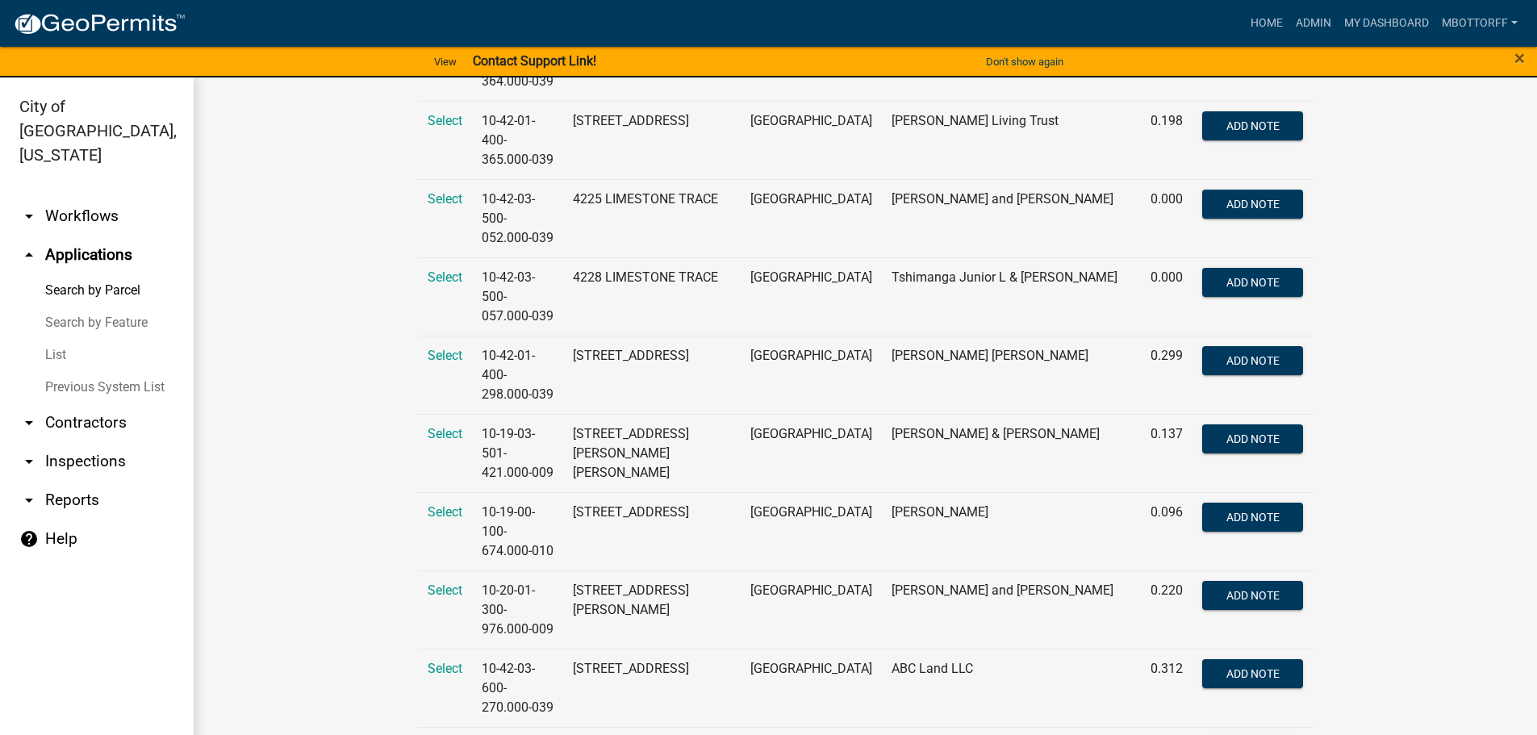
scroll to position [1811, 0]
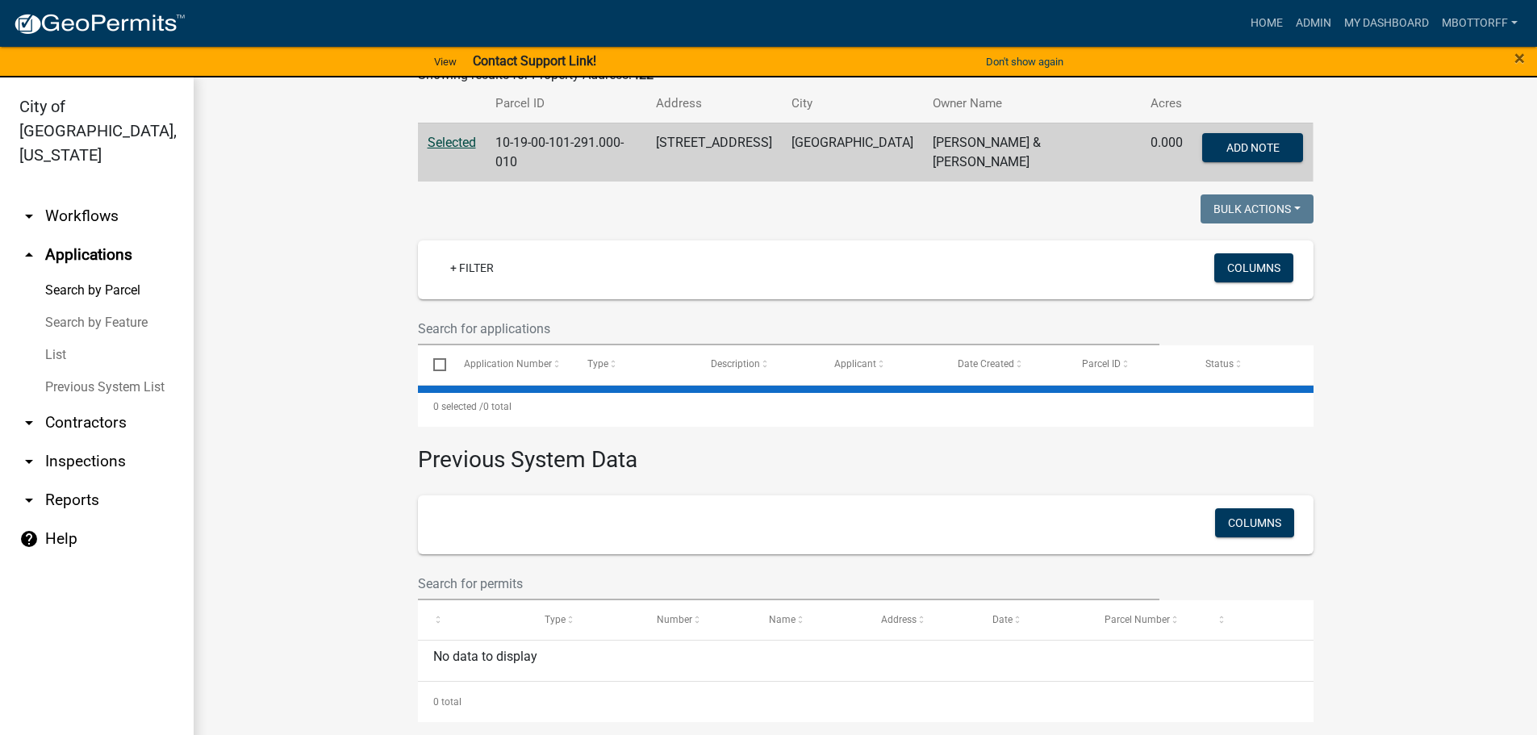
scroll to position [102, 0]
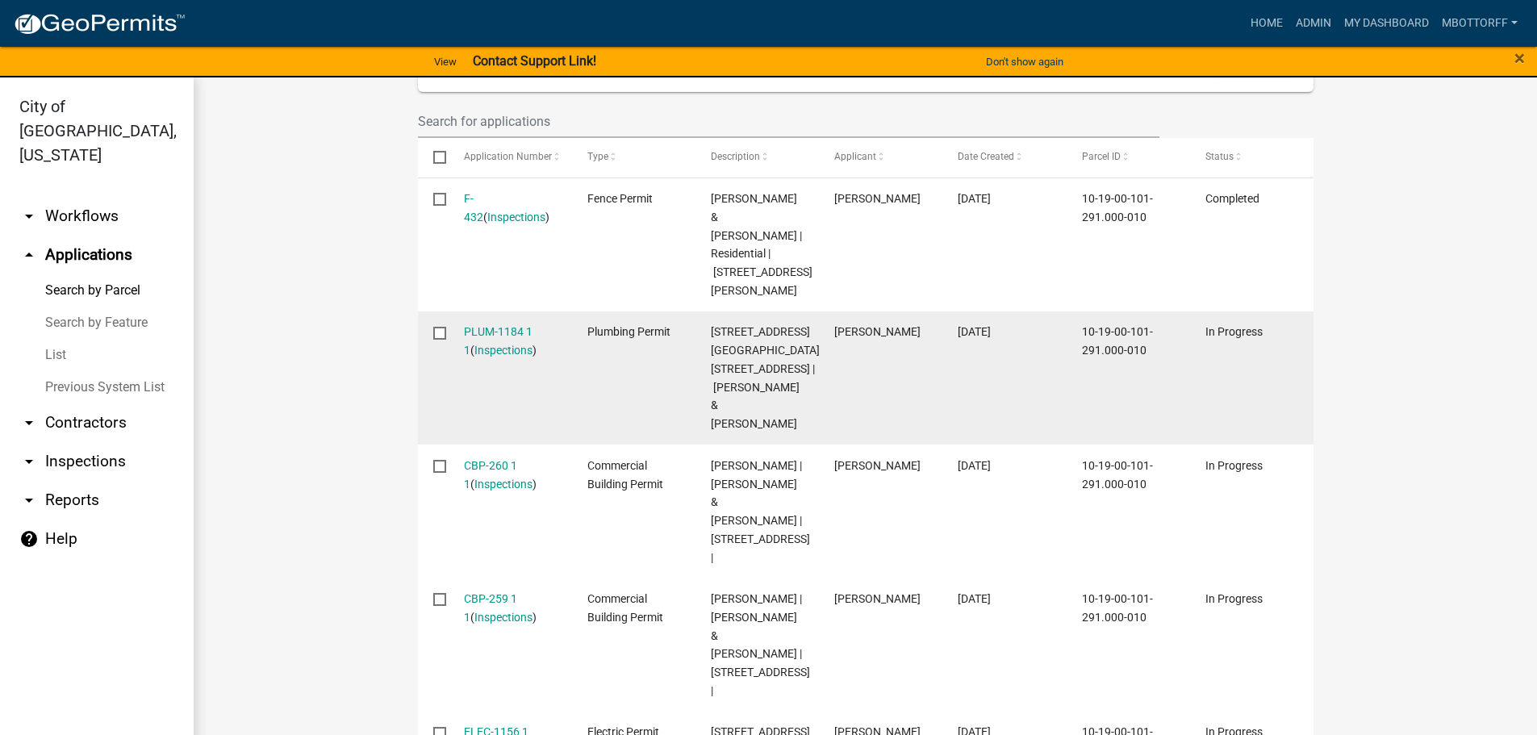
scroll to position [587, 0]
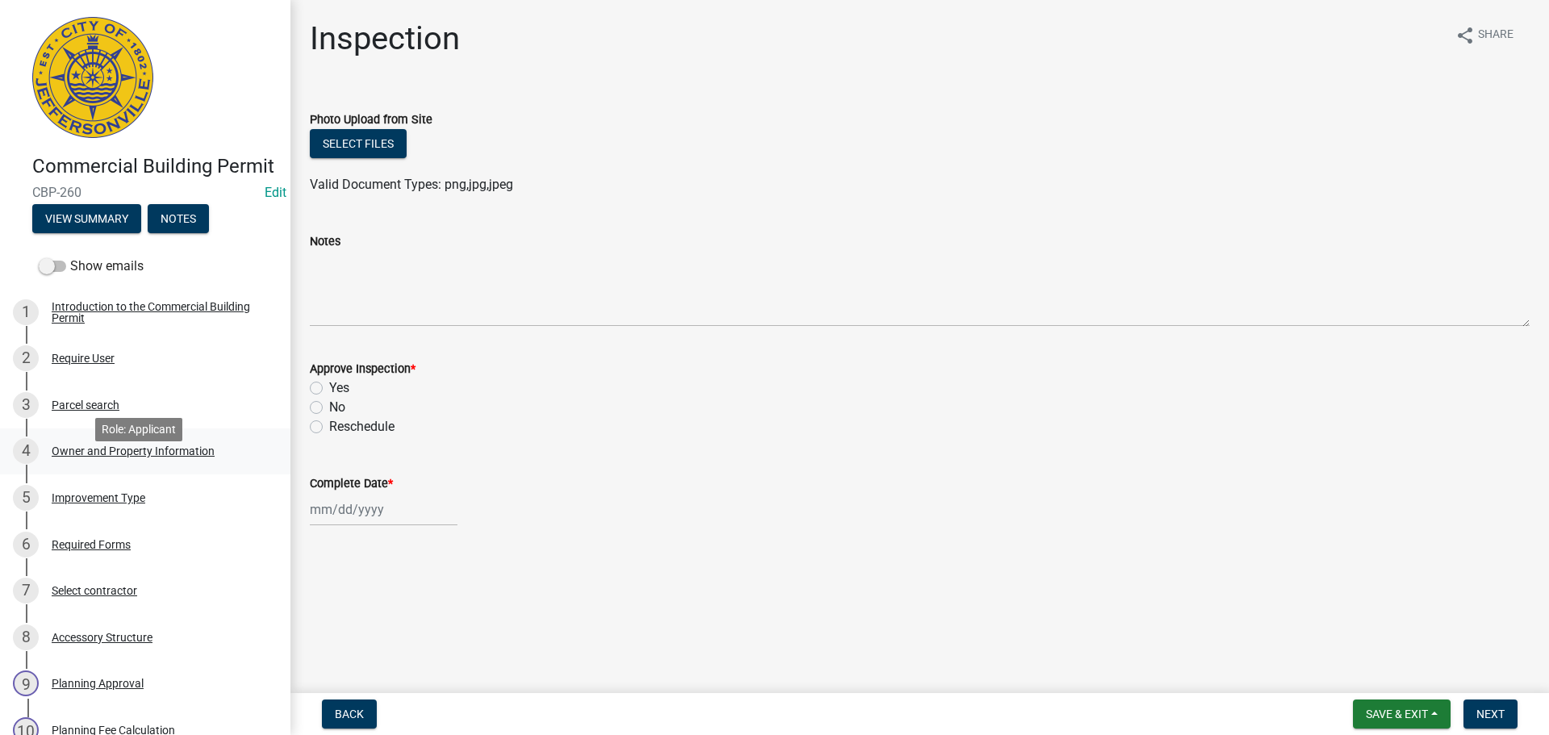
click at [81, 457] on div "Owner and Property Information" at bounding box center [133, 450] width 163 height 11
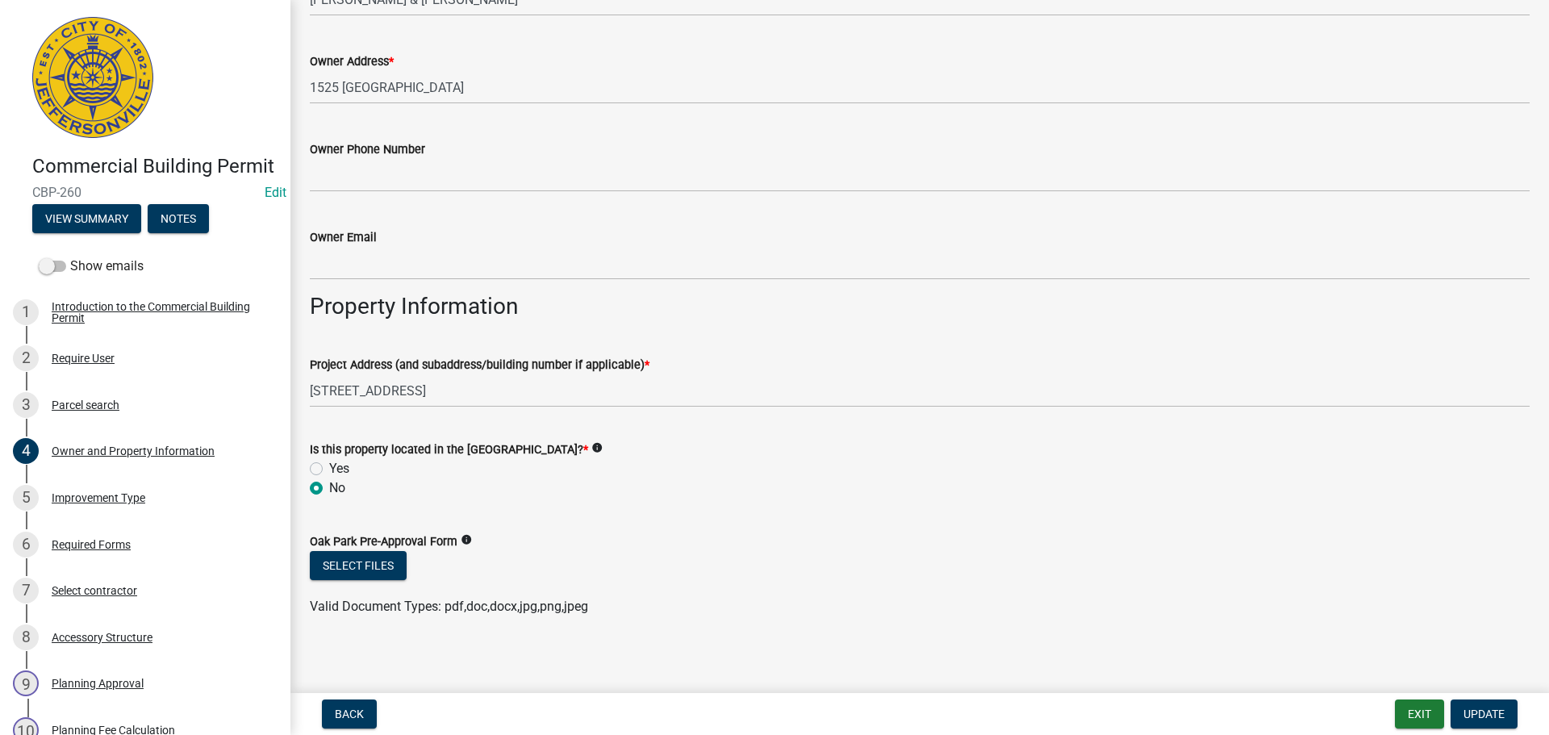
scroll to position [637, 0]
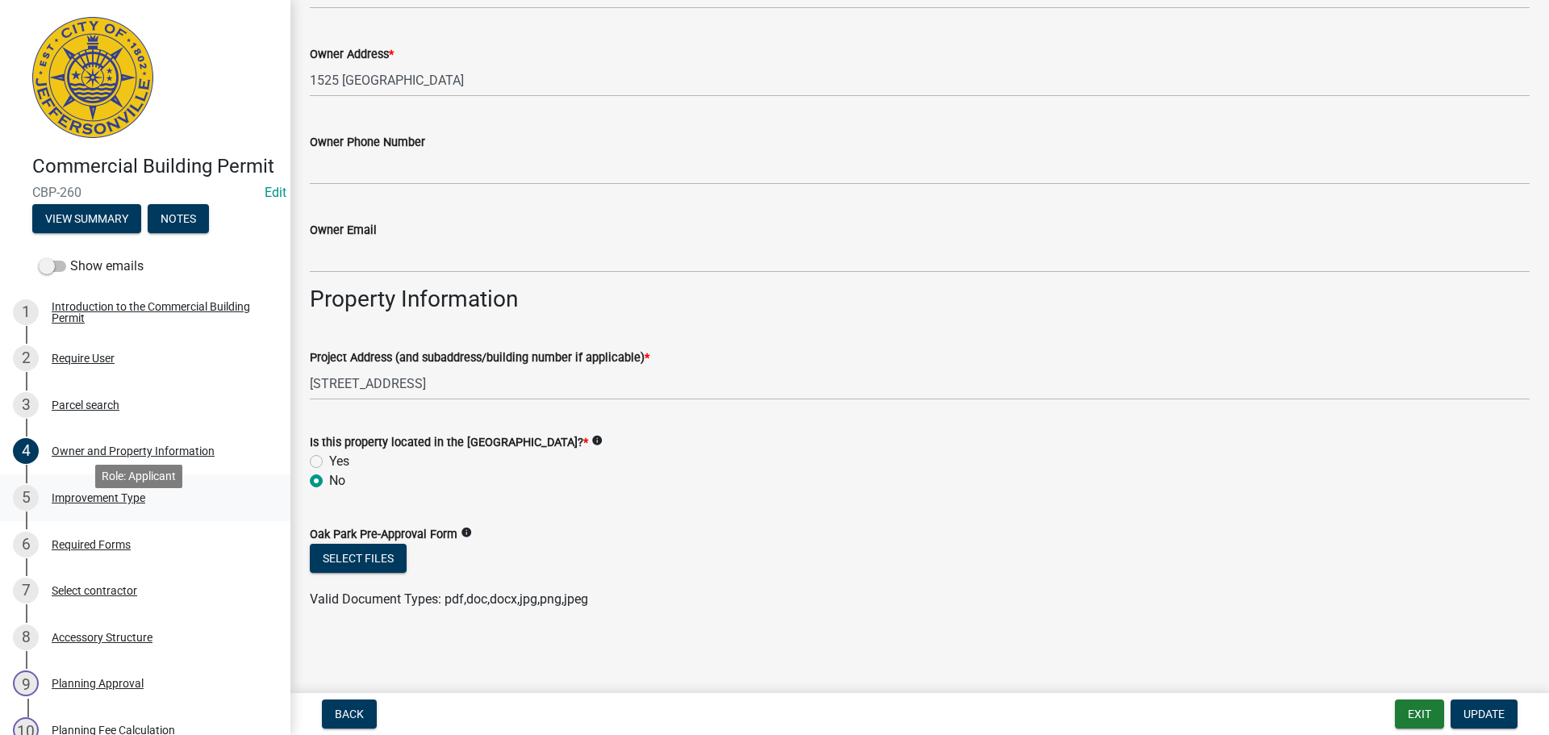
click at [130, 504] on div "Improvement Type" at bounding box center [99, 497] width 94 height 11
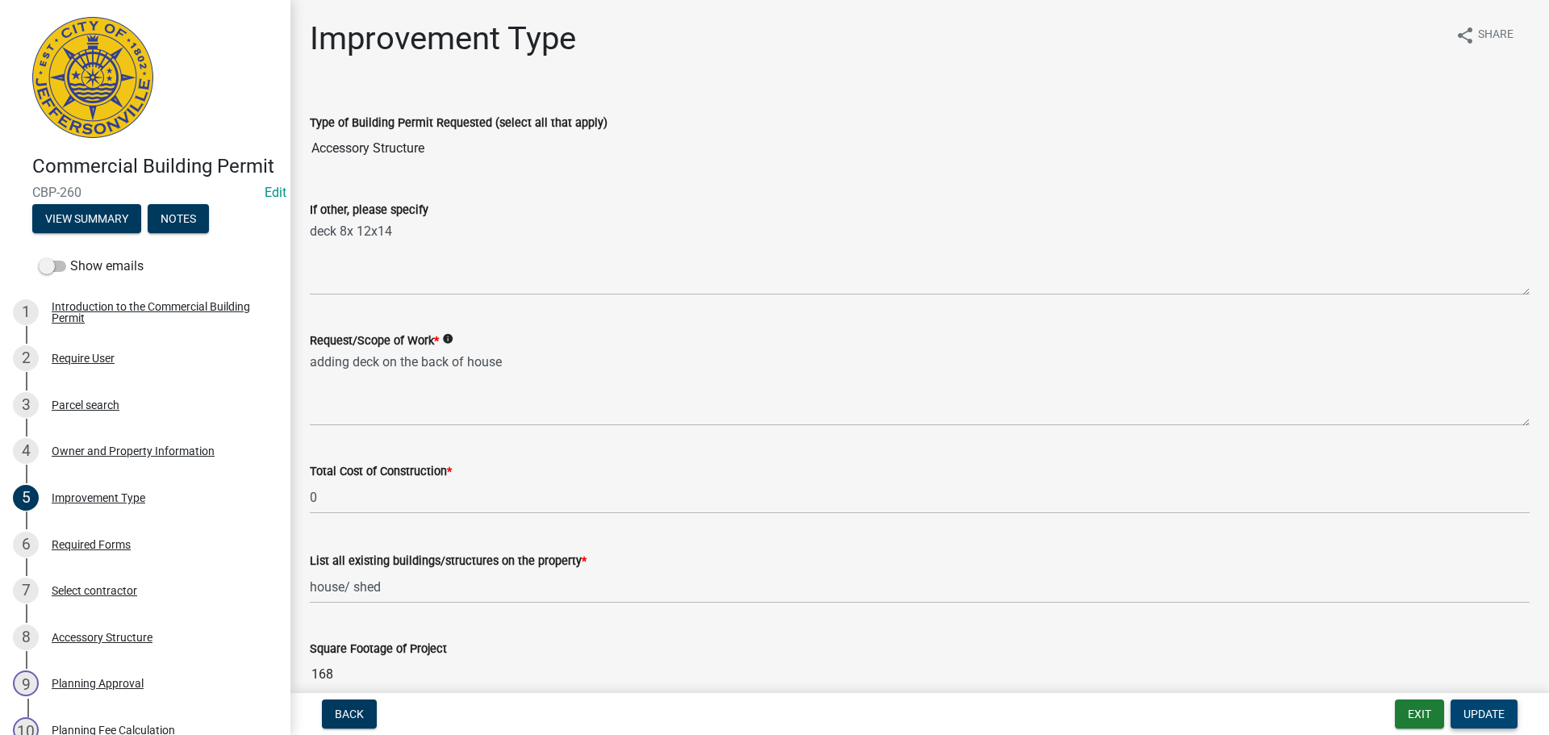
click at [1479, 717] on span "Update" at bounding box center [1484, 714] width 41 height 13
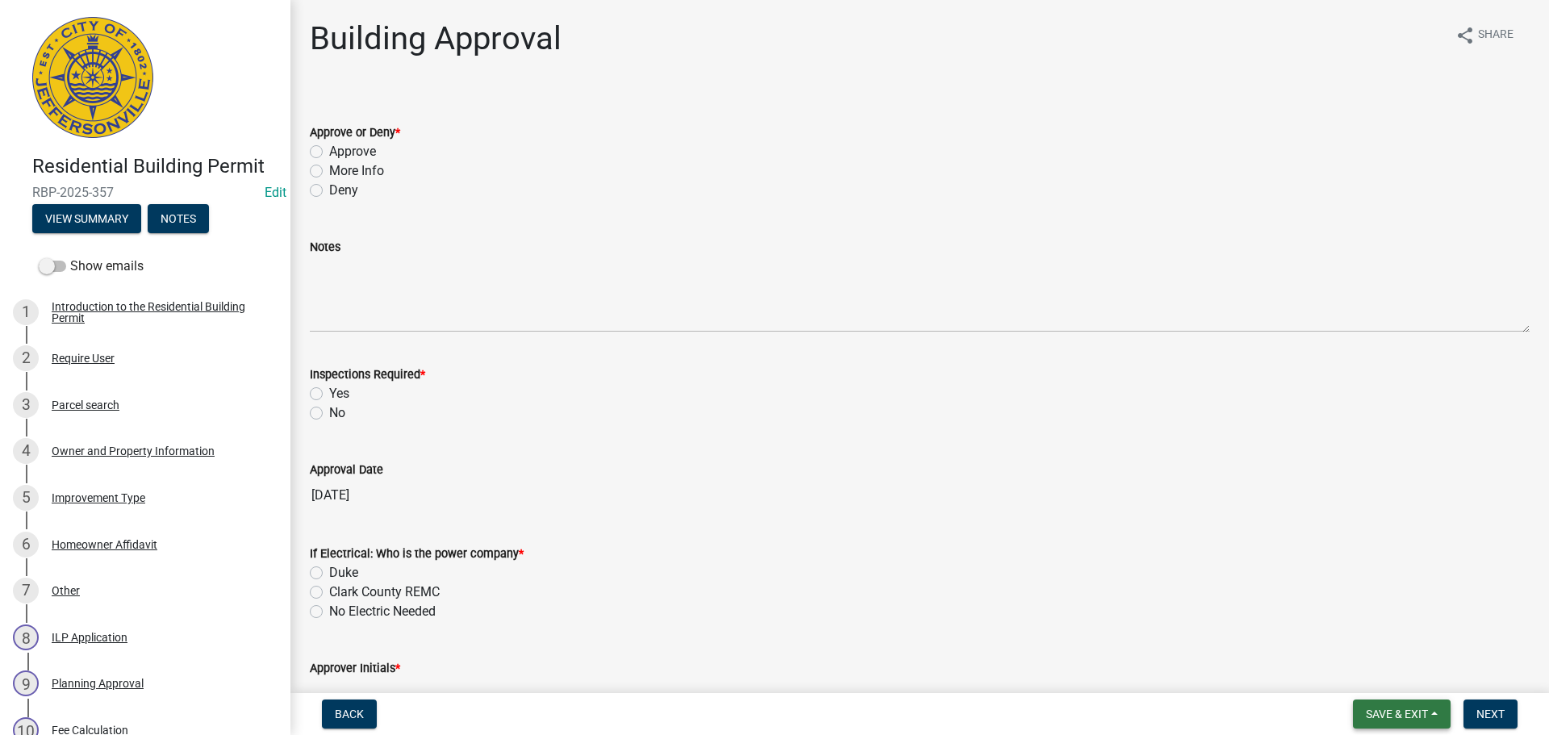
click at [1414, 717] on span "Save & Exit" at bounding box center [1397, 714] width 62 height 13
drag, startPoint x: 1385, startPoint y: 674, endPoint x: 1374, endPoint y: 671, distance: 11.0
click at [1381, 673] on button "Save & Exit" at bounding box center [1386, 672] width 129 height 39
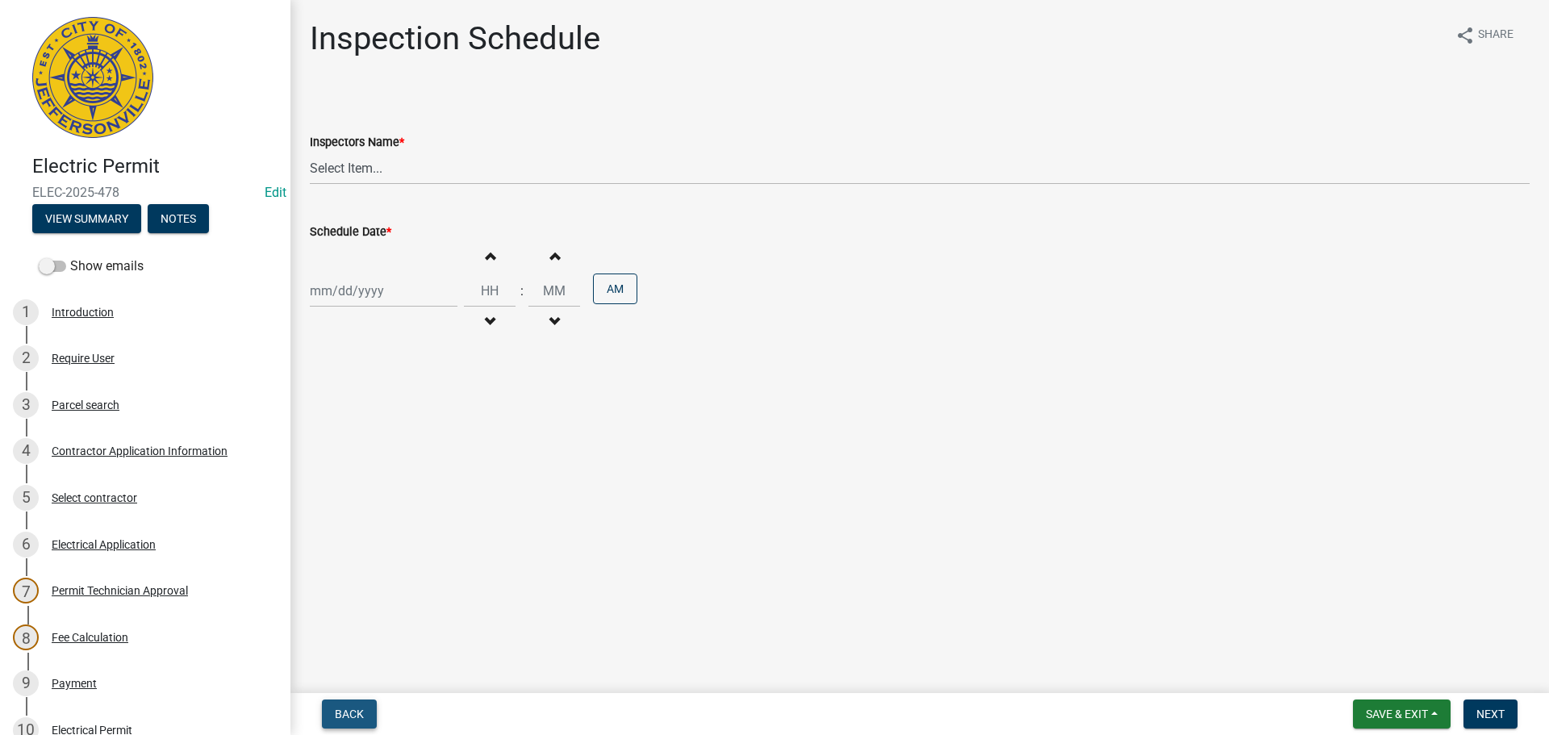
click at [353, 709] on span "Back" at bounding box center [349, 714] width 29 height 13
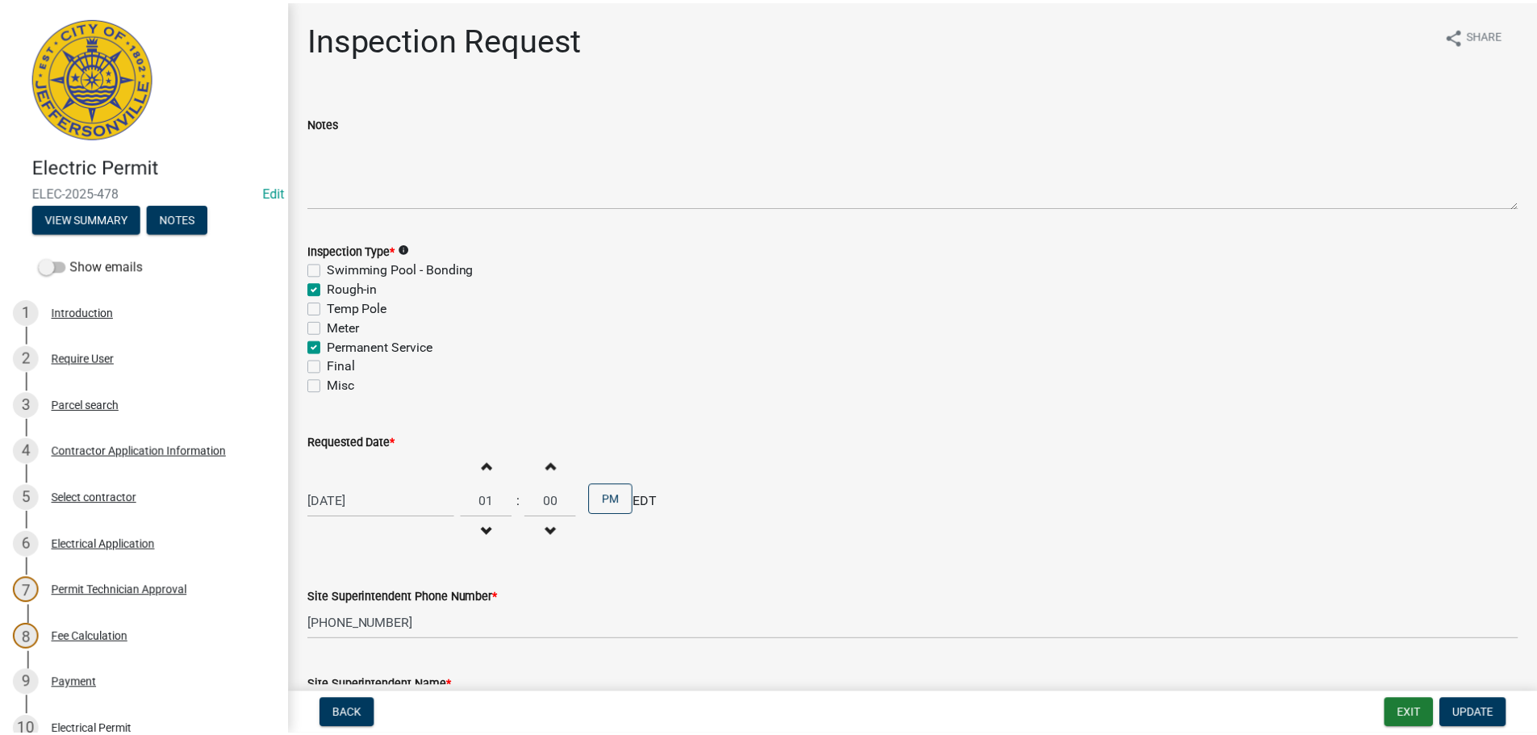
scroll to position [354, 0]
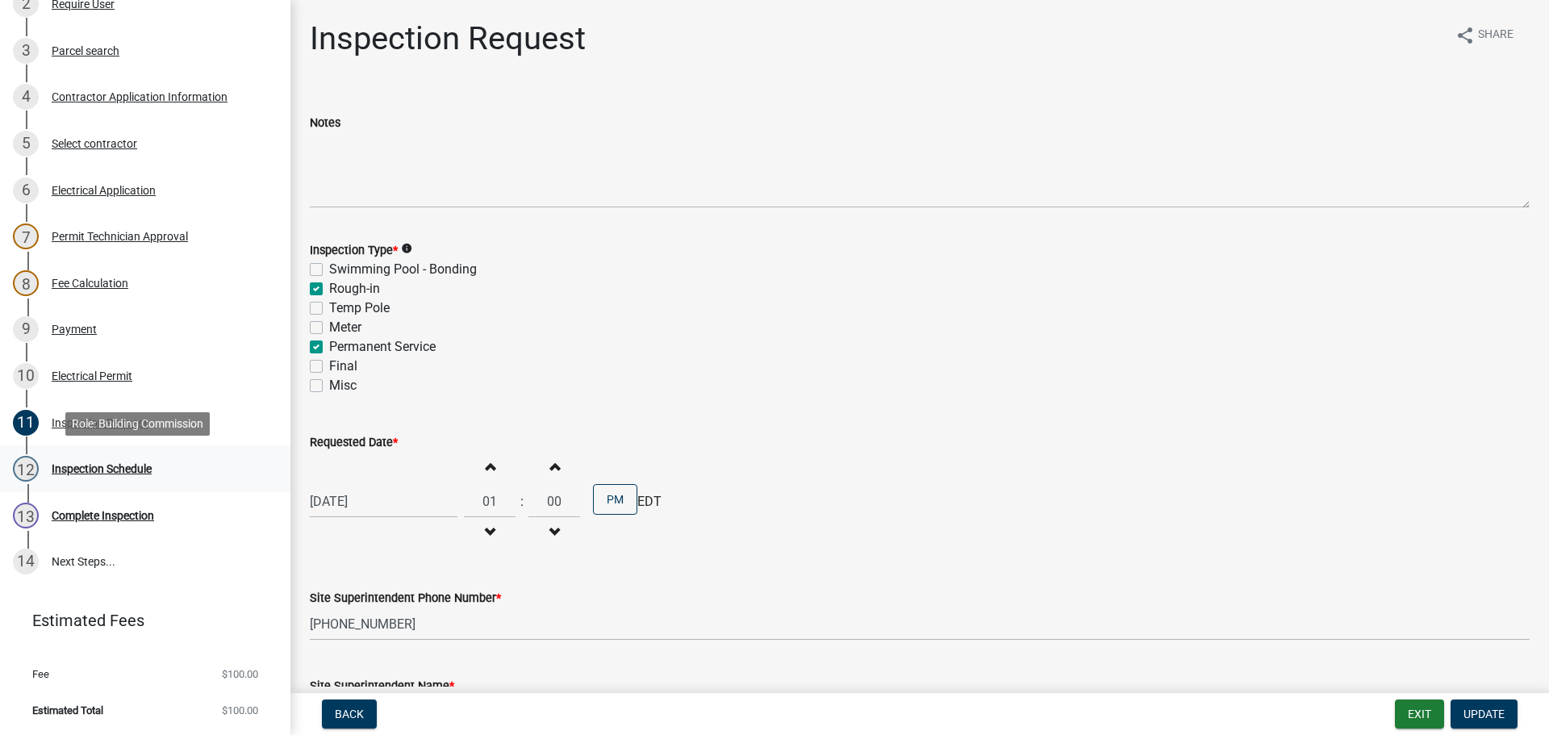
click at [81, 470] on div "Inspection Schedule" at bounding box center [102, 468] width 100 height 11
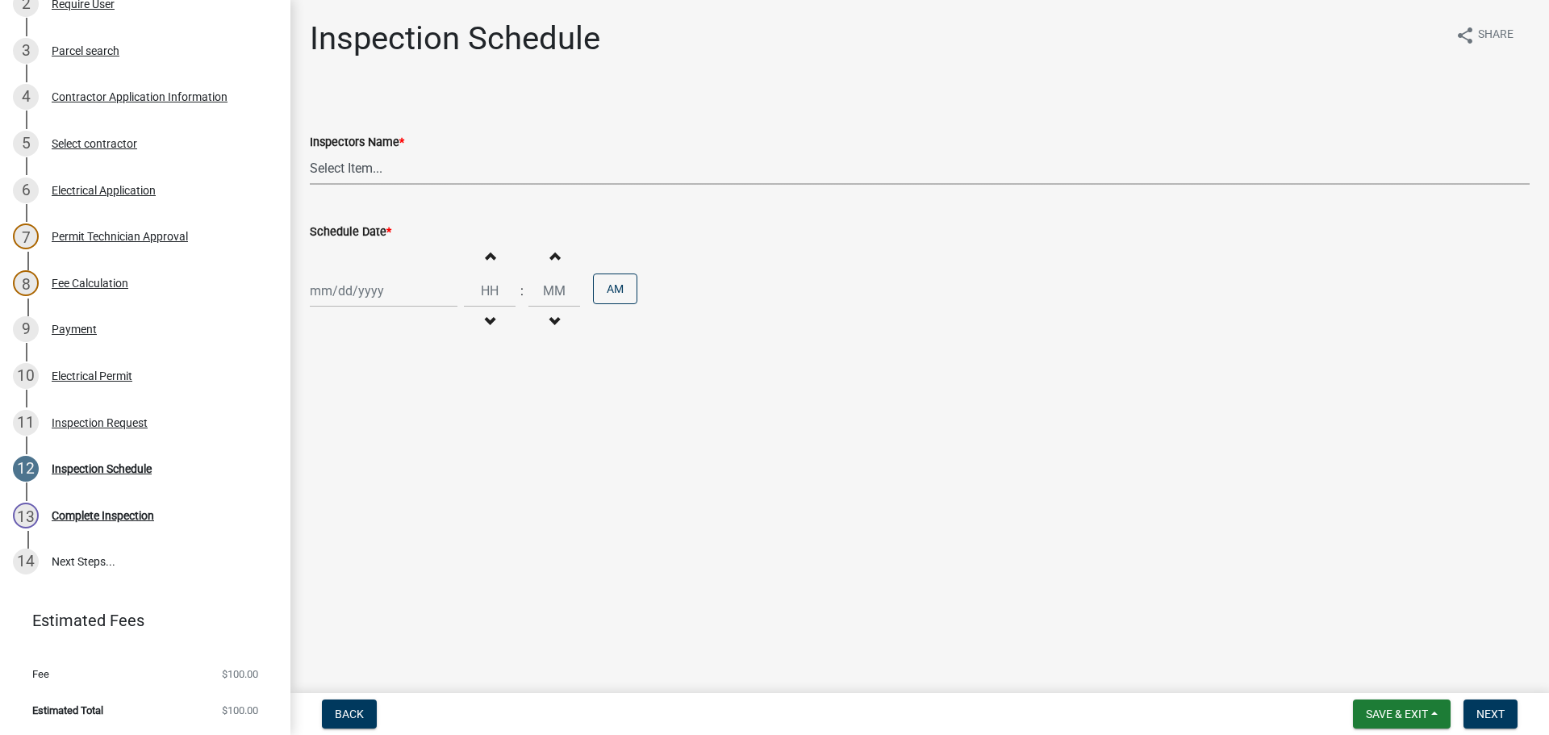
click at [340, 165] on select "Select Item... [PERSON_NAME] ([PERSON_NAME]) [PERSON_NAME] ([PERSON_NAME]) mkru…" at bounding box center [920, 168] width 1220 height 33
select select "36a8b8f0-2ef8-43e9-ae06-718f51af8d36"
click at [310, 152] on select "Select Item... [PERSON_NAME] ([PERSON_NAME]) [PERSON_NAME] ([PERSON_NAME]) mkru…" at bounding box center [920, 168] width 1220 height 33
click at [347, 288] on div at bounding box center [384, 290] width 148 height 33
select select "9"
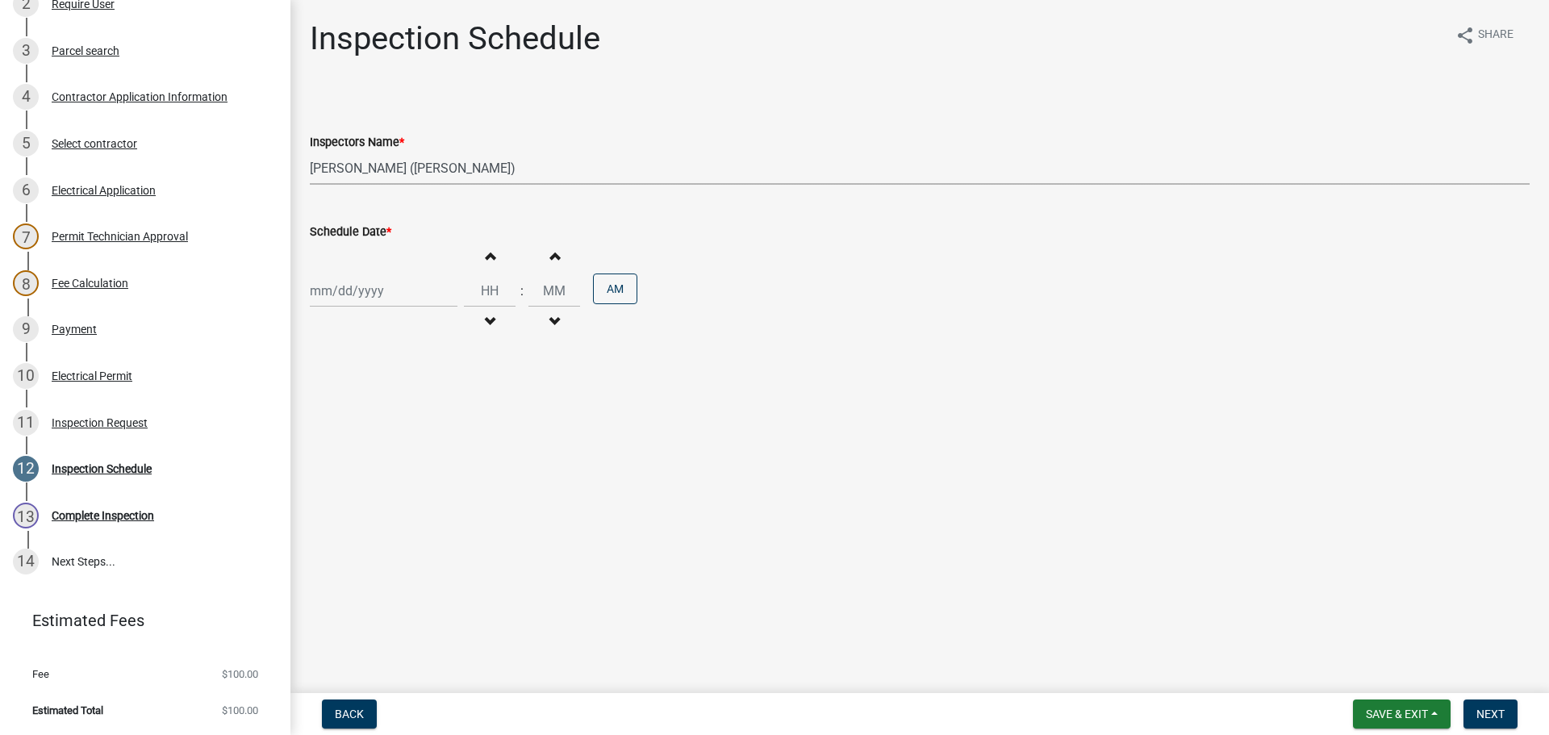
select select "2025"
click at [582, 381] on main "Inspection Schedule share Share Inspectors Name * Select Item... jramsey ([PERS…" at bounding box center [919, 343] width 1259 height 687
click at [412, 295] on div at bounding box center [384, 290] width 148 height 33
select select "9"
select select "2025"
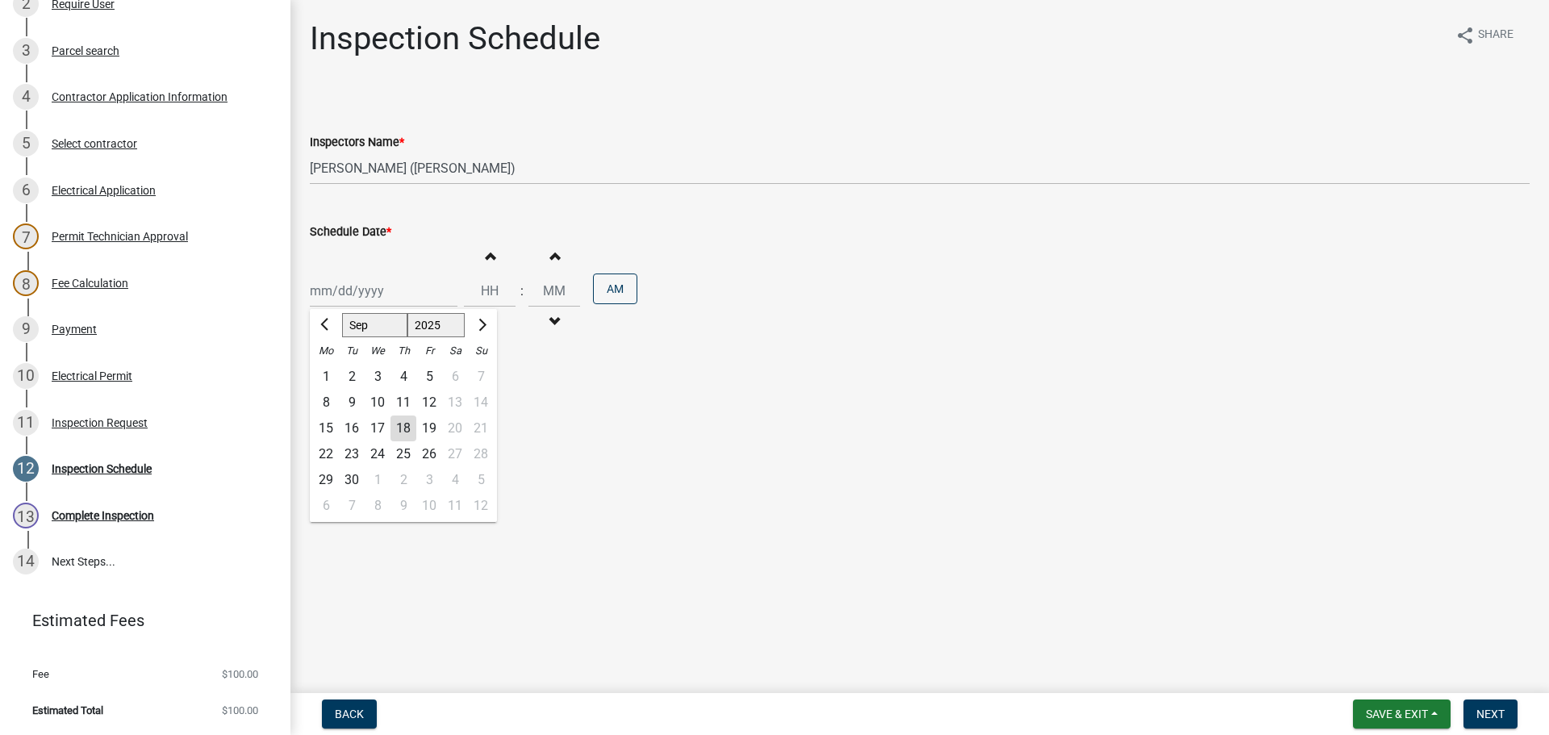
click at [436, 425] on div "19" at bounding box center [429, 429] width 26 height 26
type input "[DATE]"
click at [1498, 709] on span "Next" at bounding box center [1491, 714] width 28 height 13
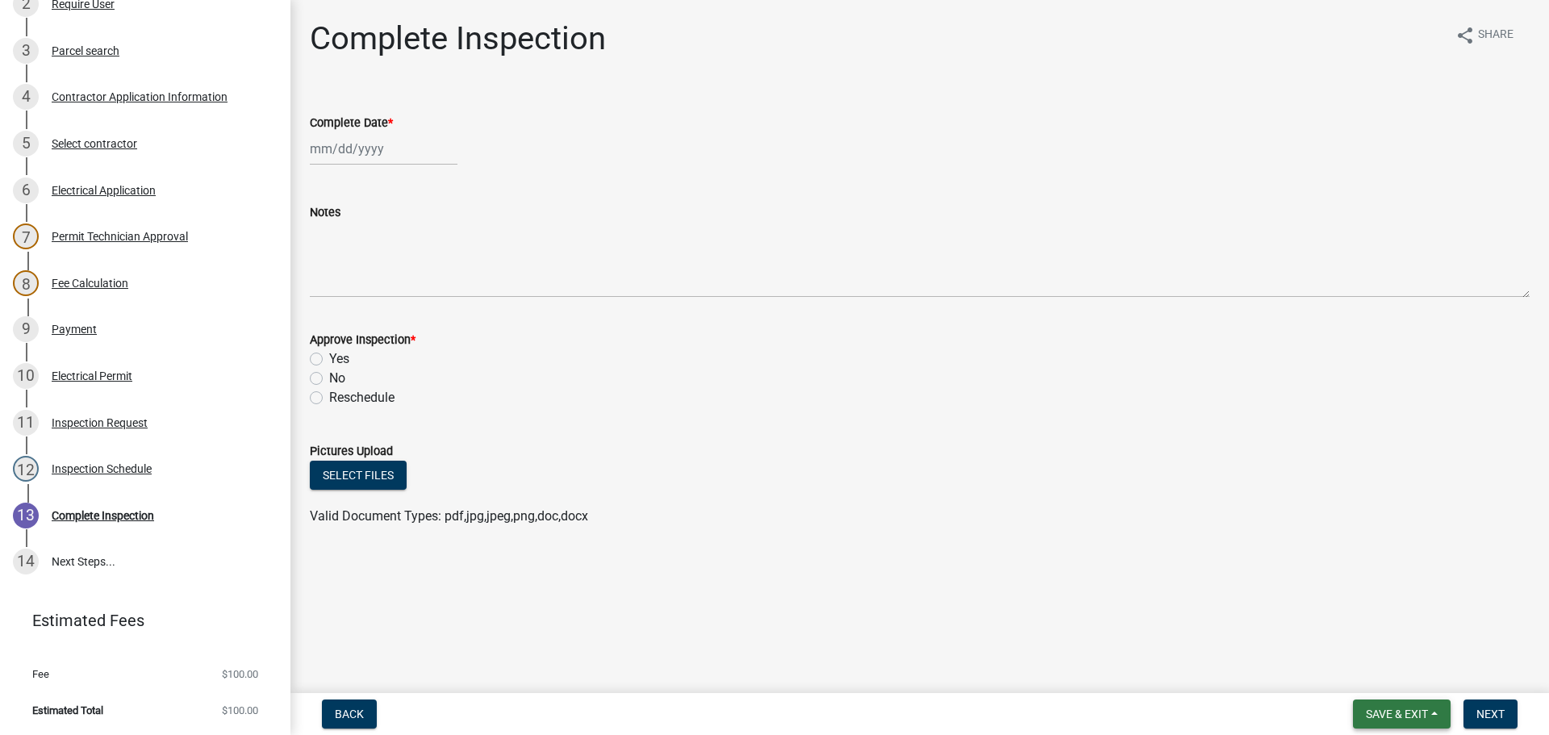
click at [1389, 717] on span "Save & Exit" at bounding box center [1397, 714] width 62 height 13
click at [1365, 669] on button "Save & Exit" at bounding box center [1386, 672] width 129 height 39
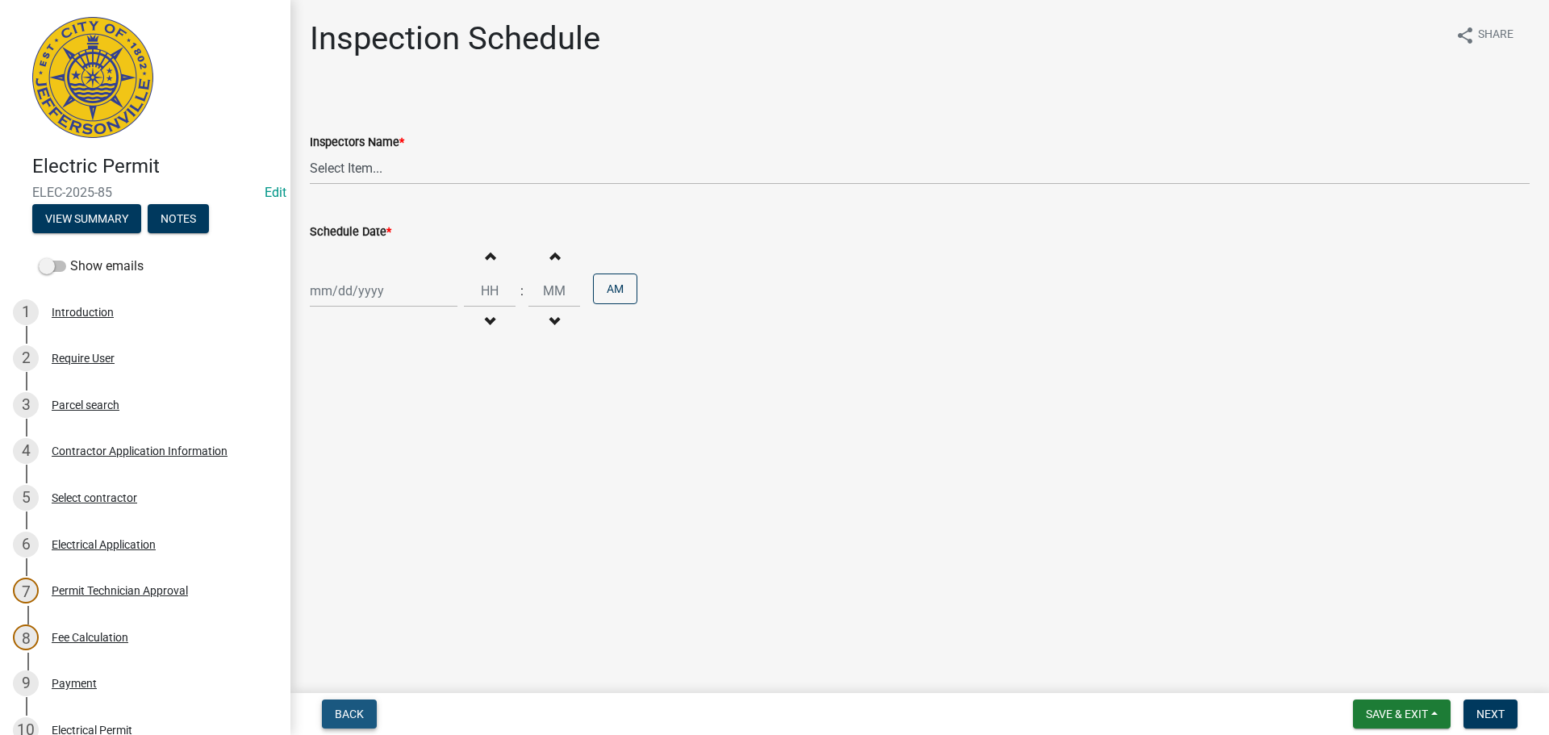
click at [340, 716] on span "Back" at bounding box center [349, 714] width 29 height 13
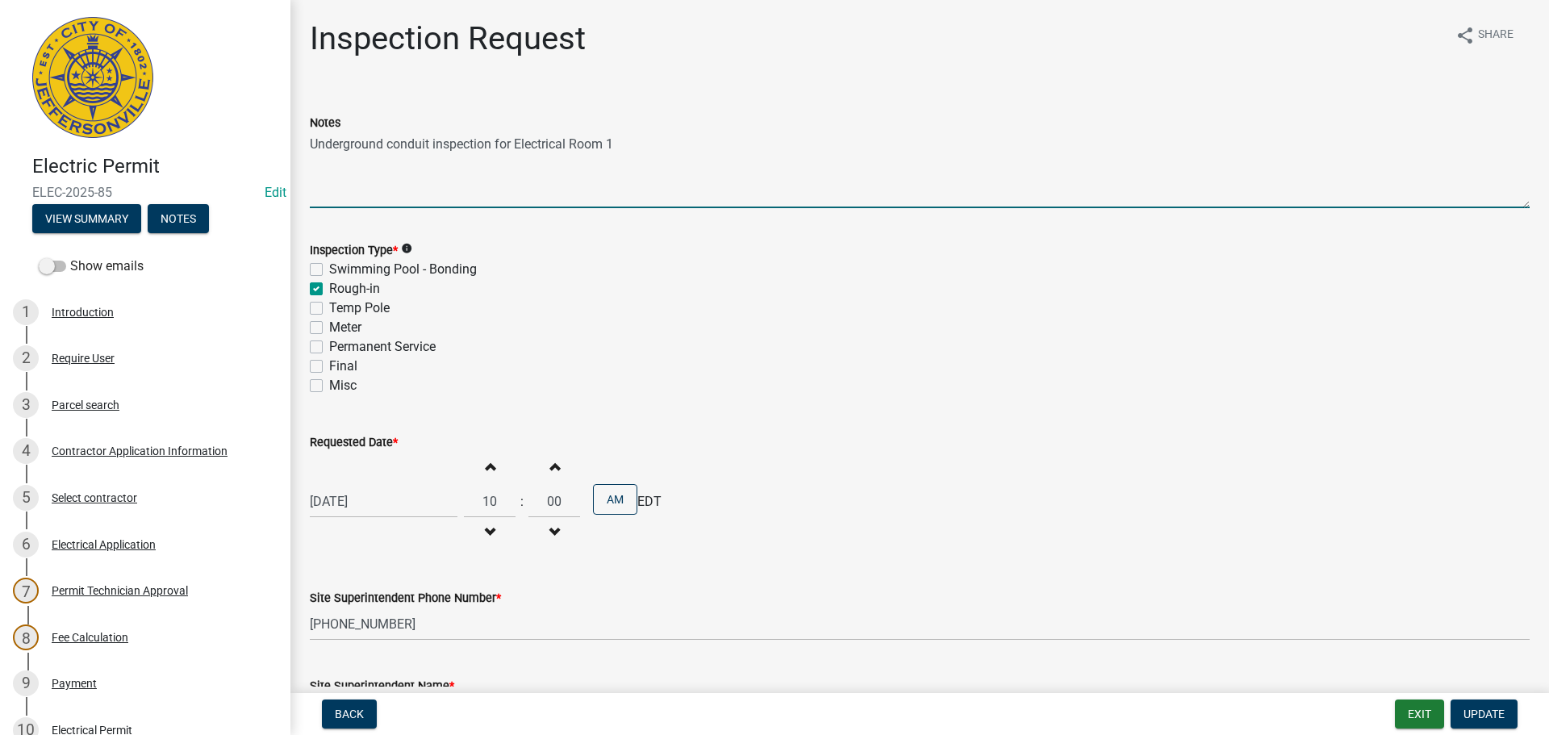
drag, startPoint x: 616, startPoint y: 139, endPoint x: 309, endPoint y: 137, distance: 306.6
click at [309, 137] on div "Notes Underground conduit inspection for Electrical Room 1" at bounding box center [920, 149] width 1244 height 118
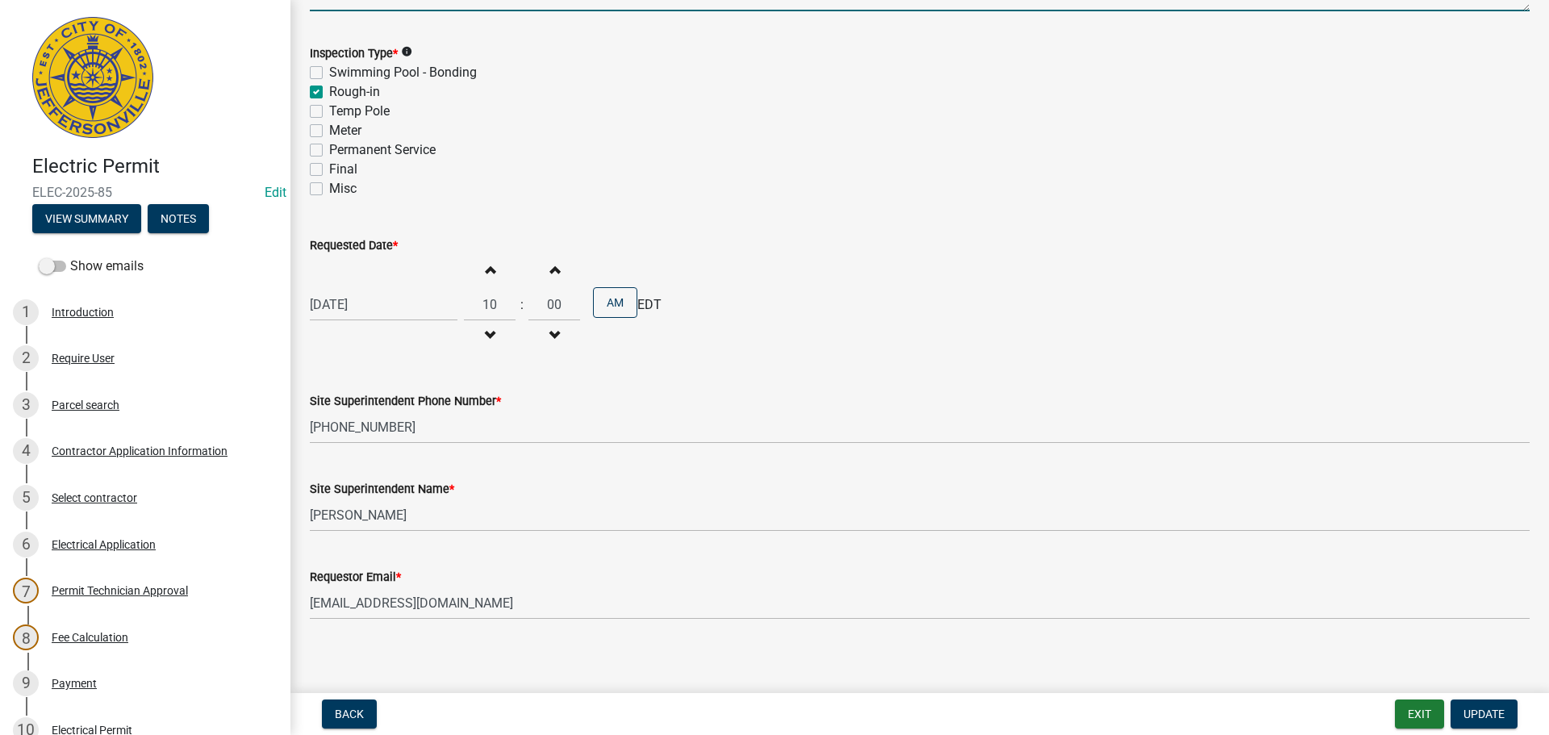
scroll to position [206, 0]
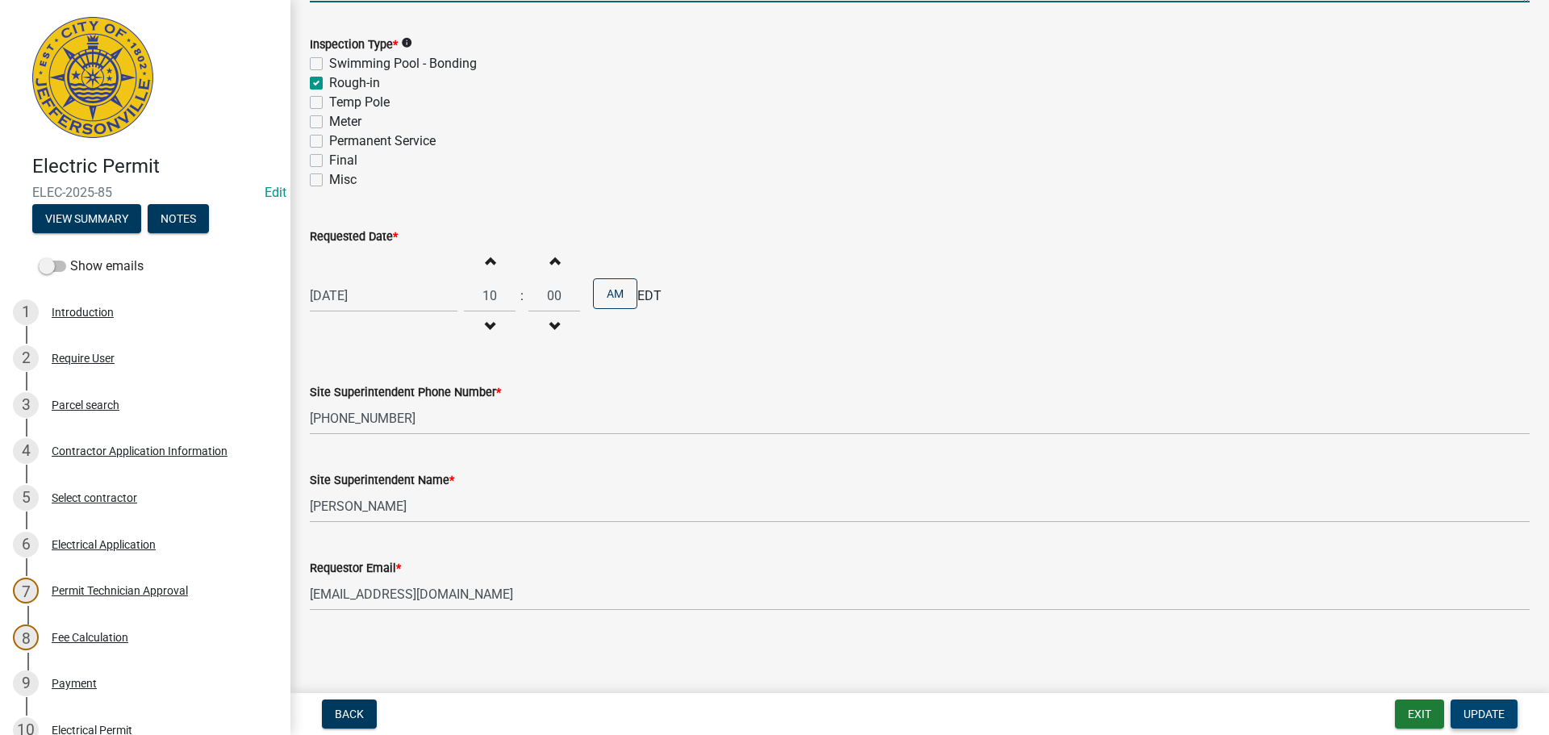
click at [1469, 707] on button "Update" at bounding box center [1484, 714] width 67 height 29
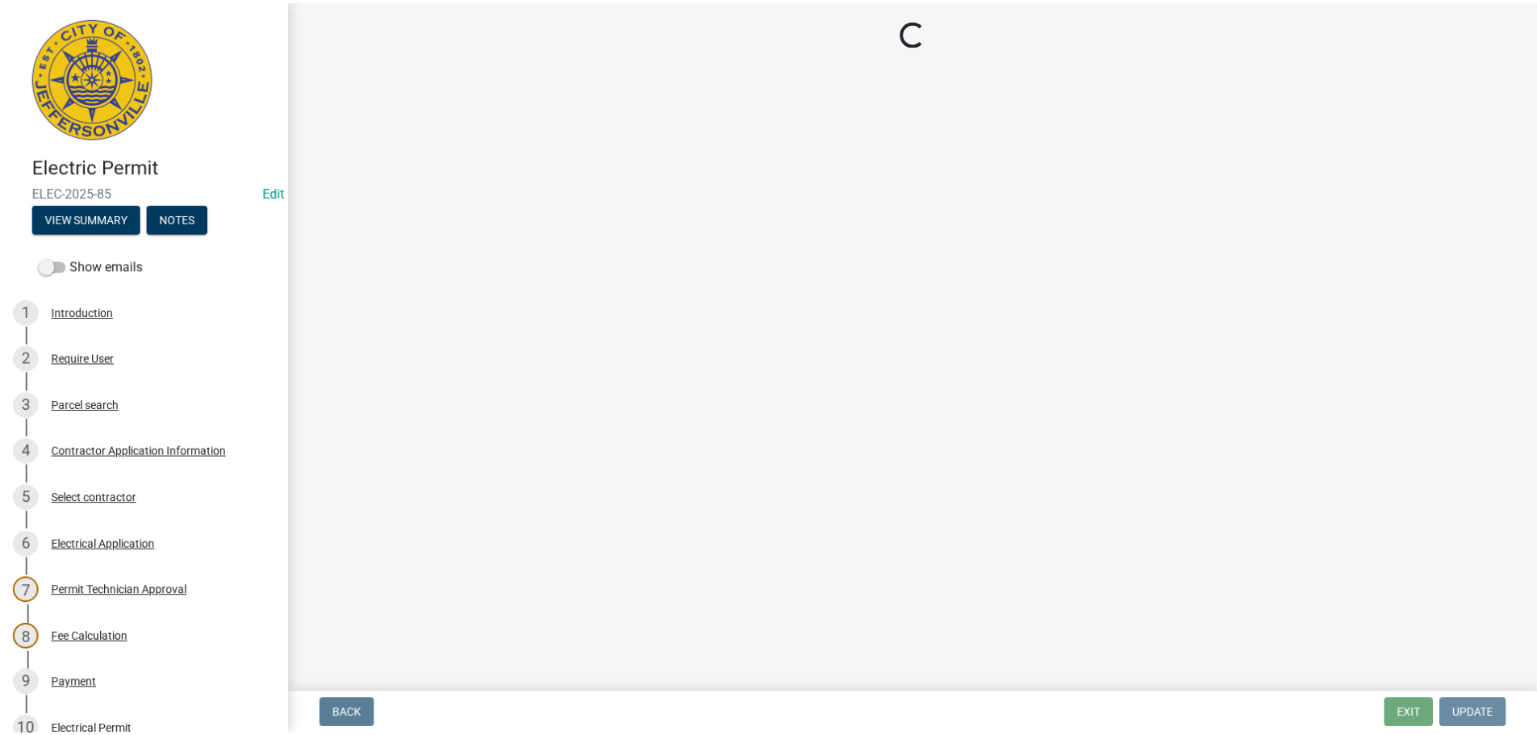
scroll to position [0, 0]
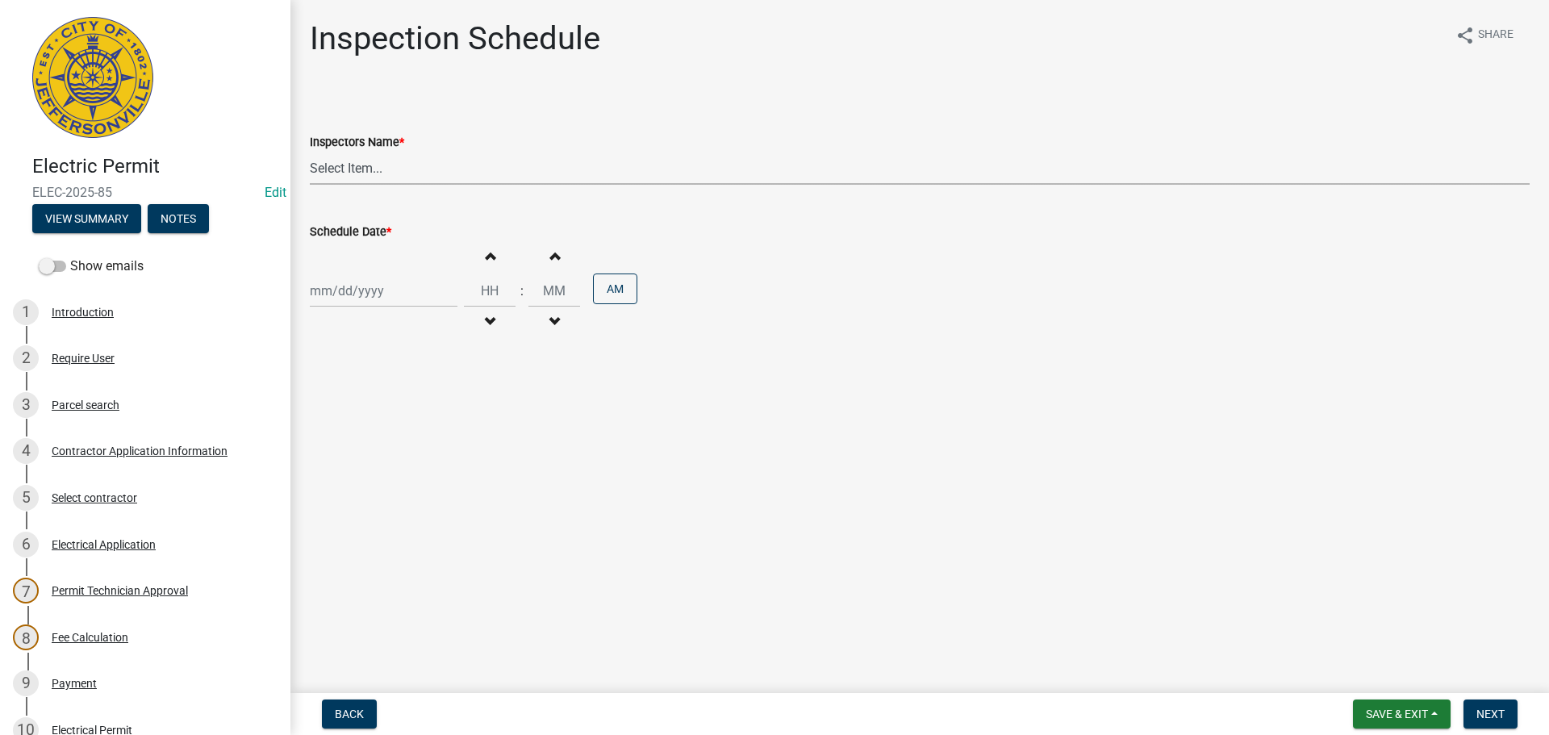
click at [331, 165] on select "Select Item... [PERSON_NAME] ([PERSON_NAME]) [PERSON_NAME] ([PERSON_NAME]) mkru…" at bounding box center [920, 168] width 1220 height 33
select select "36a8b8f0-2ef8-43e9-ae06-718f51af8d36"
click at [310, 152] on select "Select Item... [PERSON_NAME] ([PERSON_NAME]) [PERSON_NAME] ([PERSON_NAME]) mkru…" at bounding box center [920, 168] width 1220 height 33
select select "9"
select select "2025"
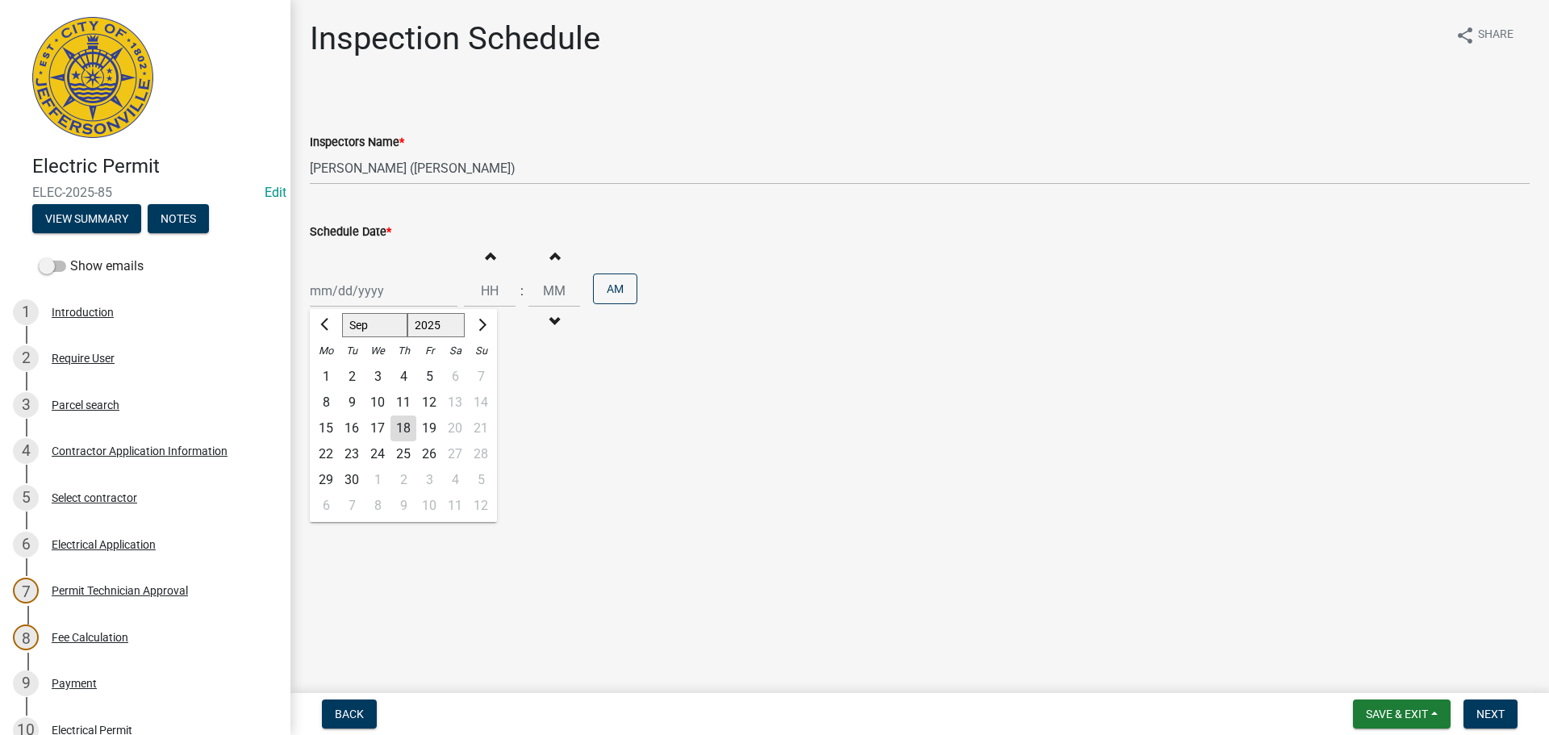
click at [329, 298] on div "[PERSON_NAME] Feb Mar Apr [PERSON_NAME][DATE] Oct Nov [DATE] 1526 1527 1528 152…" at bounding box center [384, 290] width 148 height 33
click at [392, 280] on input "Schedule Date *" at bounding box center [384, 290] width 148 height 33
click at [390, 298] on input "Schedule Date *" at bounding box center [384, 290] width 148 height 33
drag, startPoint x: 594, startPoint y: 414, endPoint x: 581, endPoint y: 410, distance: 13.5
click at [590, 412] on main "Inspection Schedule share Share Inspectors Name * Select Item... jramsey (Jerem…" at bounding box center [919, 343] width 1259 height 687
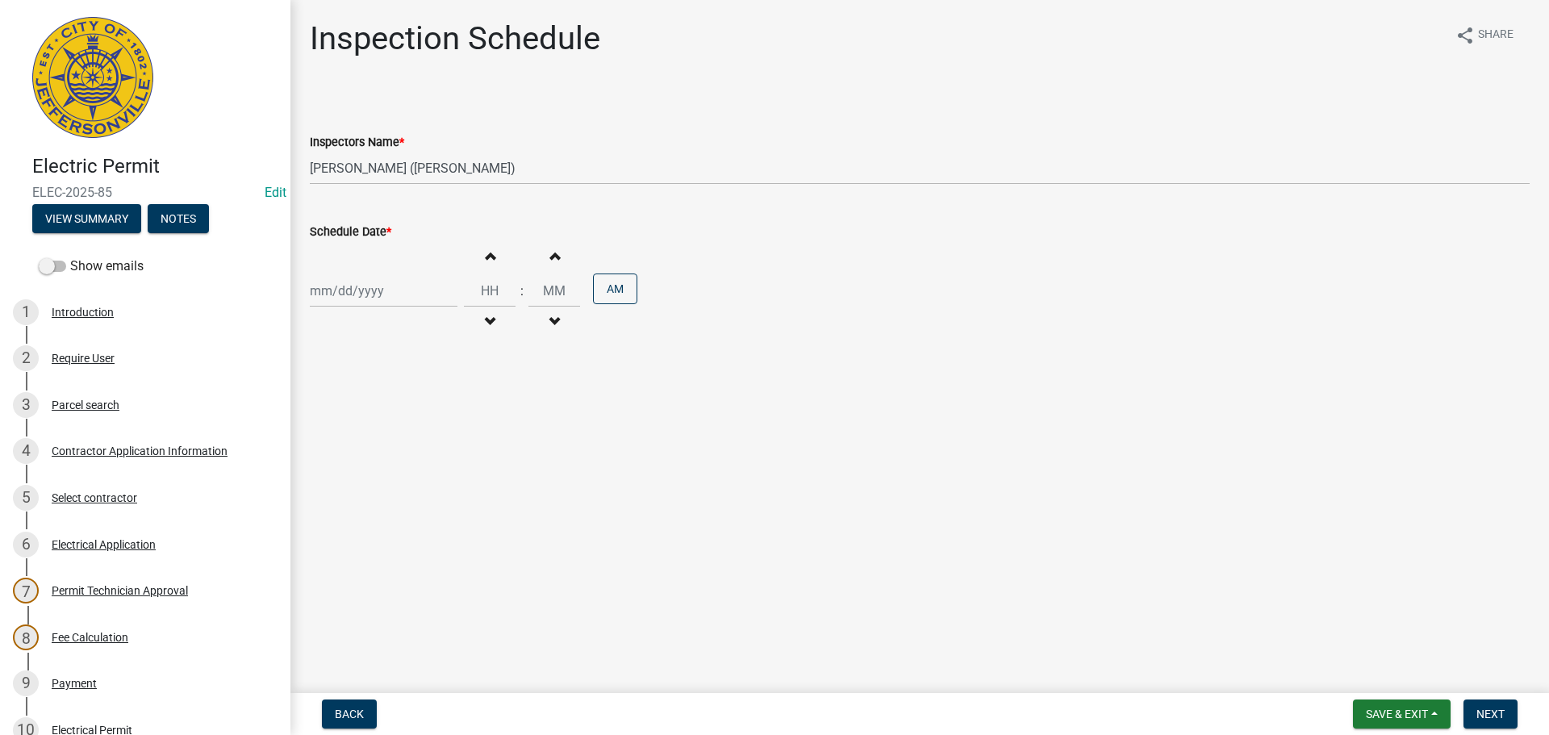
click at [387, 288] on div at bounding box center [384, 290] width 148 height 33
select select "9"
select select "2025"
drag, startPoint x: 633, startPoint y: 407, endPoint x: 564, endPoint y: 382, distance: 73.0
click at [629, 407] on main "Inspection Schedule share Share Inspectors Name * Select Item... jramsey (Jerem…" at bounding box center [919, 343] width 1259 height 687
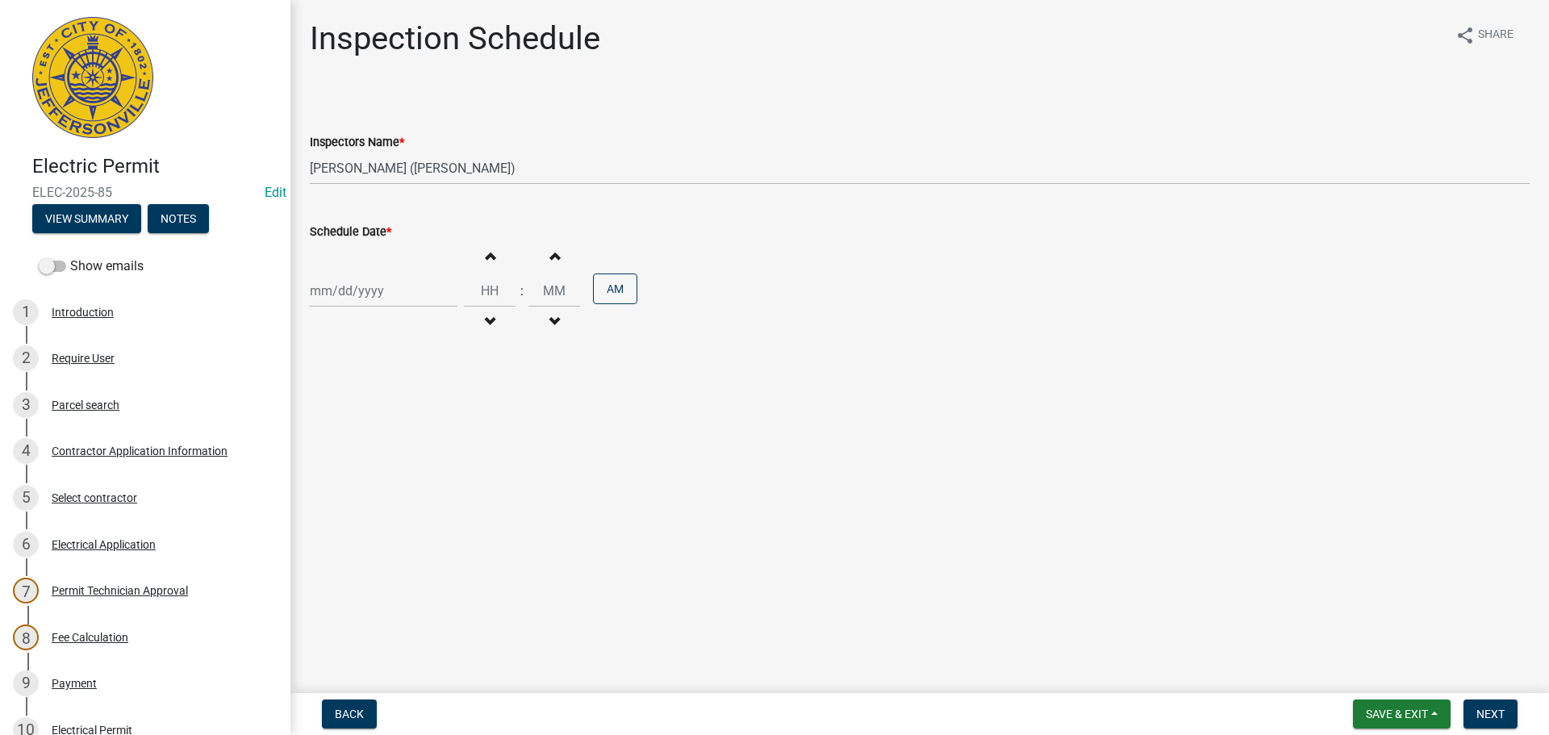
select select "9"
select select "2025"
click at [424, 298] on div "Jan Feb Mar Apr May Jun Jul Aug Sep Oct Nov Dec 1525 1526 1527 1528 1529 1530 1…" at bounding box center [384, 290] width 148 height 33
click at [428, 419] on div "19" at bounding box center [429, 429] width 26 height 26
type input "09/19/2025"
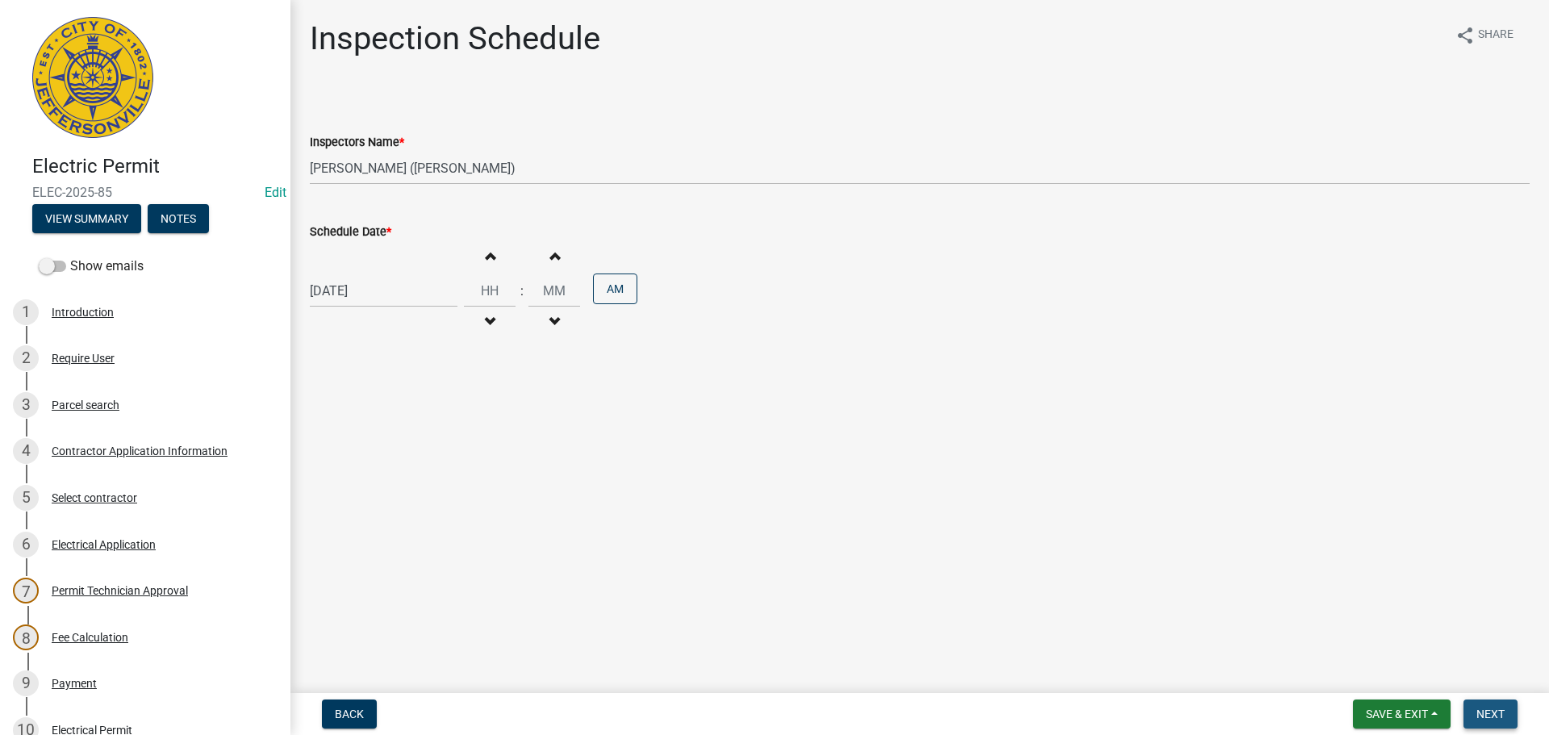
click at [1483, 720] on span "Next" at bounding box center [1491, 714] width 28 height 13
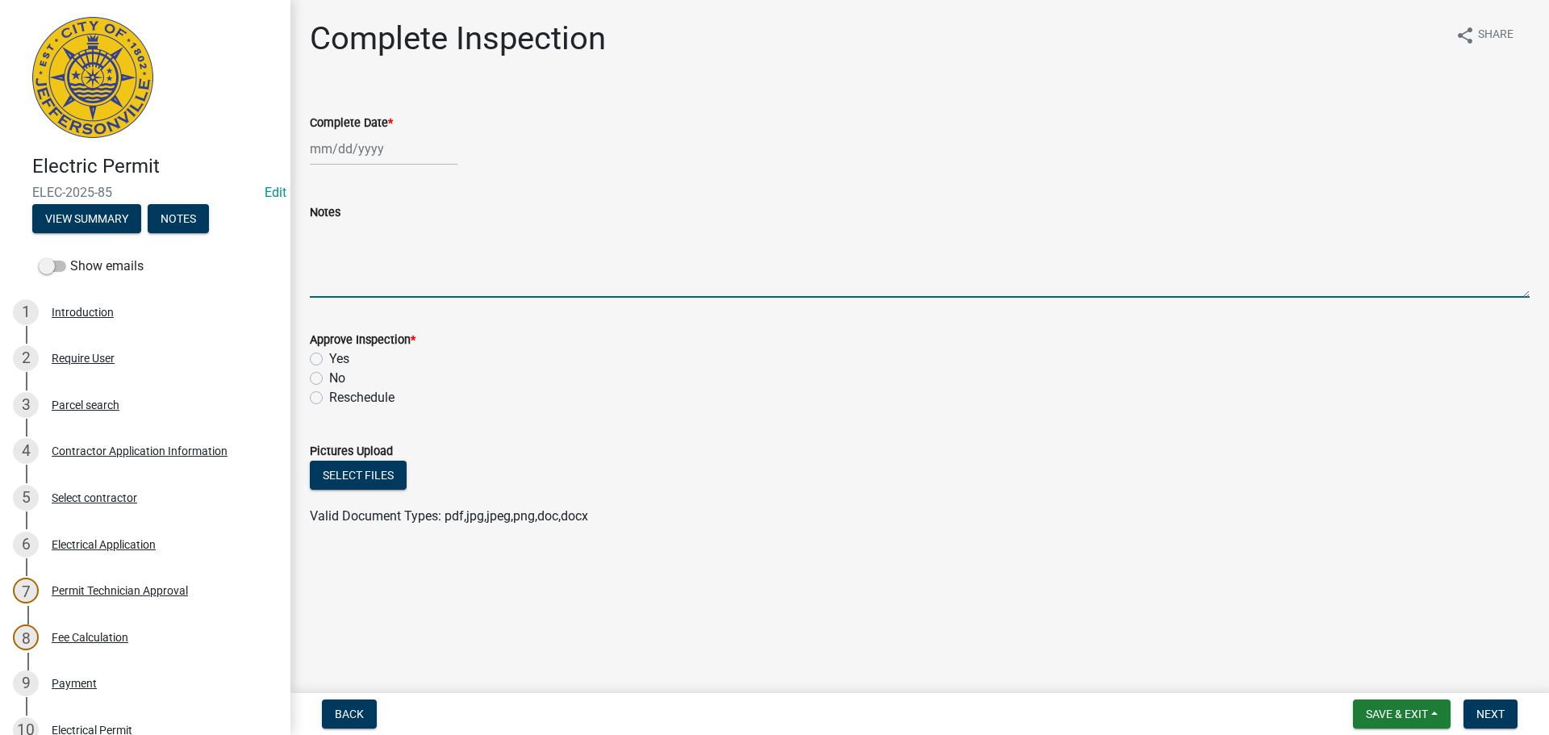
paste textarea "Underground conduit inspection for Electrical Room 1"
type textarea "Underground conduit inspection for Electrical Room 1"
click at [1377, 713] on span "Save & Exit" at bounding box center [1397, 714] width 62 height 13
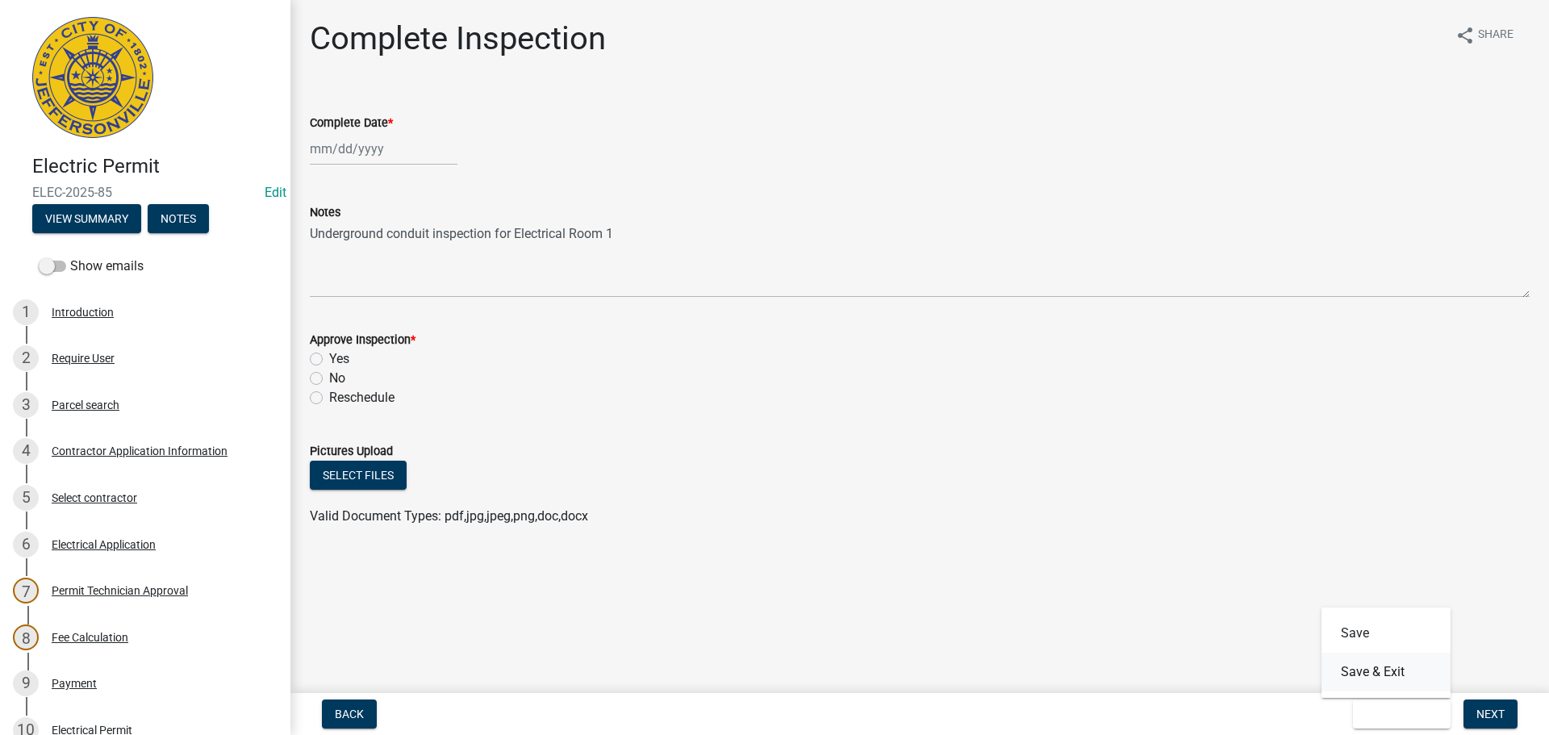
click at [1387, 675] on button "Save & Exit" at bounding box center [1386, 672] width 129 height 39
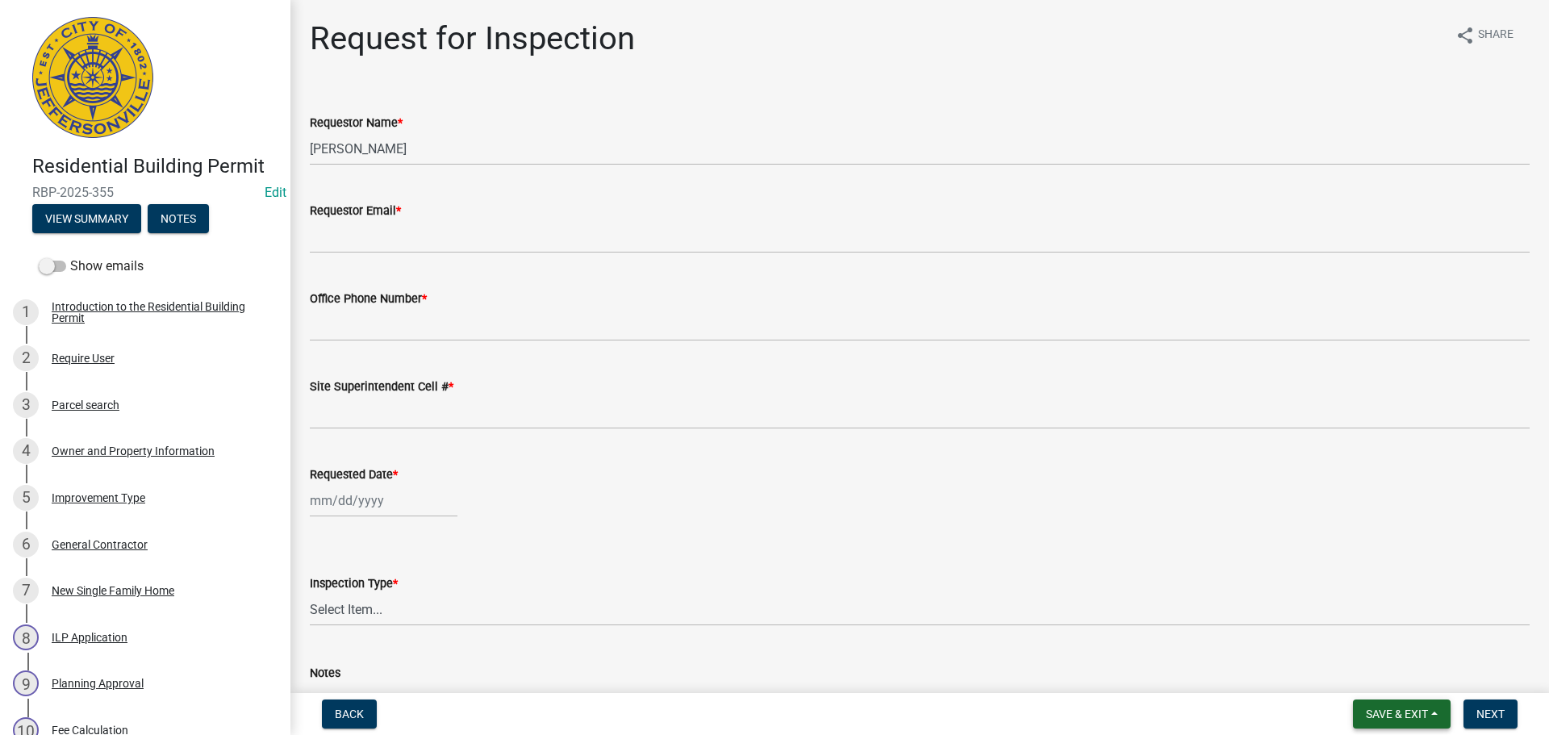
click at [1399, 714] on span "Save & Exit" at bounding box center [1397, 714] width 62 height 13
click at [1360, 676] on button "Save & Exit" at bounding box center [1386, 672] width 129 height 39
click at [1399, 710] on span "Save & Exit" at bounding box center [1397, 714] width 62 height 13
click at [1386, 670] on button "Save & Exit" at bounding box center [1386, 672] width 129 height 39
click at [1400, 717] on span "Save & Exit" at bounding box center [1397, 714] width 62 height 13
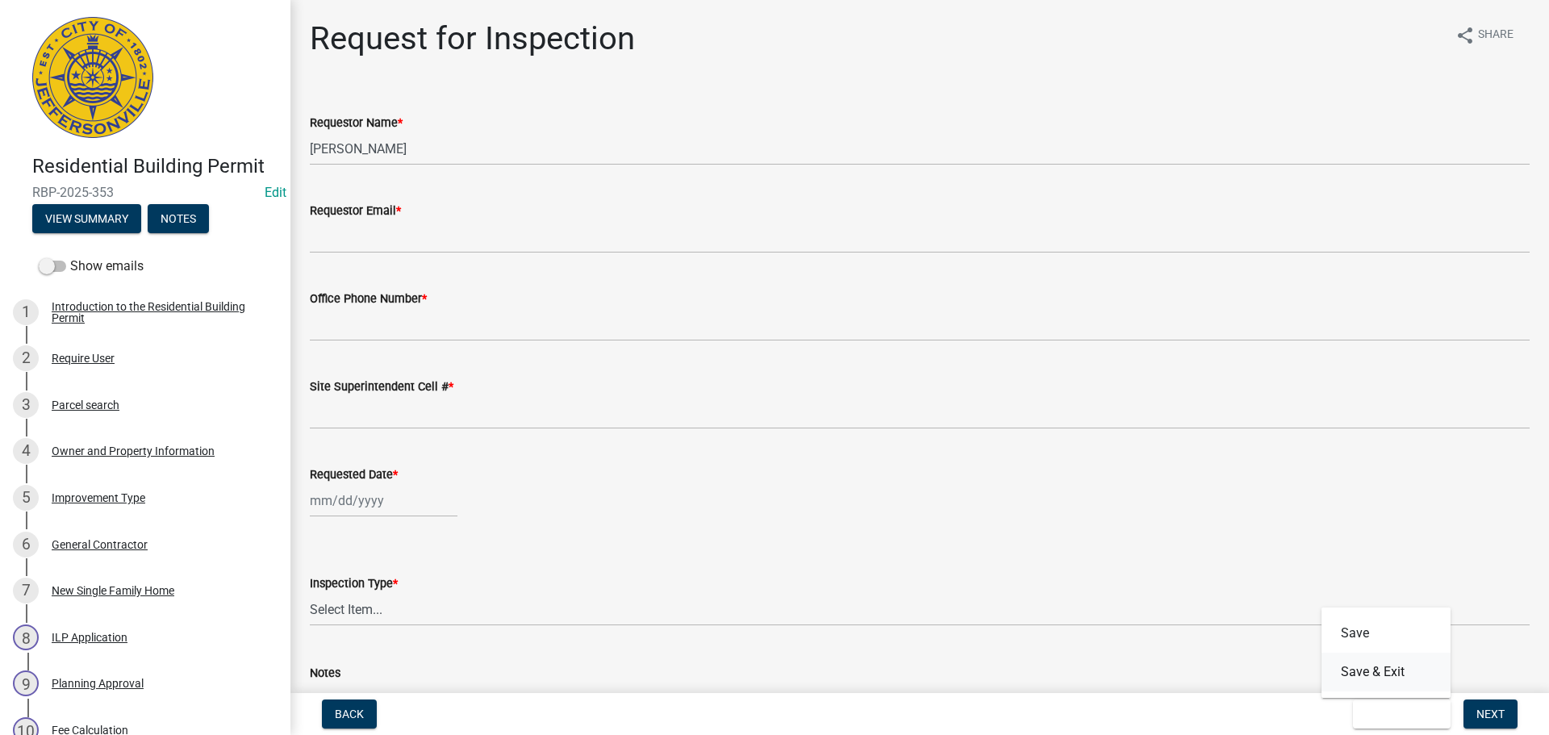
click at [1378, 672] on button "Save & Exit" at bounding box center [1386, 672] width 129 height 39
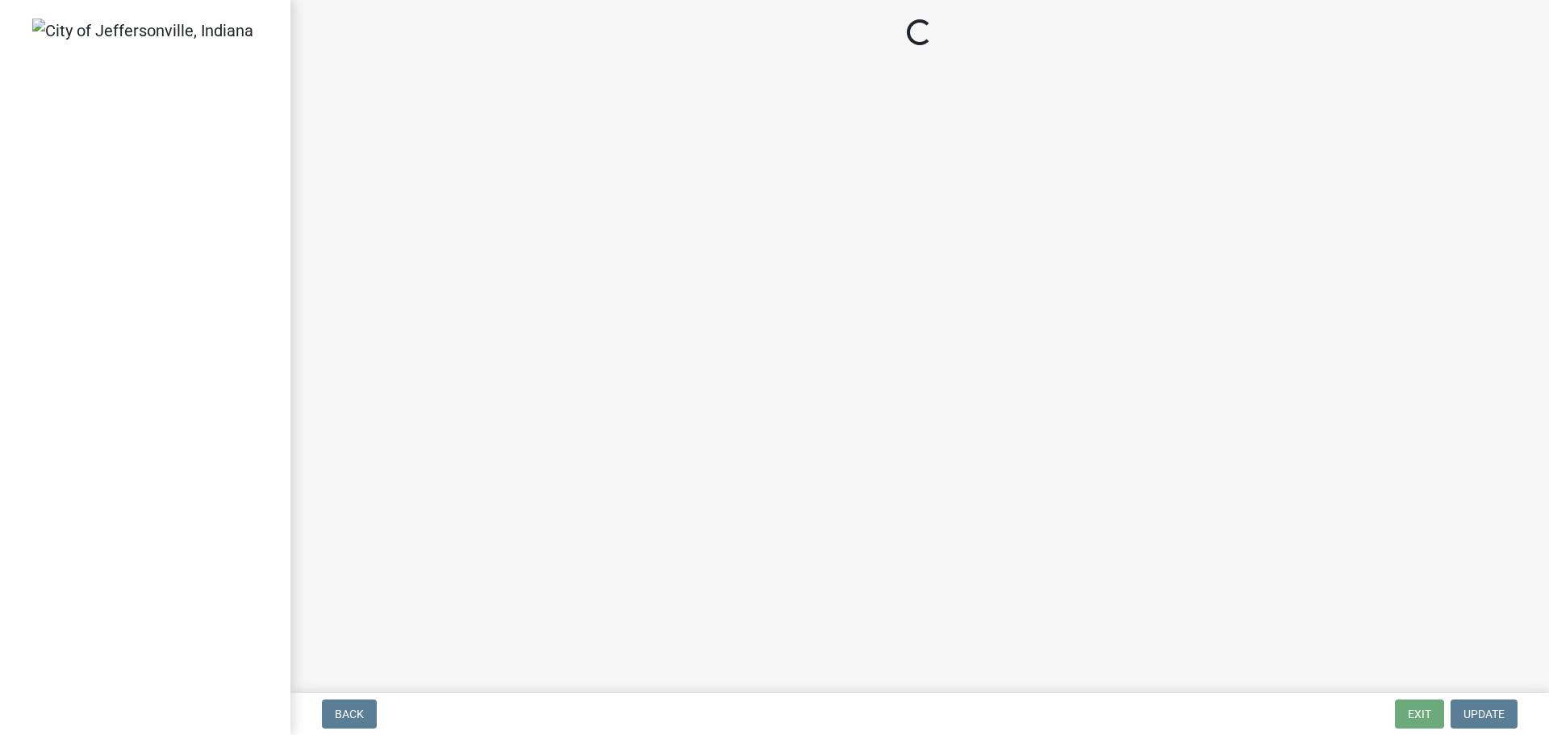
select select "3: 3"
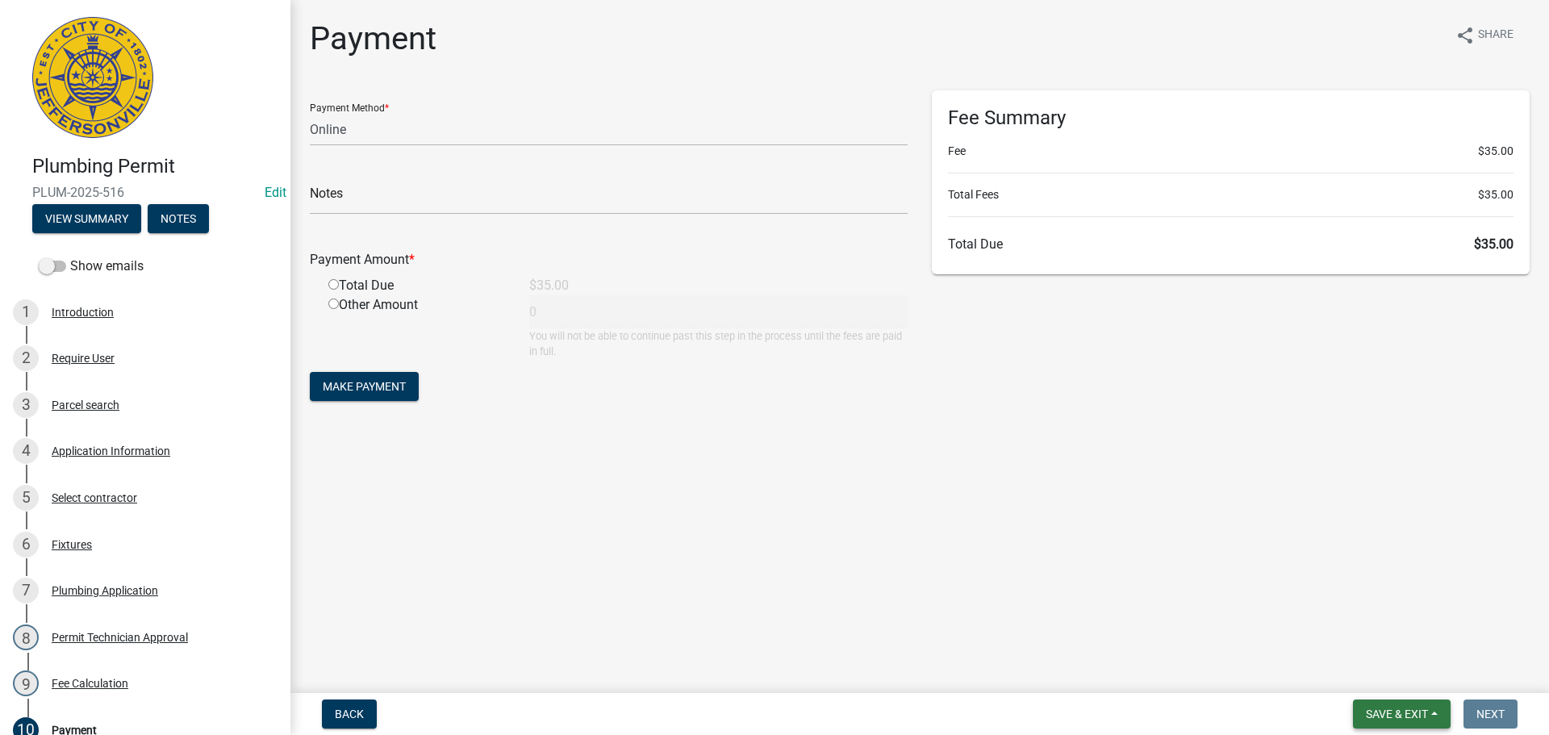
click at [1392, 712] on span "Save & Exit" at bounding box center [1397, 714] width 62 height 13
click at [1374, 675] on button "Save & Exit" at bounding box center [1386, 672] width 129 height 39
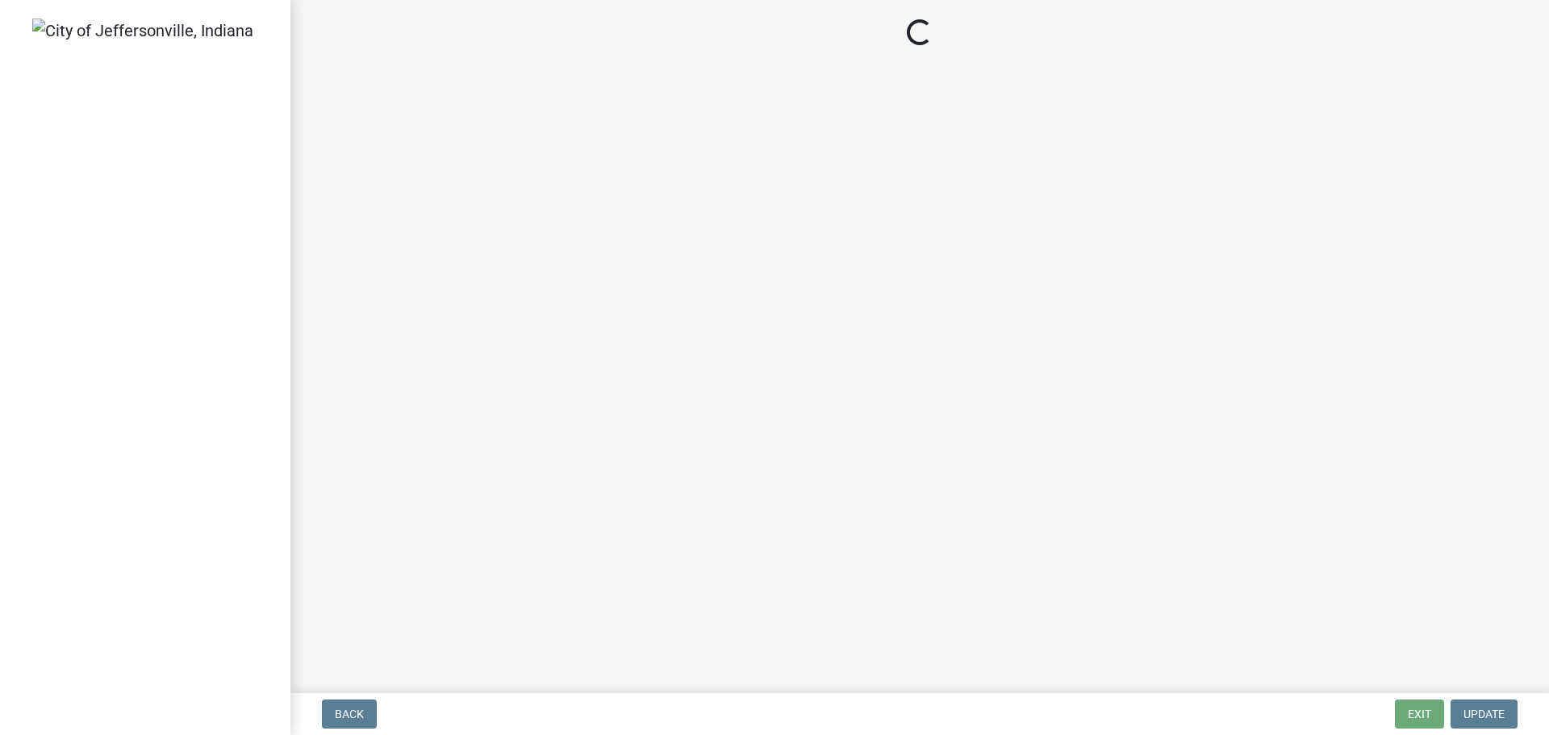
select select "3: 3"
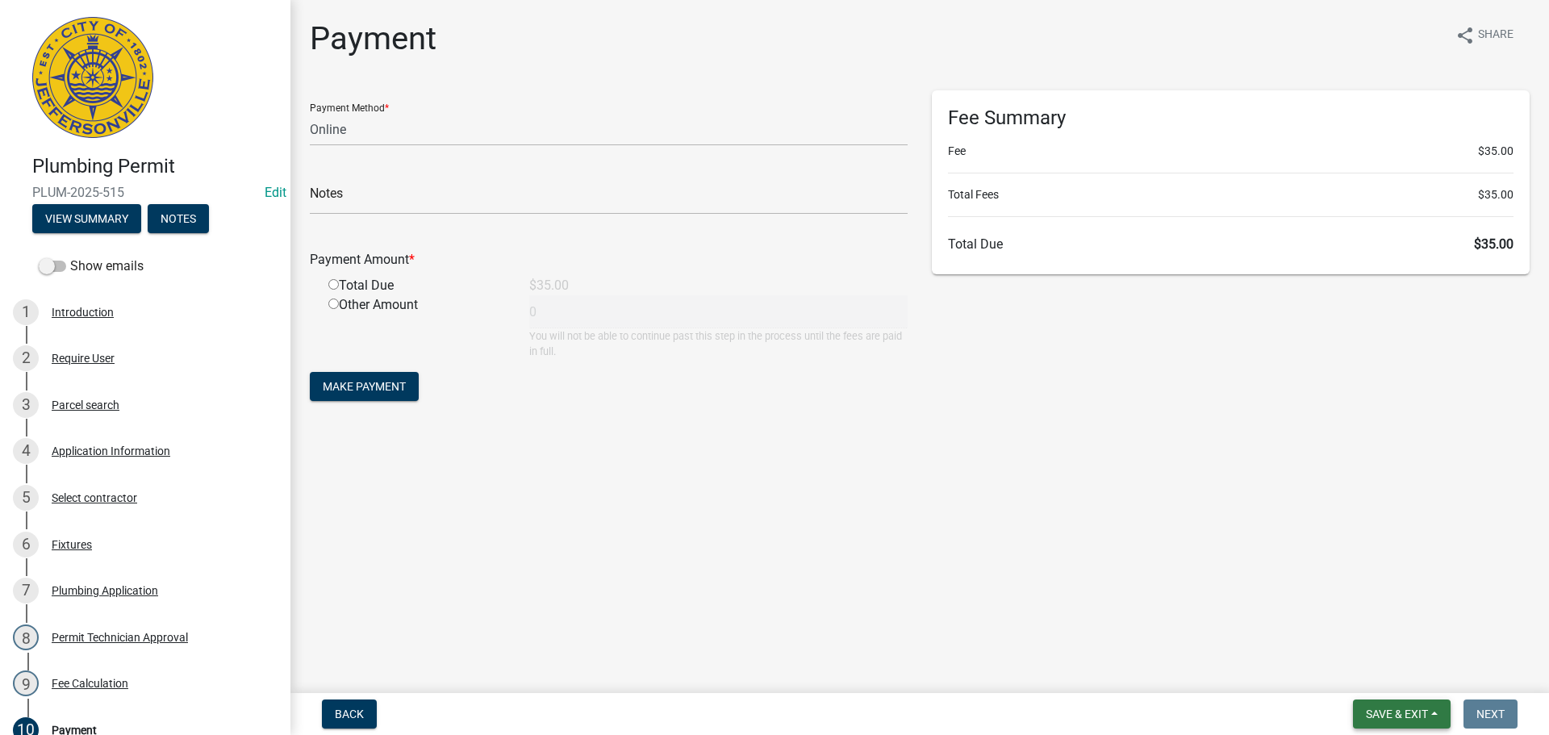
click at [1395, 713] on span "Save & Exit" at bounding box center [1397, 714] width 62 height 13
click at [1379, 674] on button "Save & Exit" at bounding box center [1386, 672] width 129 height 39
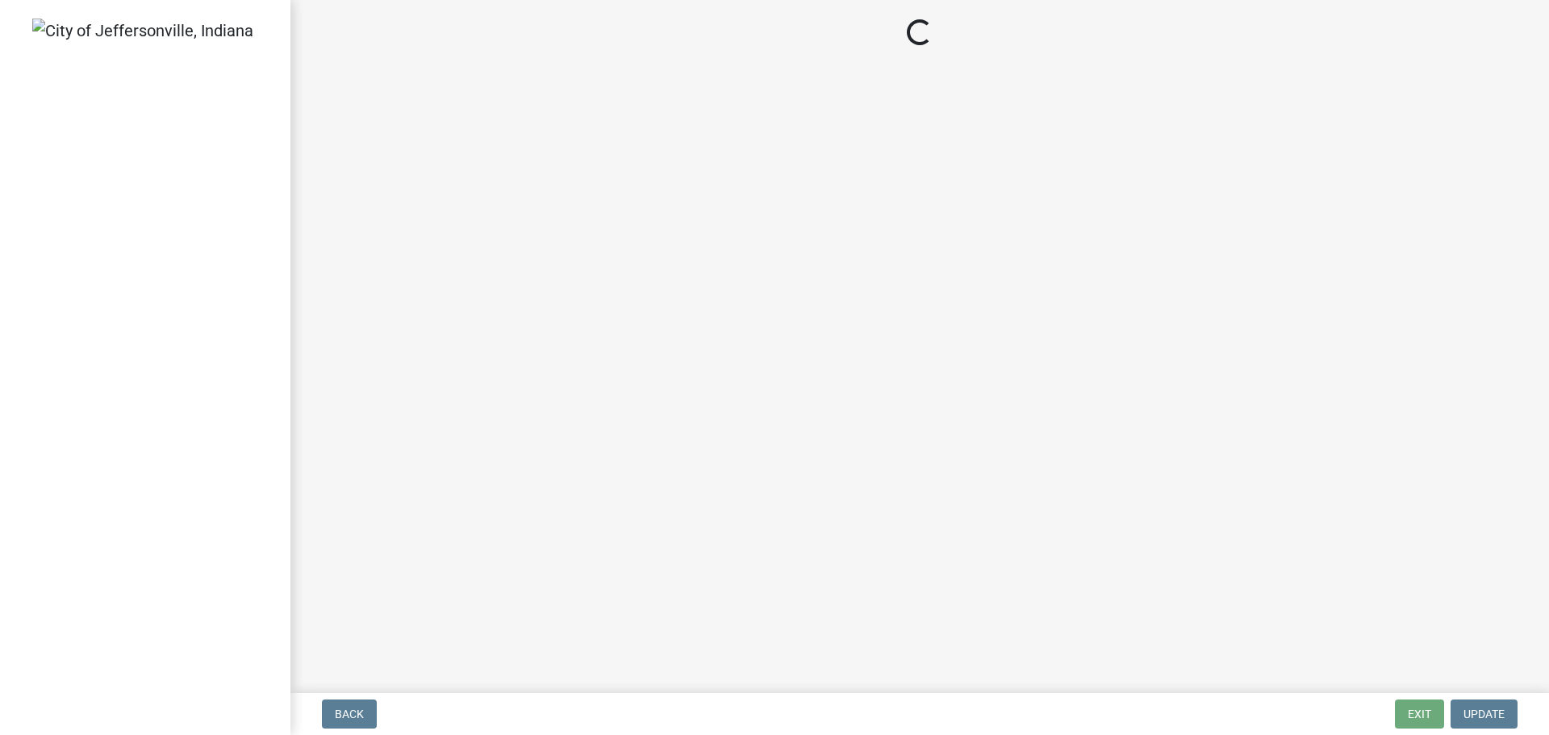
select select "3: 3"
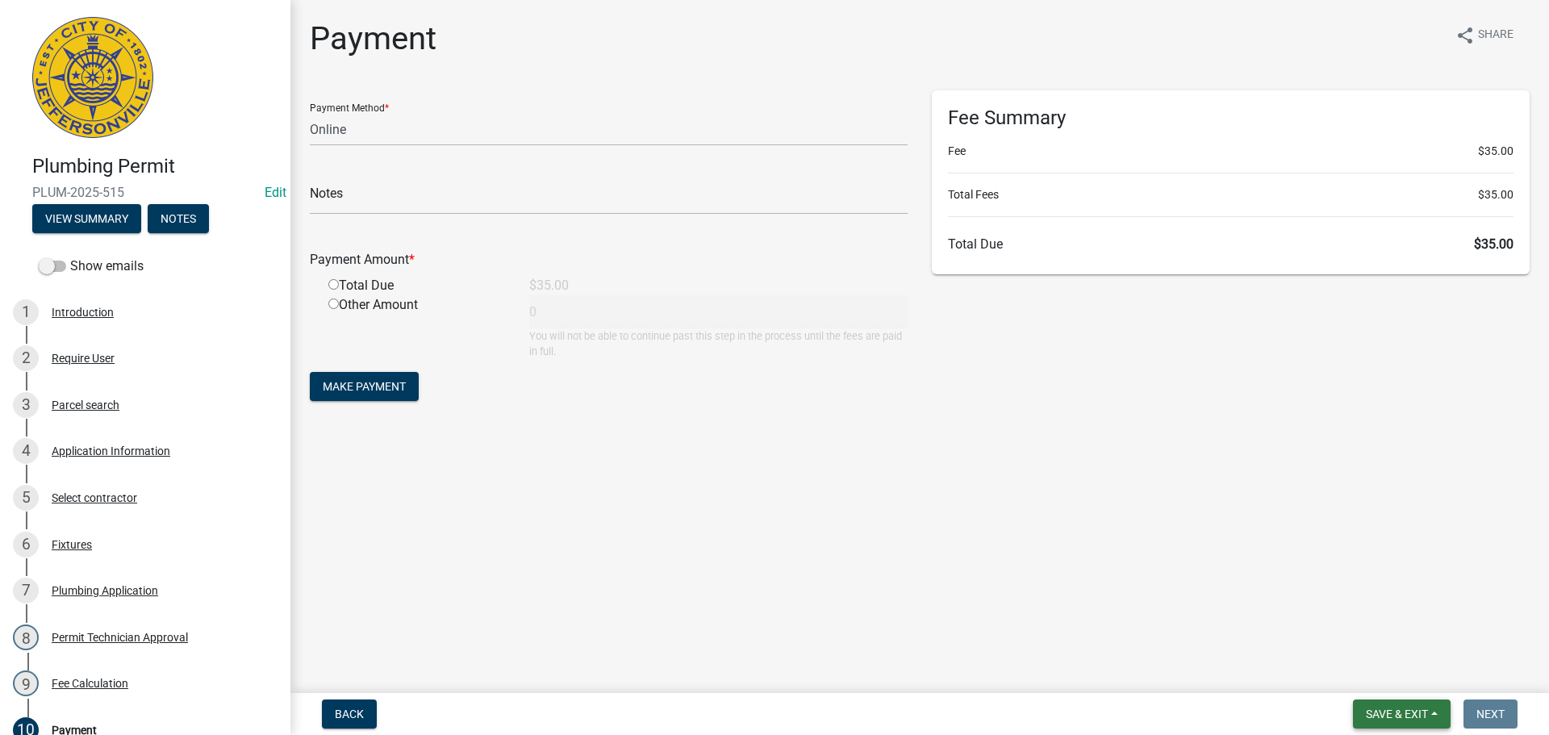
click at [1370, 706] on button "Save & Exit" at bounding box center [1402, 714] width 98 height 29
click at [1364, 673] on button "Save & Exit" at bounding box center [1386, 672] width 129 height 39
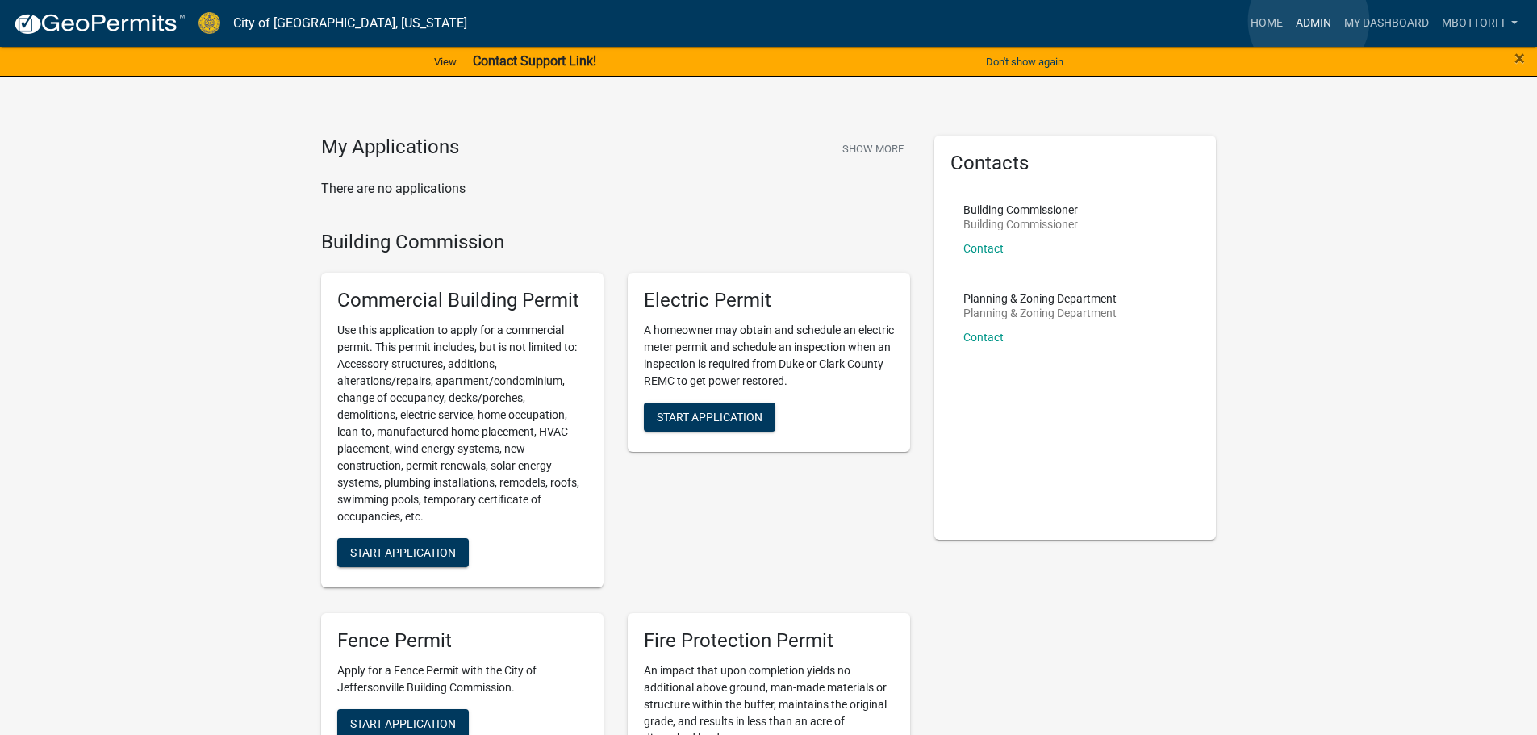
click at [1309, 21] on link "Admin" at bounding box center [1313, 23] width 48 height 31
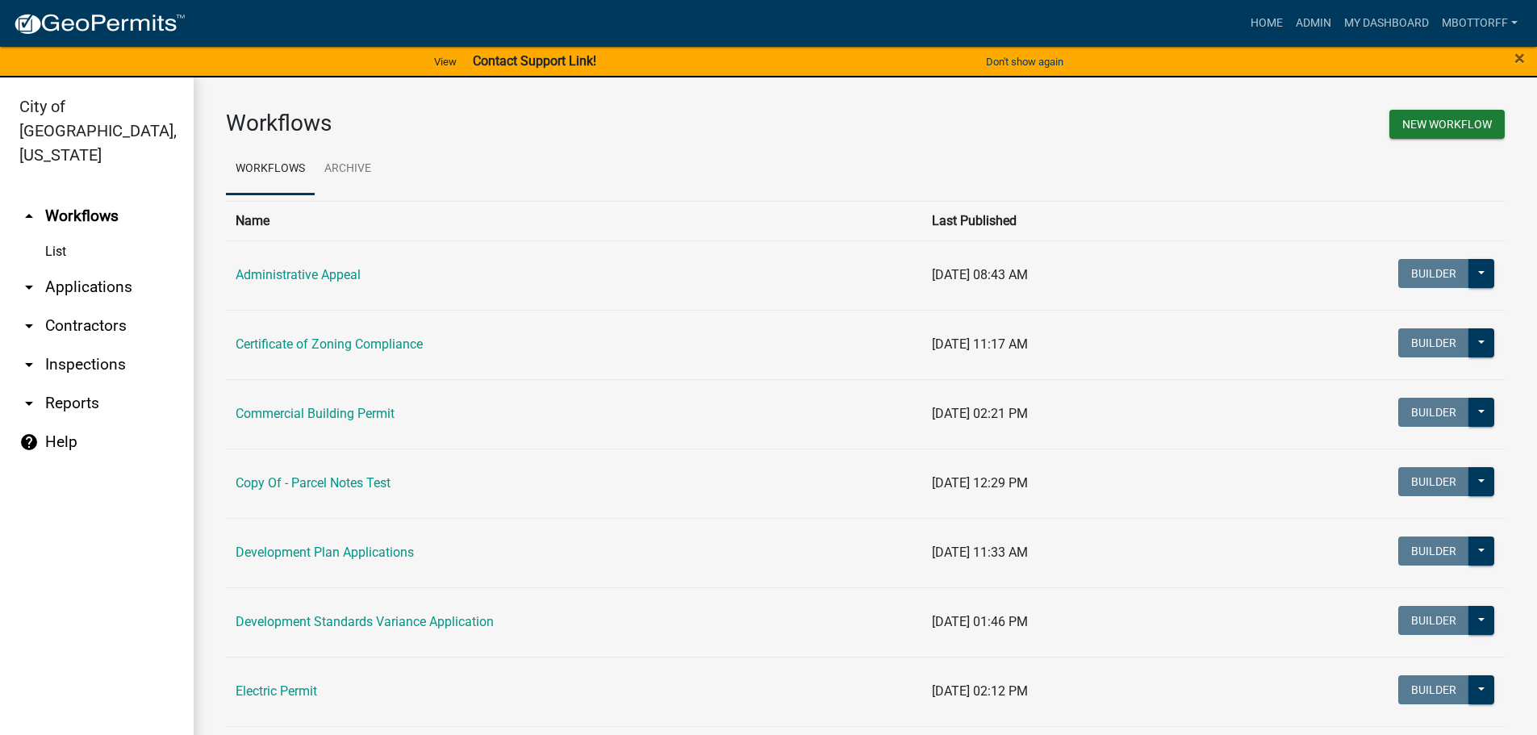
click at [94, 307] on link "arrow_drop_down Contractors" at bounding box center [97, 326] width 194 height 39
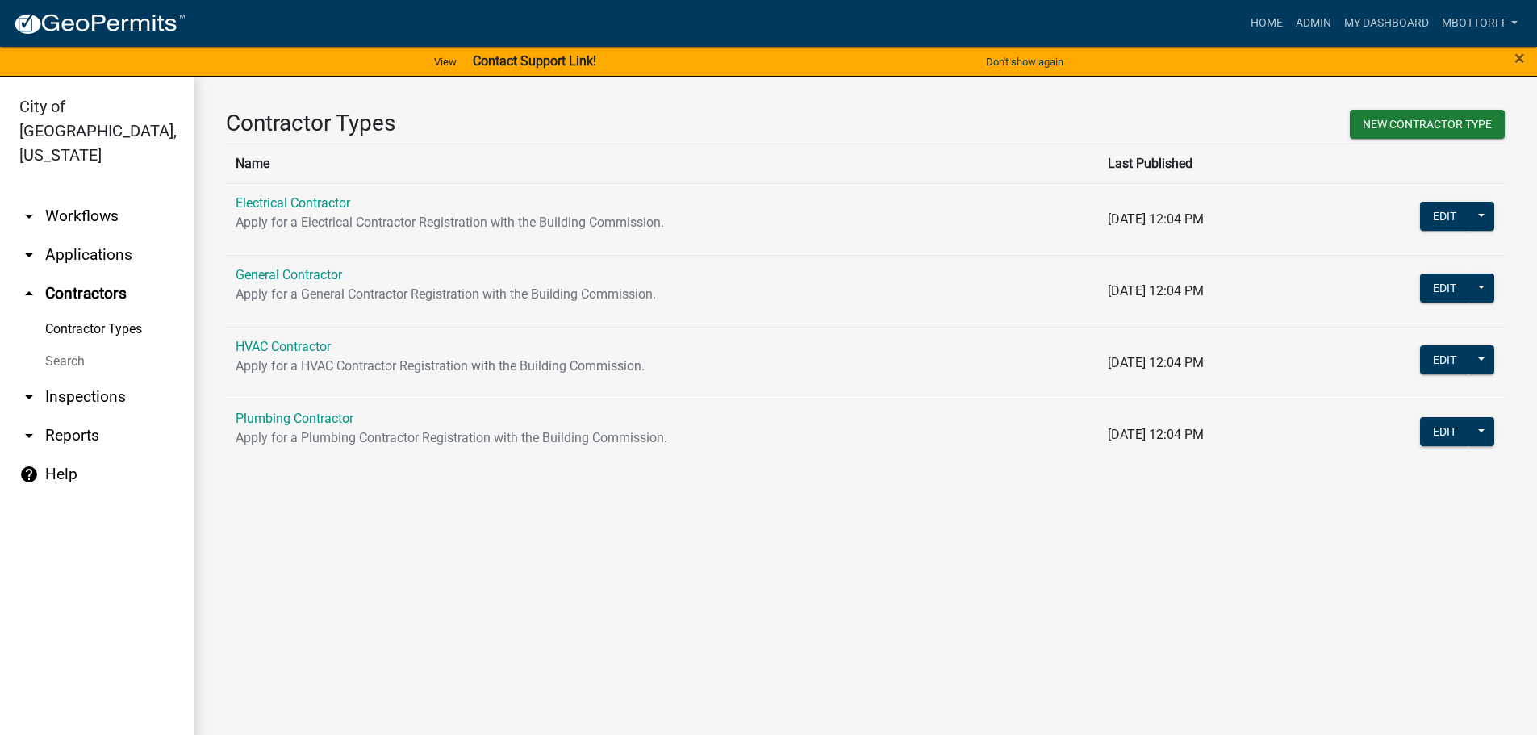
click at [78, 345] on link "Search" at bounding box center [97, 361] width 194 height 32
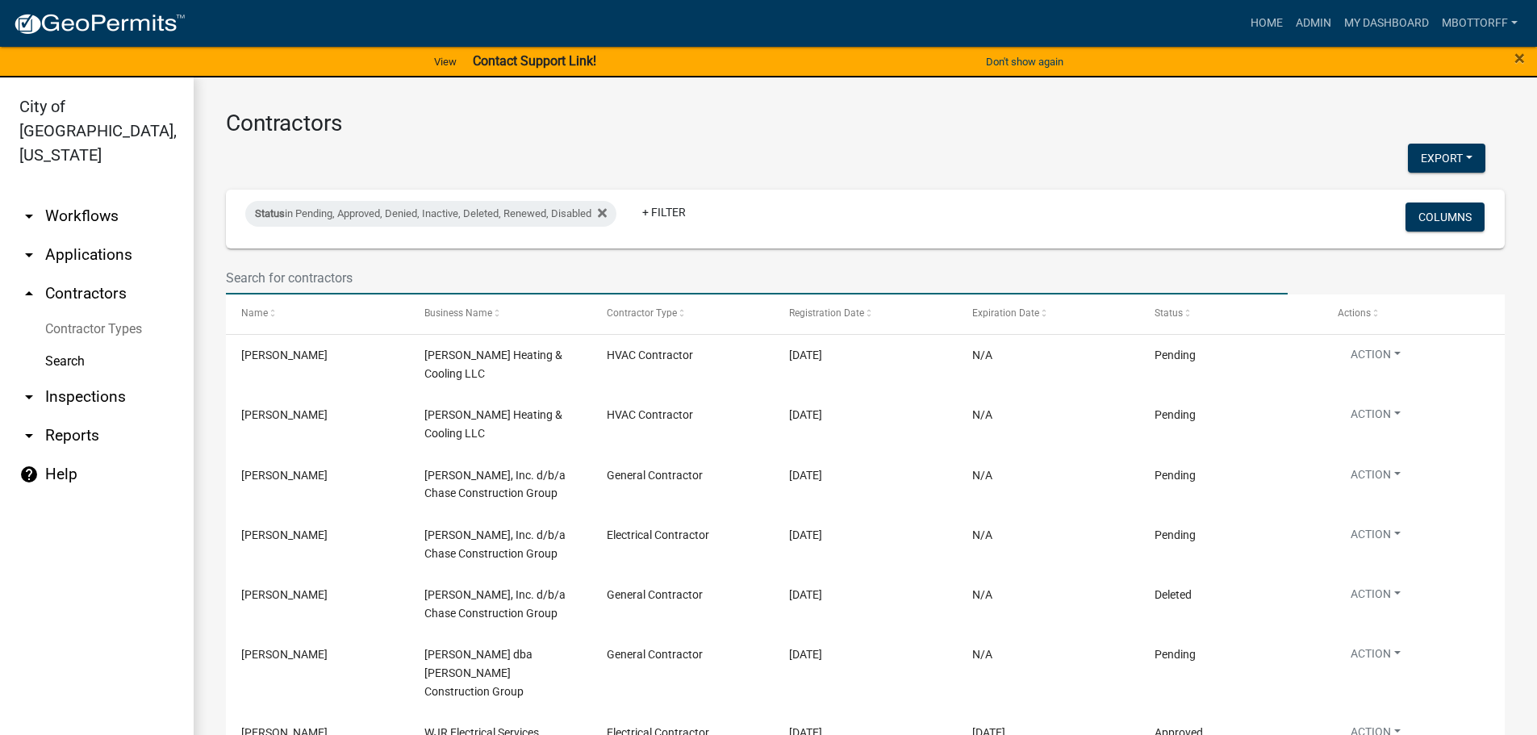
click at [288, 276] on input "text" at bounding box center [757, 277] width 1062 height 33
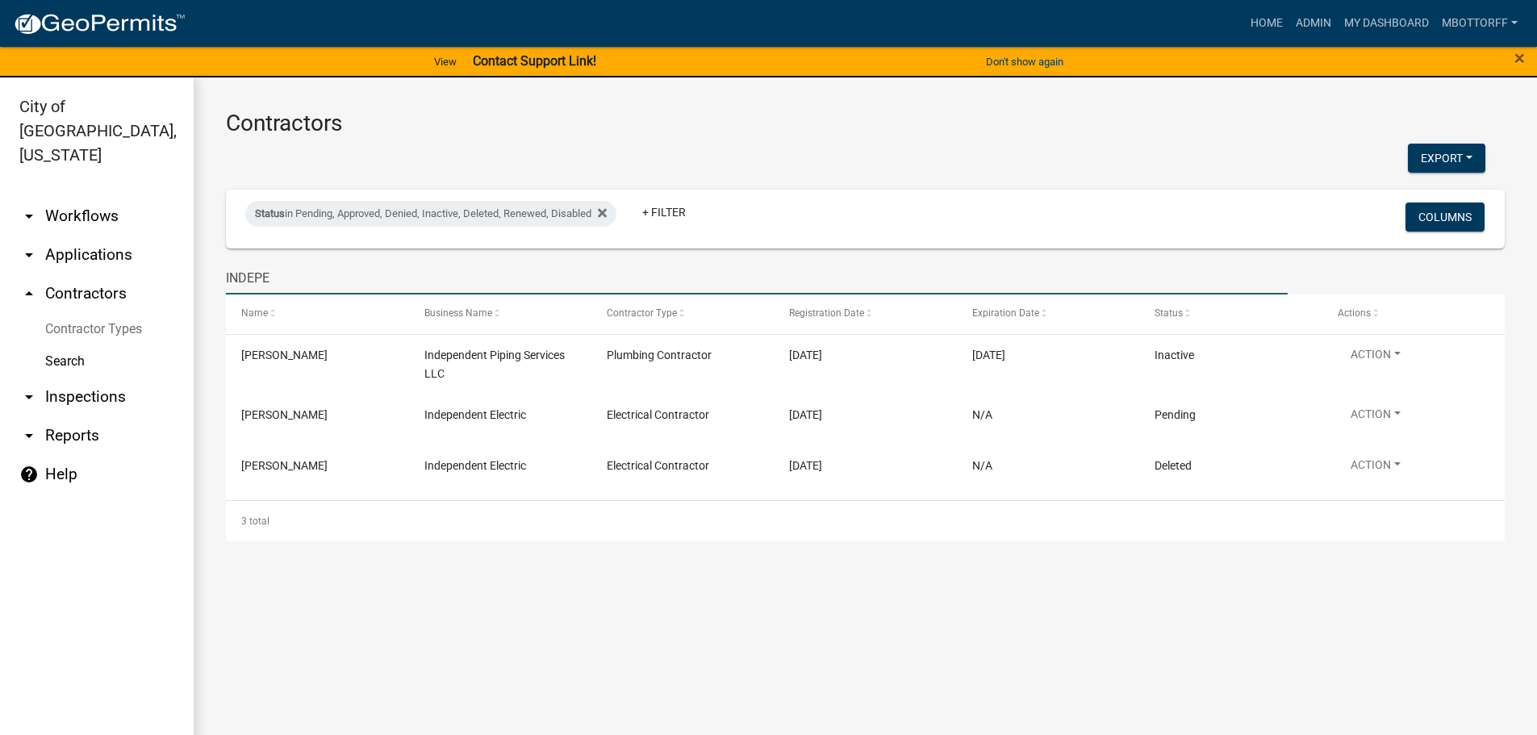
type input "INDEPE"
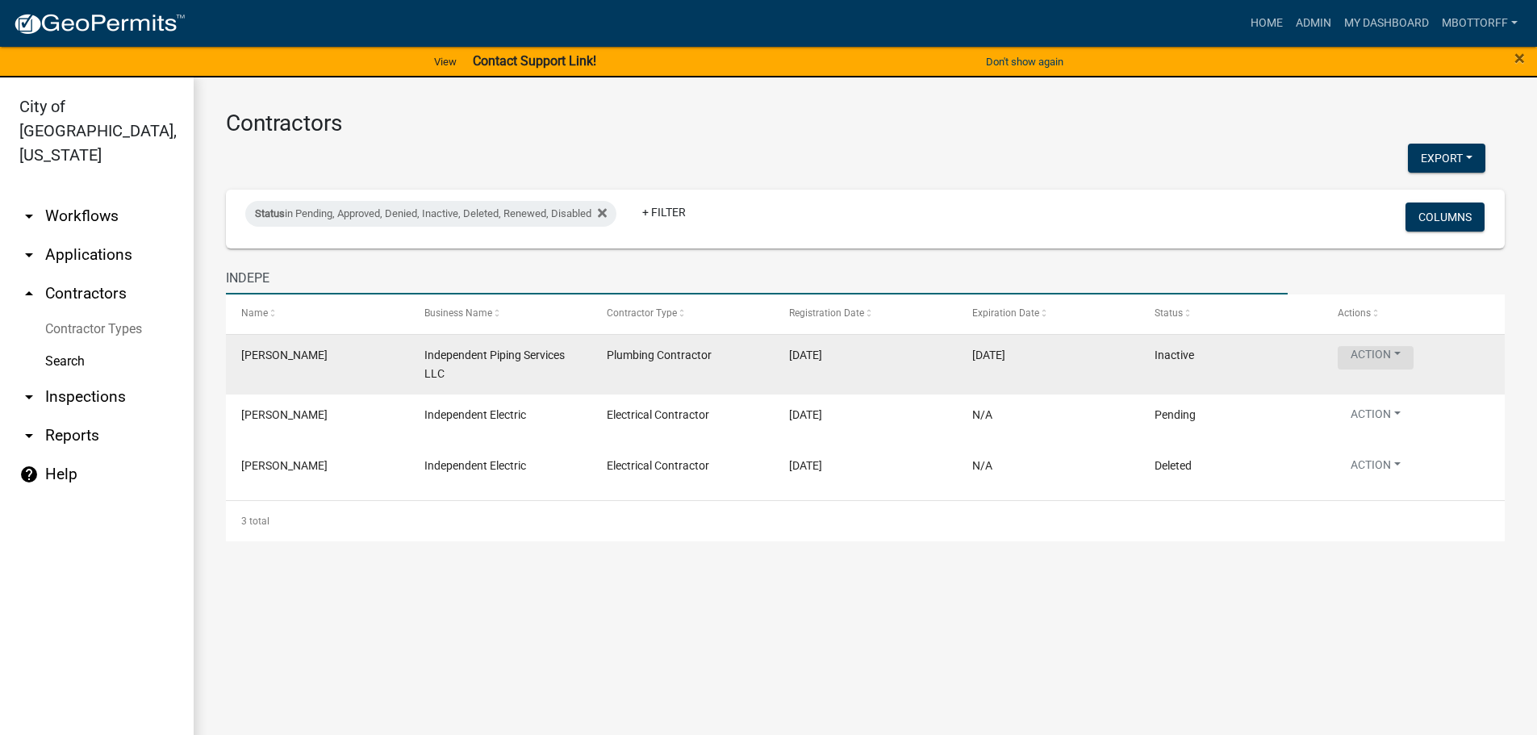
click at [1398, 355] on button "Action" at bounding box center [1376, 357] width 76 height 23
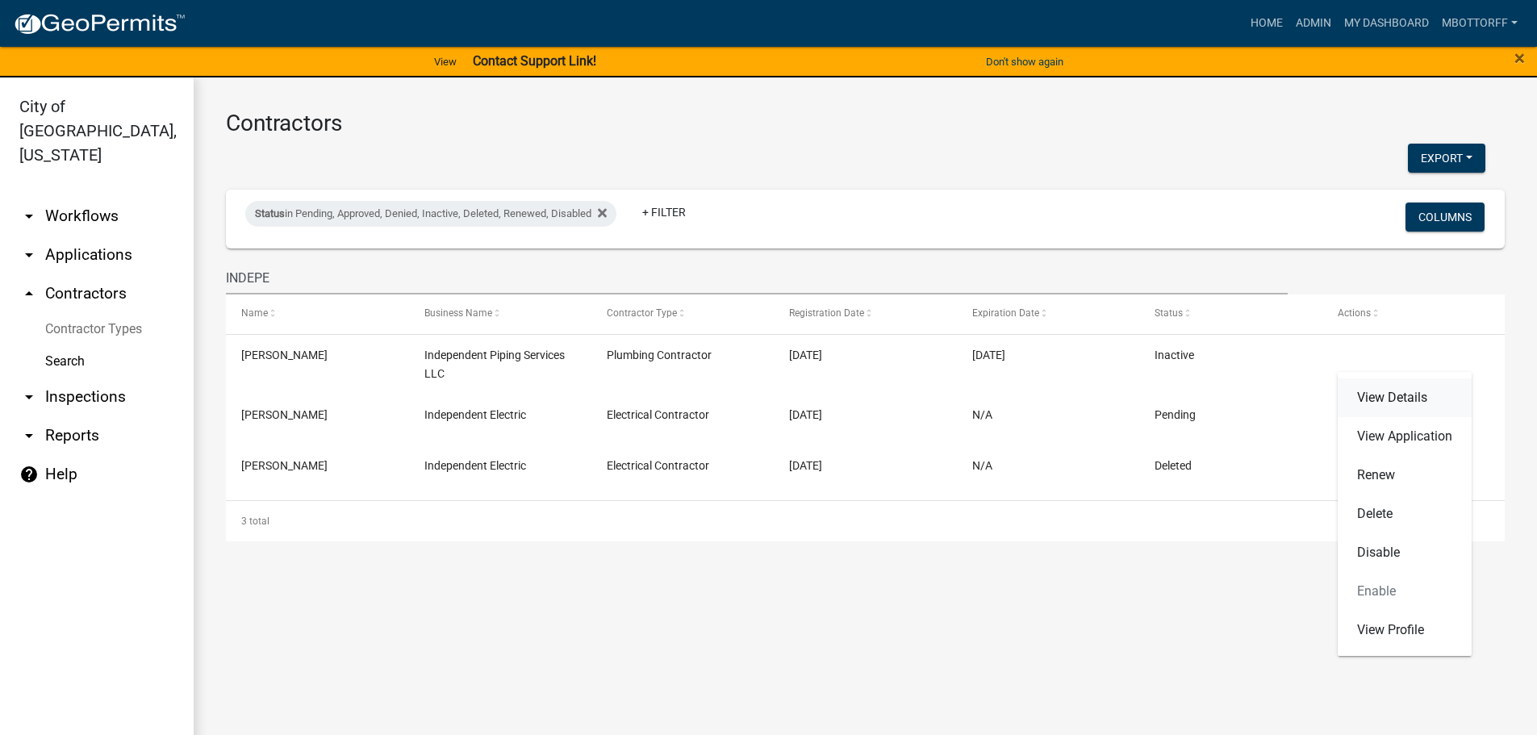
click at [1391, 394] on link "View Details" at bounding box center [1405, 397] width 134 height 39
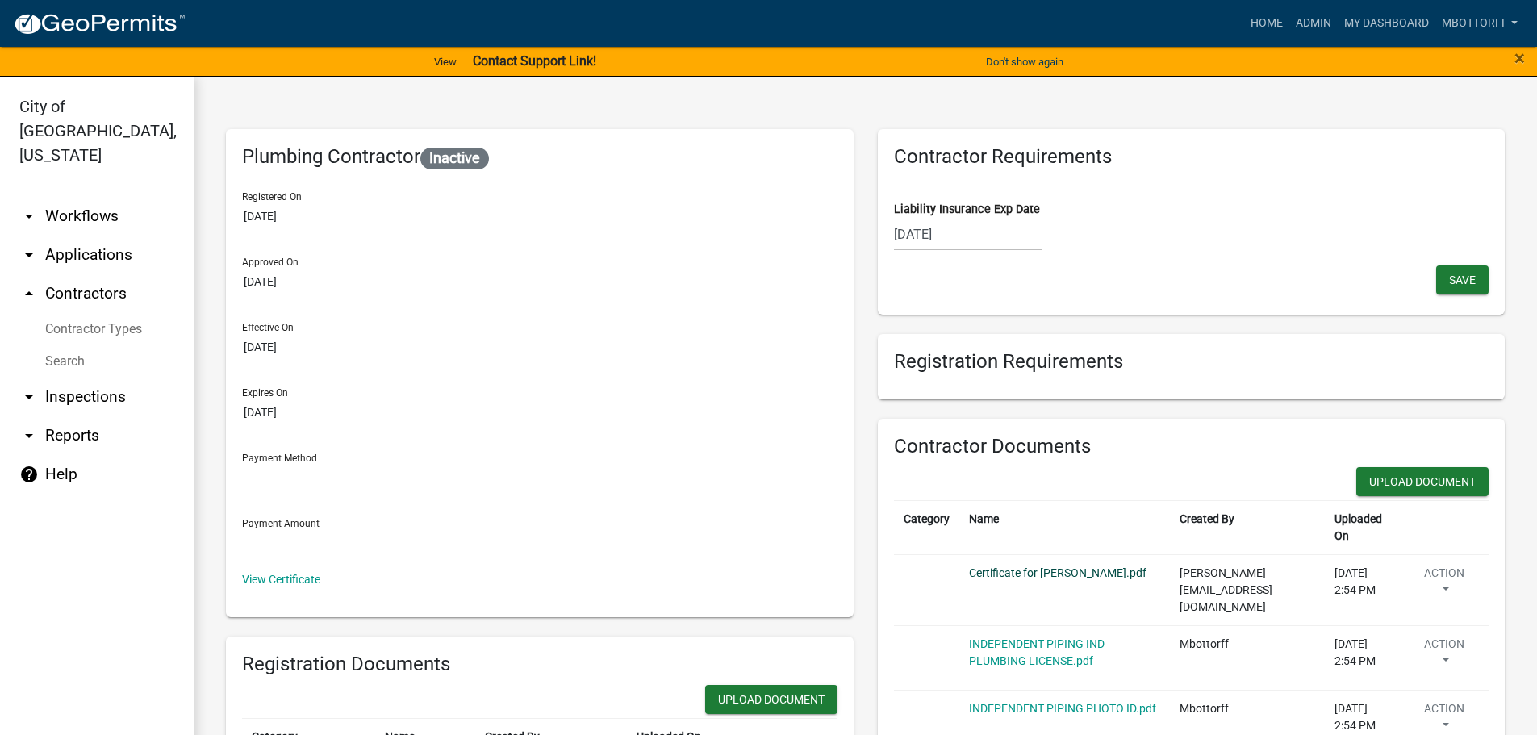
click at [1023, 566] on link "Certificate for [PERSON_NAME].pdf" at bounding box center [1058, 572] width 178 height 13
click at [1416, 565] on button "Action" at bounding box center [1444, 585] width 69 height 40
click at [1421, 615] on link "Delete" at bounding box center [1468, 632] width 129 height 39
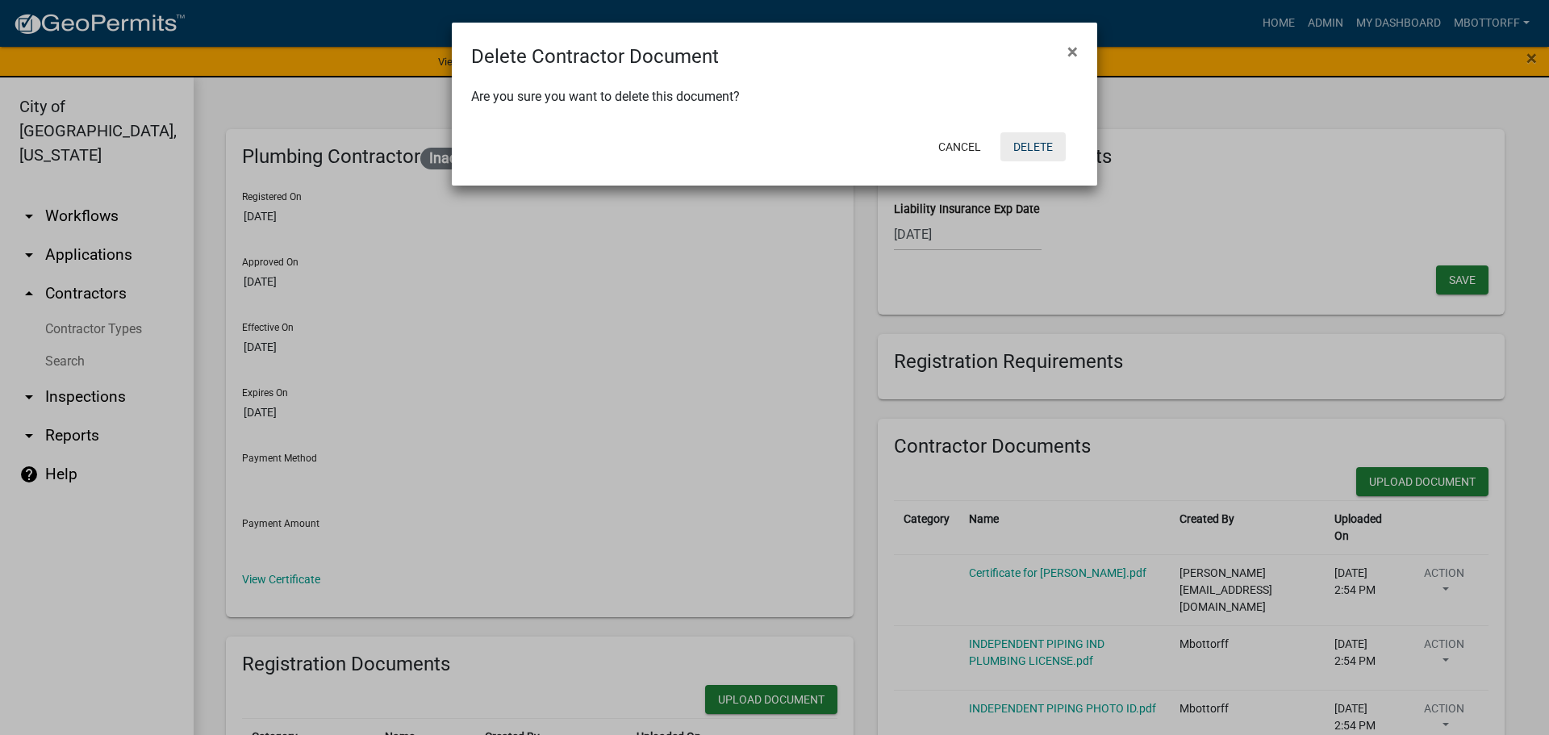
click at [1026, 146] on button "Delete" at bounding box center [1033, 146] width 65 height 29
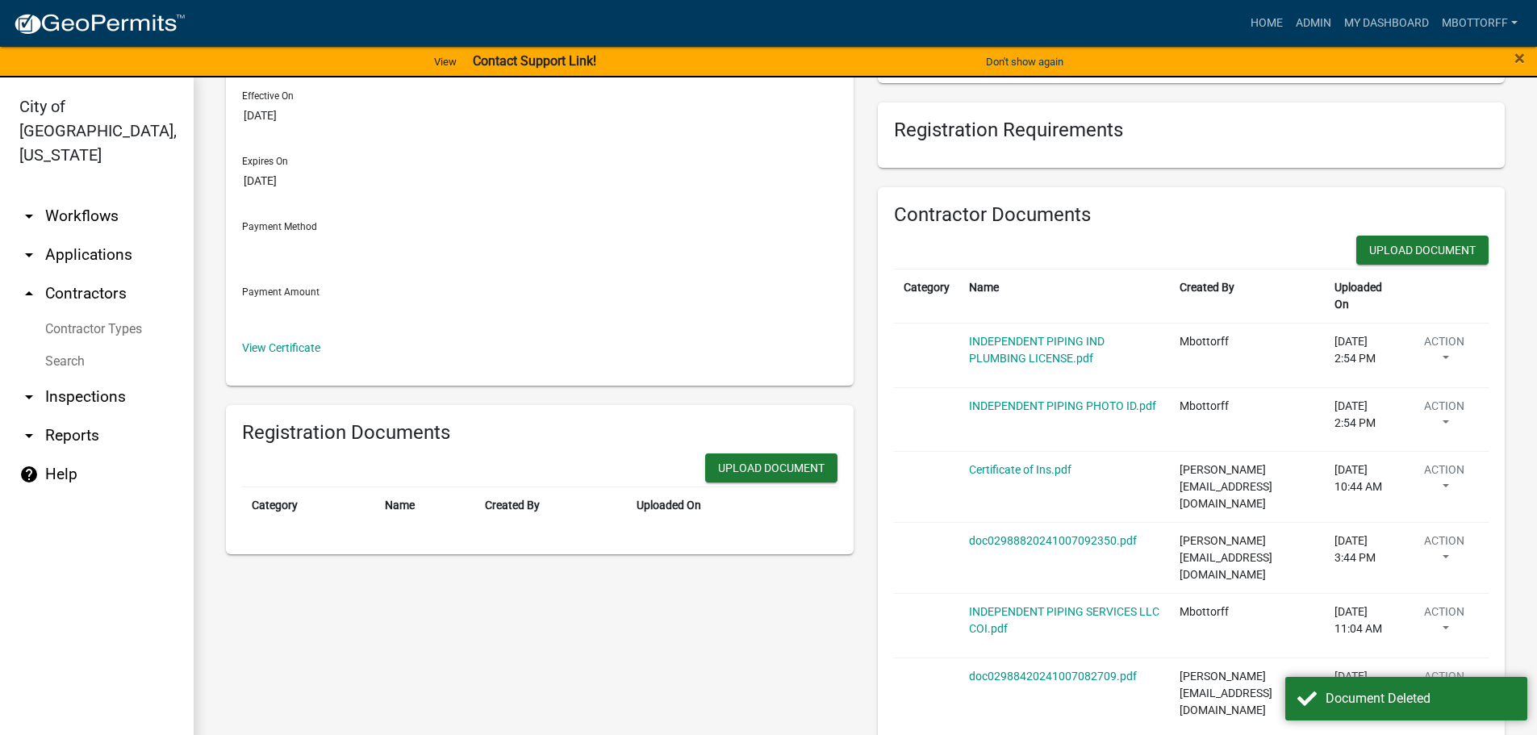
scroll to position [242, 0]
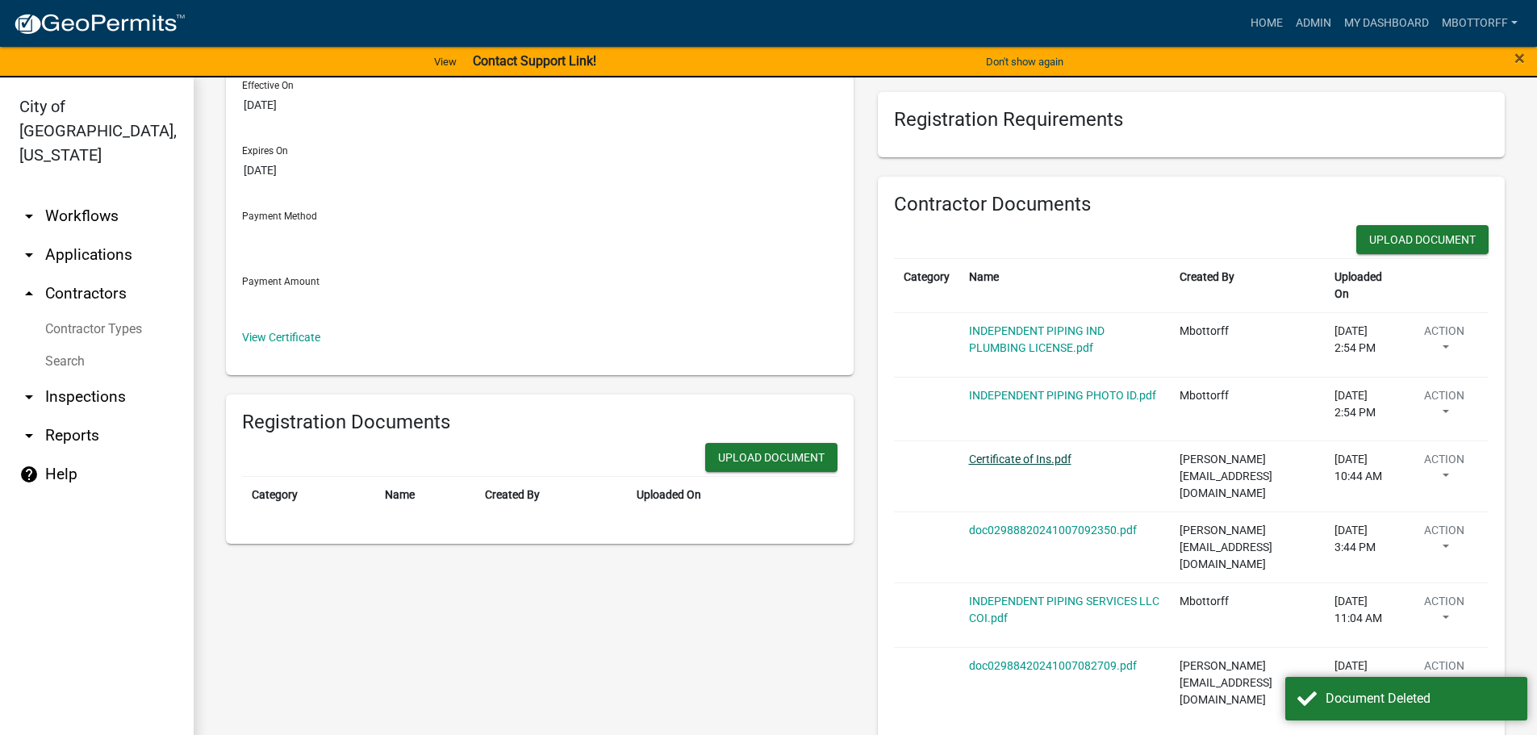
click at [1022, 453] on link "Certificate of Ins.pdf" at bounding box center [1020, 459] width 102 height 13
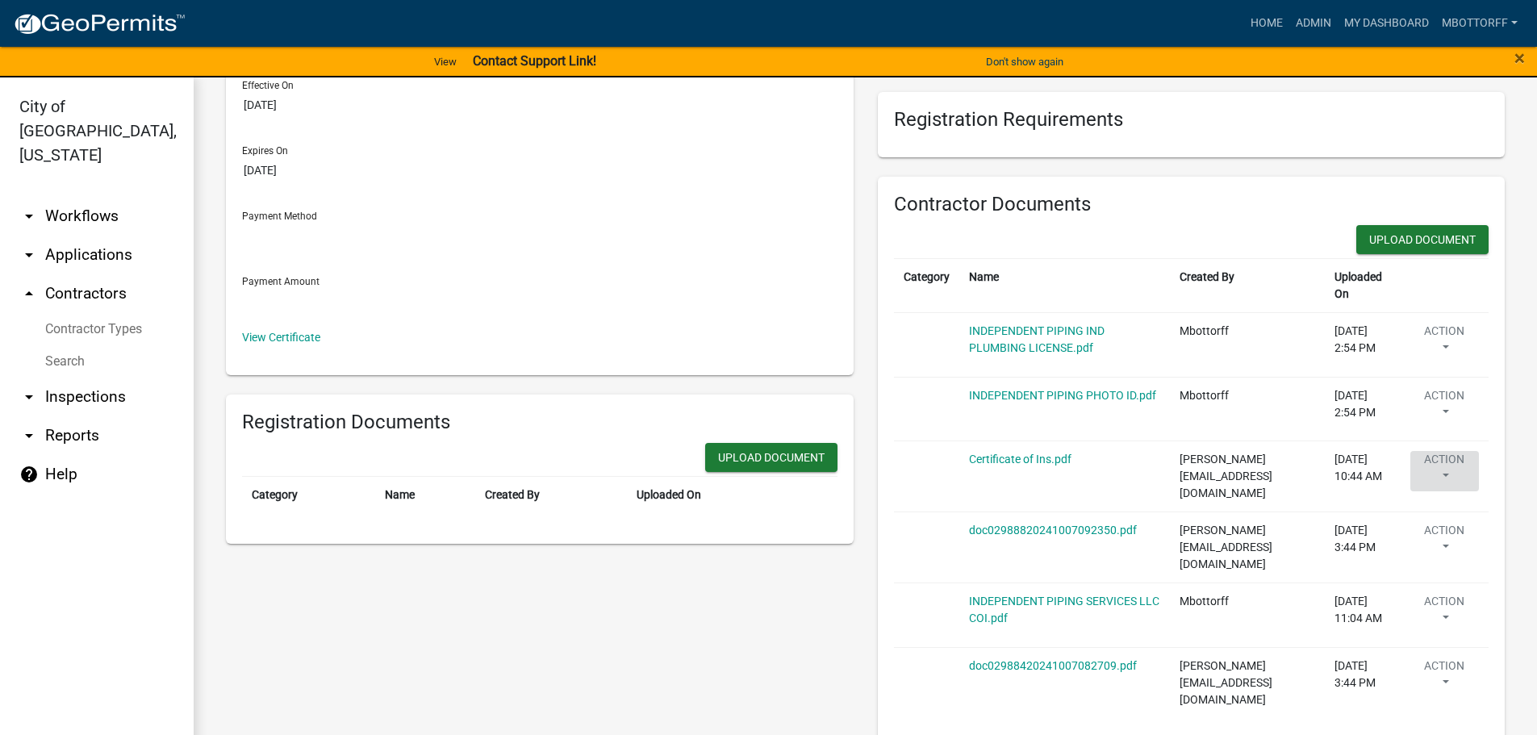
click at [1444, 453] on button "Action" at bounding box center [1444, 471] width 69 height 40
click at [1435, 499] on link "Delete" at bounding box center [1468, 518] width 129 height 39
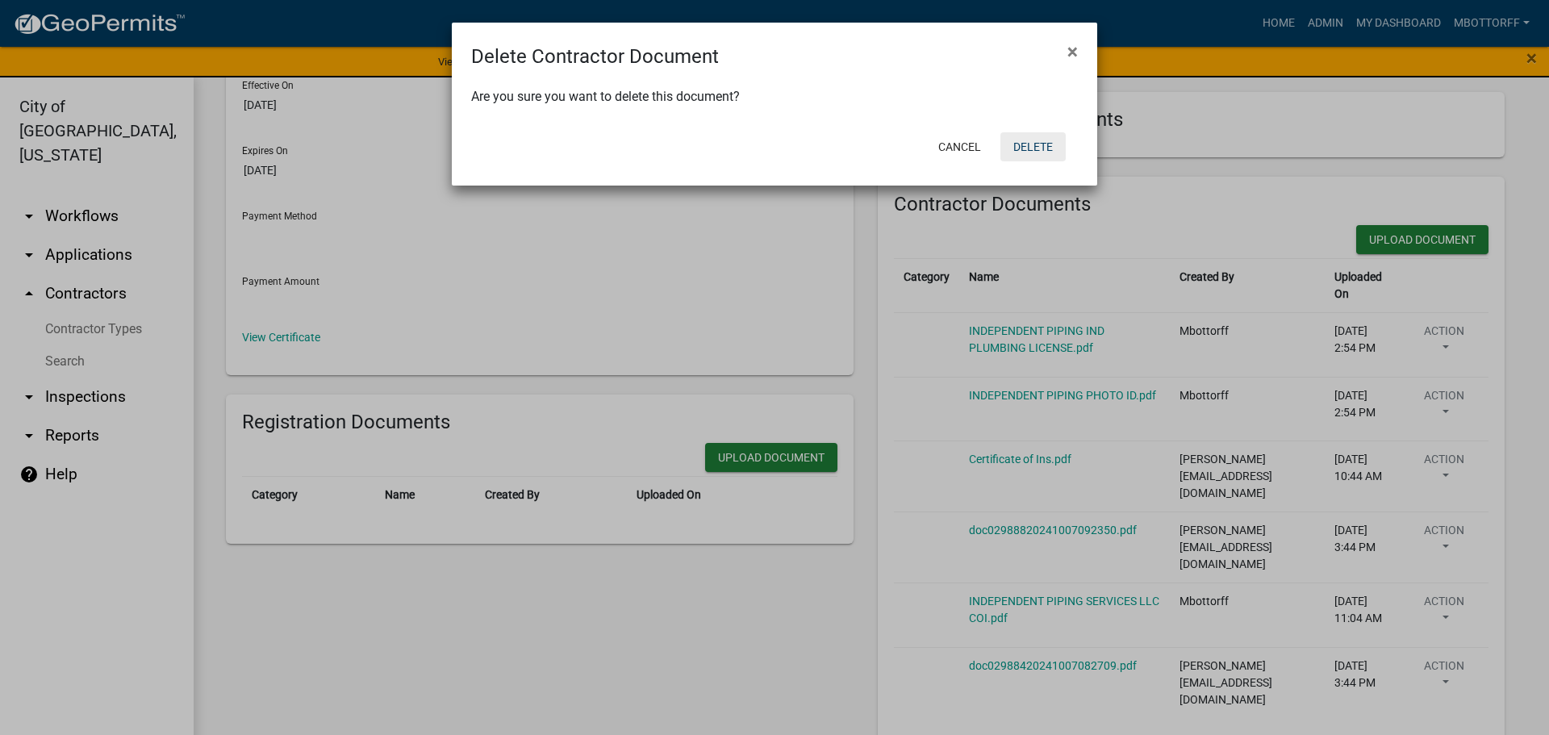
click at [1041, 154] on button "Delete" at bounding box center [1033, 146] width 65 height 29
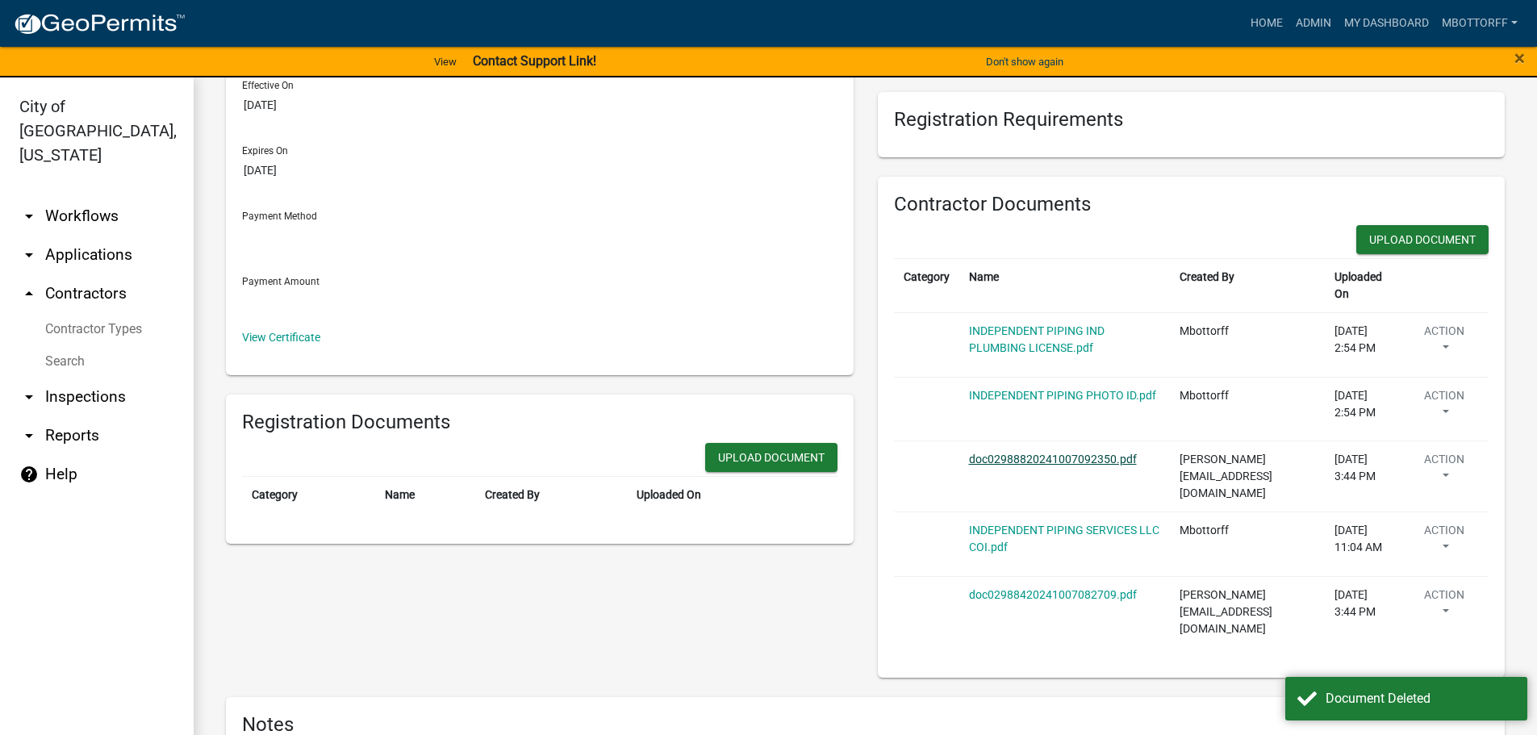
click at [1041, 453] on link "doc02988820241007092350.pdf" at bounding box center [1053, 459] width 168 height 13
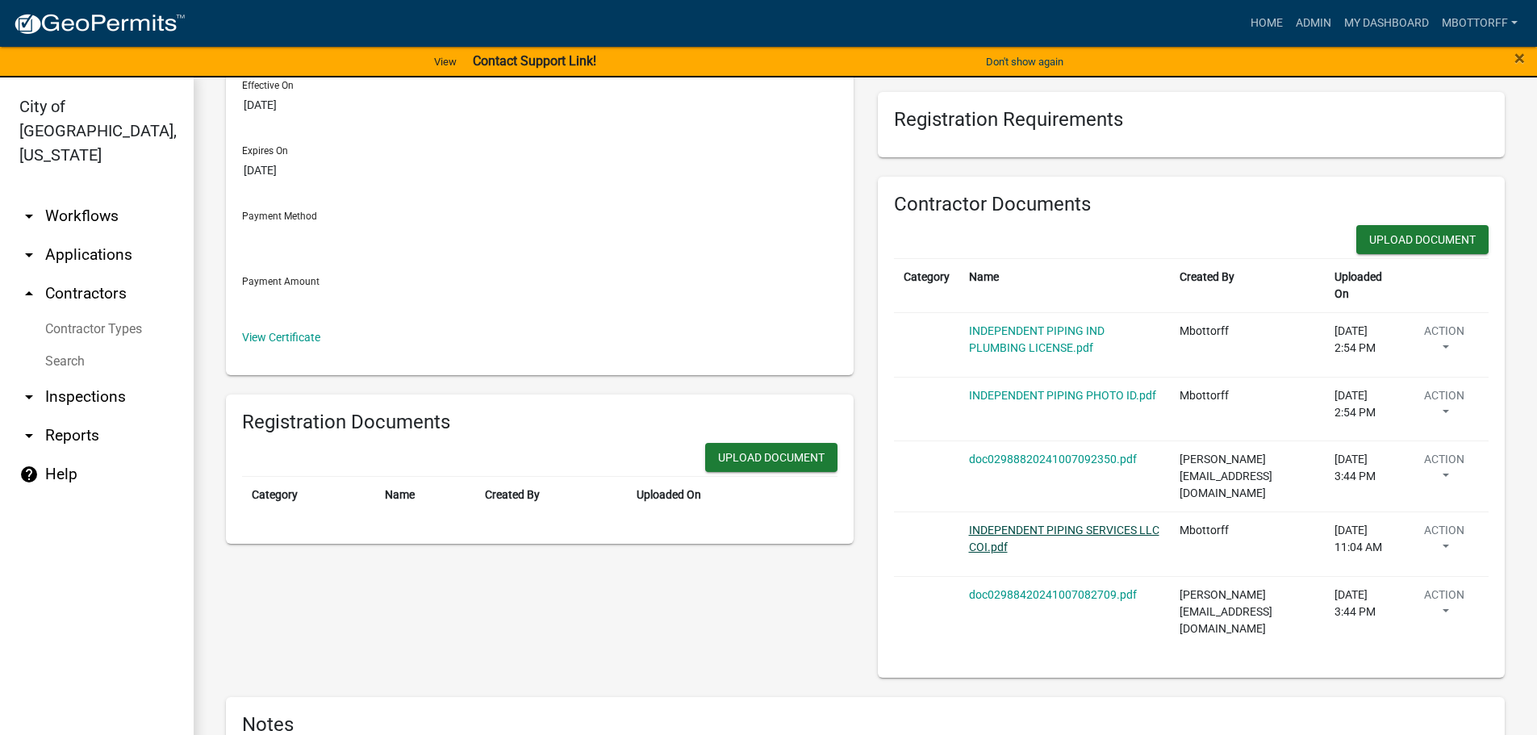
click at [996, 524] on link "INDEPENDENT PIPING SERVICES LLC COI.pdf" at bounding box center [1064, 539] width 190 height 30
click at [1448, 522] on button "Action" at bounding box center [1444, 542] width 69 height 40
click at [1440, 570] on link "Delete" at bounding box center [1468, 589] width 129 height 39
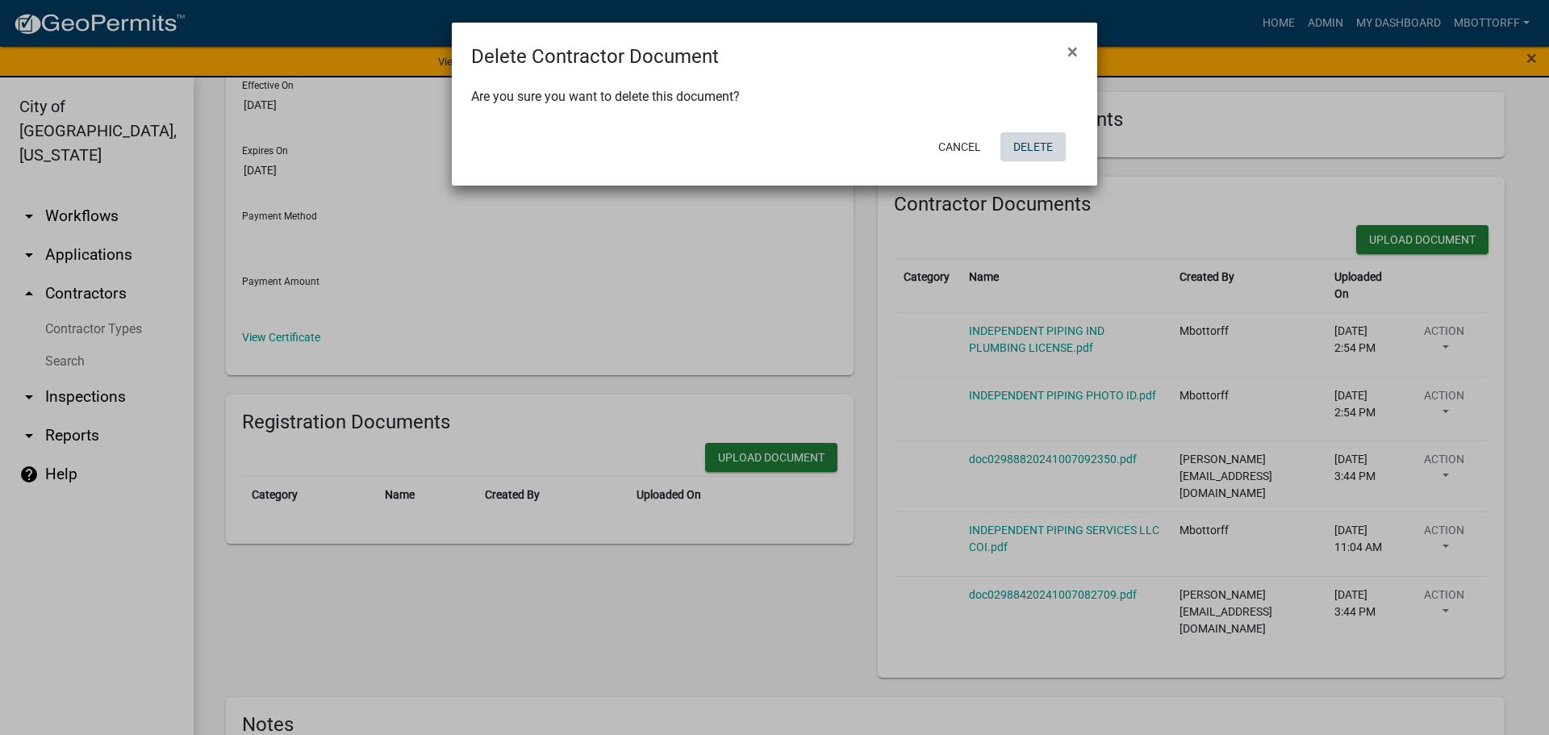
click at [1035, 152] on button "Delete" at bounding box center [1033, 146] width 65 height 29
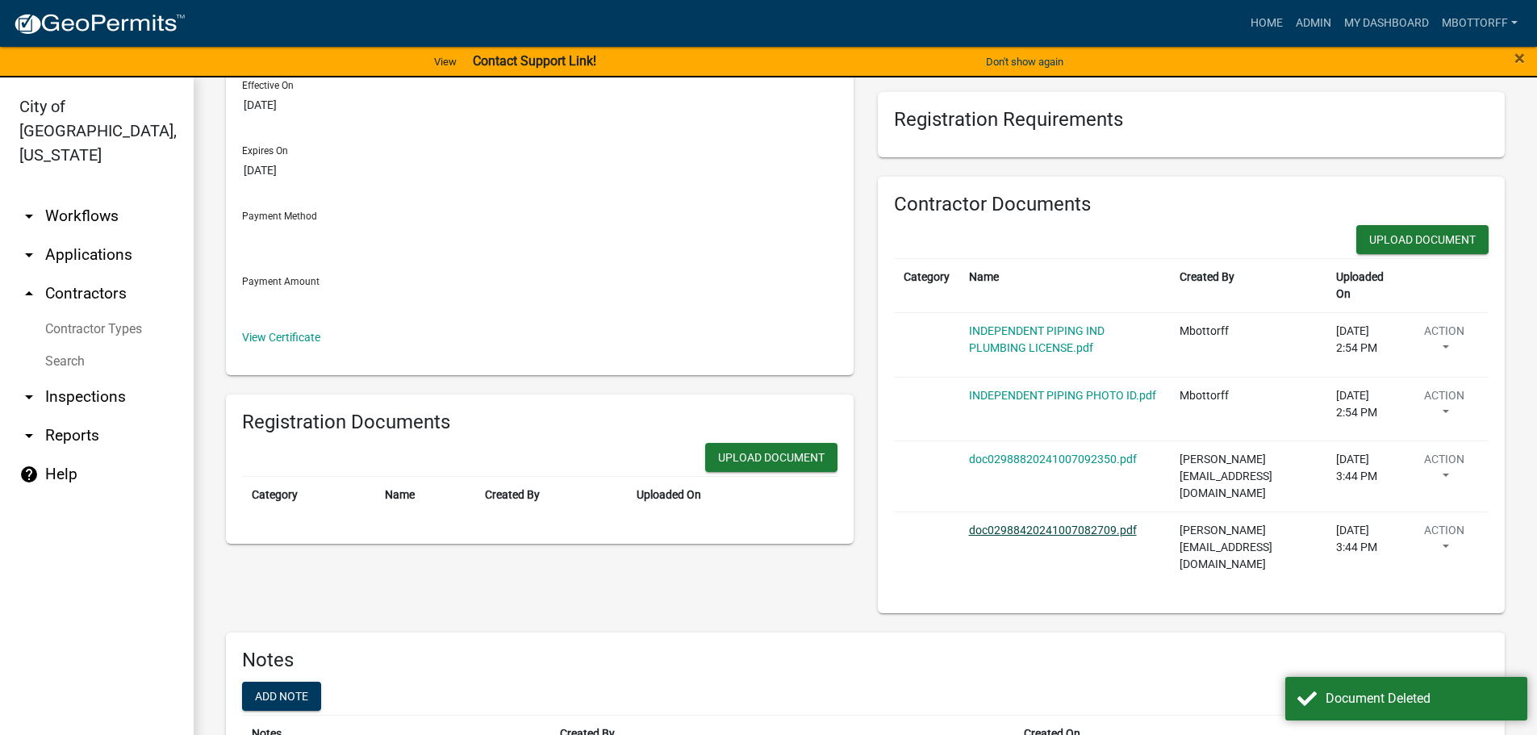
click at [1033, 524] on link "doc02988420241007082709.pdf" at bounding box center [1053, 530] width 168 height 13
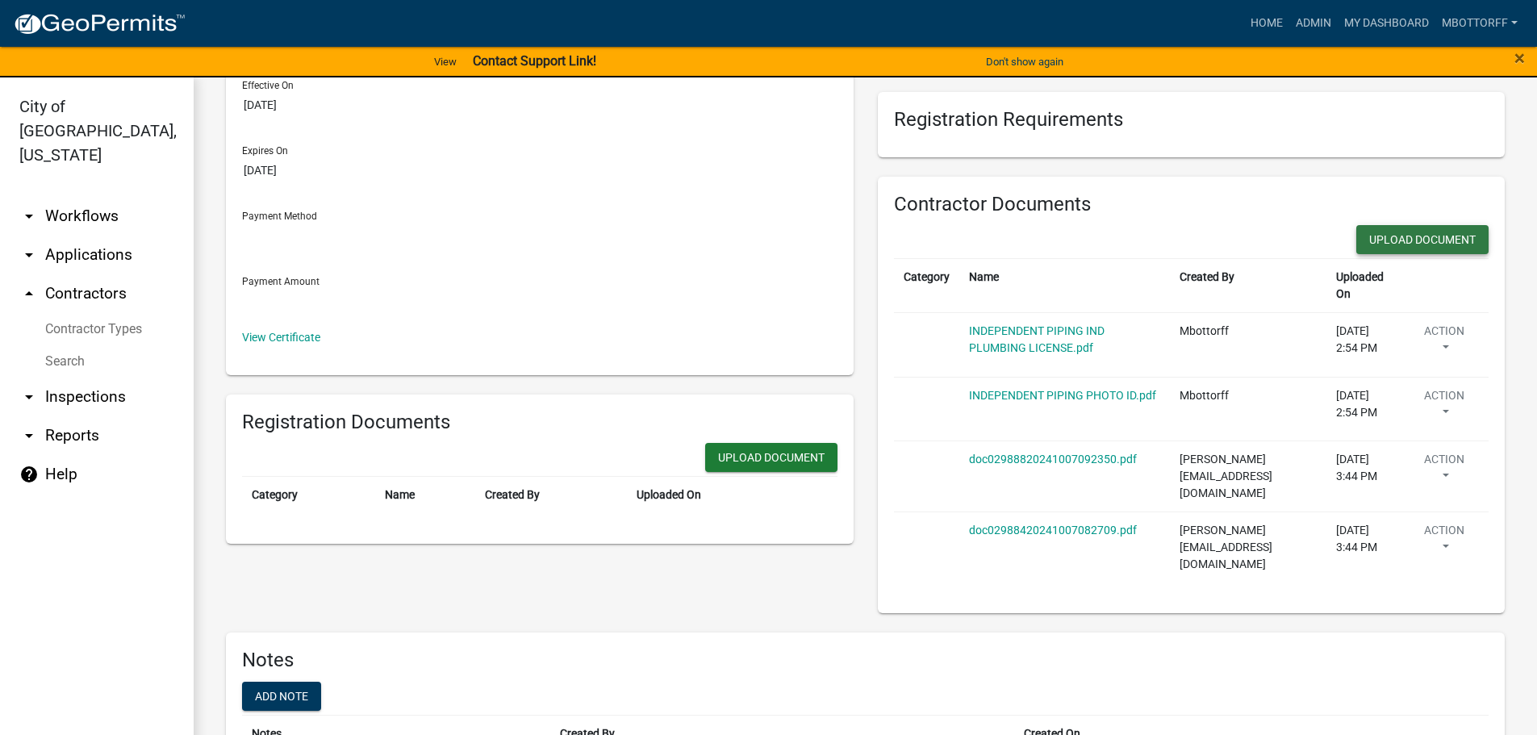
click at [1398, 228] on button "Upload Document" at bounding box center [1422, 239] width 132 height 29
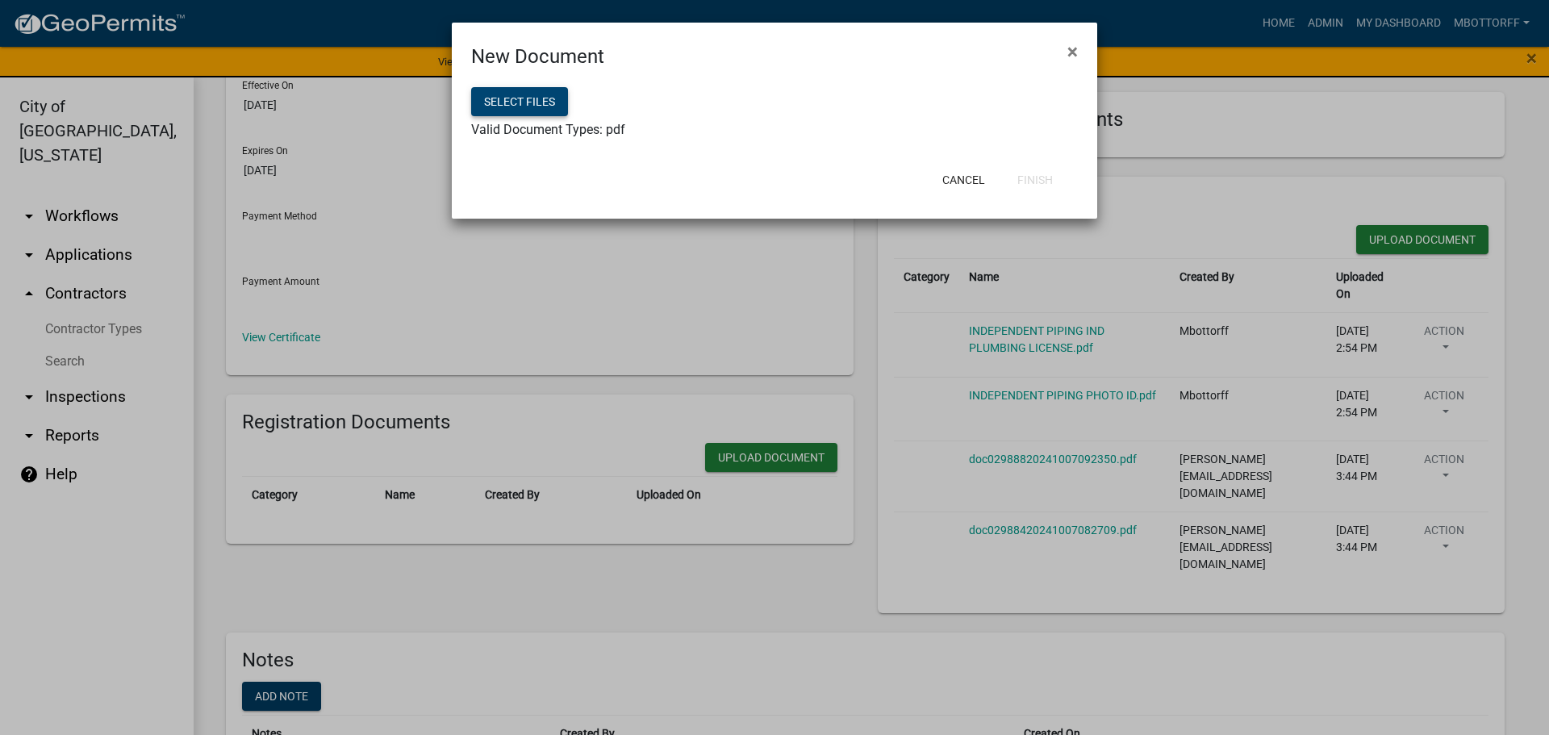
click at [507, 102] on button "Select files" at bounding box center [519, 101] width 97 height 29
click at [1038, 183] on button "Finish" at bounding box center [1035, 179] width 61 height 29
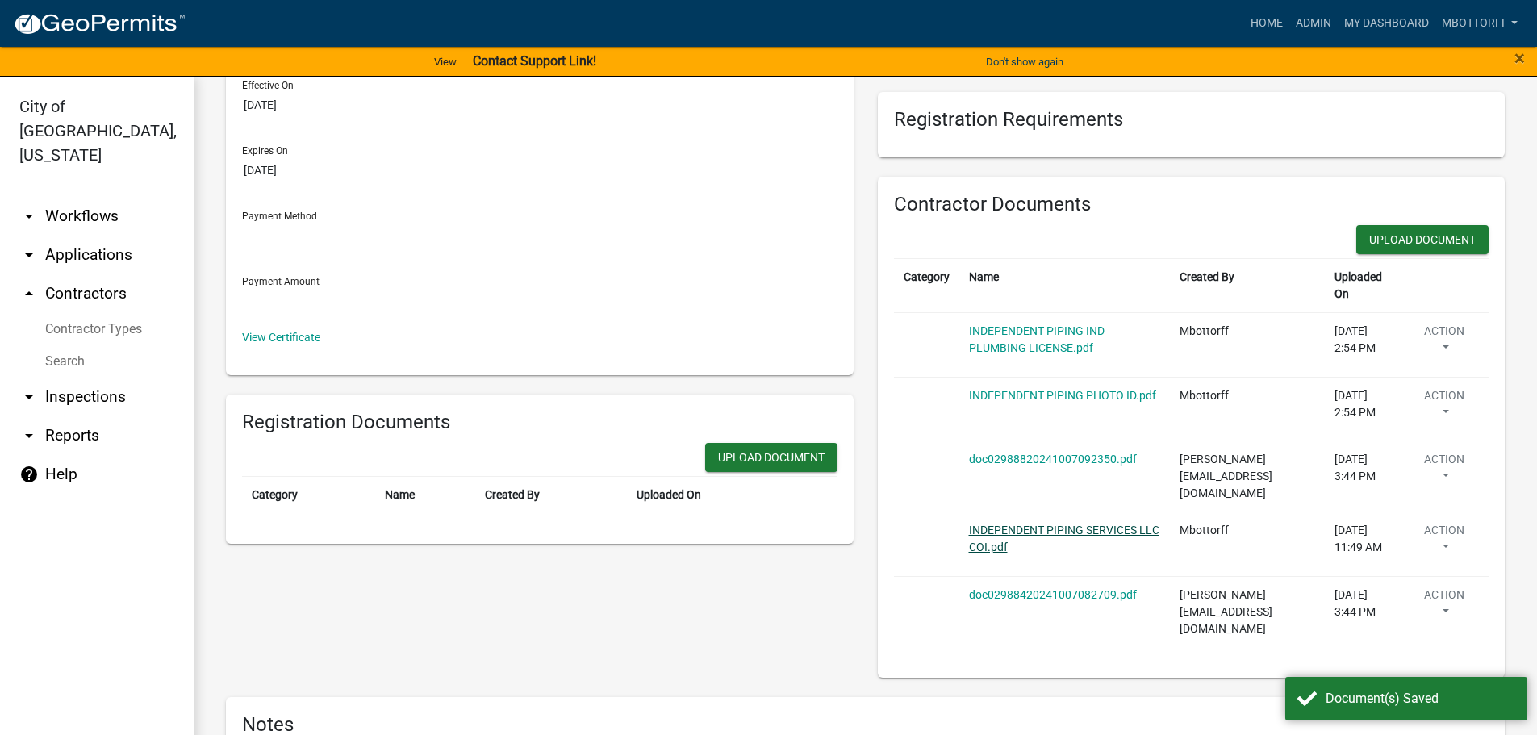
click at [1009, 524] on link "INDEPENDENT PIPING SERVICES LLC COI.pdf" at bounding box center [1064, 539] width 190 height 30
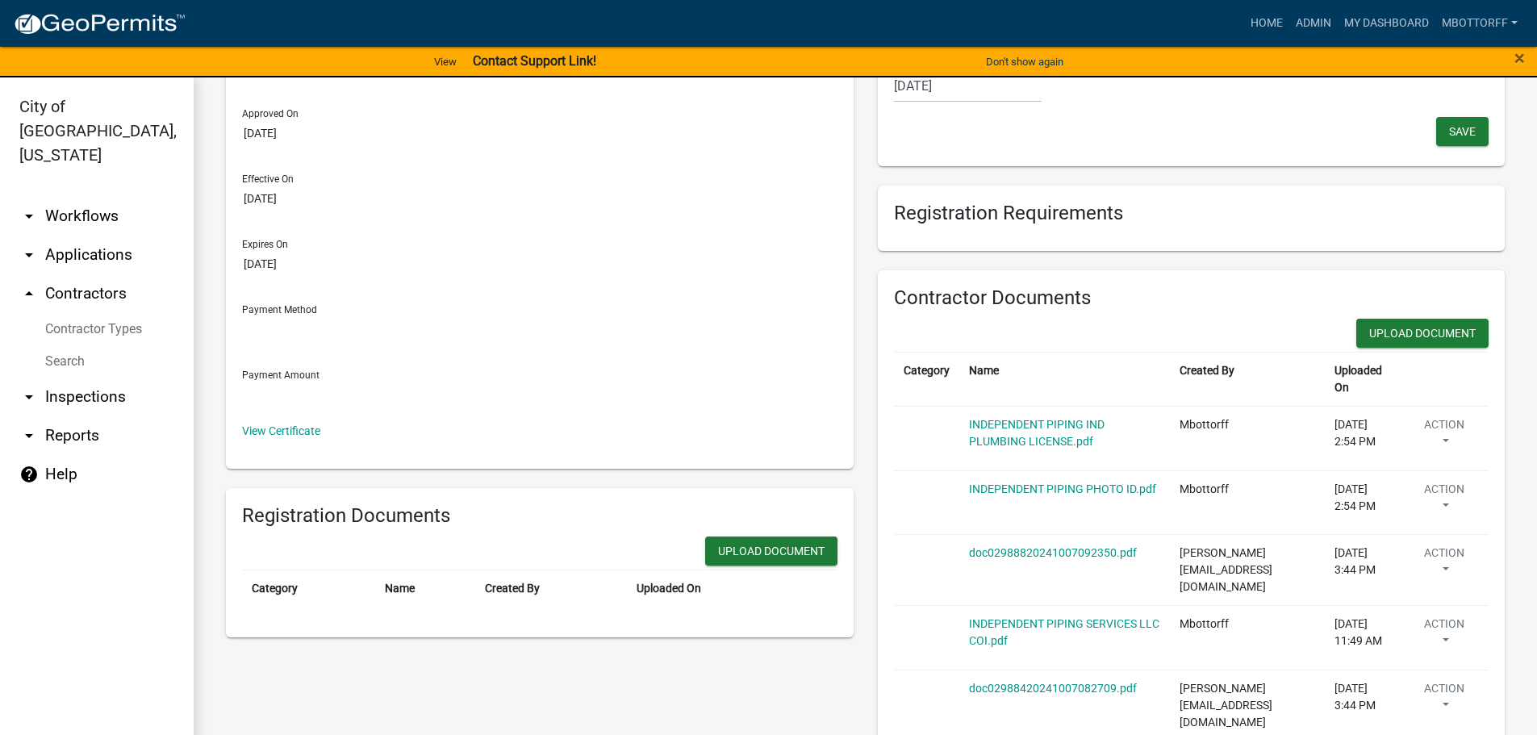
scroll to position [0, 0]
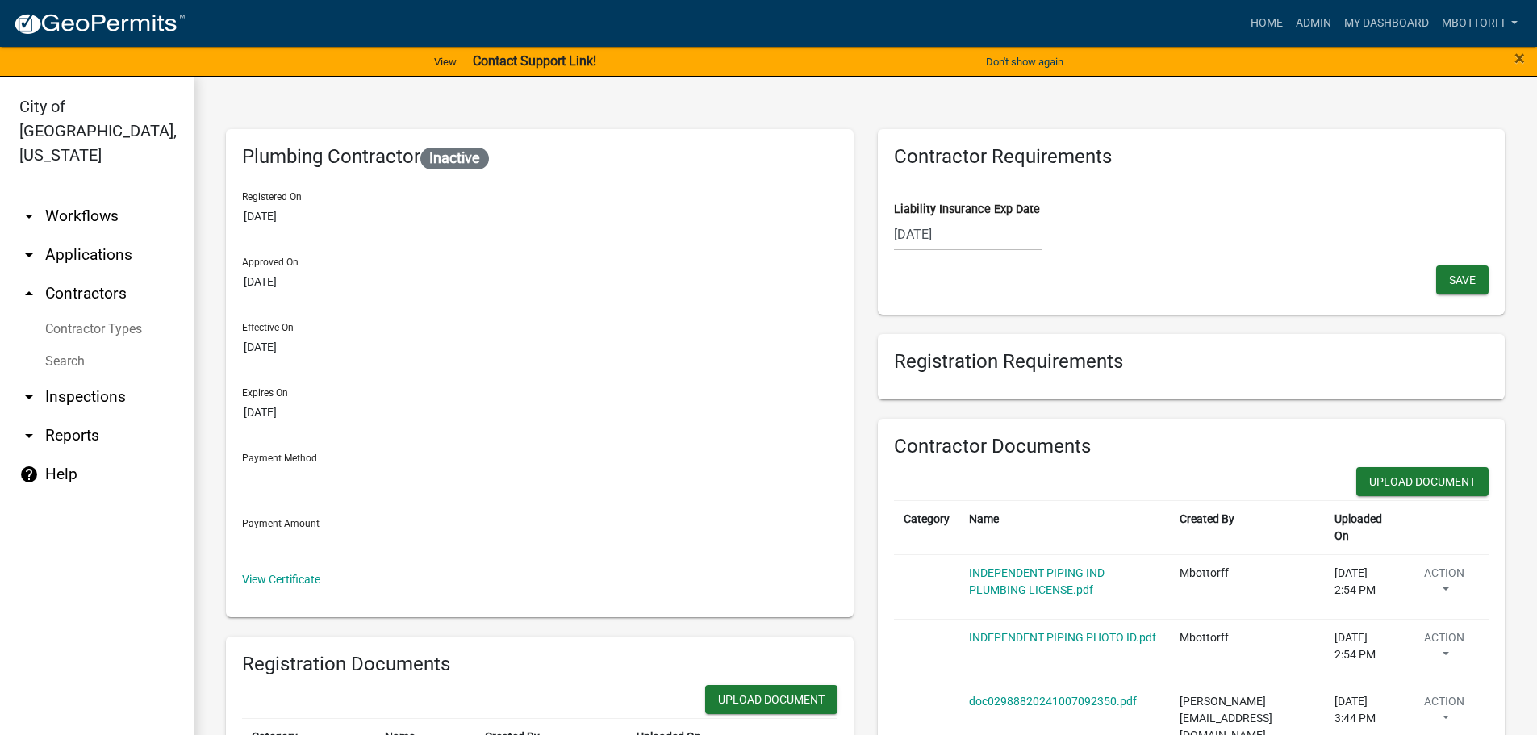
click at [970, 227] on input "[DATE]" at bounding box center [968, 234] width 148 height 33
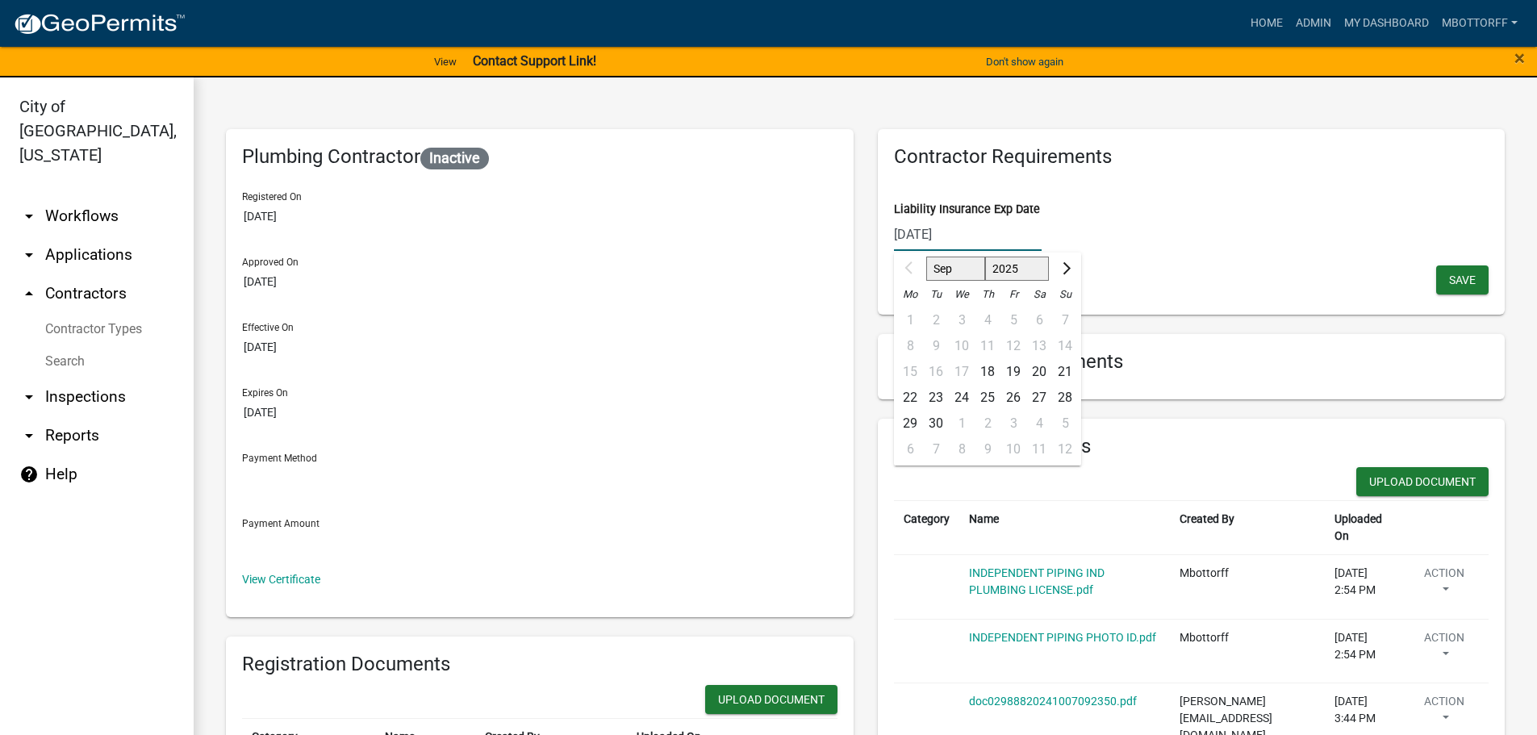
click at [967, 228] on input "[DATE]" at bounding box center [968, 234] width 148 height 33
type input "09/17/2026"
click at [1451, 279] on span "Save" at bounding box center [1462, 279] width 27 height 13
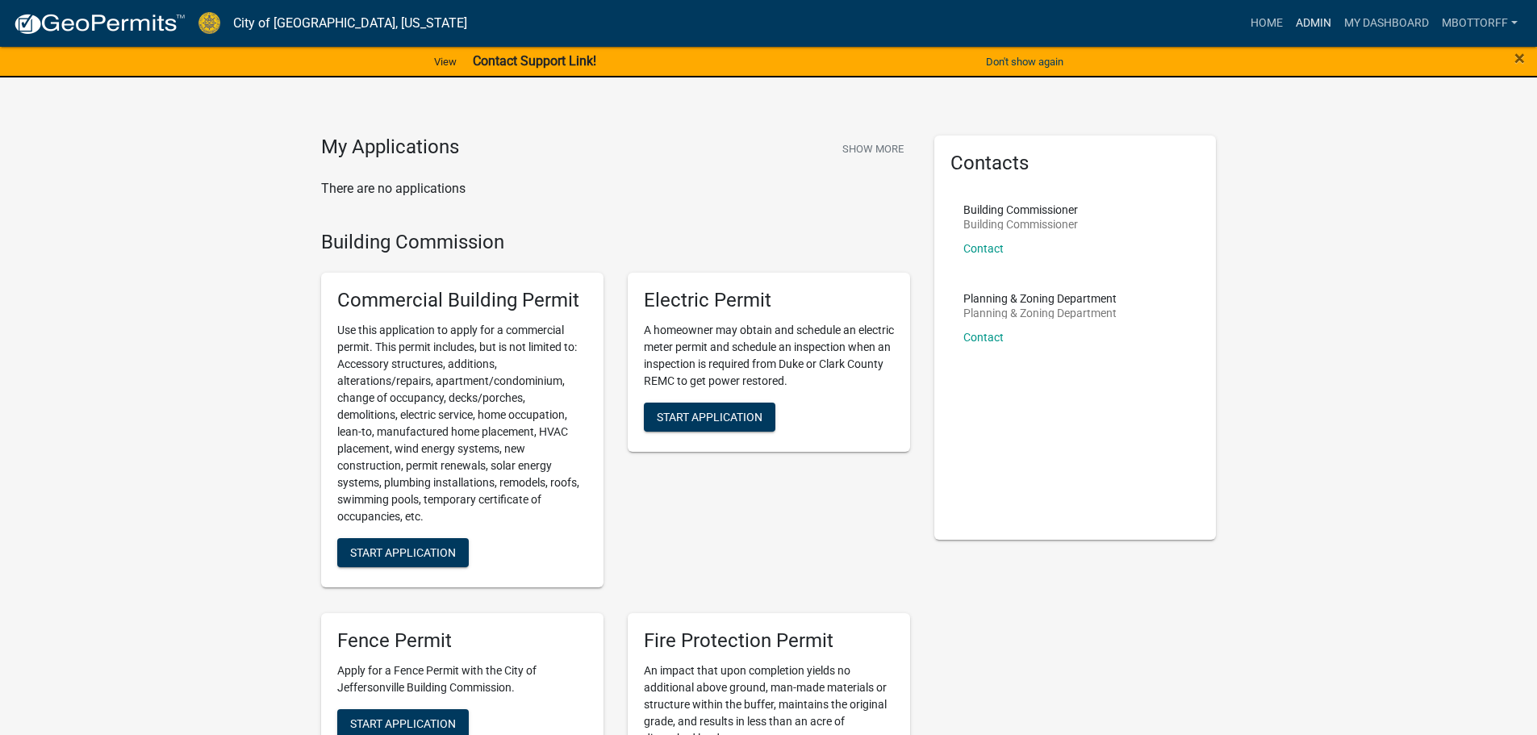
click at [1303, 20] on link "Admin" at bounding box center [1313, 23] width 48 height 31
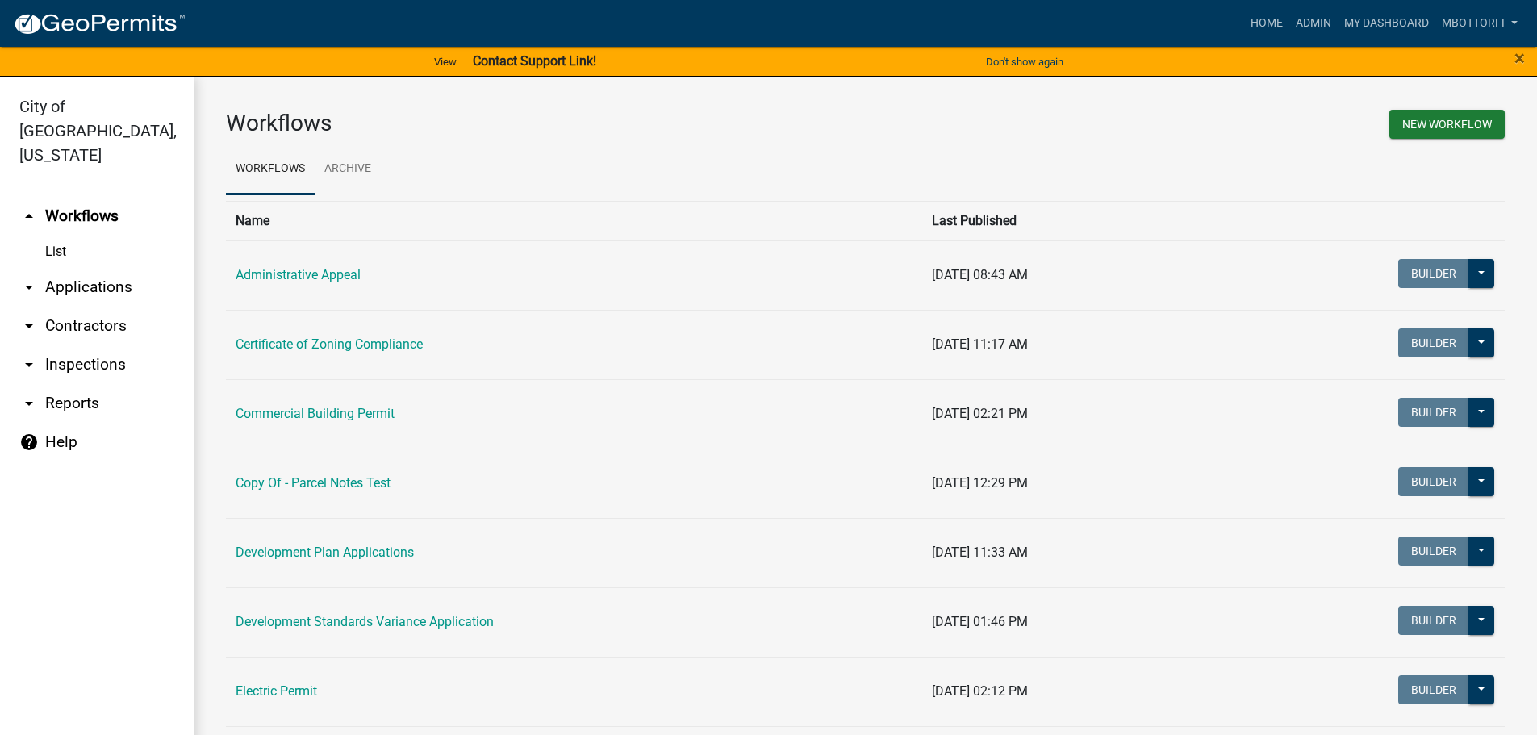
click at [81, 269] on link "arrow_drop_down Applications" at bounding box center [97, 287] width 194 height 39
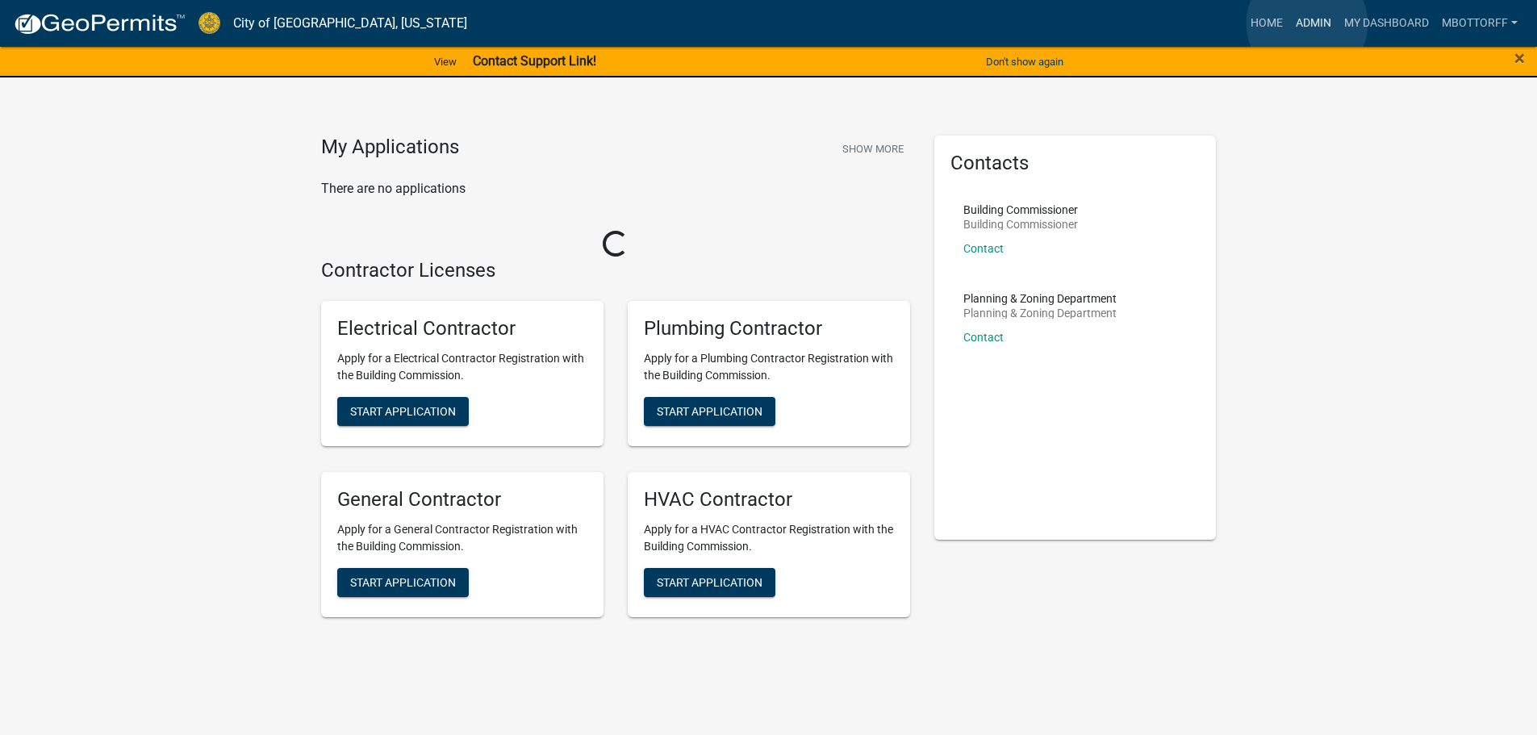
click at [1307, 23] on link "Admin" at bounding box center [1313, 23] width 48 height 31
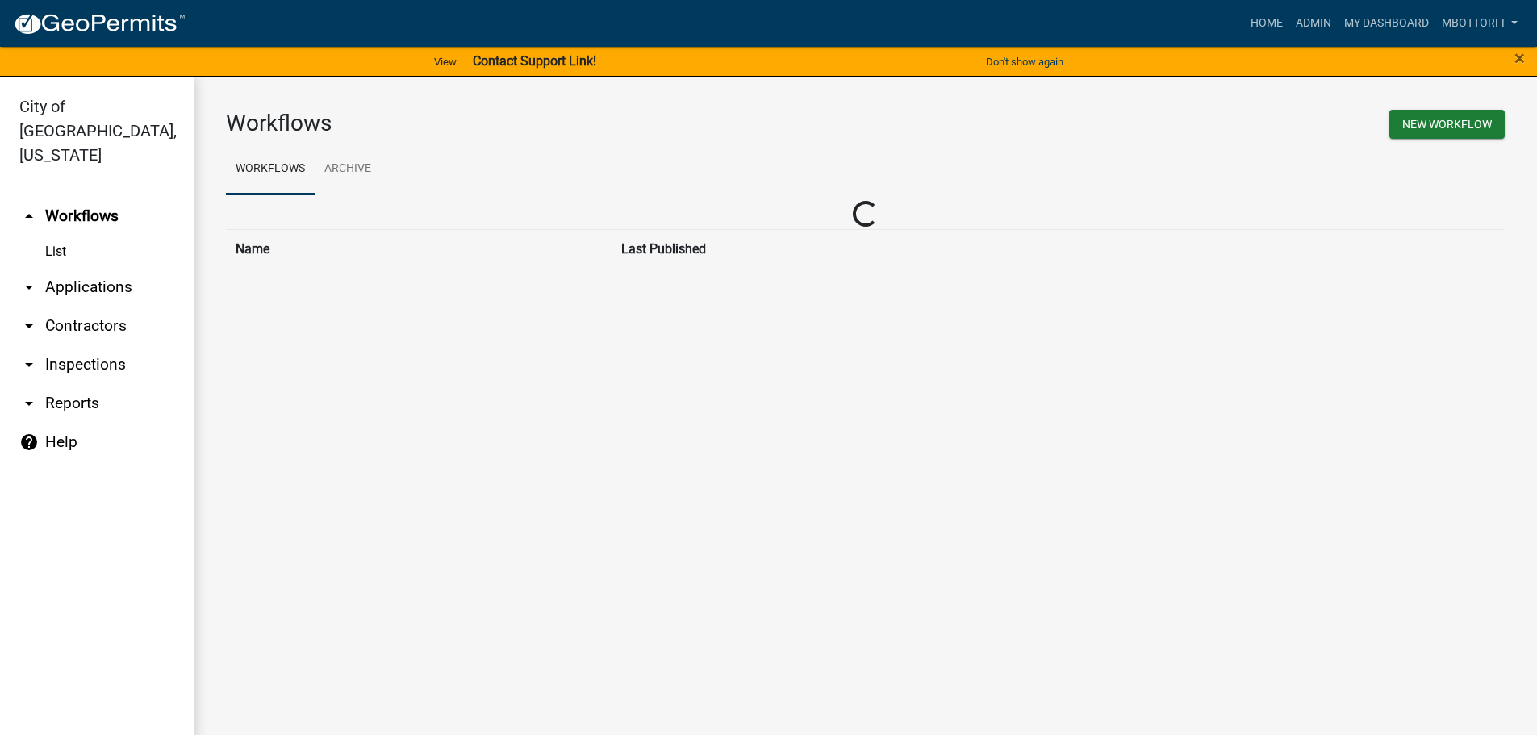
click at [83, 345] on link "arrow_drop_down Inspections" at bounding box center [97, 364] width 194 height 39
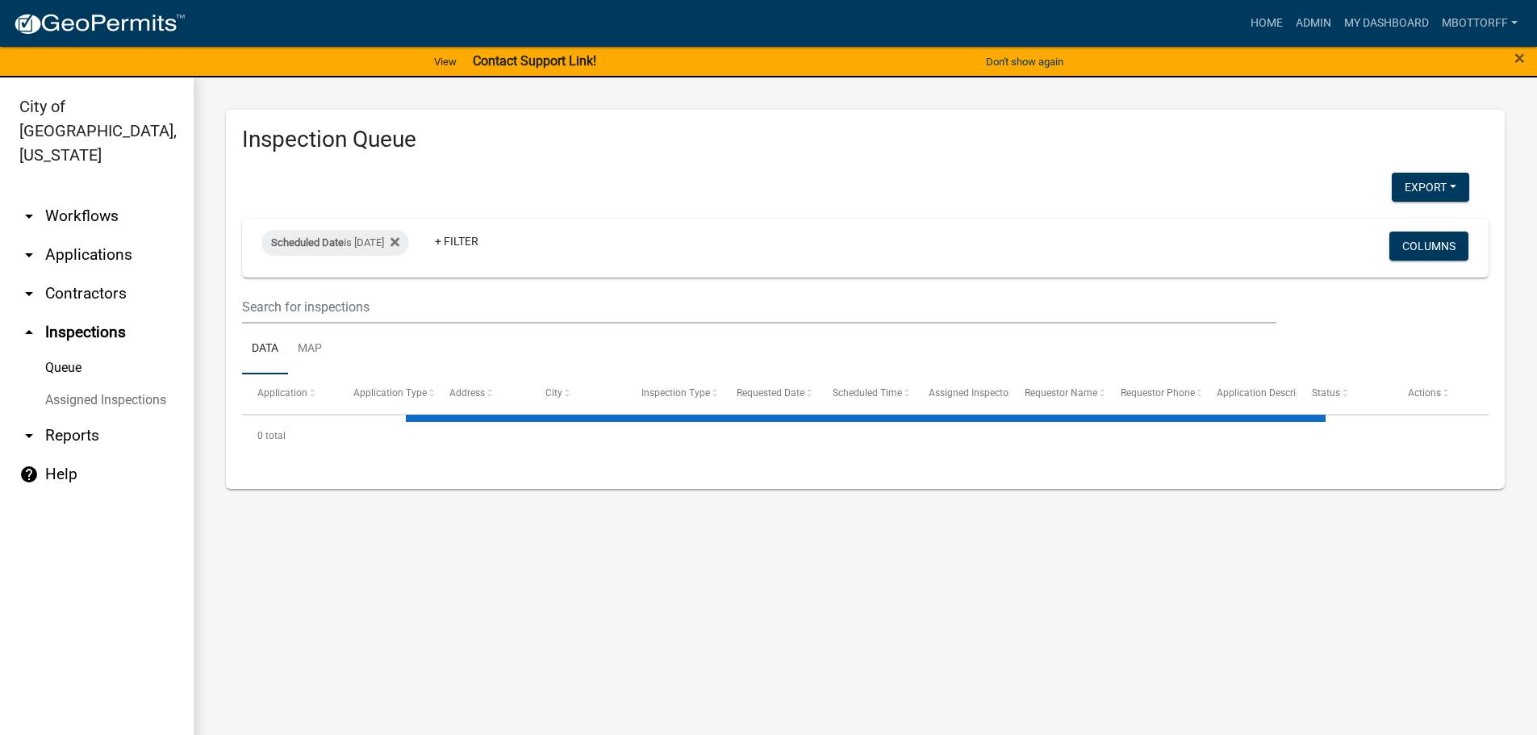
select select "3: 100"
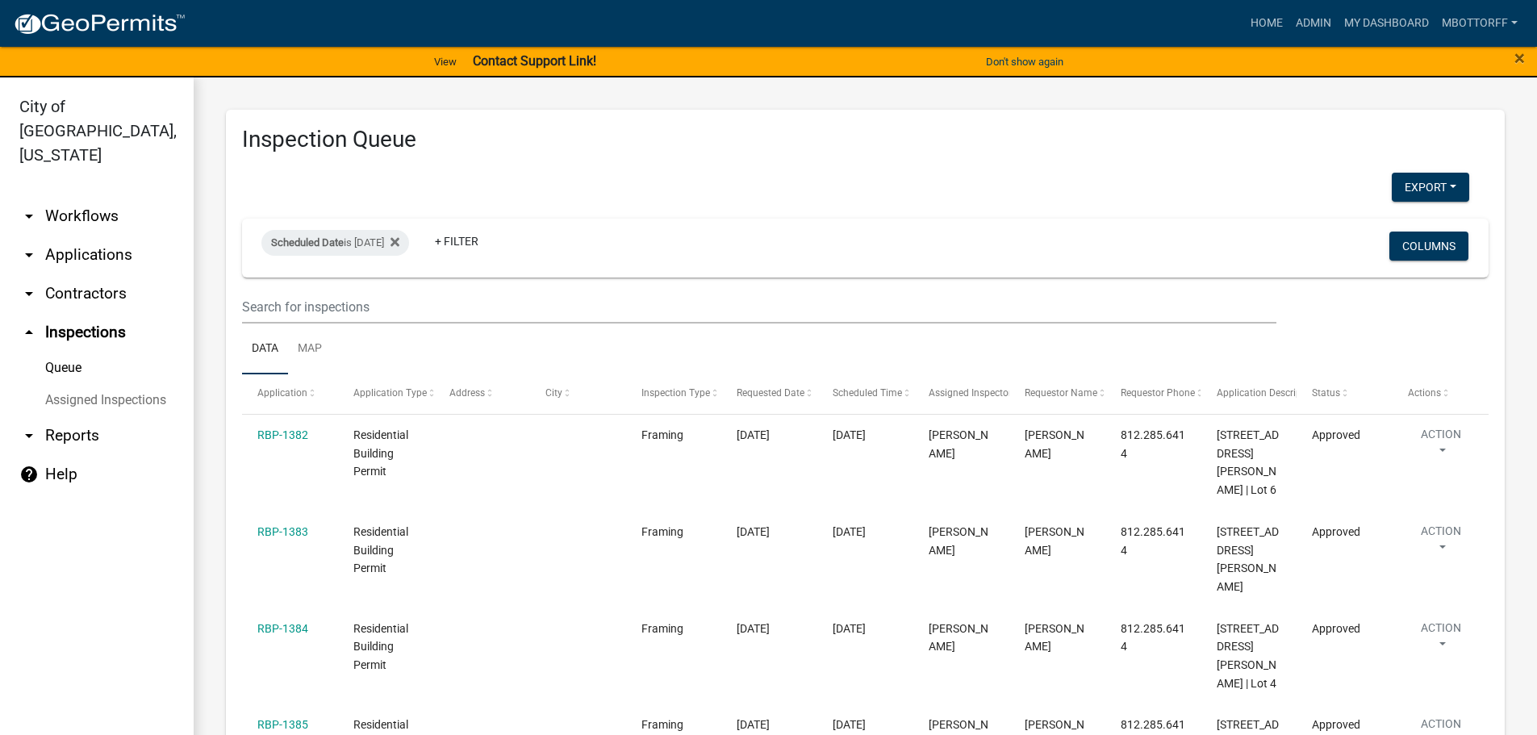
click at [154, 384] on link "Assigned Inspections" at bounding box center [97, 400] width 194 height 32
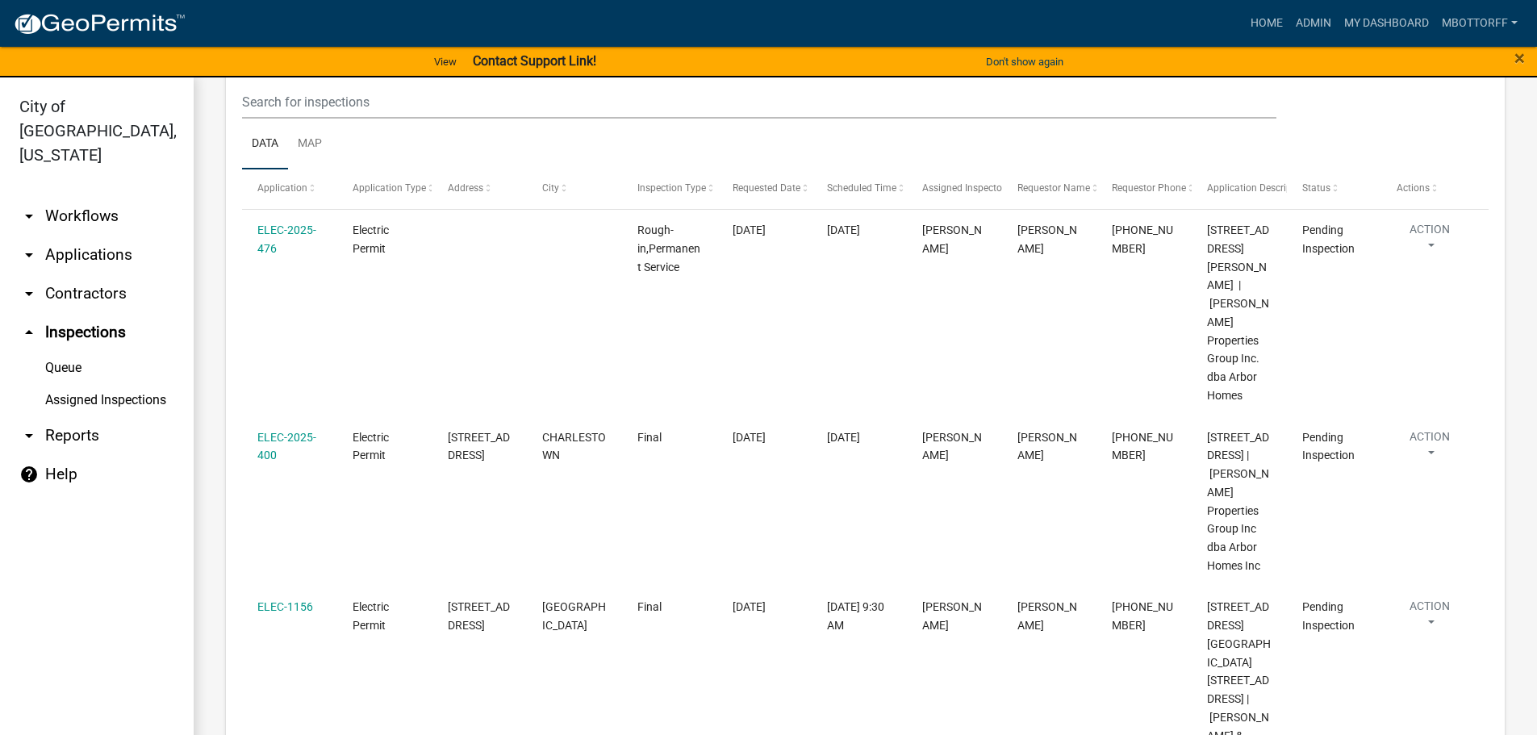
scroll to position [4922, 0]
click at [77, 236] on link "arrow_drop_down Applications" at bounding box center [97, 255] width 194 height 39
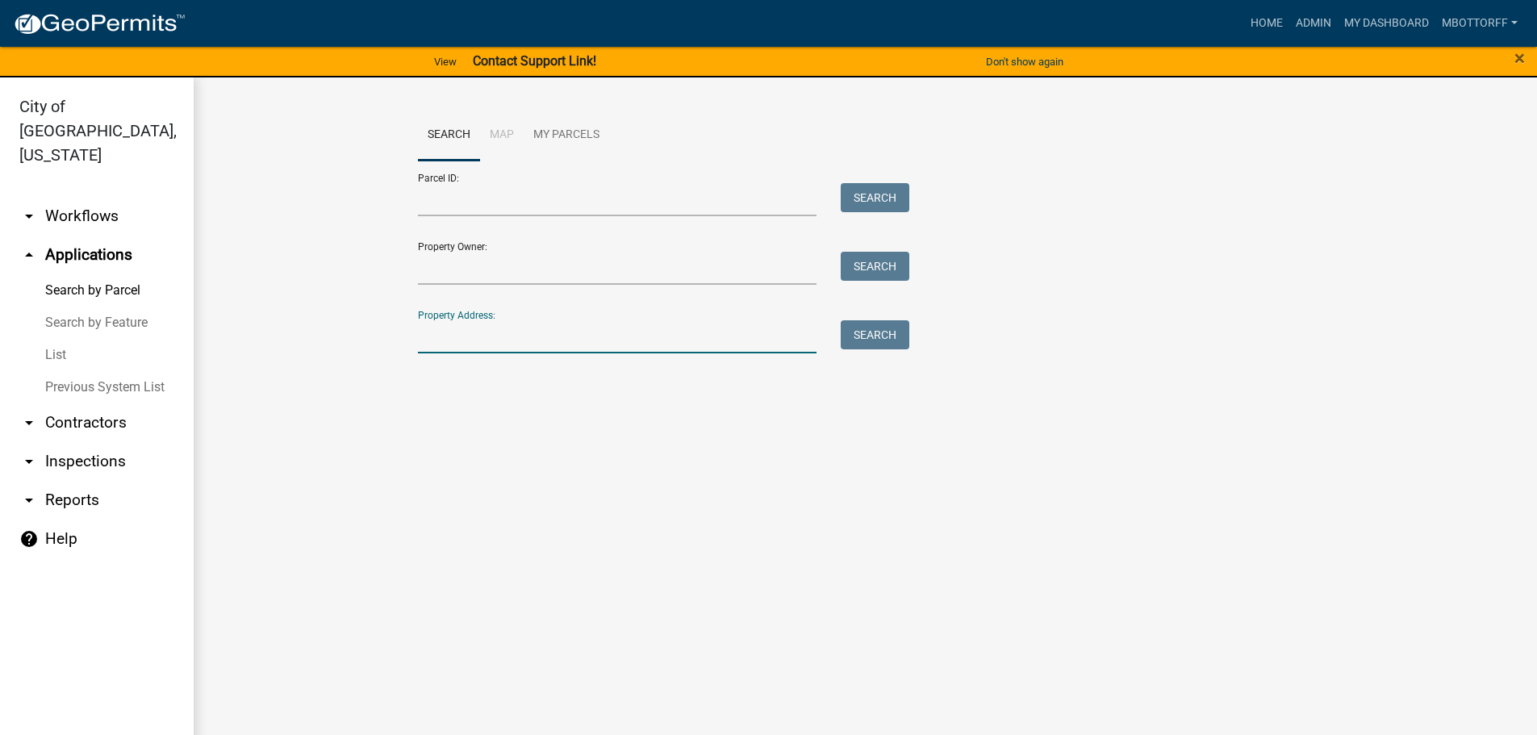
click at [477, 336] on input "Property Address:" at bounding box center [617, 336] width 399 height 33
type input "7"
click at [68, 197] on link "arrow_drop_down Workflows" at bounding box center [97, 216] width 194 height 39
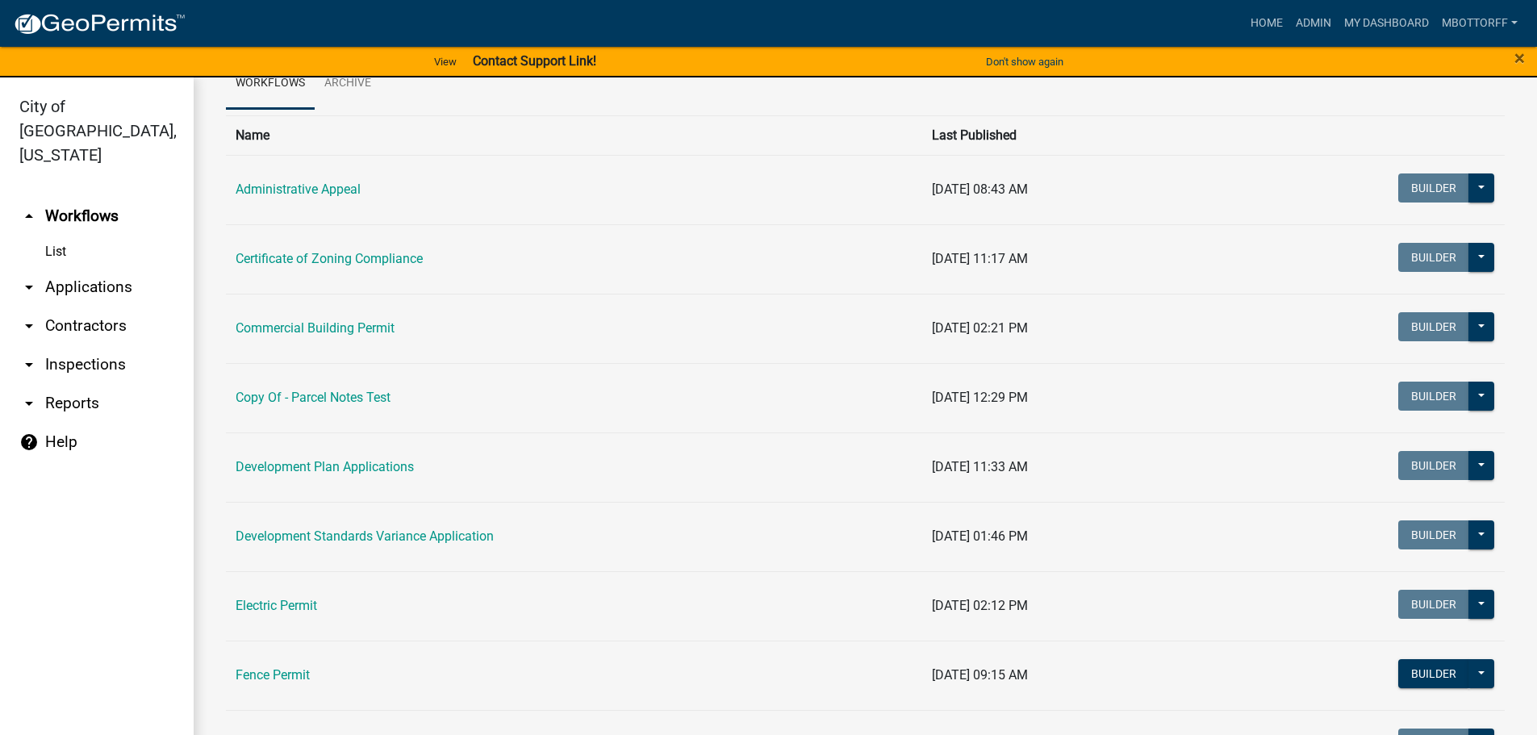
scroll to position [242, 0]
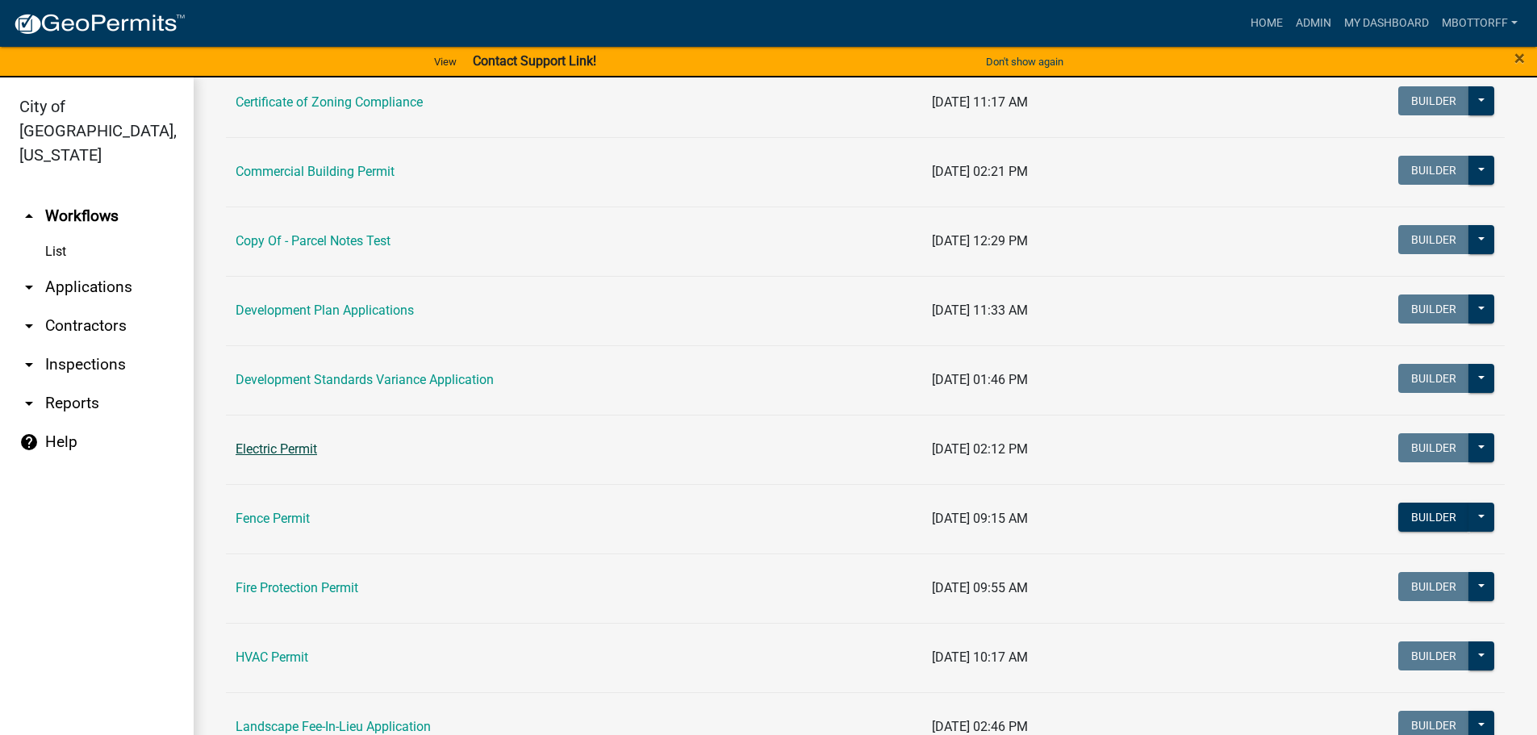
click at [264, 450] on link "Electric Permit" at bounding box center [276, 448] width 81 height 15
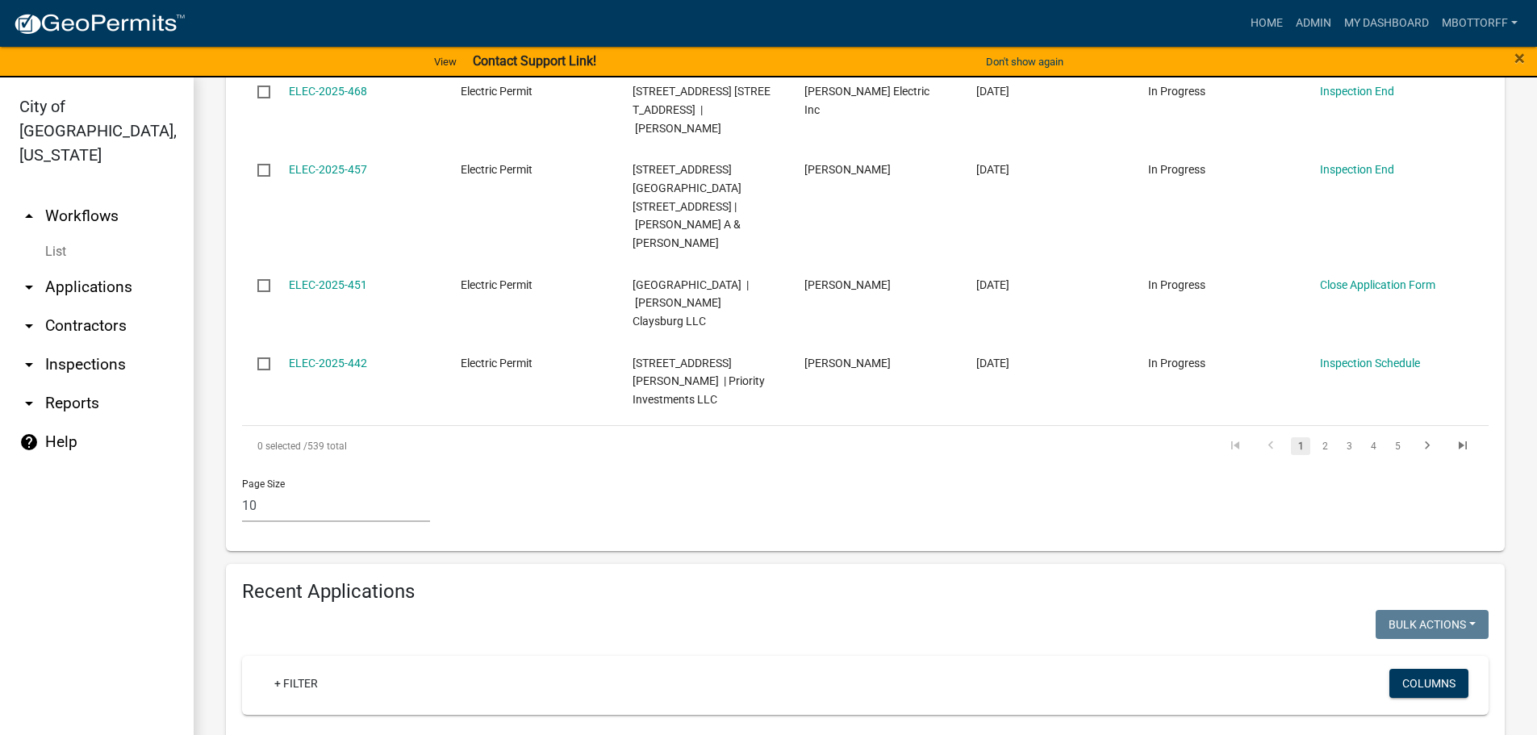
scroll to position [1372, 0]
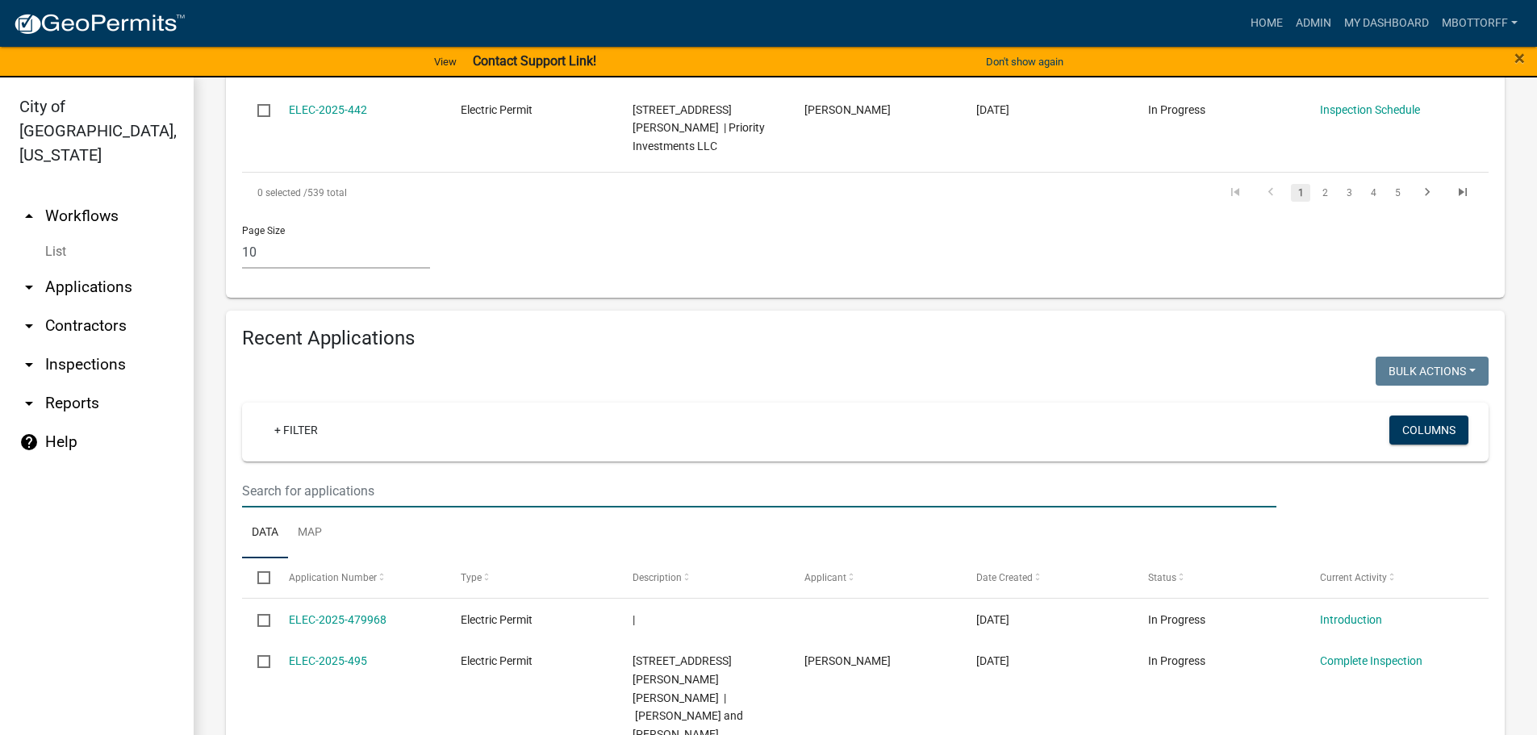
click at [309, 474] on input "text" at bounding box center [759, 490] width 1034 height 33
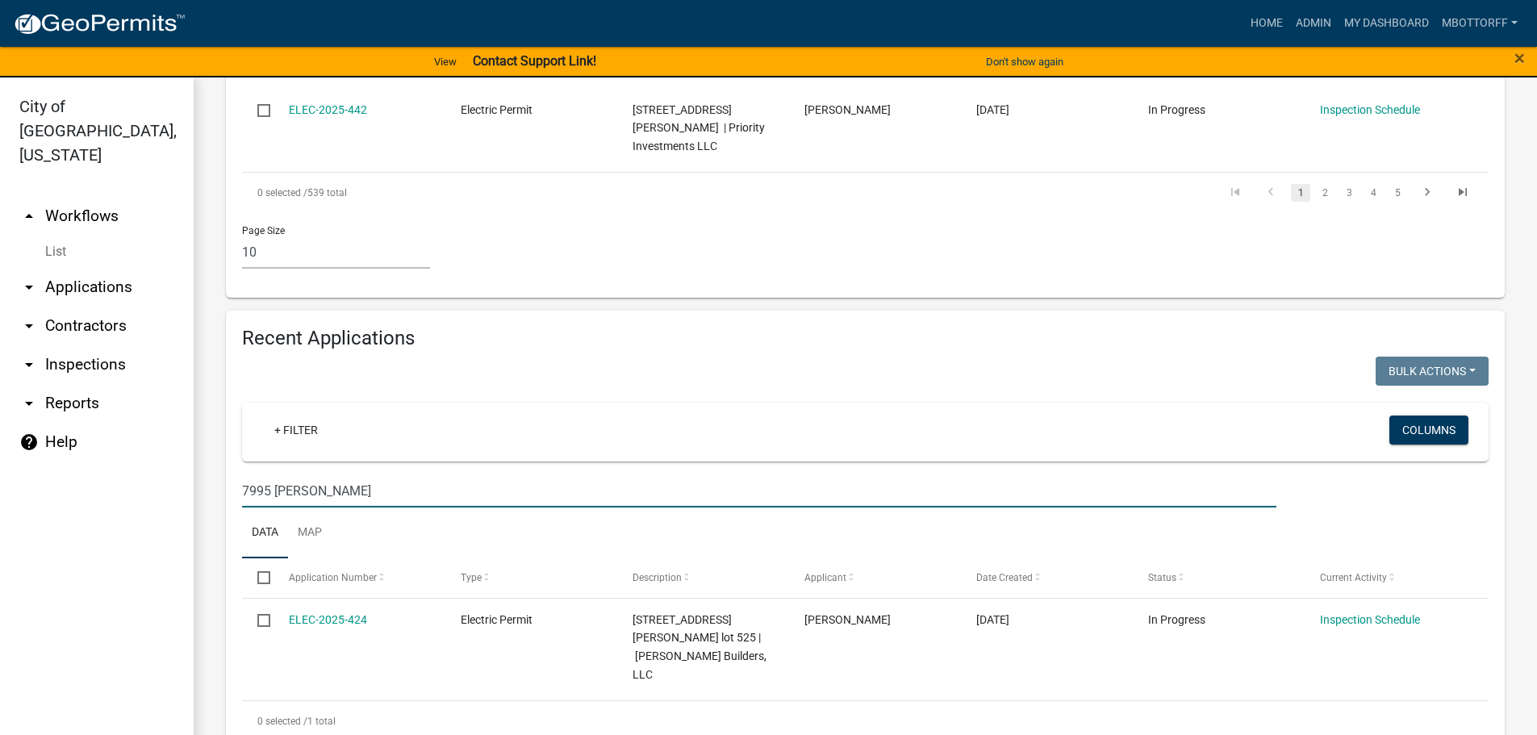
scroll to position [1168, 0]
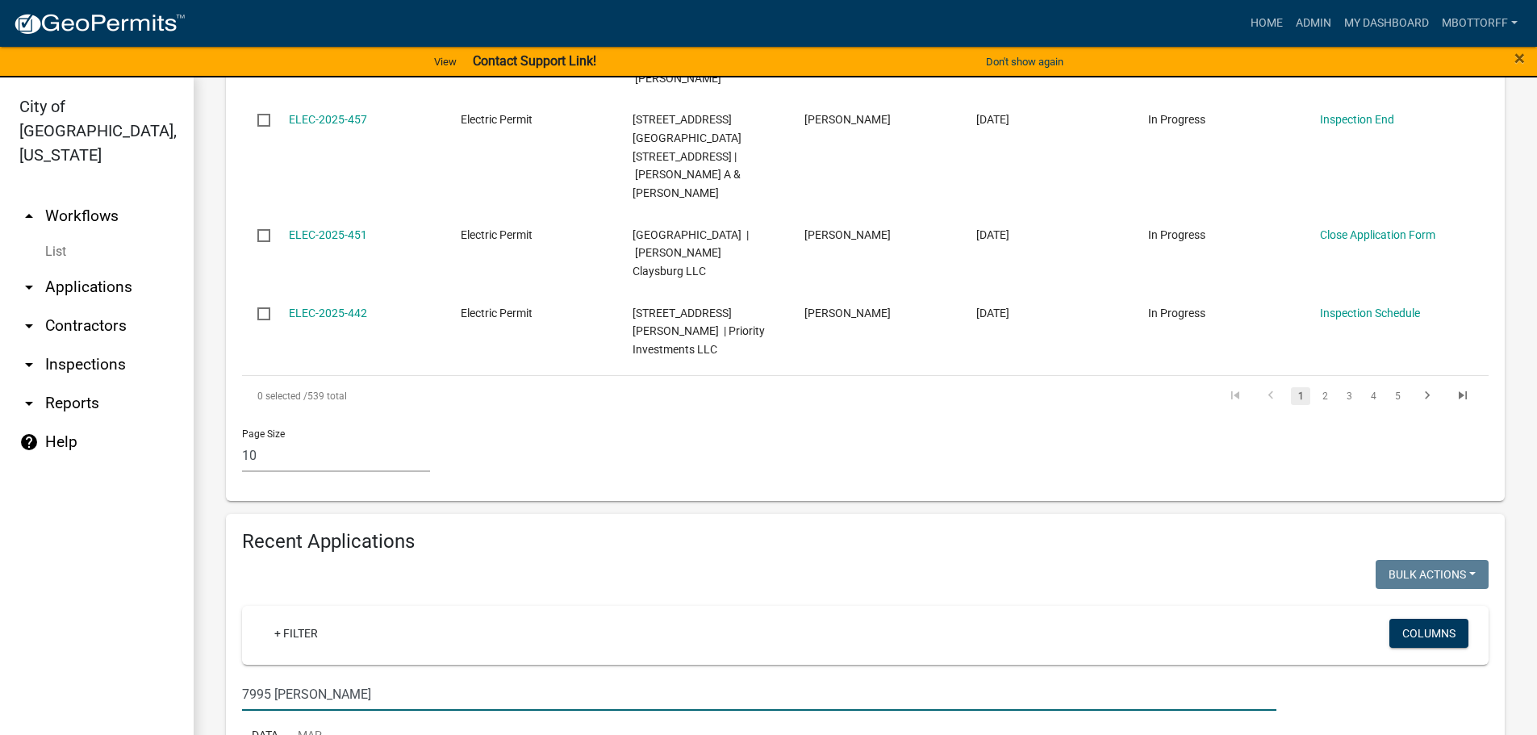
type input "7995 STACY"
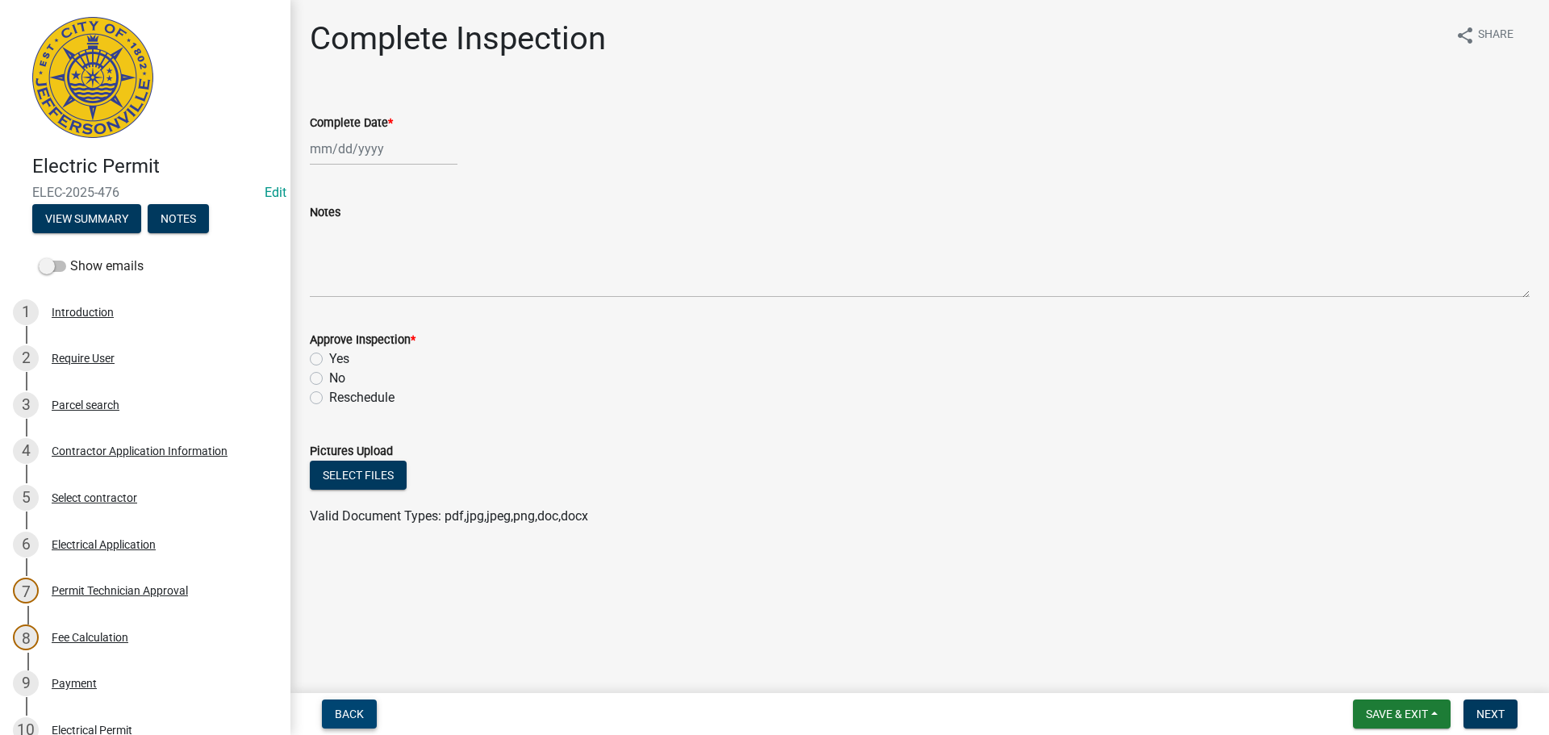
click at [355, 716] on span "Back" at bounding box center [349, 714] width 29 height 13
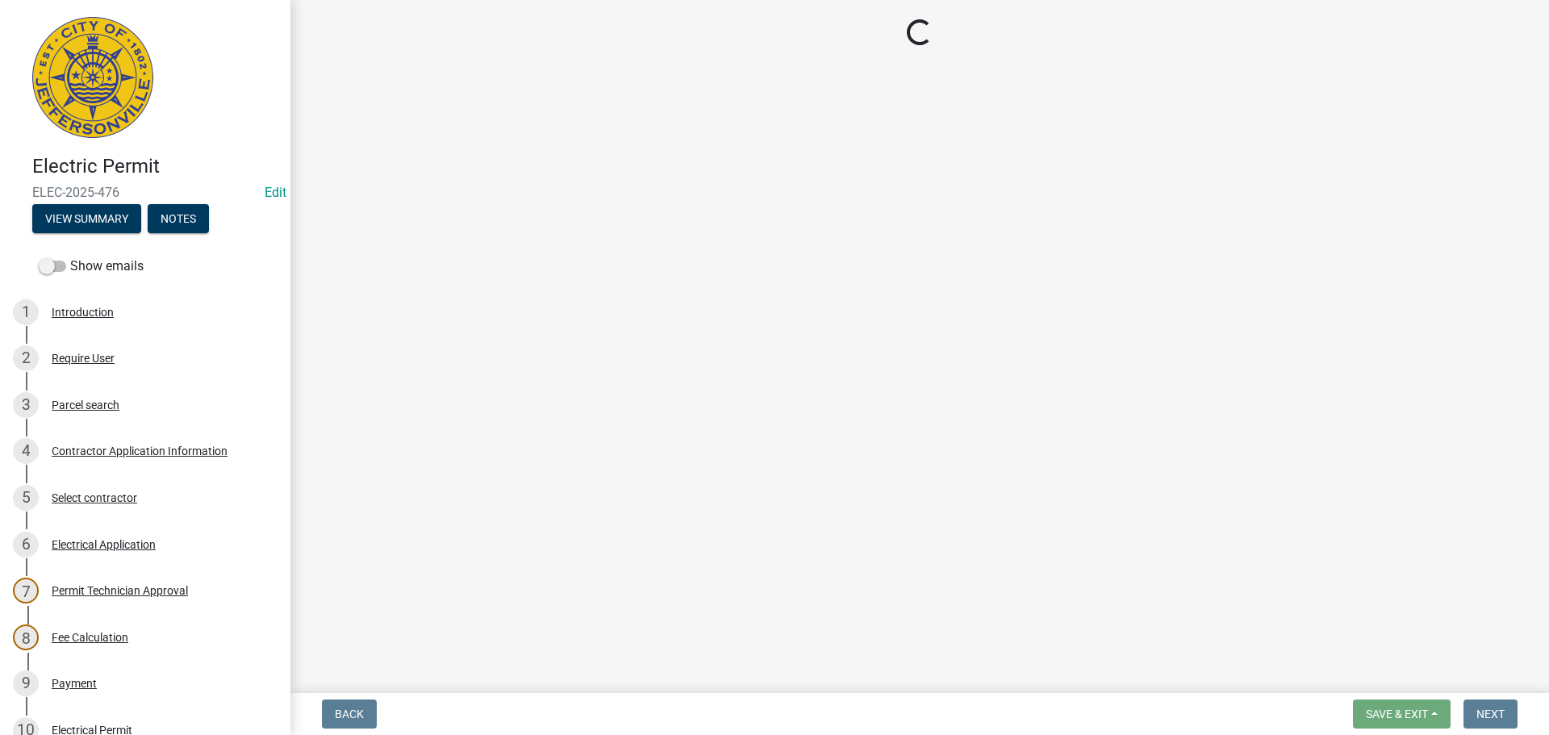
select select "36a8b8f0-2ef8-43e9-ae06-718f51af8d36"
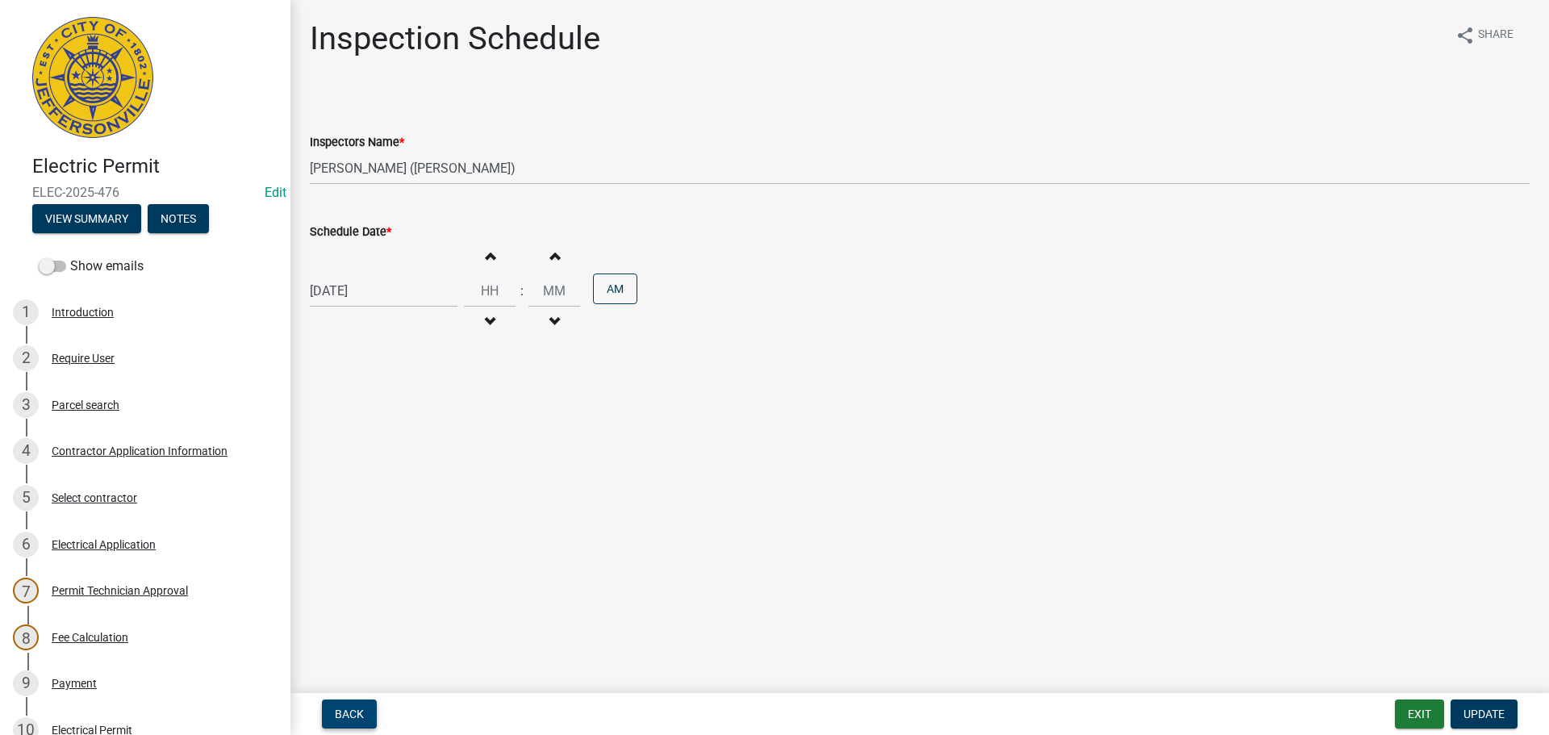
click at [358, 716] on span "Back" at bounding box center [349, 714] width 29 height 13
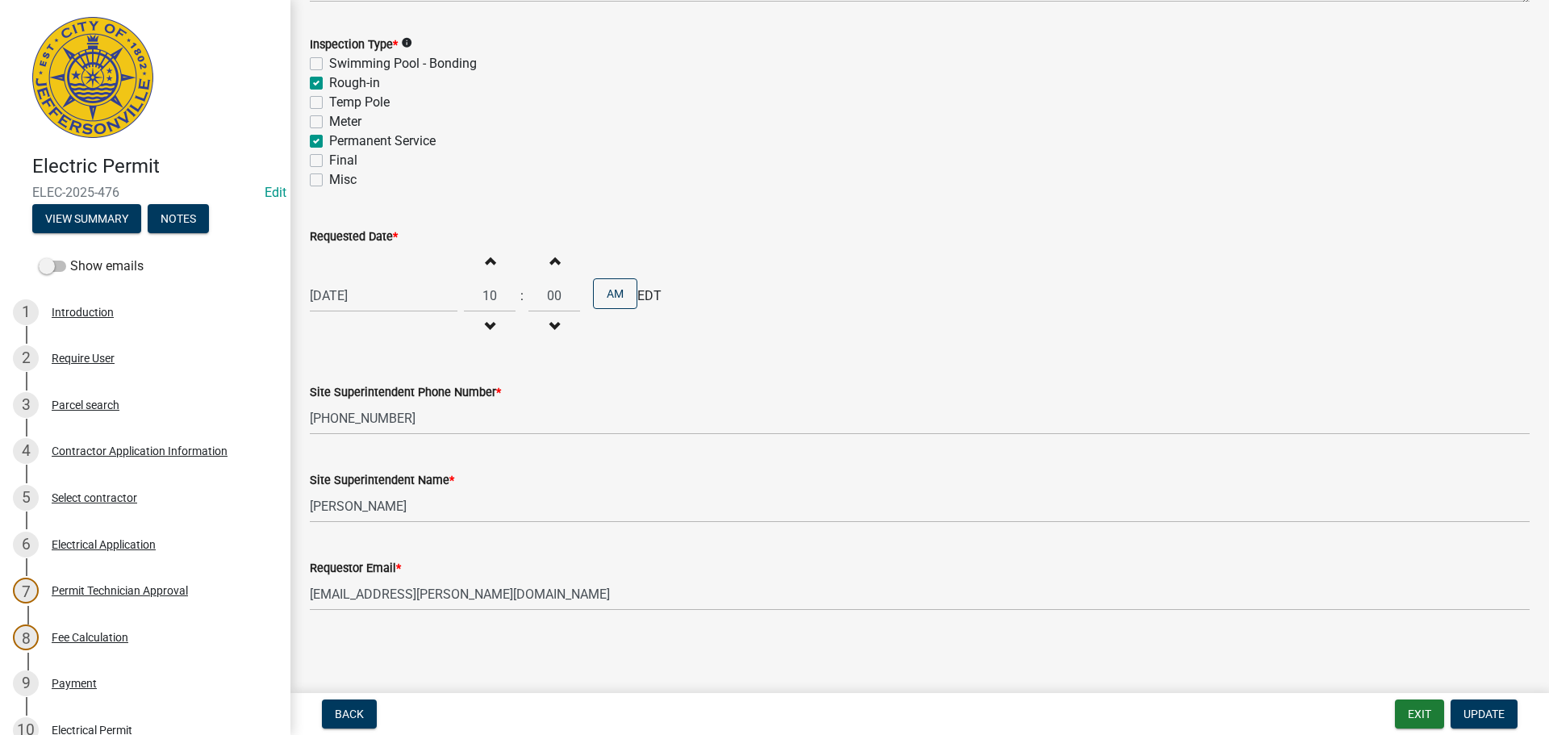
scroll to position [354, 0]
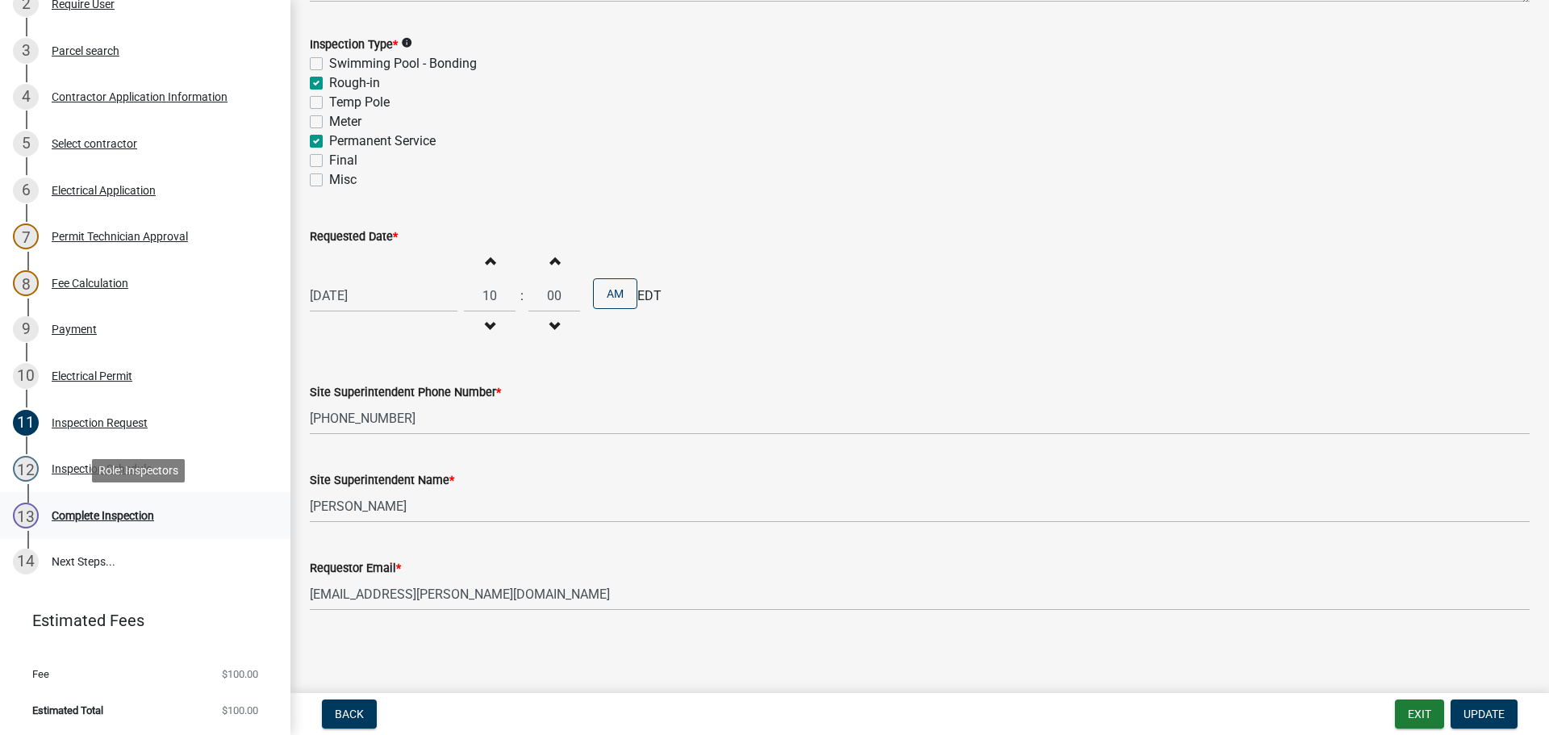
click at [90, 518] on div "Complete Inspection" at bounding box center [103, 515] width 102 height 11
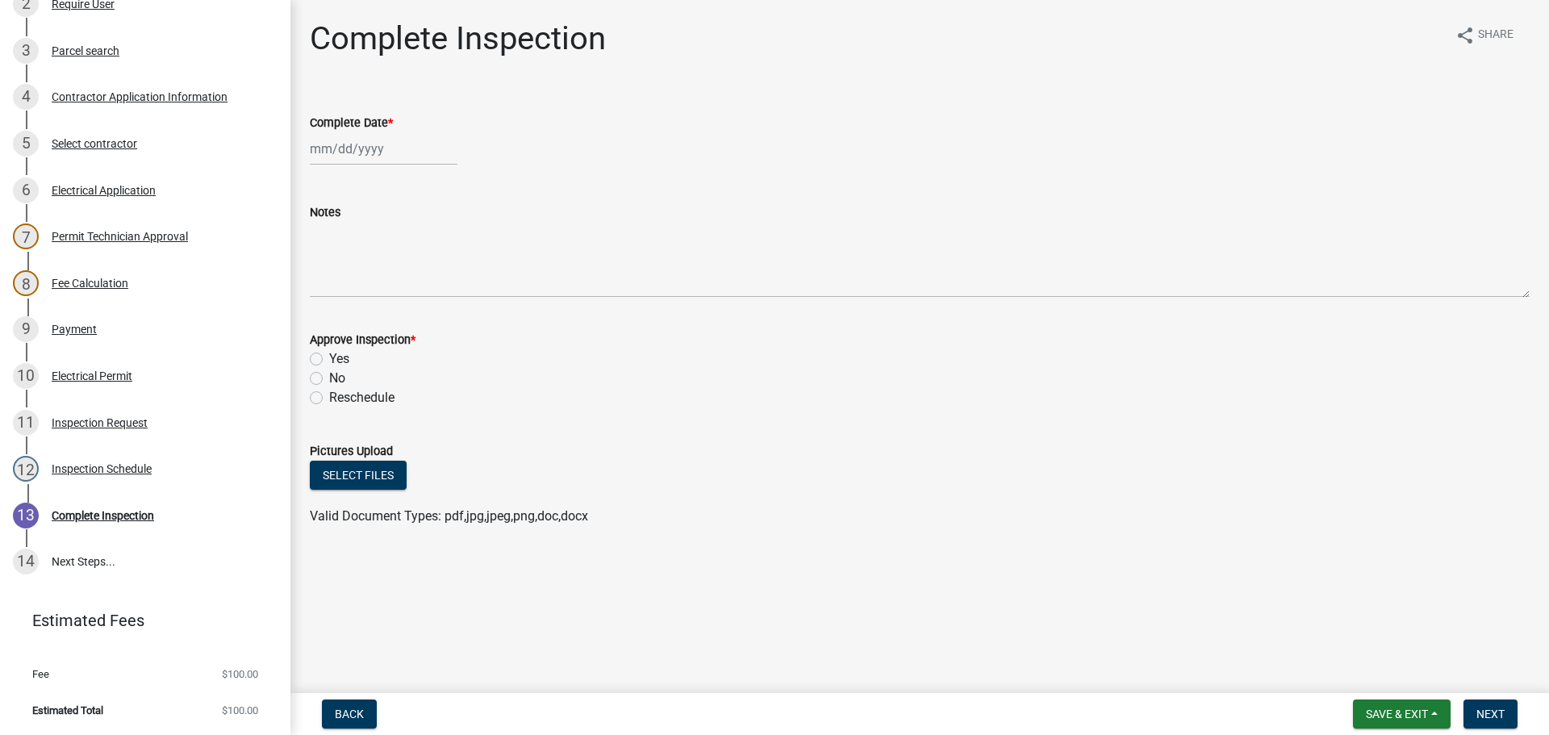
click at [731, 529] on wm-data-entity-input "Pictures Upload Select files Valid Document Types: pdf,jpg,jpeg,png,doc,docx" at bounding box center [920, 481] width 1220 height 119
click at [1398, 722] on button "Save & Exit" at bounding box center [1402, 714] width 98 height 29
click at [1380, 673] on button "Save & Exit" at bounding box center [1386, 672] width 129 height 39
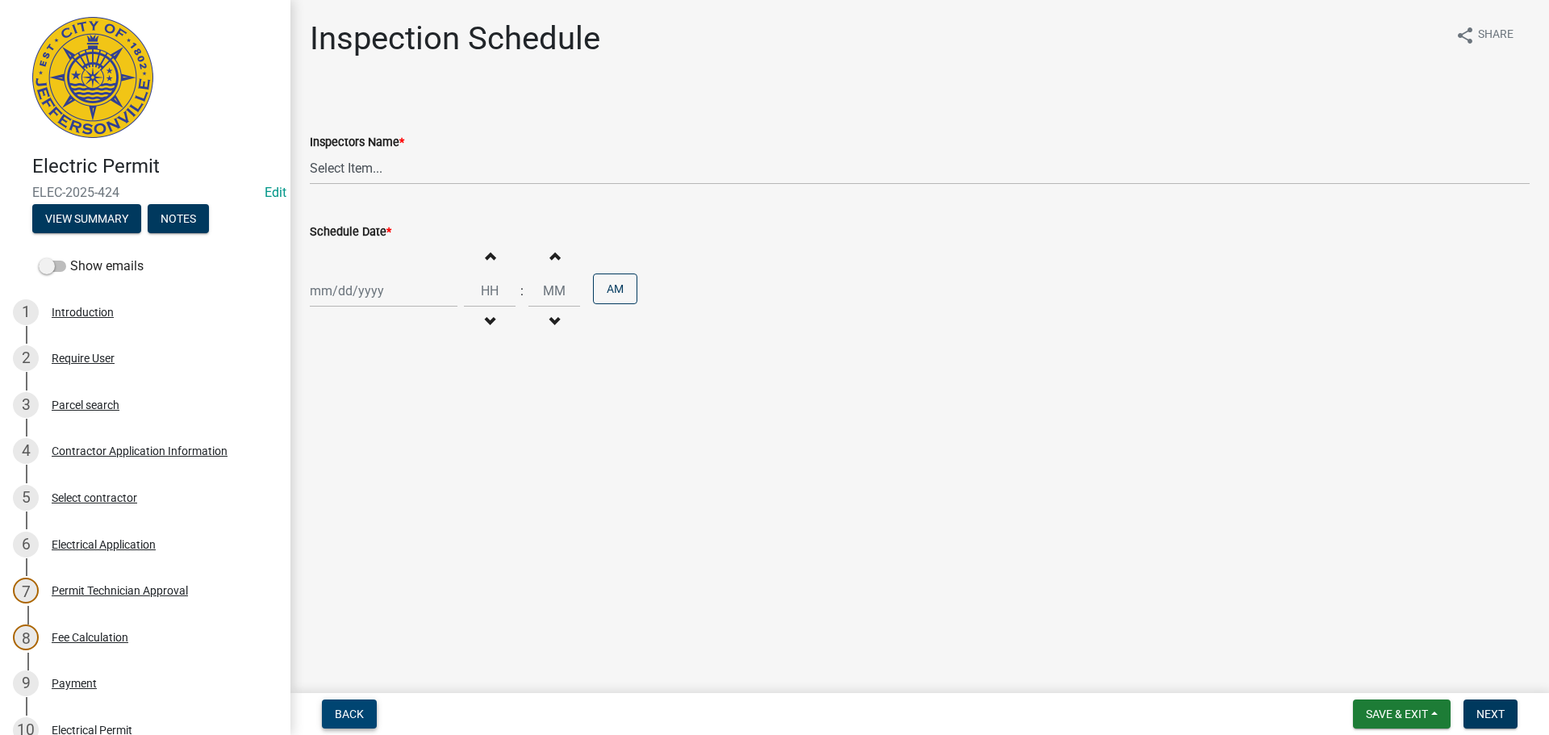
click at [333, 714] on button "Back" at bounding box center [349, 714] width 55 height 29
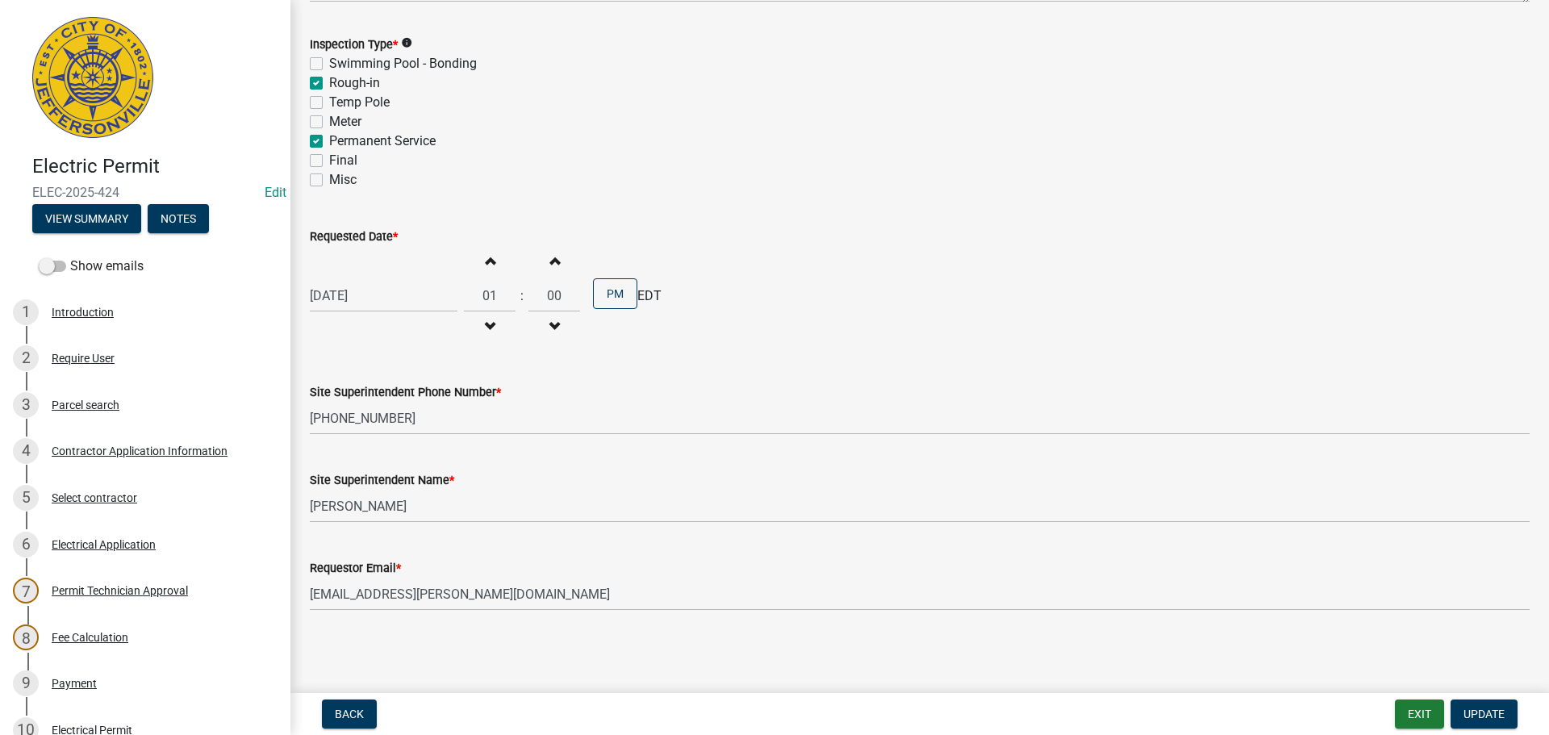
scroll to position [354, 0]
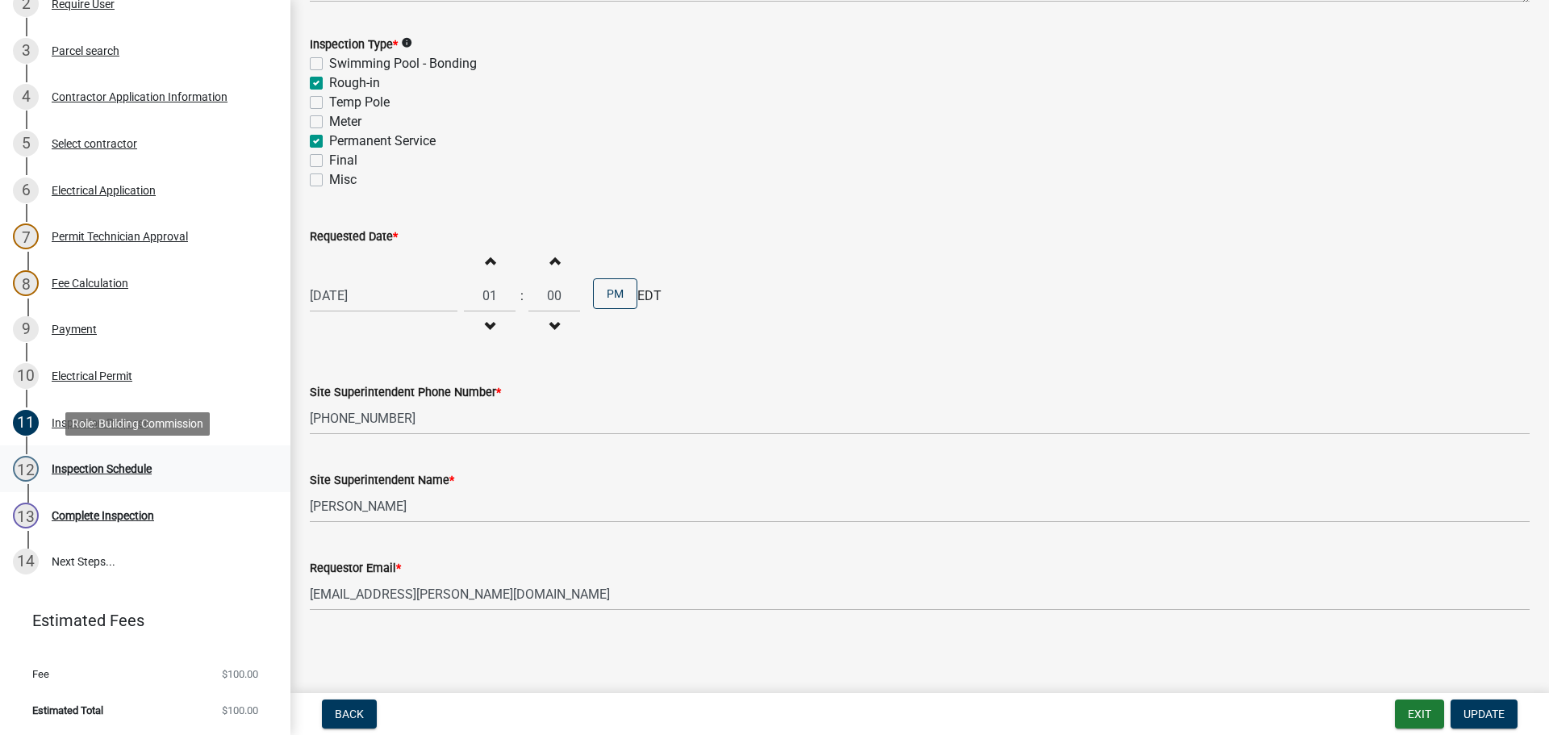
click at [94, 466] on div "Inspection Schedule" at bounding box center [102, 468] width 100 height 11
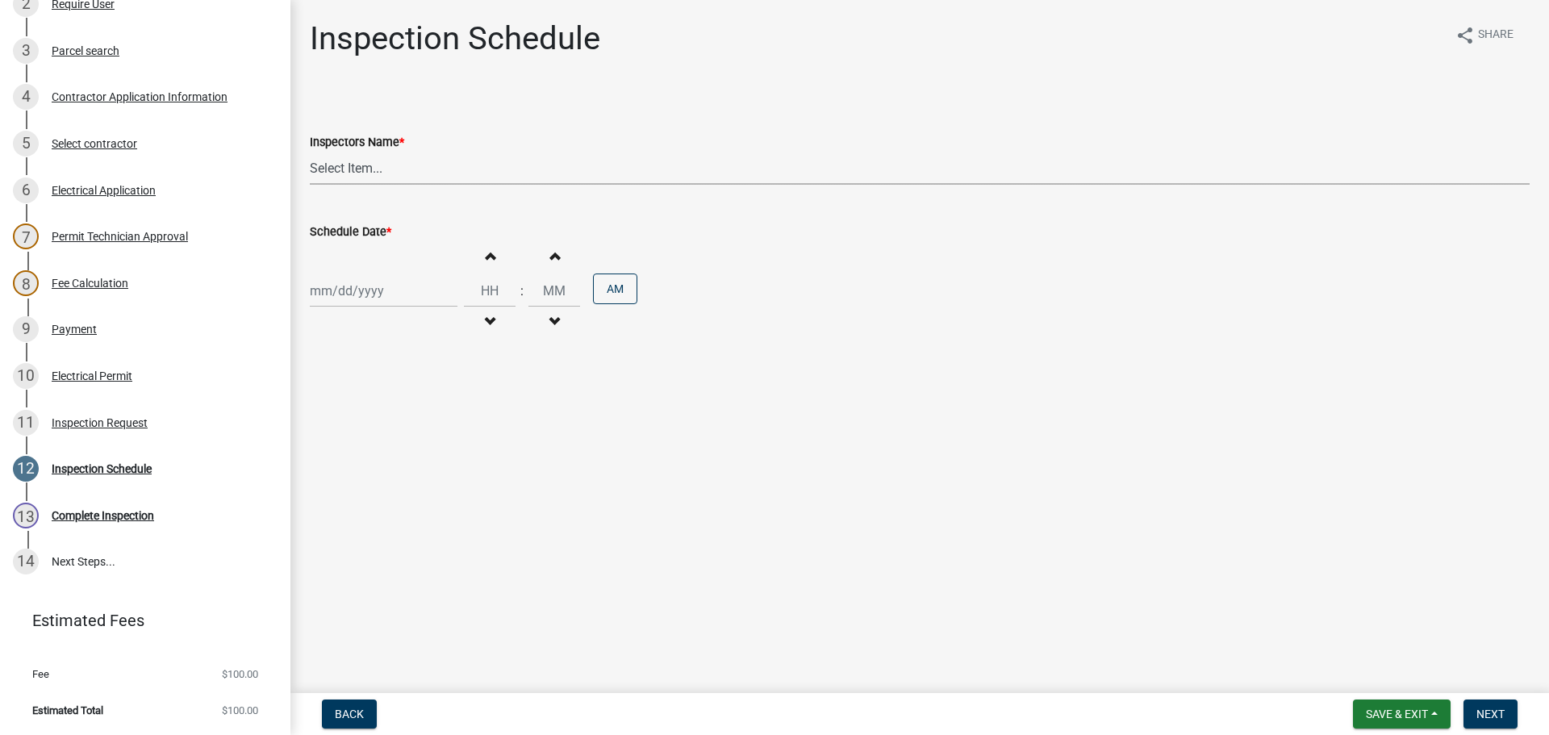
click at [334, 169] on select "Select Item... jramsey (Jeremy Ramsey) MaryFrey (Mary Frey) mkruer (Mike Kruer)…" at bounding box center [920, 168] width 1220 height 33
select select "36a8b8f0-2ef8-43e9-ae06-718f51af8d36"
click at [310, 152] on select "Select Item... jramsey (Jeremy Ramsey) MaryFrey (Mary Frey) mkruer (Mike Kruer)…" at bounding box center [920, 168] width 1220 height 33
select select "9"
select select "2025"
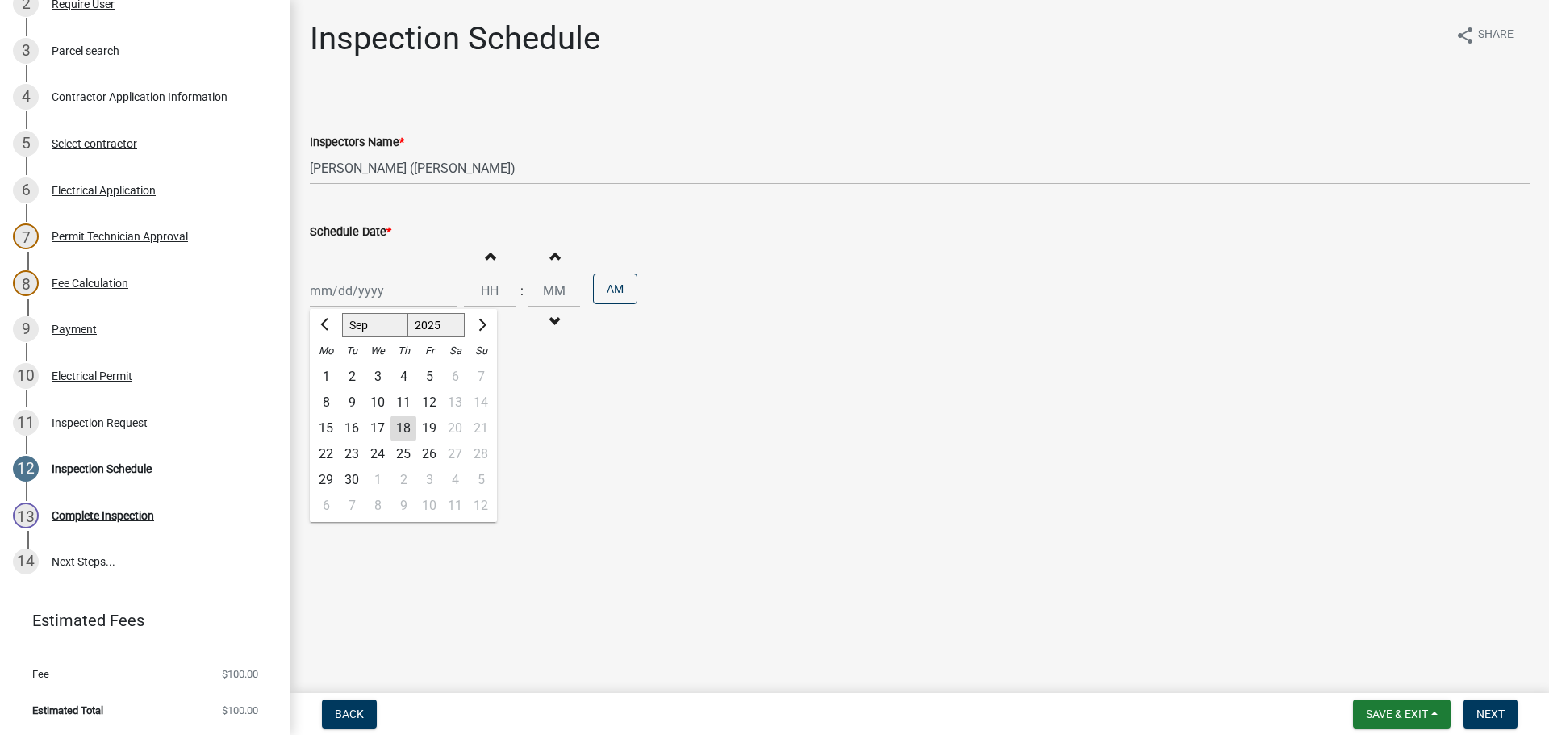
click at [341, 298] on div "Jan Feb Mar Apr May Jun Jul Aug Sep Oct Nov Dec 1525 1526 1527 1528 1529 1530 1…" at bounding box center [384, 290] width 148 height 33
click at [426, 432] on div "19" at bounding box center [429, 429] width 26 height 26
type input "[DATE]"
click at [1490, 717] on span "Next" at bounding box center [1491, 714] width 28 height 13
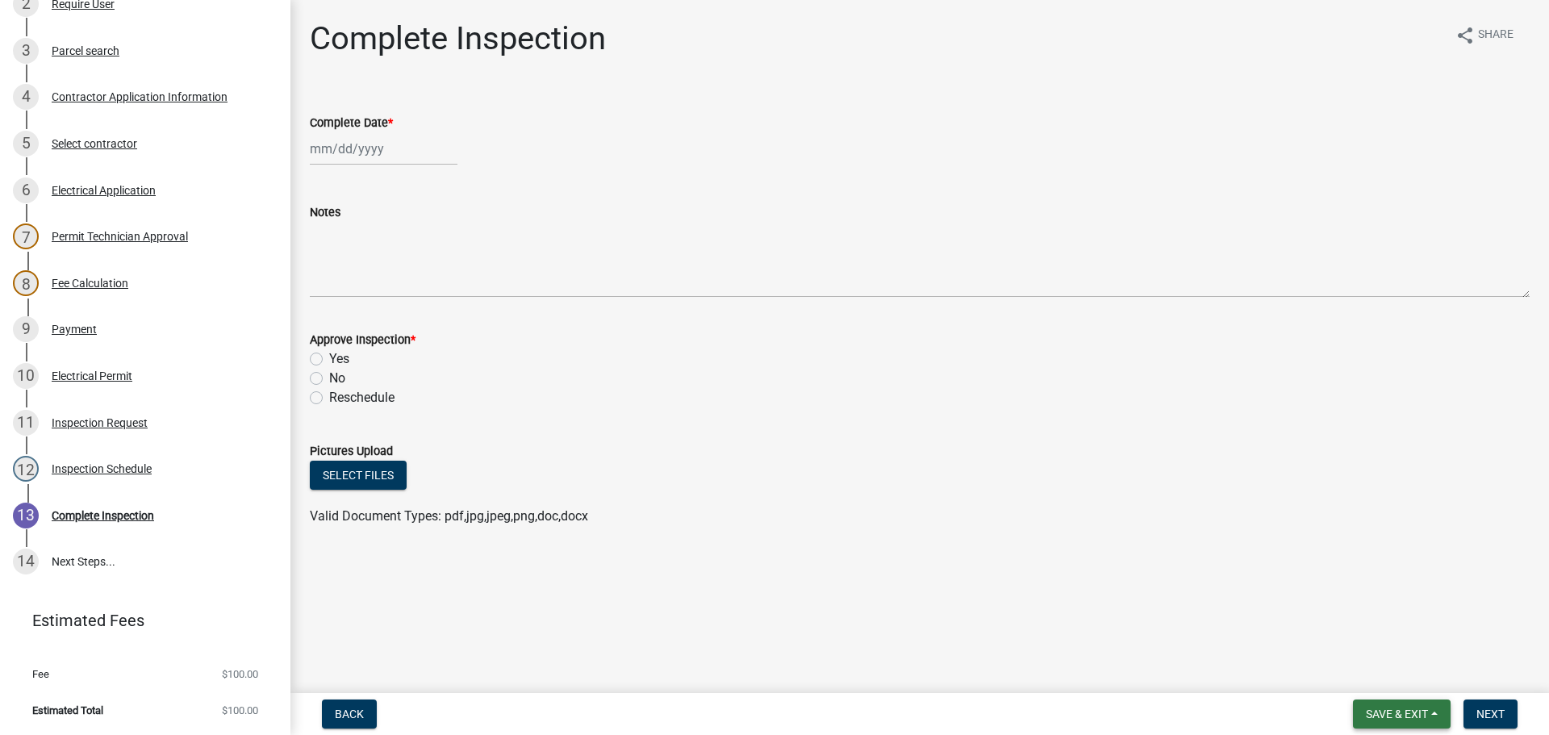
click at [1400, 717] on span "Save & Exit" at bounding box center [1397, 714] width 62 height 13
click at [1388, 677] on button "Save & Exit" at bounding box center [1386, 672] width 129 height 39
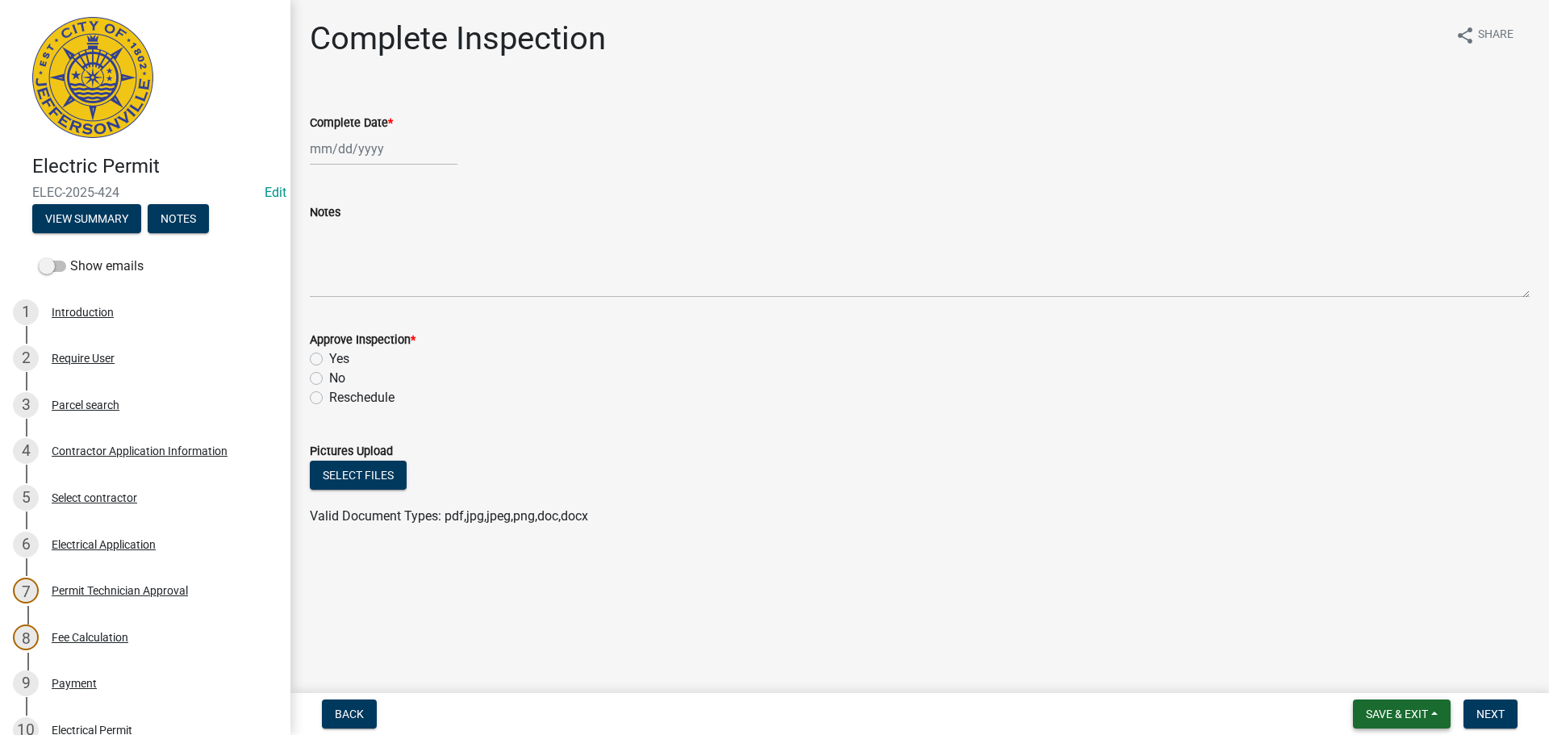
click at [1388, 711] on span "Save & Exit" at bounding box center [1397, 714] width 62 height 13
click at [1379, 685] on button "Save & Exit" at bounding box center [1386, 672] width 129 height 39
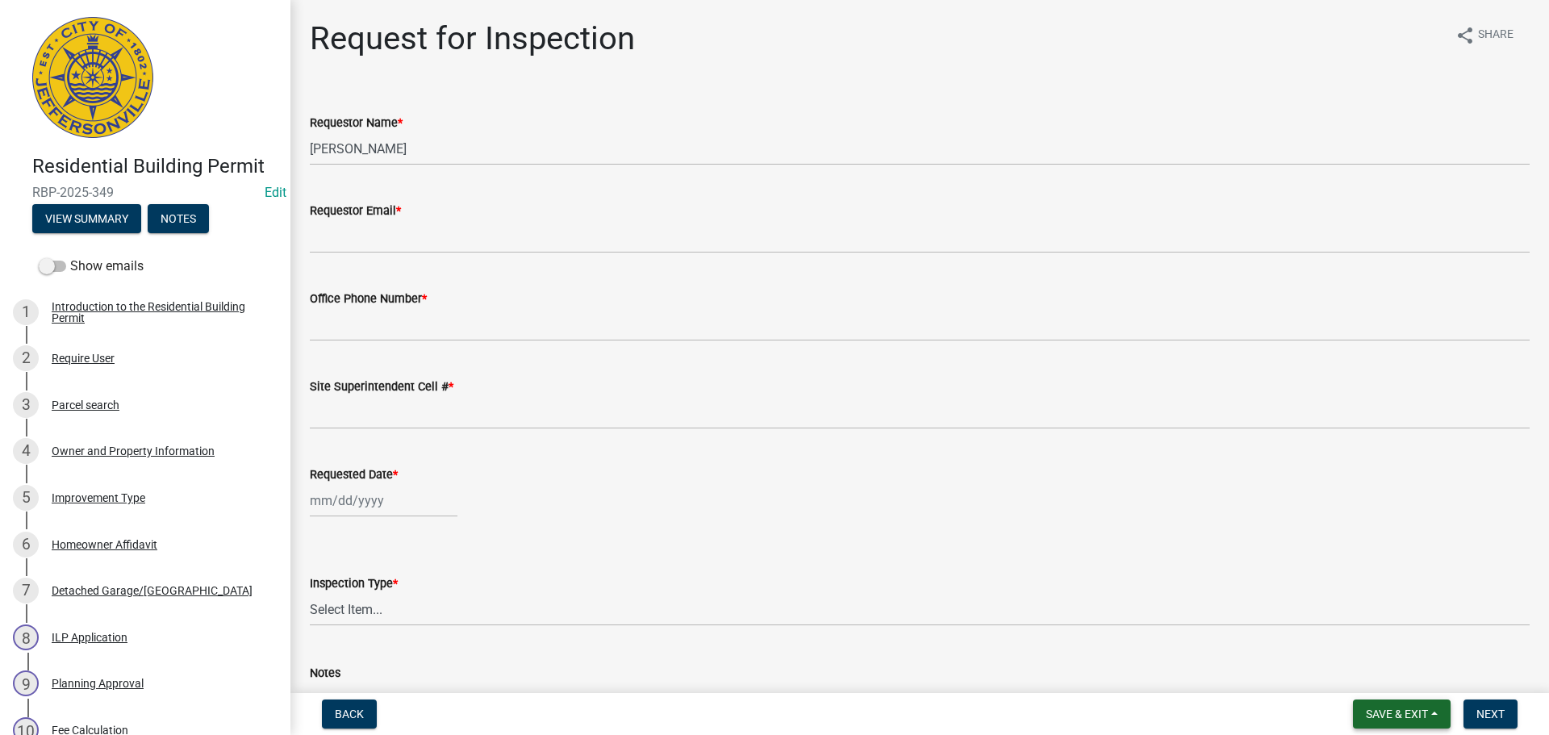
click at [1402, 708] on span "Save & Exit" at bounding box center [1397, 714] width 62 height 13
click at [1381, 676] on button "Save & Exit" at bounding box center [1386, 672] width 129 height 39
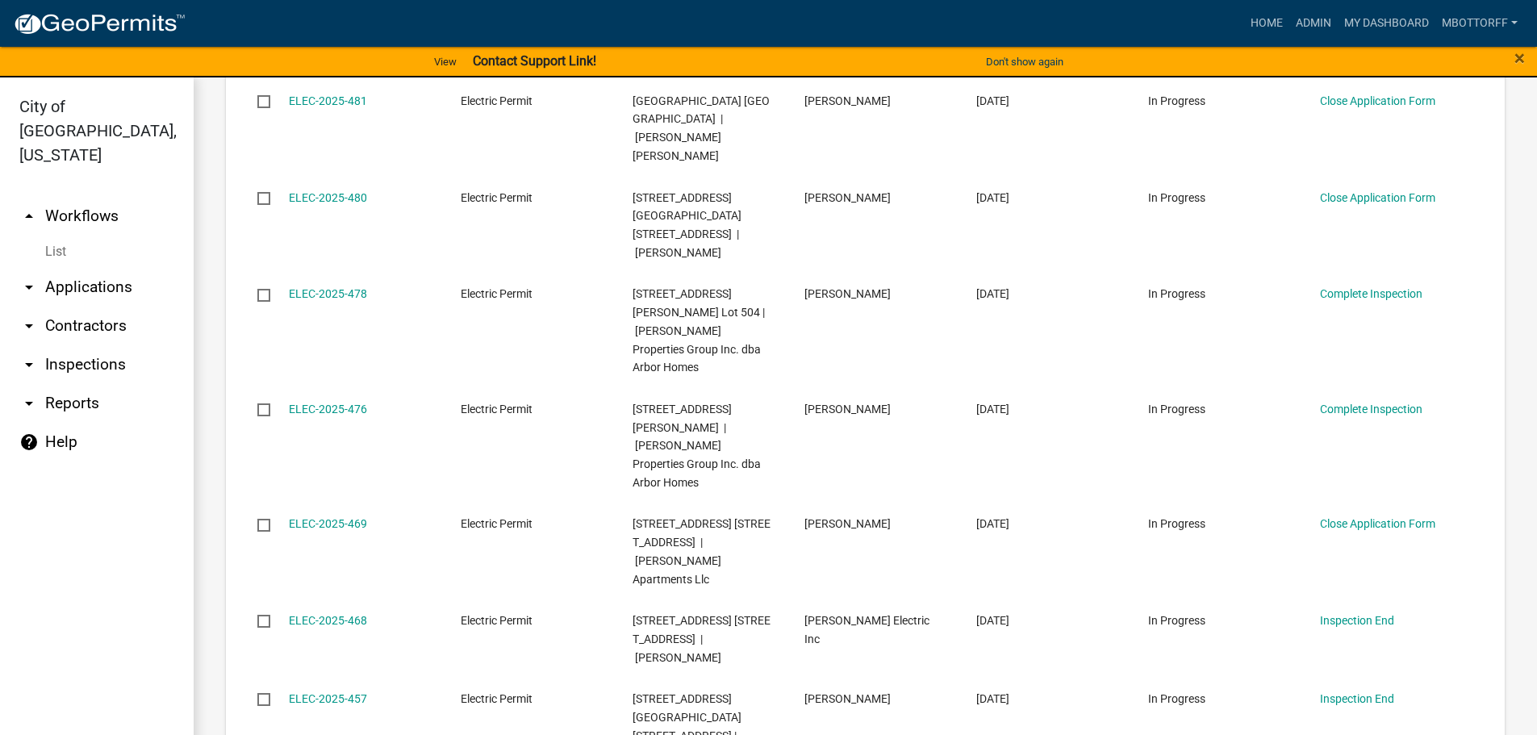
scroll to position [403, 0]
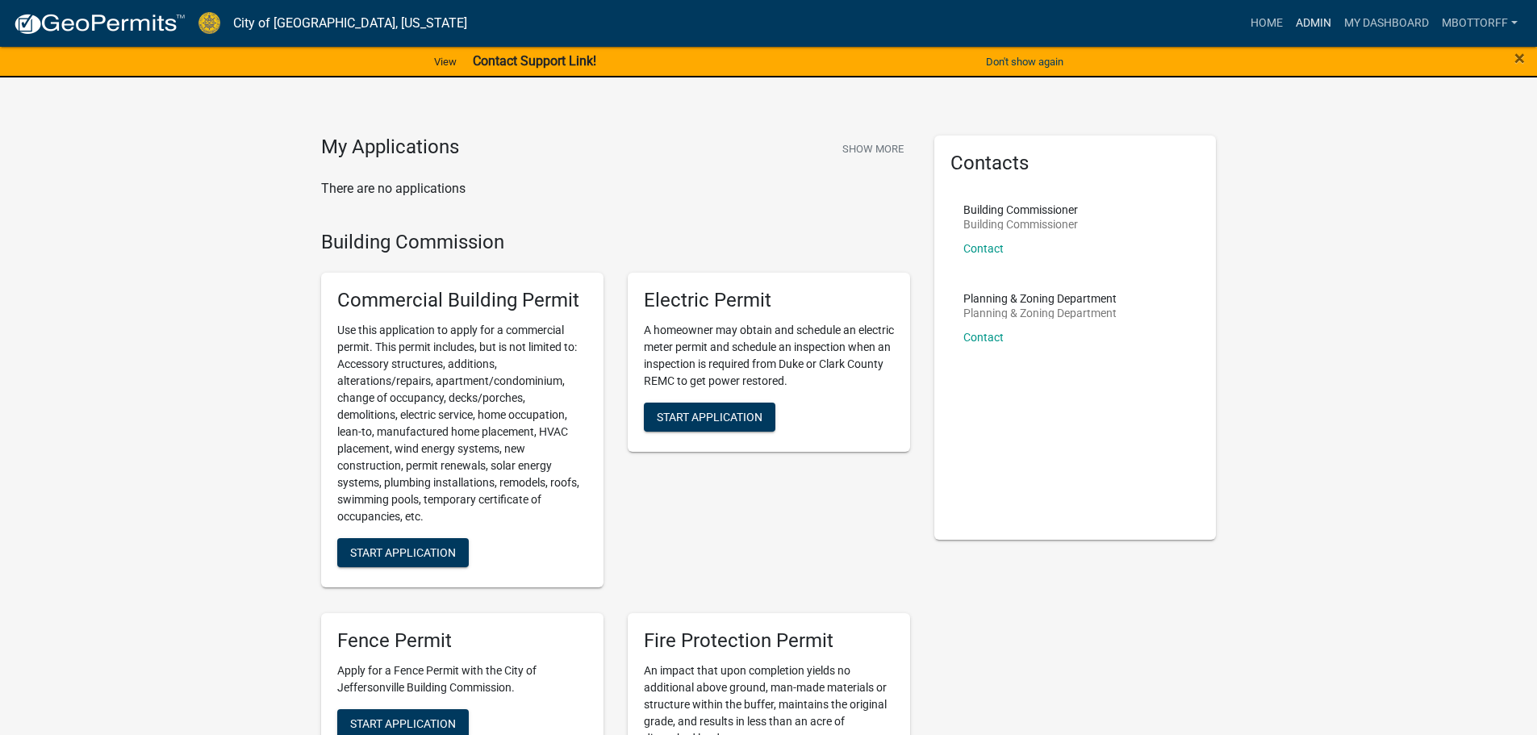
click at [1307, 19] on link "Admin" at bounding box center [1313, 23] width 48 height 31
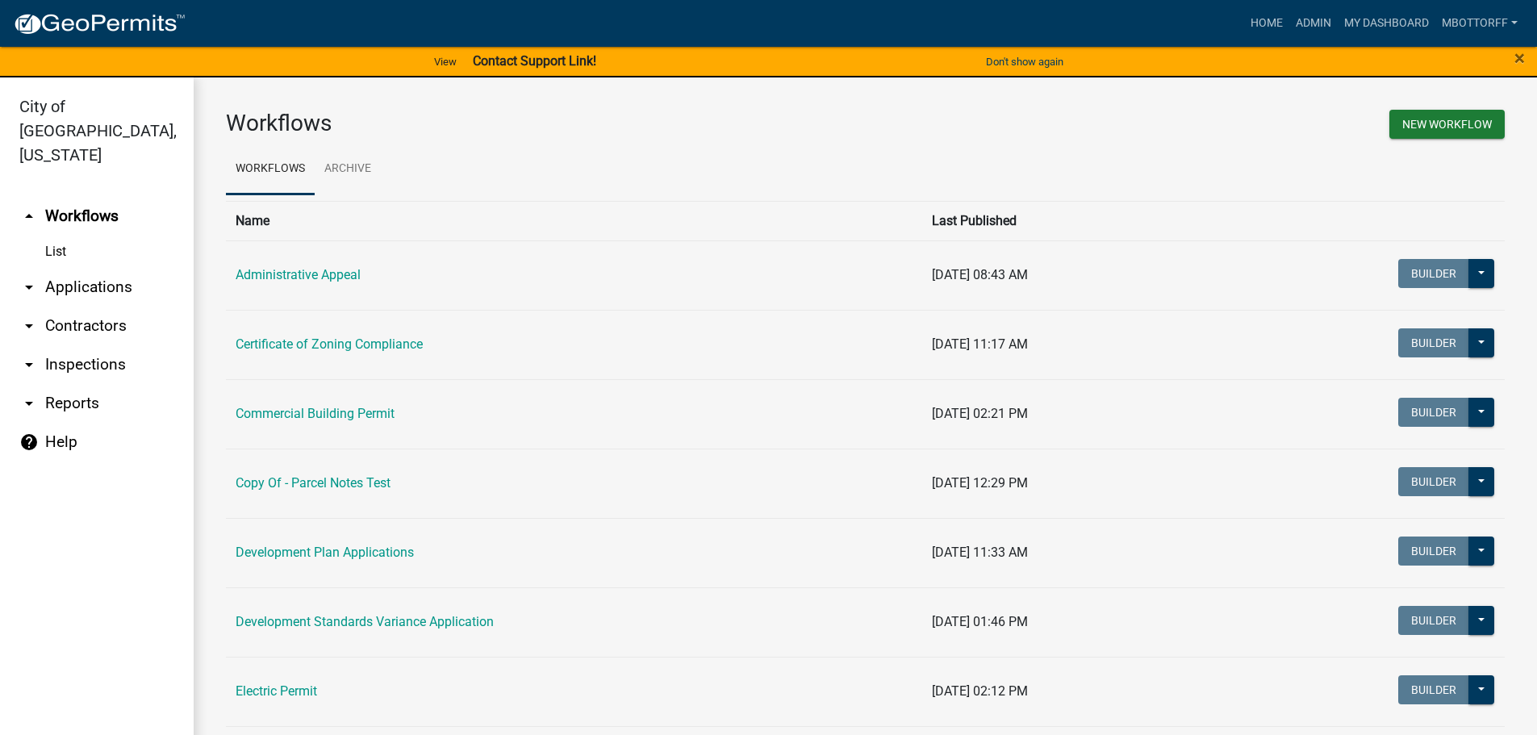
drag, startPoint x: 96, startPoint y: 265, endPoint x: 120, endPoint y: 268, distance: 24.4
click at [96, 268] on link "arrow_drop_down Applications" at bounding box center [97, 287] width 194 height 39
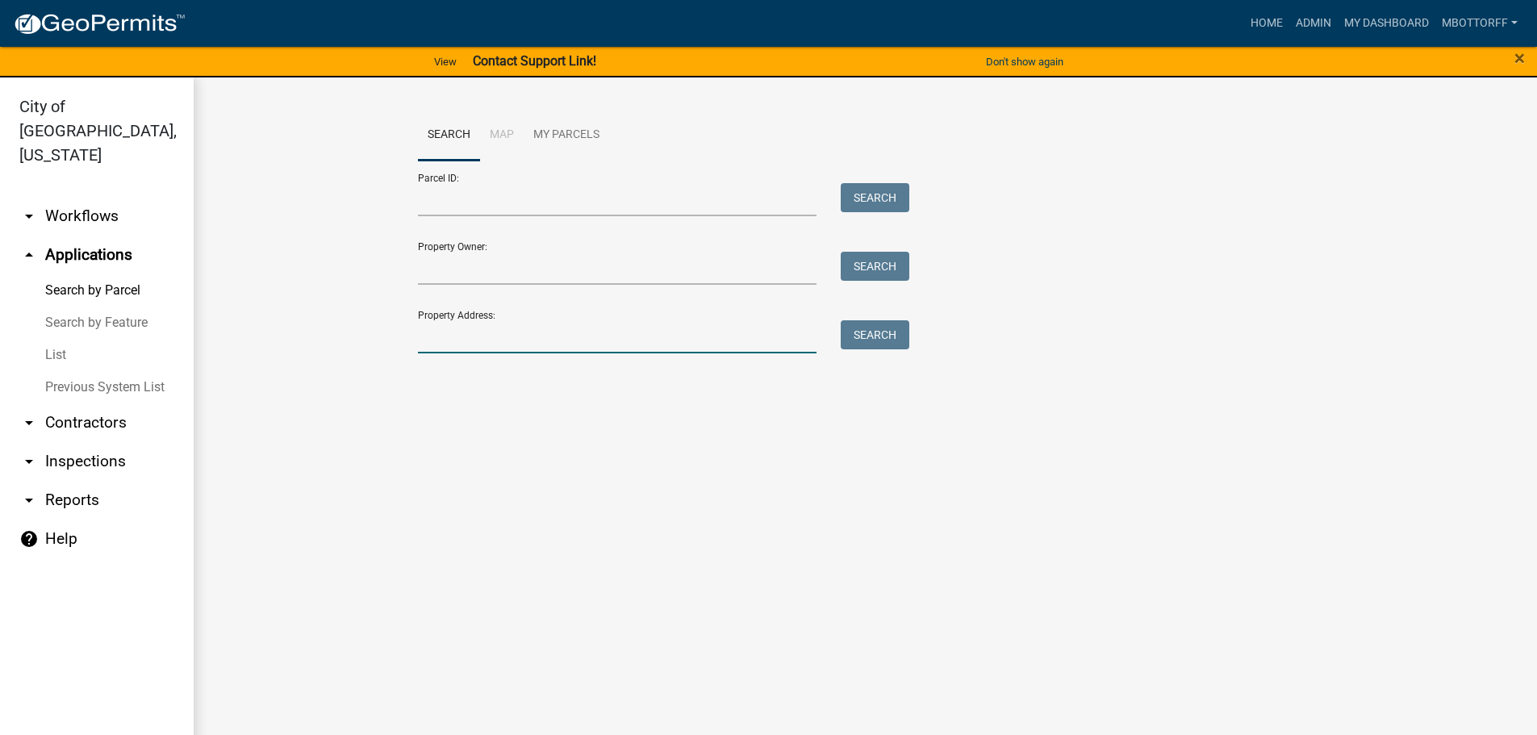
drag, startPoint x: 463, startPoint y: 326, endPoint x: 504, endPoint y: 332, distance: 40.7
click at [463, 326] on input "Property Address:" at bounding box center [617, 336] width 399 height 33
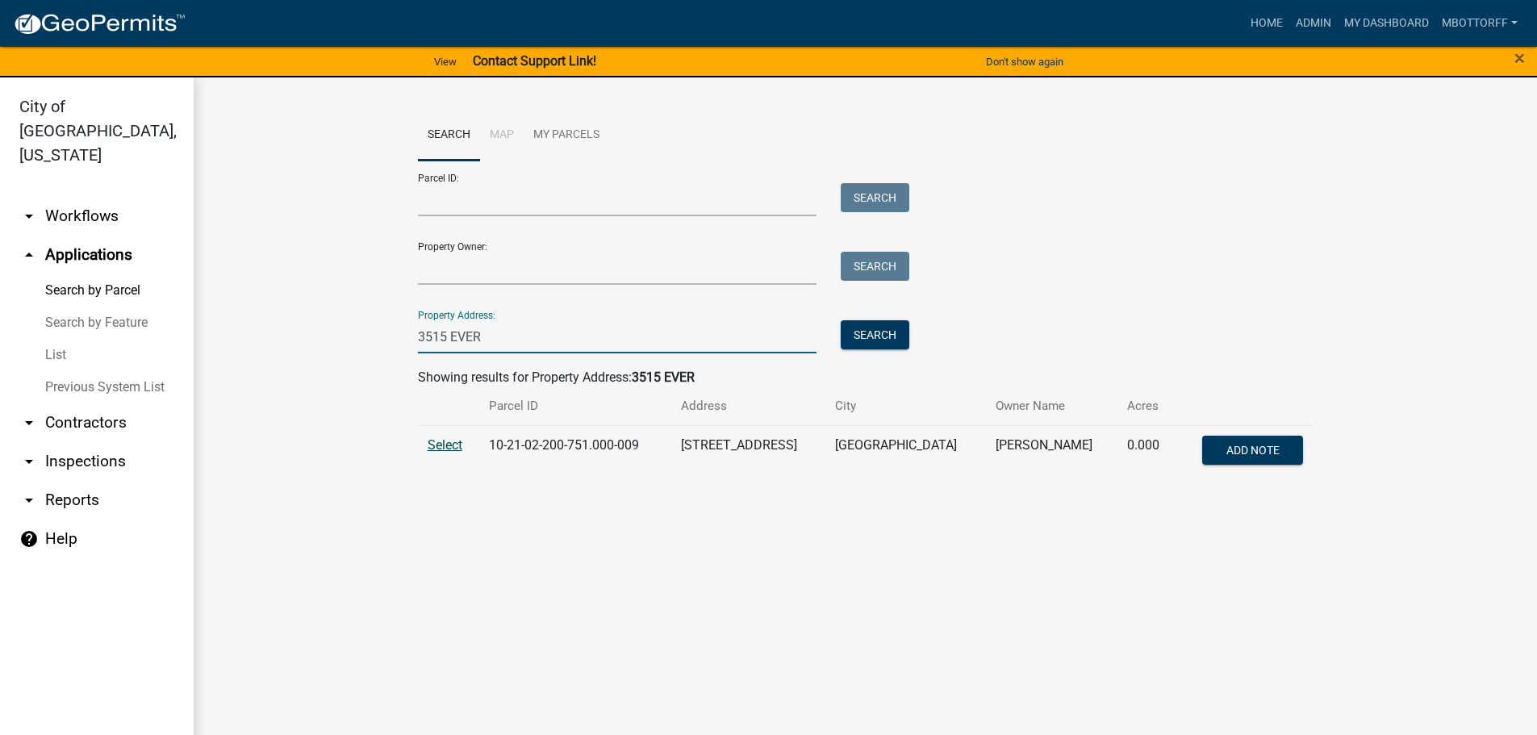
type input "3515 EVER"
click at [456, 445] on span "Select" at bounding box center [445, 444] width 35 height 15
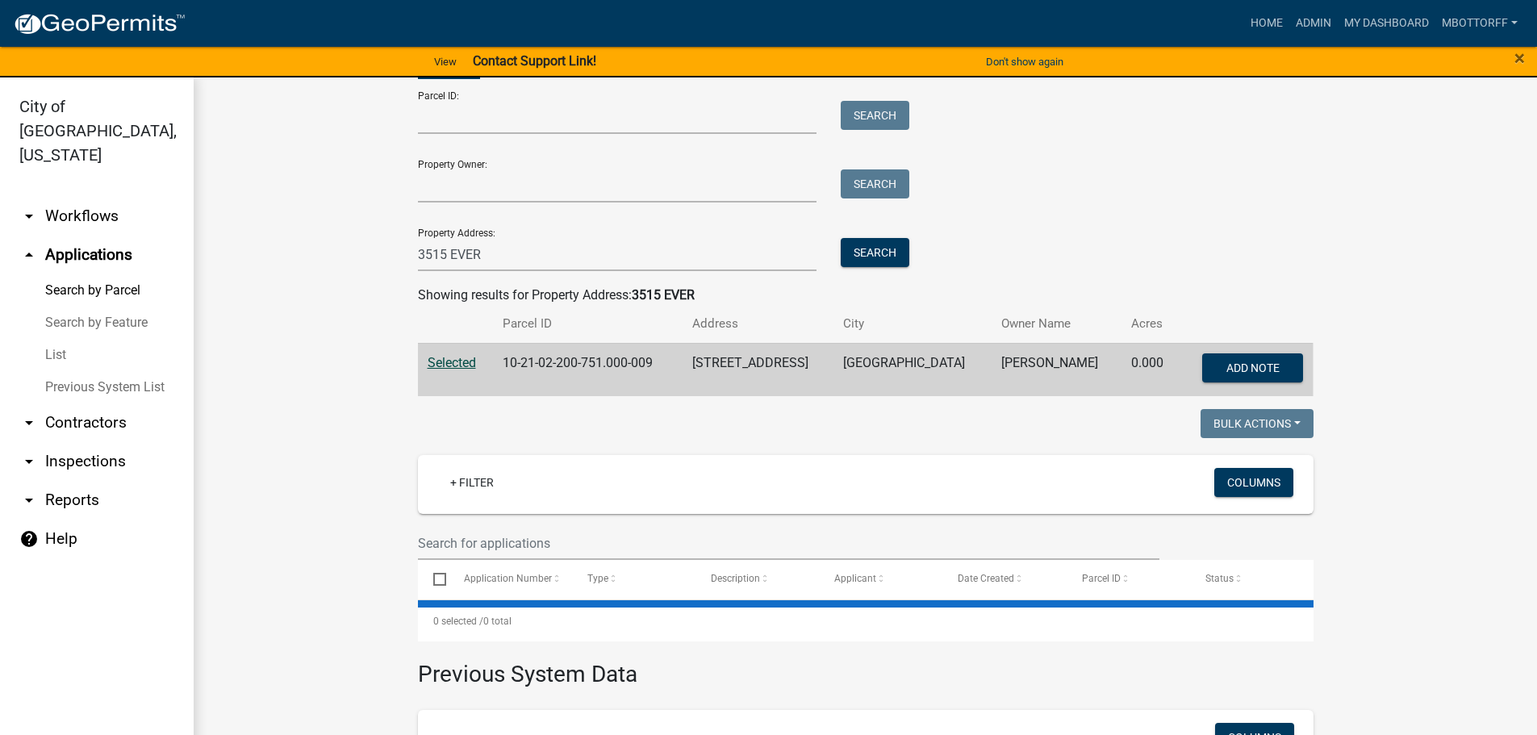
scroll to position [242, 0]
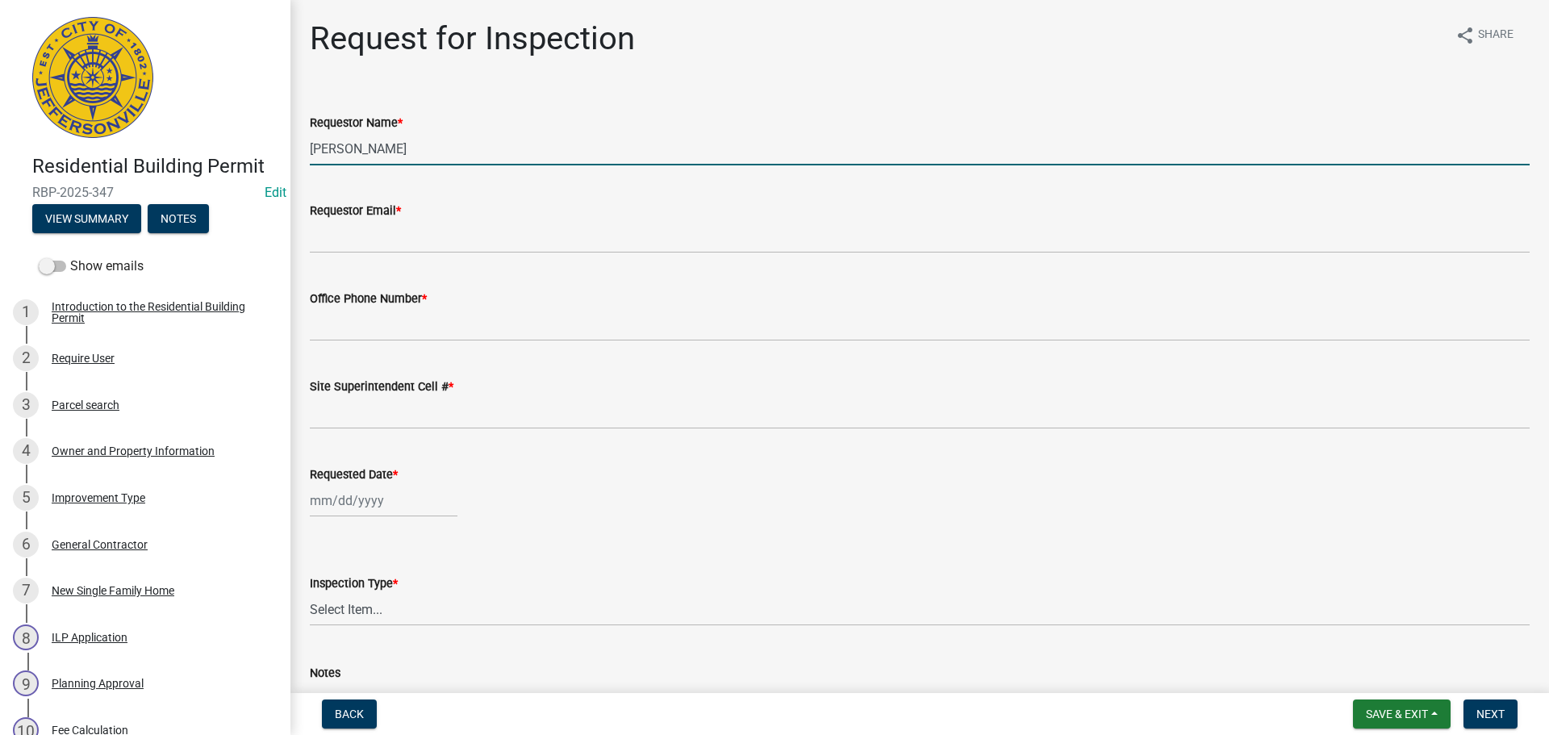
drag, startPoint x: 395, startPoint y: 157, endPoint x: 22, endPoint y: 99, distance: 378.1
click at [52, 99] on div "Residential Building Permit RBP-2025-347 Edit View Summary Notes Show emails 1 …" at bounding box center [774, 367] width 1549 height 735
type input "[PERSON_NAME]"
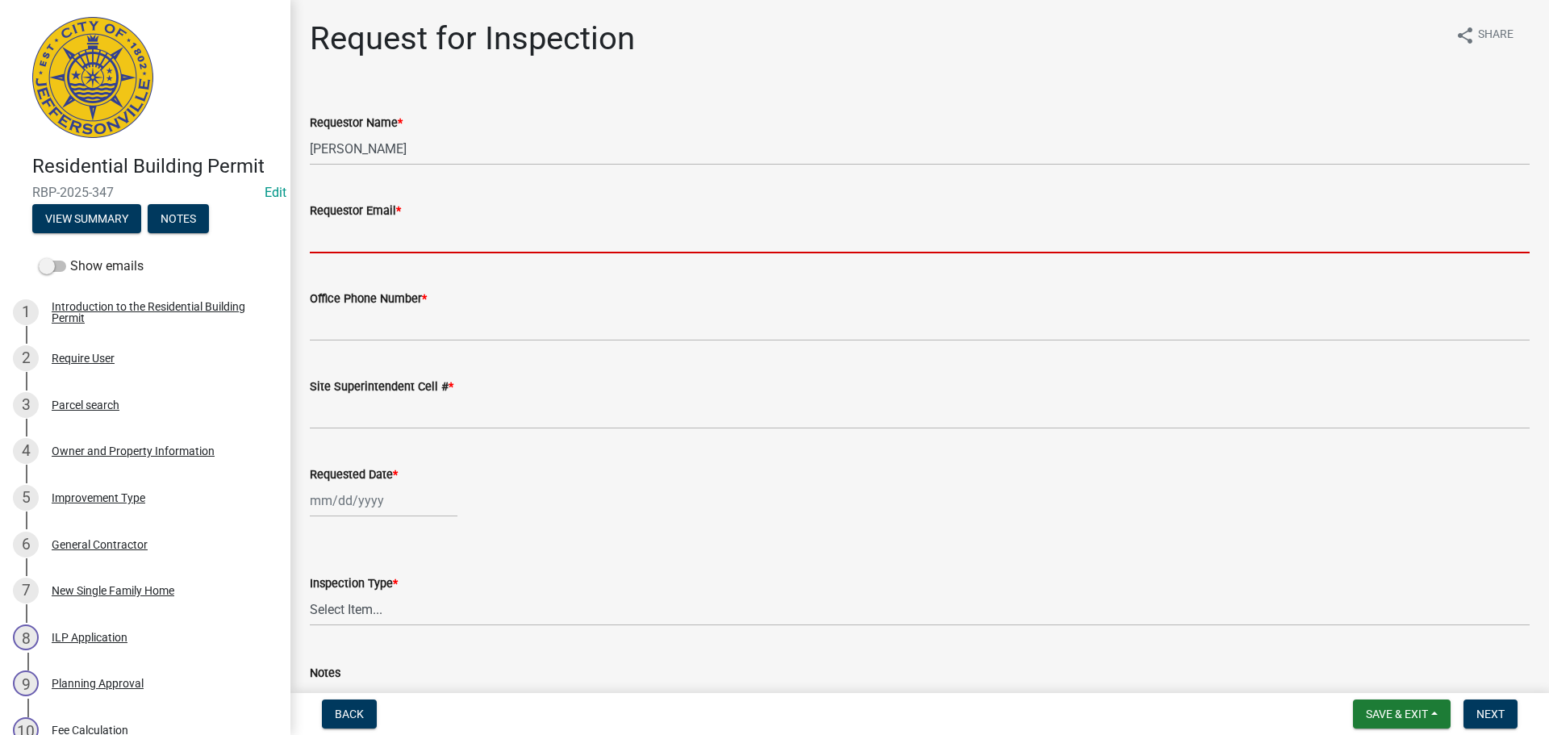
click at [370, 240] on input "Requestor Email *" at bounding box center [920, 236] width 1220 height 33
type input "[EMAIL_ADDRESS][DOMAIN_NAME]"
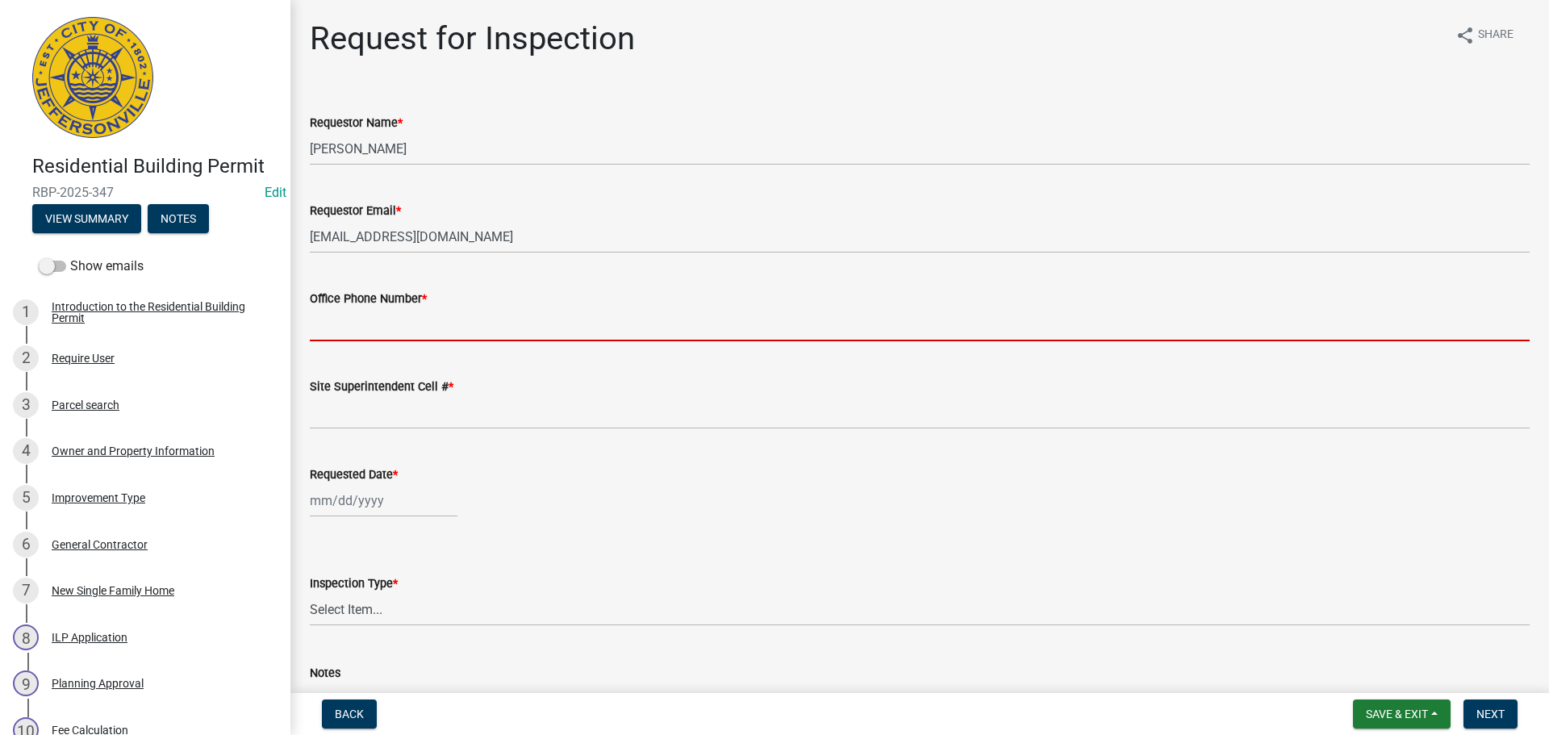
click at [391, 319] on input "Office Phone Number *" at bounding box center [920, 324] width 1220 height 33
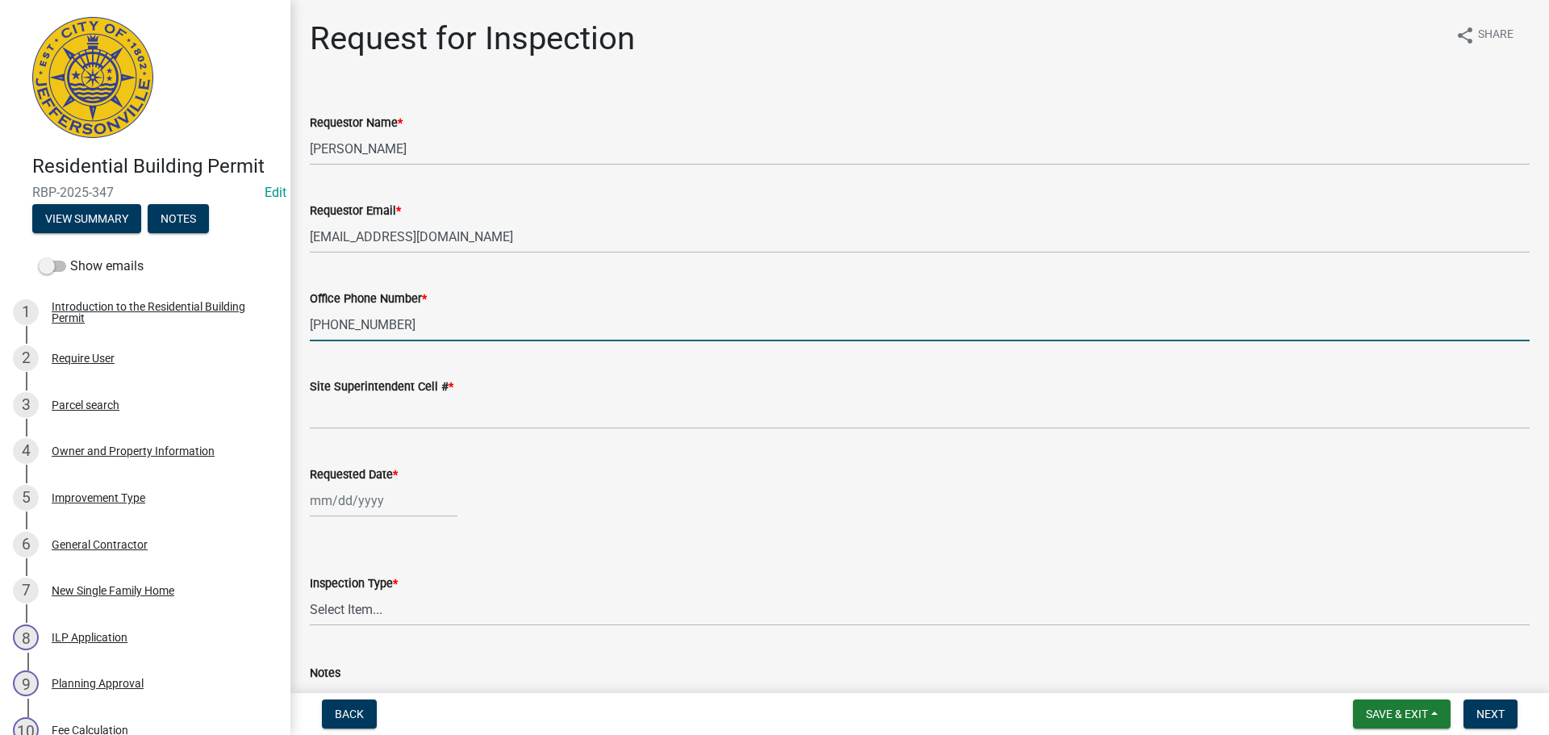
type input "[PHONE_NUMBER]"
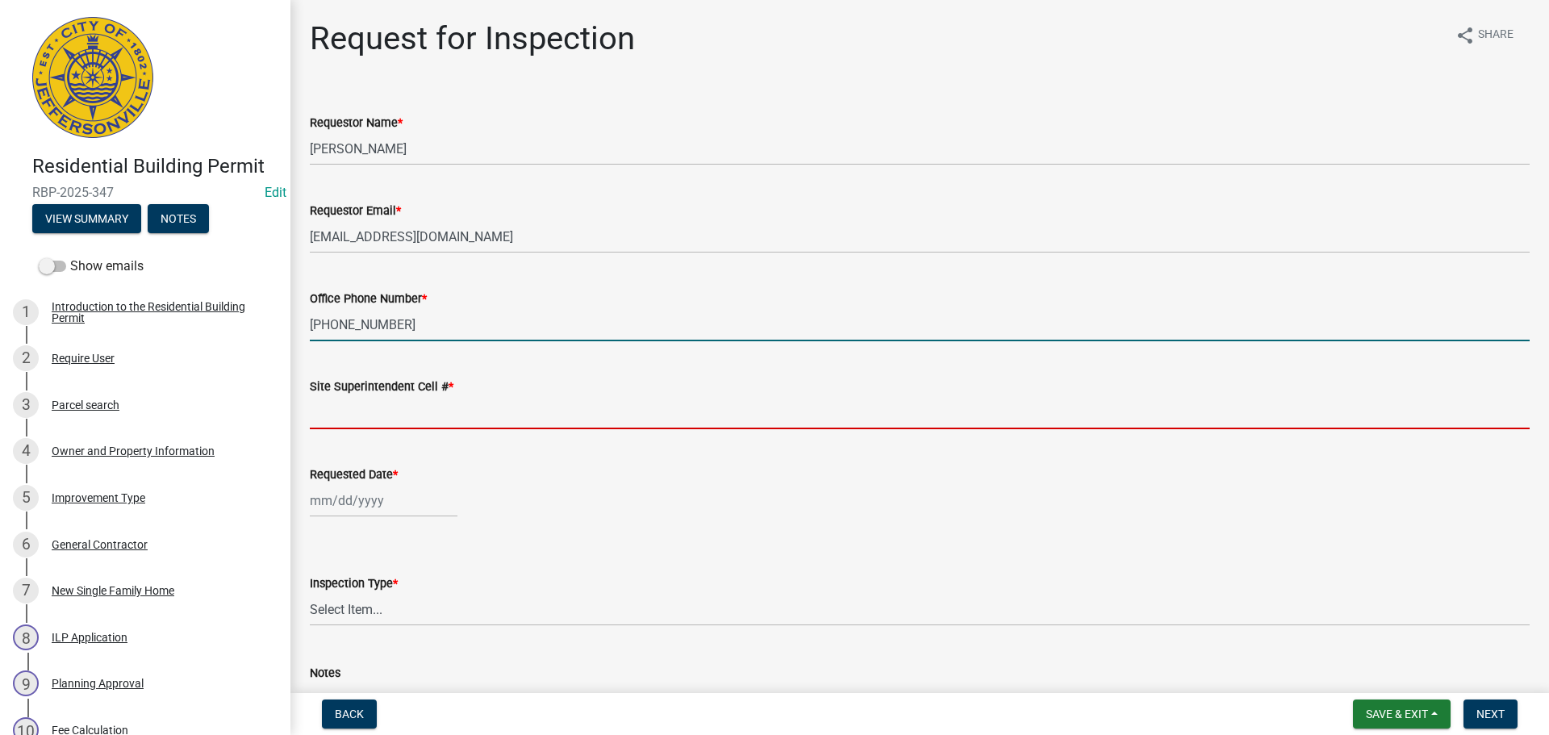
click at [400, 425] on input "Site Superintendent Cell # *" at bounding box center [920, 412] width 1220 height 33
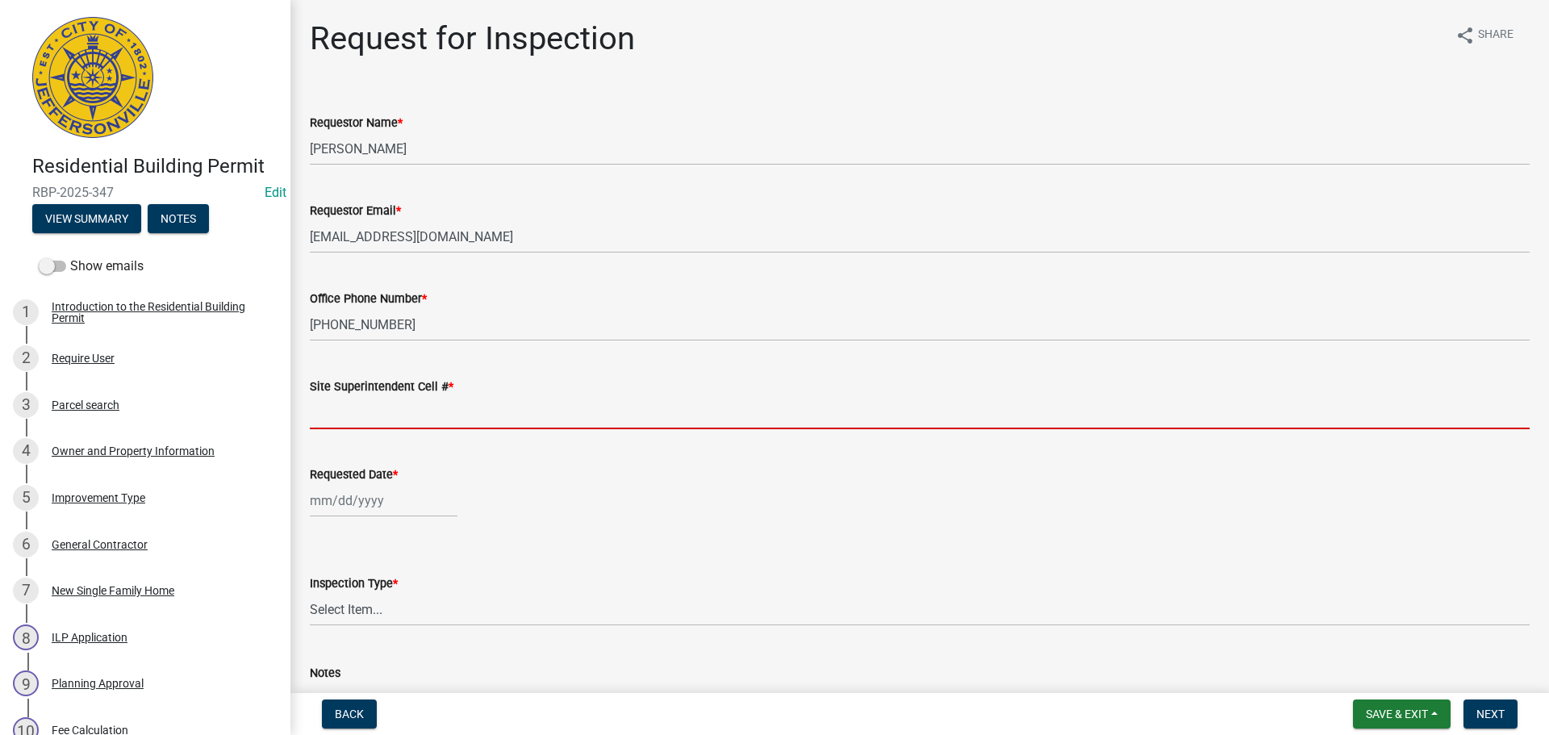
type input "SAME"
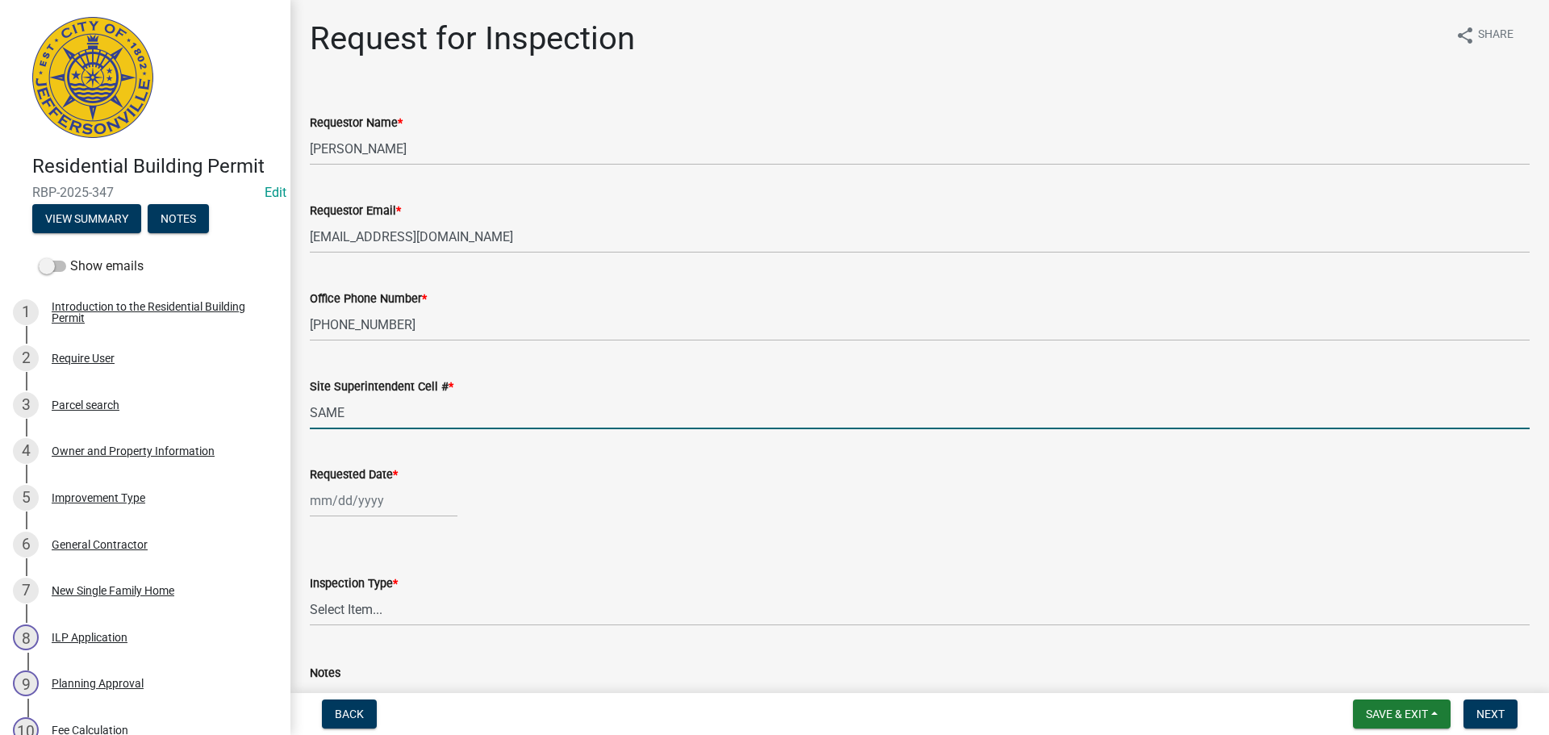
click at [362, 498] on div at bounding box center [384, 500] width 148 height 33
select select "9"
select select "2025"
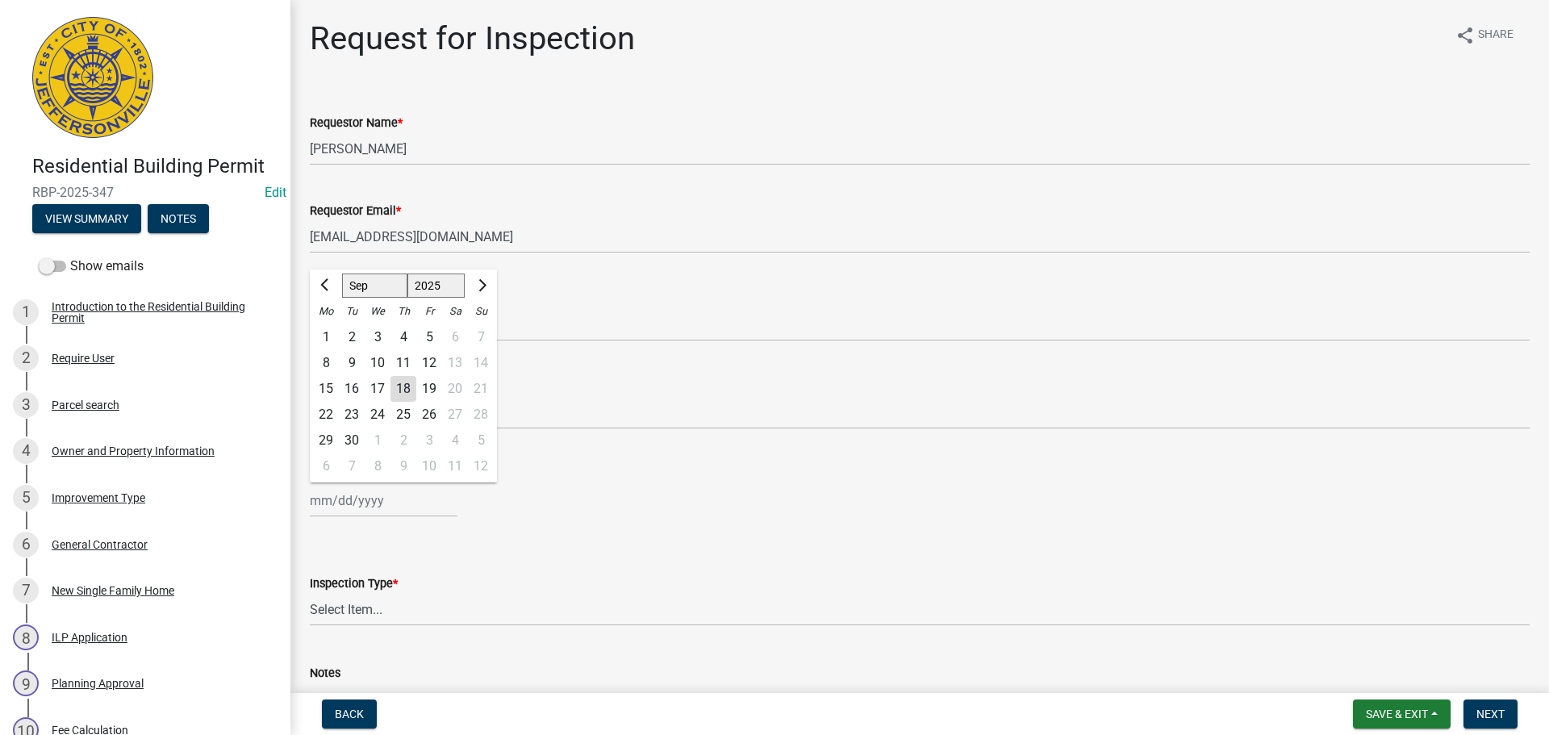
click at [428, 391] on div "19" at bounding box center [429, 389] width 26 height 26
type input "[DATE]"
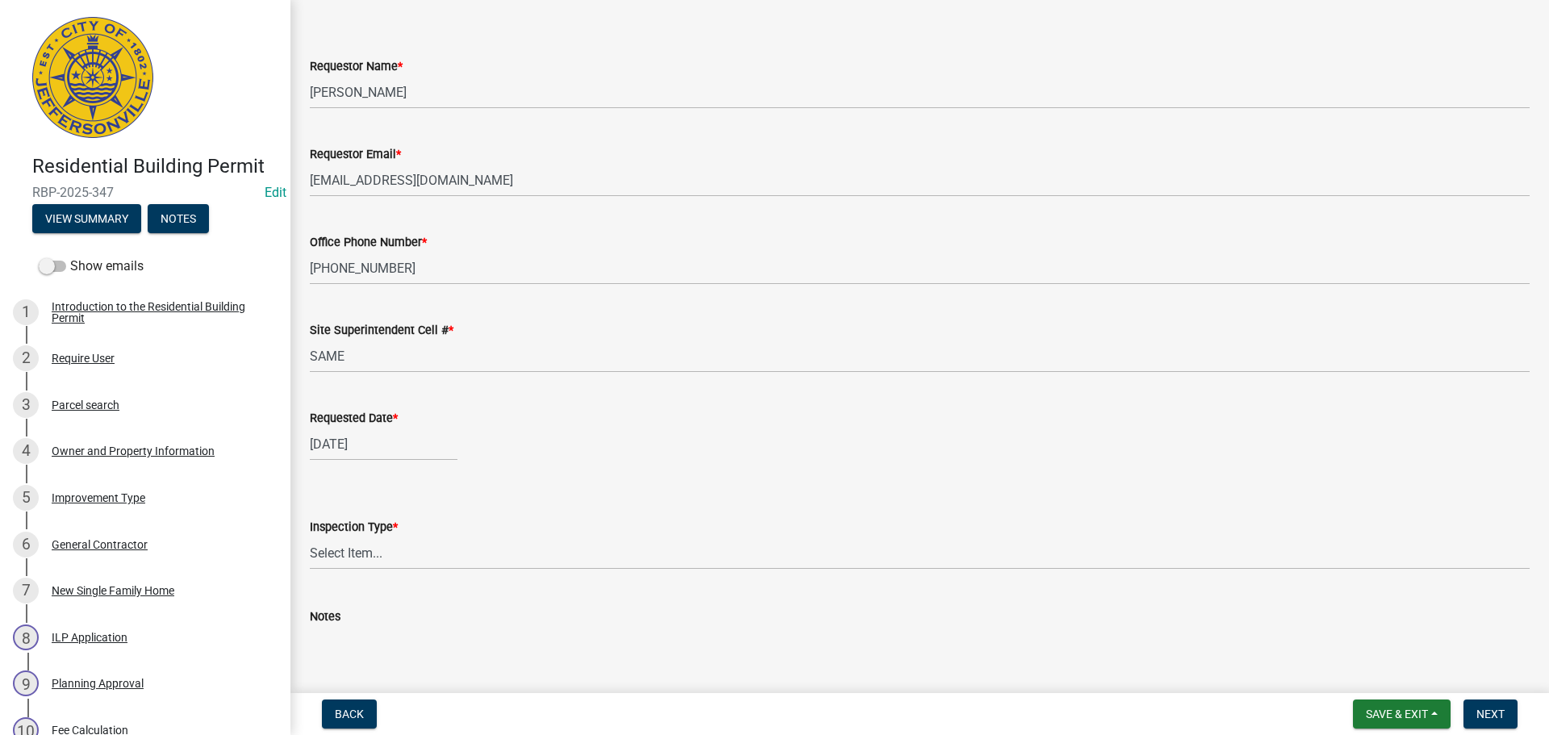
scroll to position [148, 0]
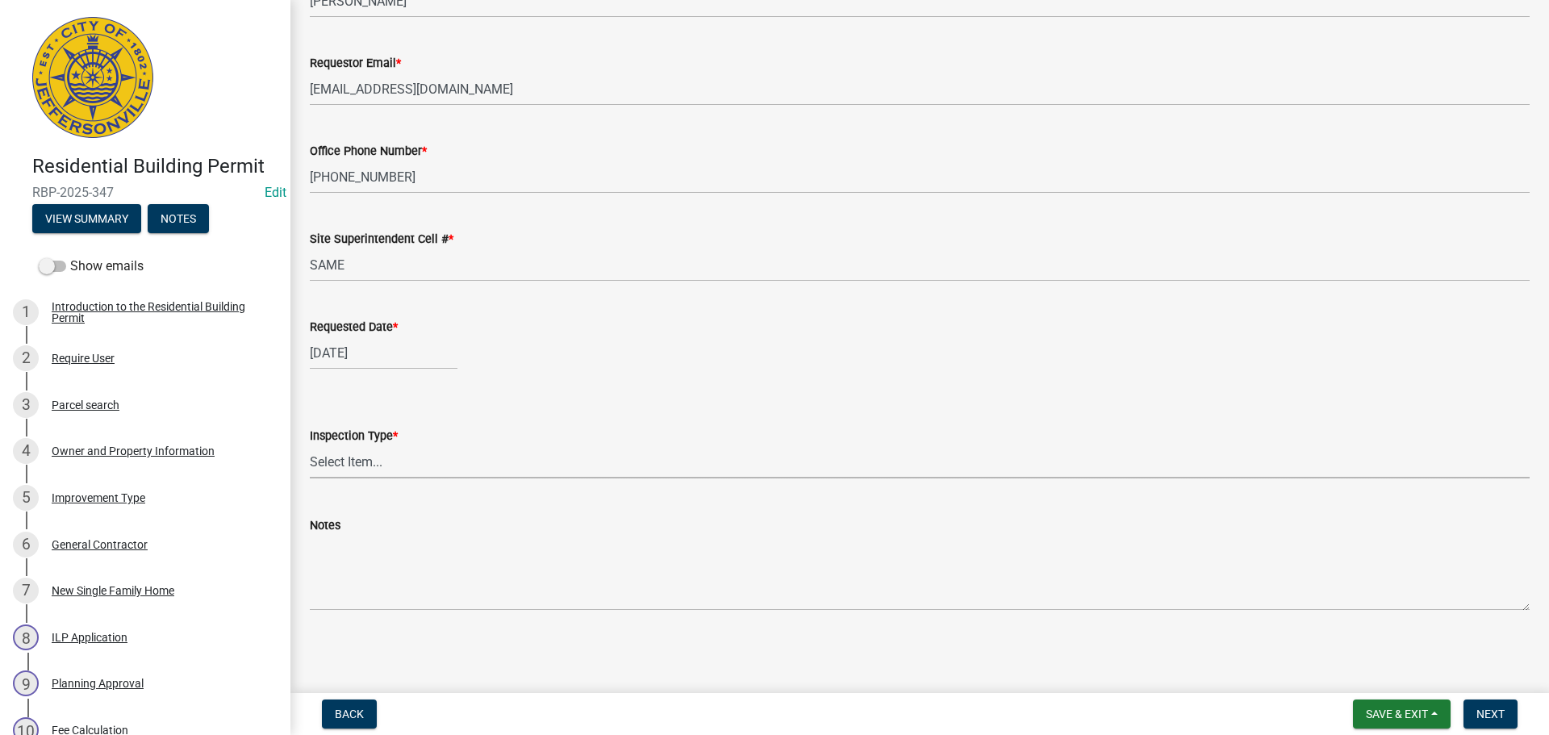
click at [344, 462] on select "Select Item... Footer Foundation Framing Final" at bounding box center [920, 461] width 1220 height 33
click at [310, 445] on select "Select Item... Footer Foundation Framing Final" at bounding box center [920, 461] width 1220 height 33
select select "5905b6c6-73a3-4561-9a25-e231032c58c8"
click at [1504, 714] on span "Next" at bounding box center [1491, 714] width 28 height 13
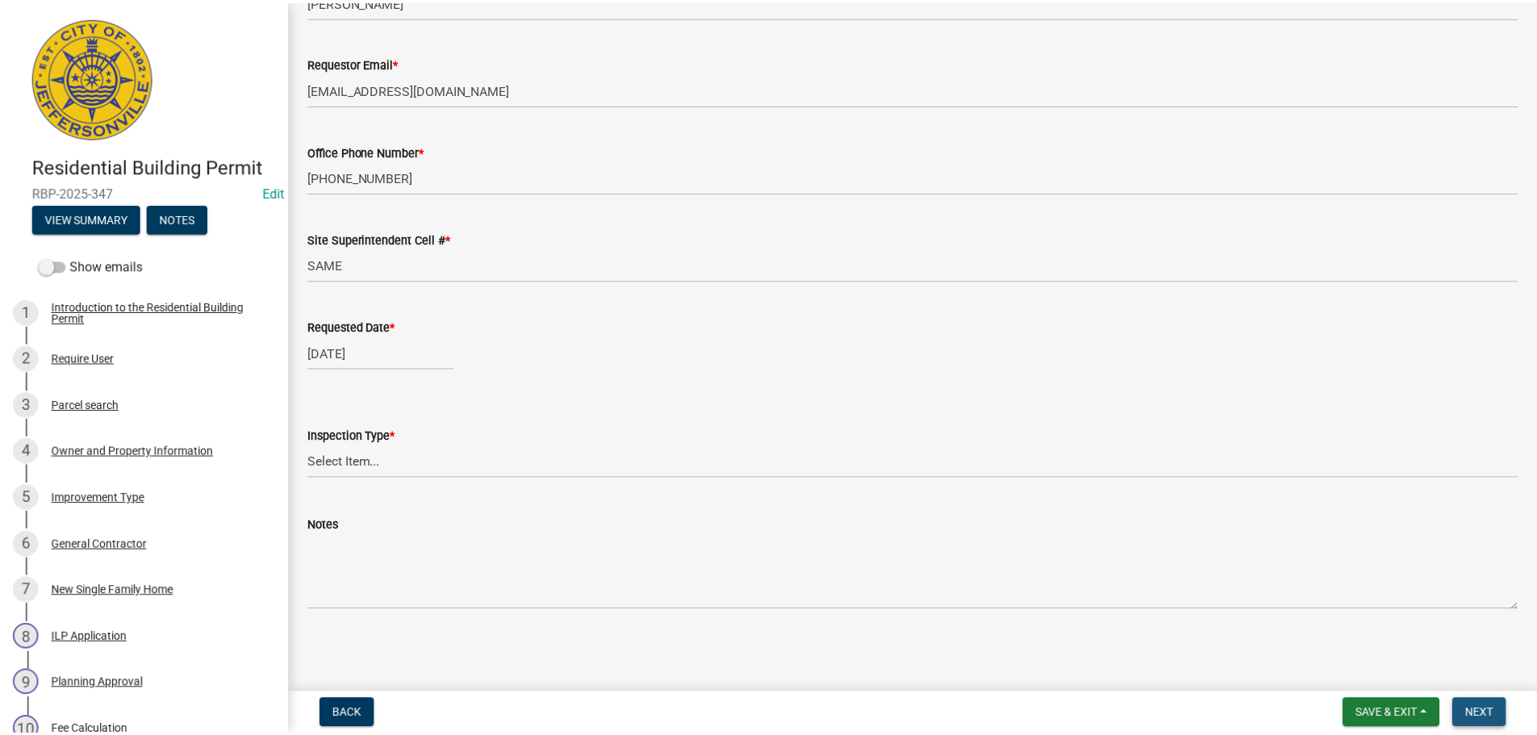
scroll to position [0, 0]
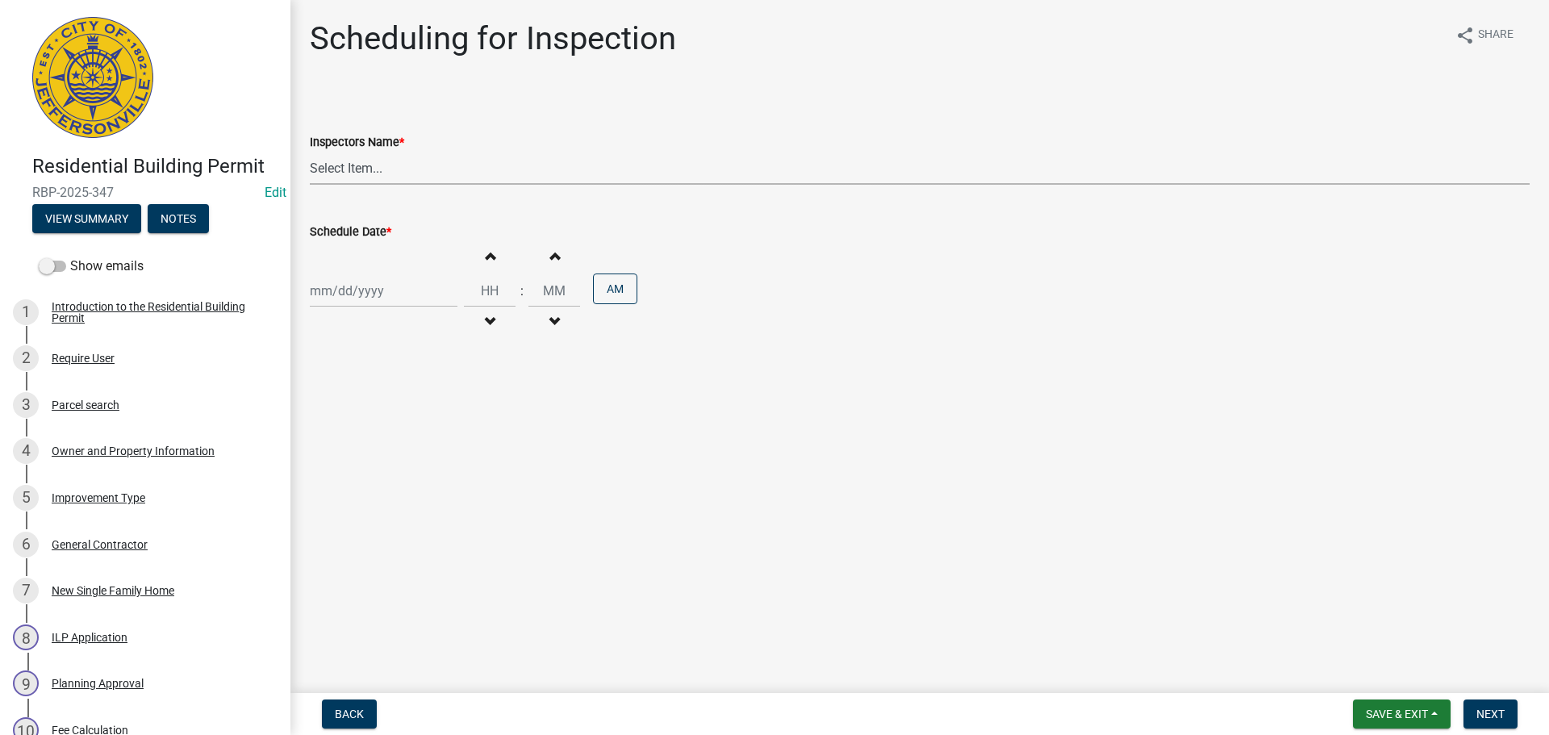
click at [320, 169] on select "Select Item... jramsey (Jeremy Ramsey) MaryFrey (Mary Frey) mkruer (Mike Kruer)…" at bounding box center [920, 168] width 1220 height 33
select select "fdb3bcc6-ce93-4663-8a18-5c08884dd177"
click at [310, 152] on select "Select Item... jramsey (Jeremy Ramsey) MaryFrey (Mary Frey) mkruer (Mike Kruer)…" at bounding box center [920, 168] width 1220 height 33
click at [338, 286] on div at bounding box center [384, 290] width 148 height 33
select select "9"
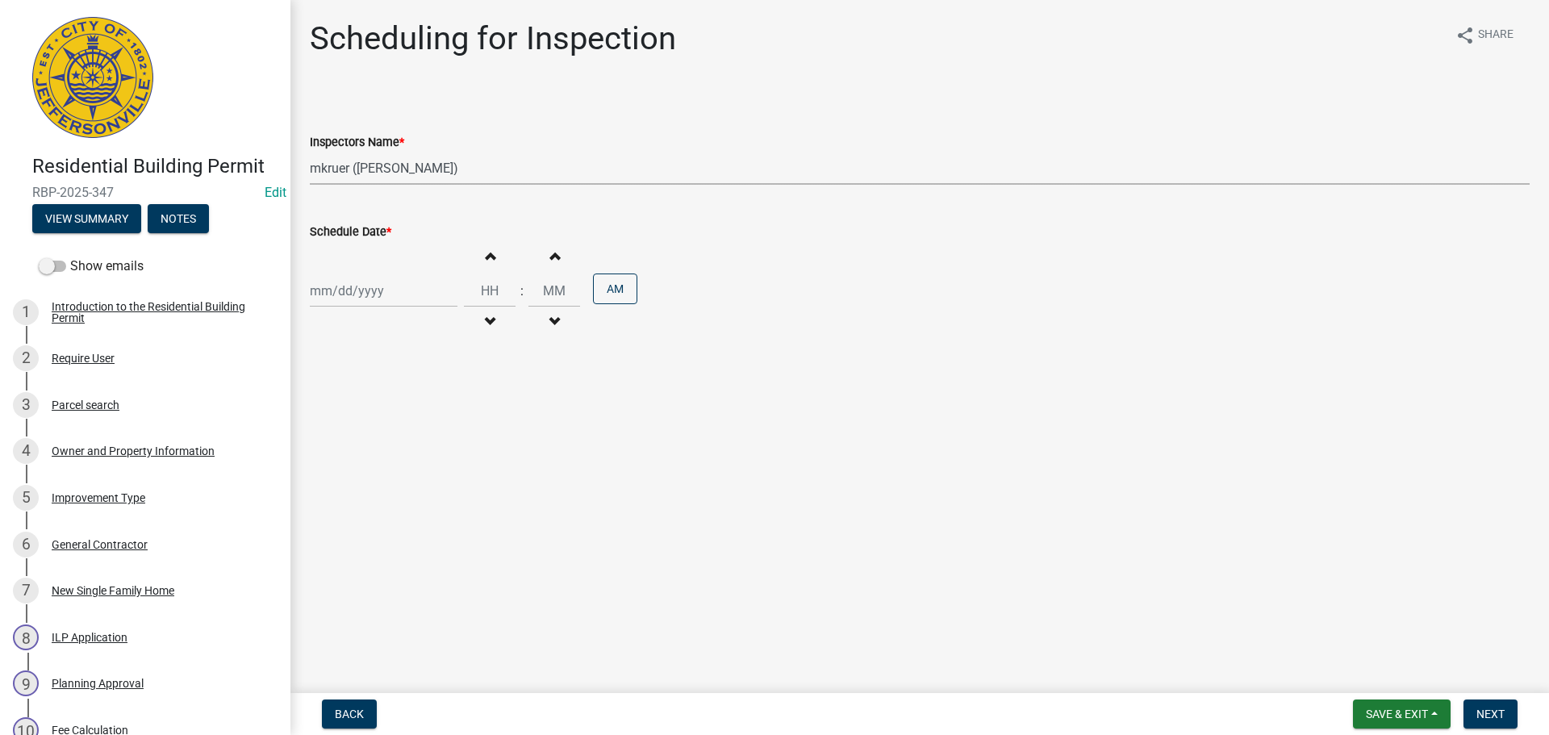
select select "2025"
click at [434, 429] on div "19" at bounding box center [429, 429] width 26 height 26
type input "[DATE]"
click at [490, 294] on input "Hours" at bounding box center [490, 290] width 52 height 33
type input "10"
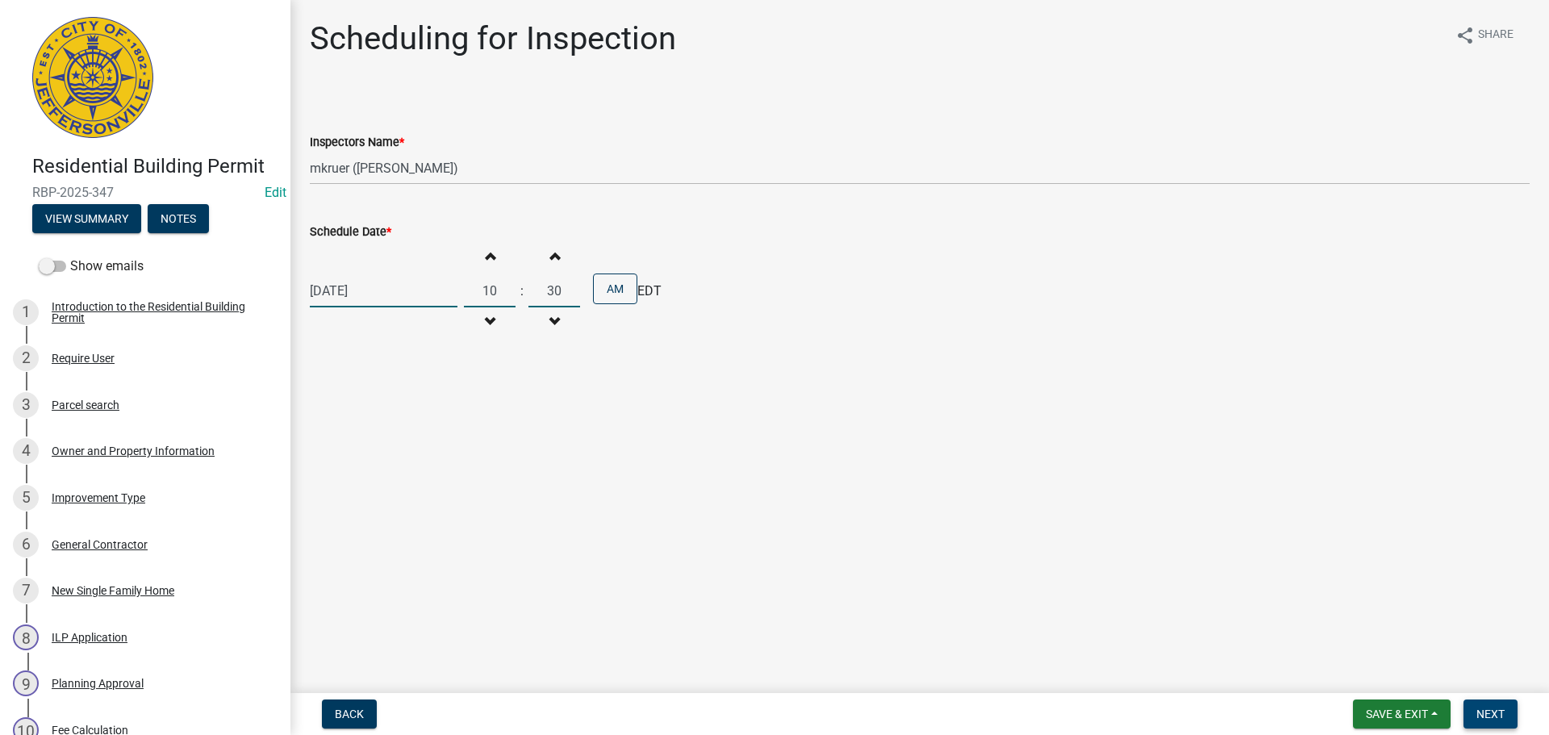
type input "30"
click at [1494, 715] on span "Next" at bounding box center [1491, 714] width 28 height 13
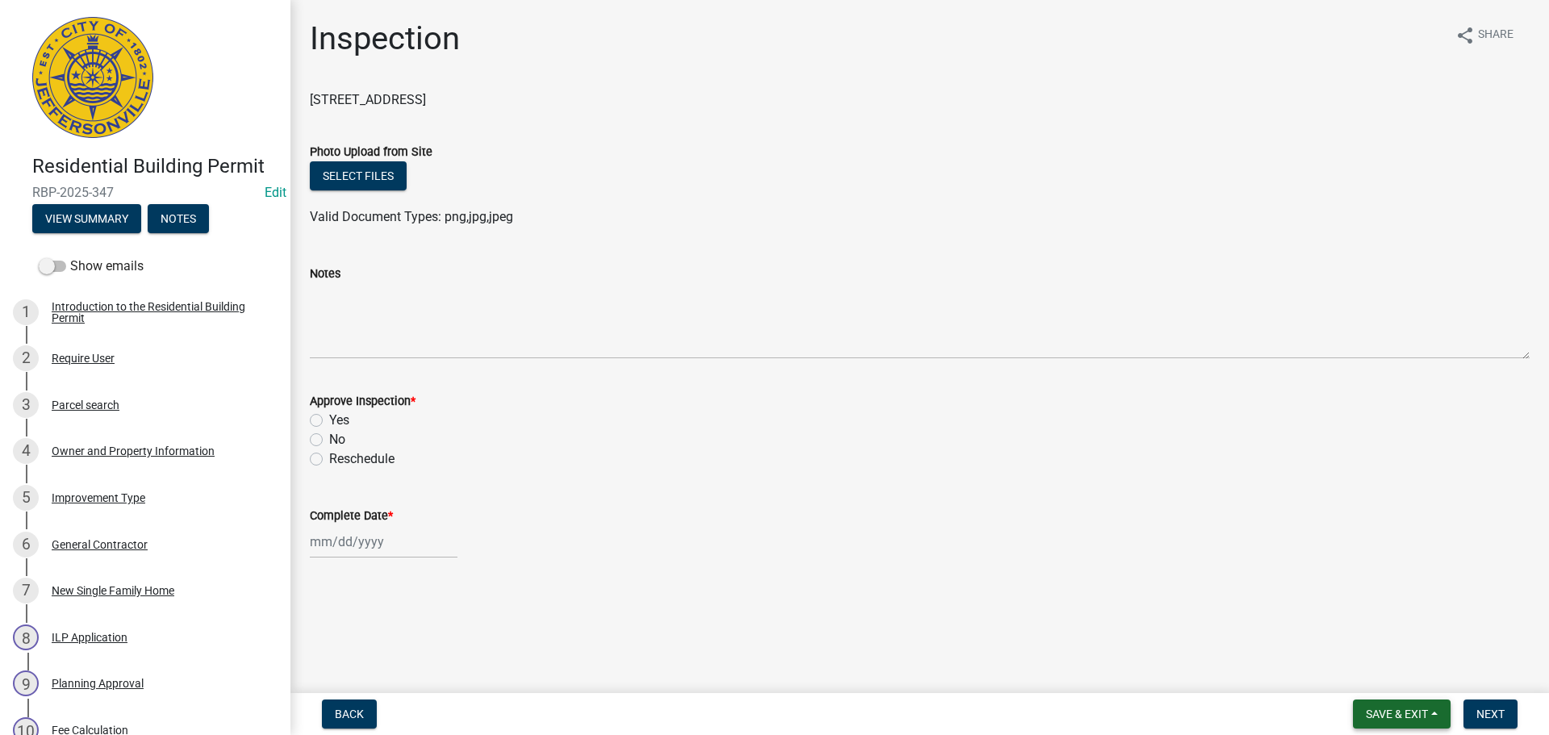
click at [1402, 705] on button "Save & Exit" at bounding box center [1402, 714] width 98 height 29
click at [1389, 681] on button "Save & Exit" at bounding box center [1386, 672] width 129 height 39
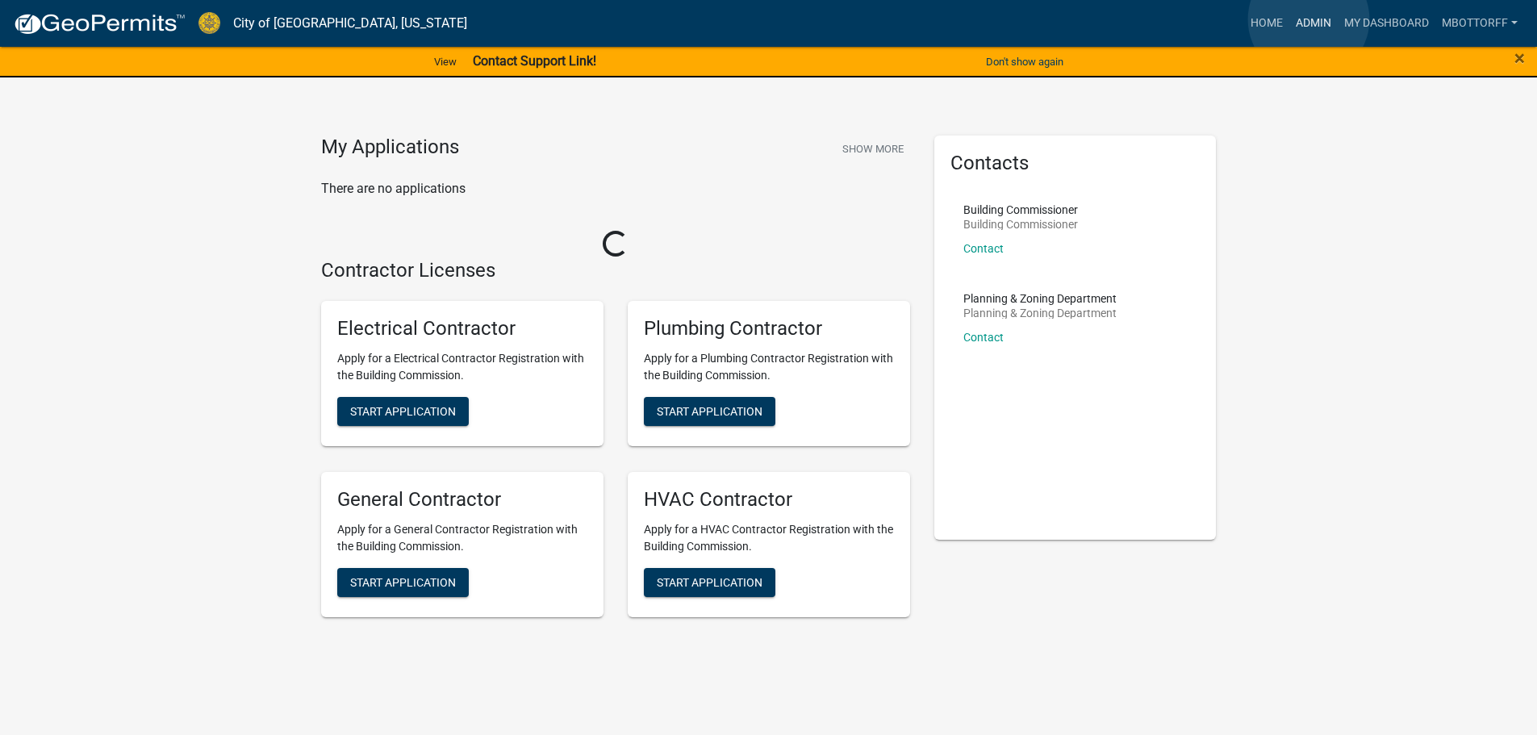
click at [1309, 19] on link "Admin" at bounding box center [1313, 23] width 48 height 31
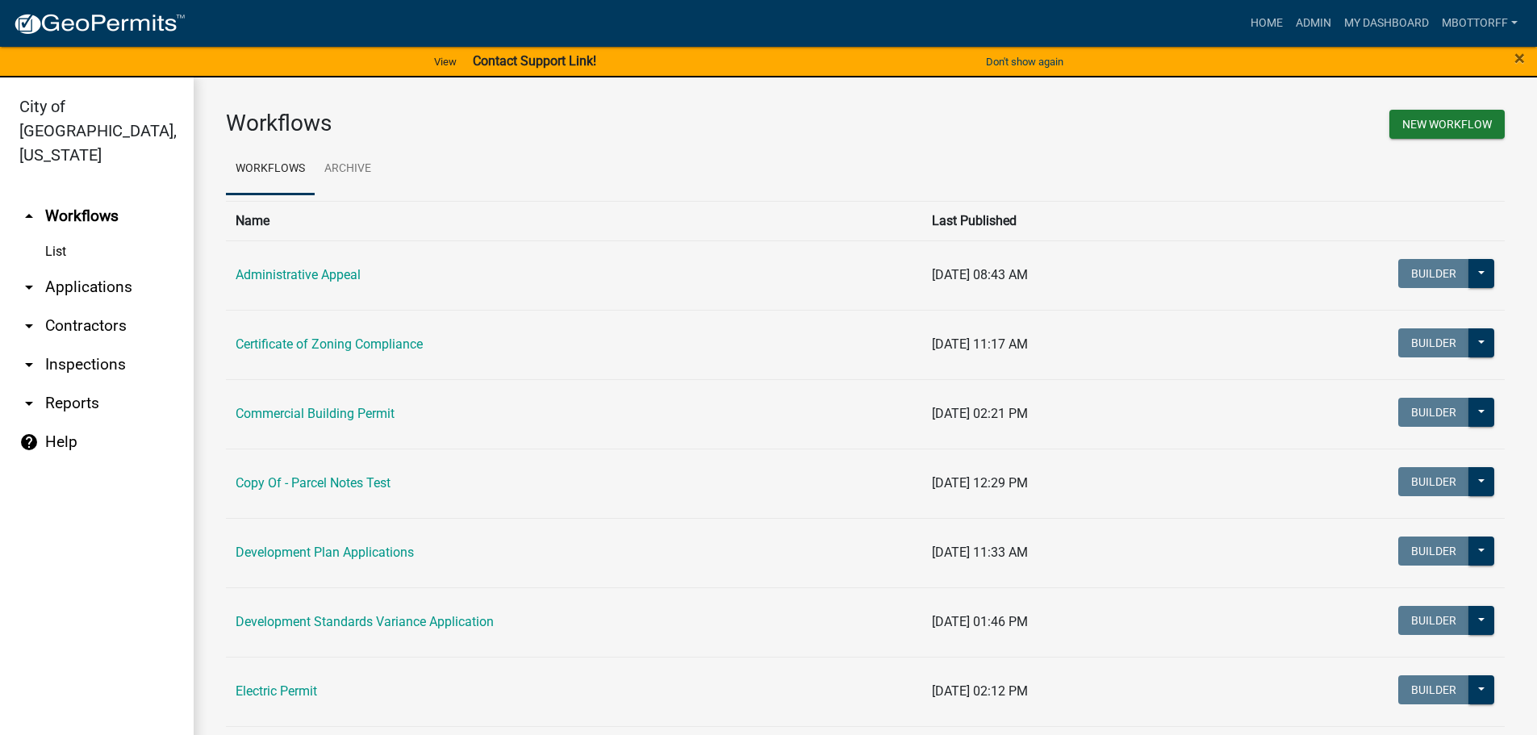
click at [65, 345] on link "arrow_drop_down Inspections" at bounding box center [97, 364] width 194 height 39
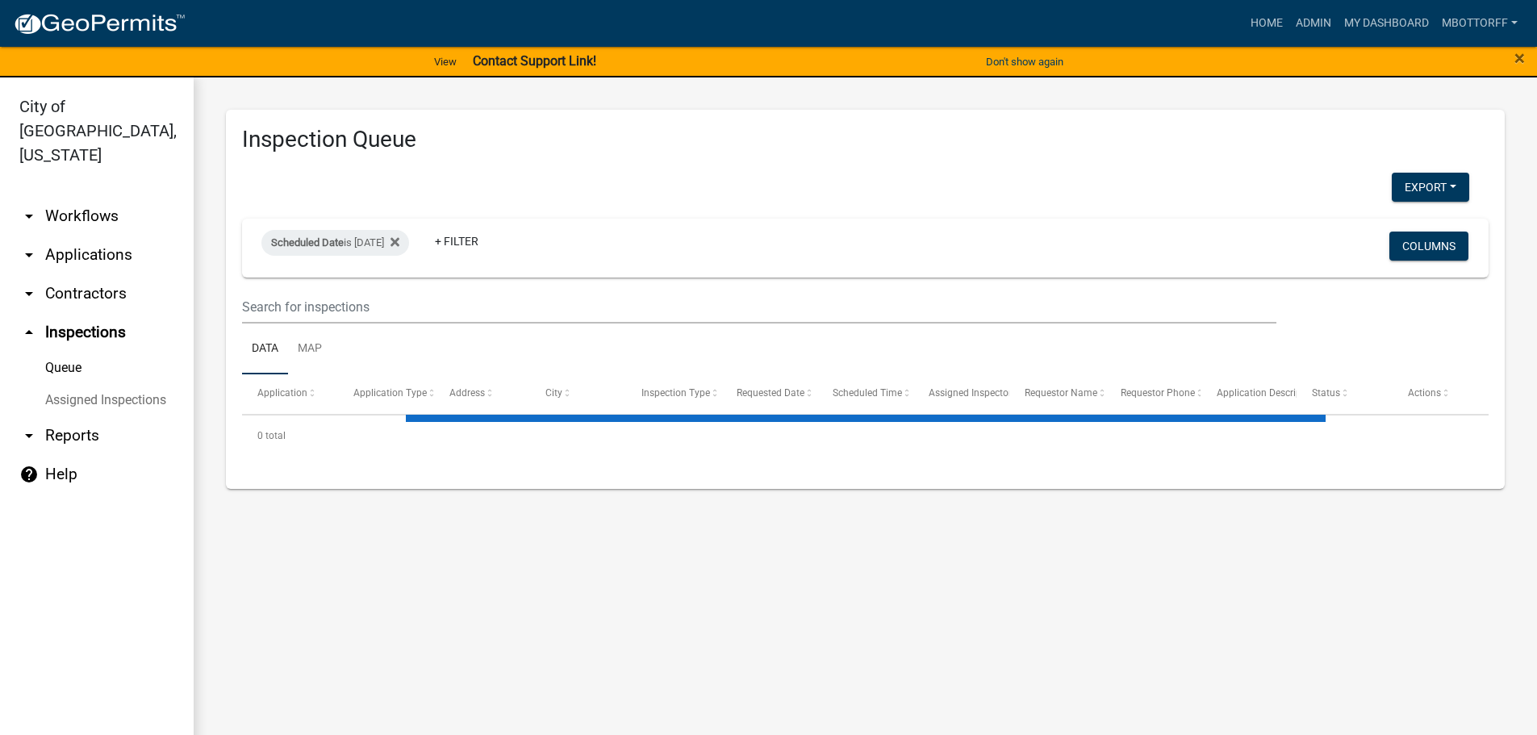
select select "3: 100"
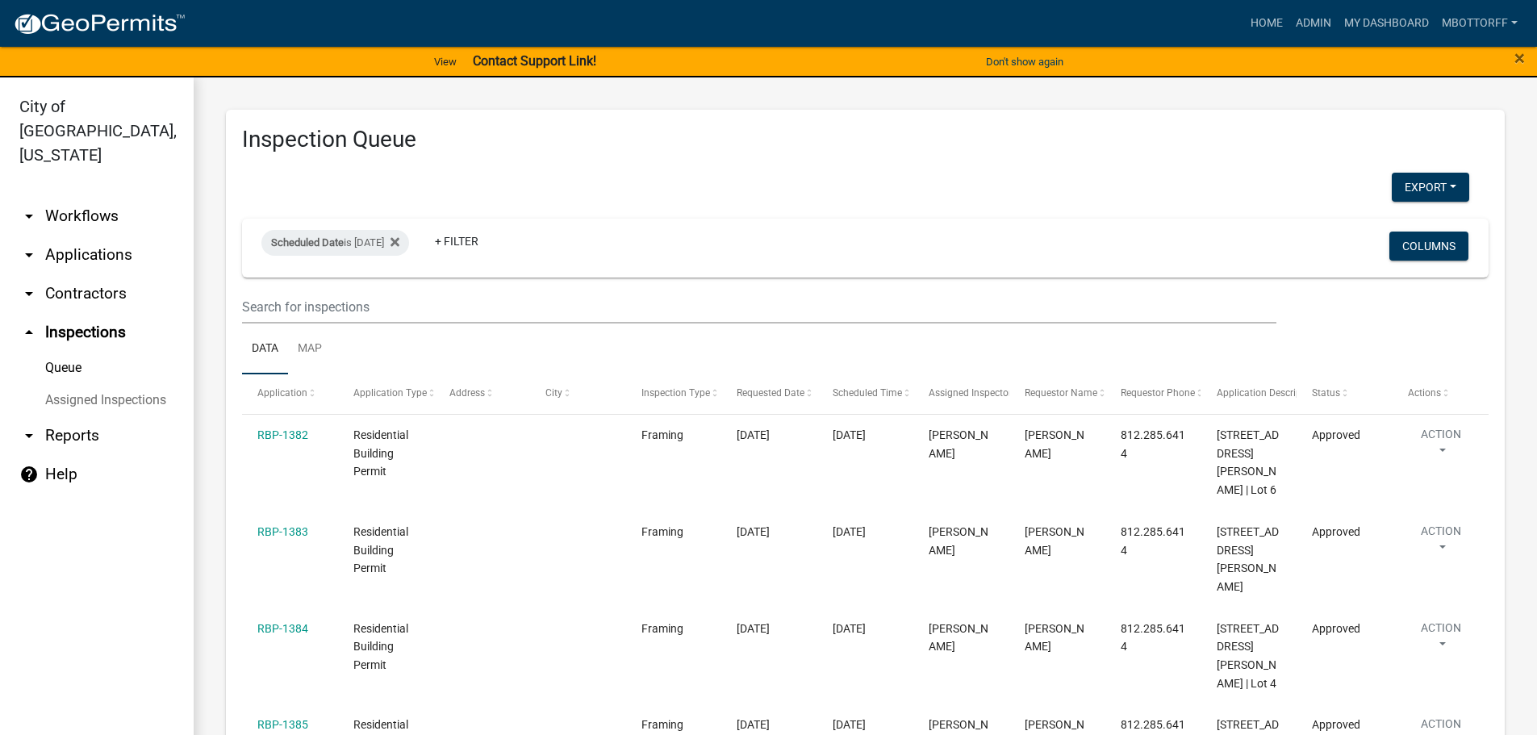
click at [122, 384] on link "Assigned Inspections" at bounding box center [97, 400] width 194 height 32
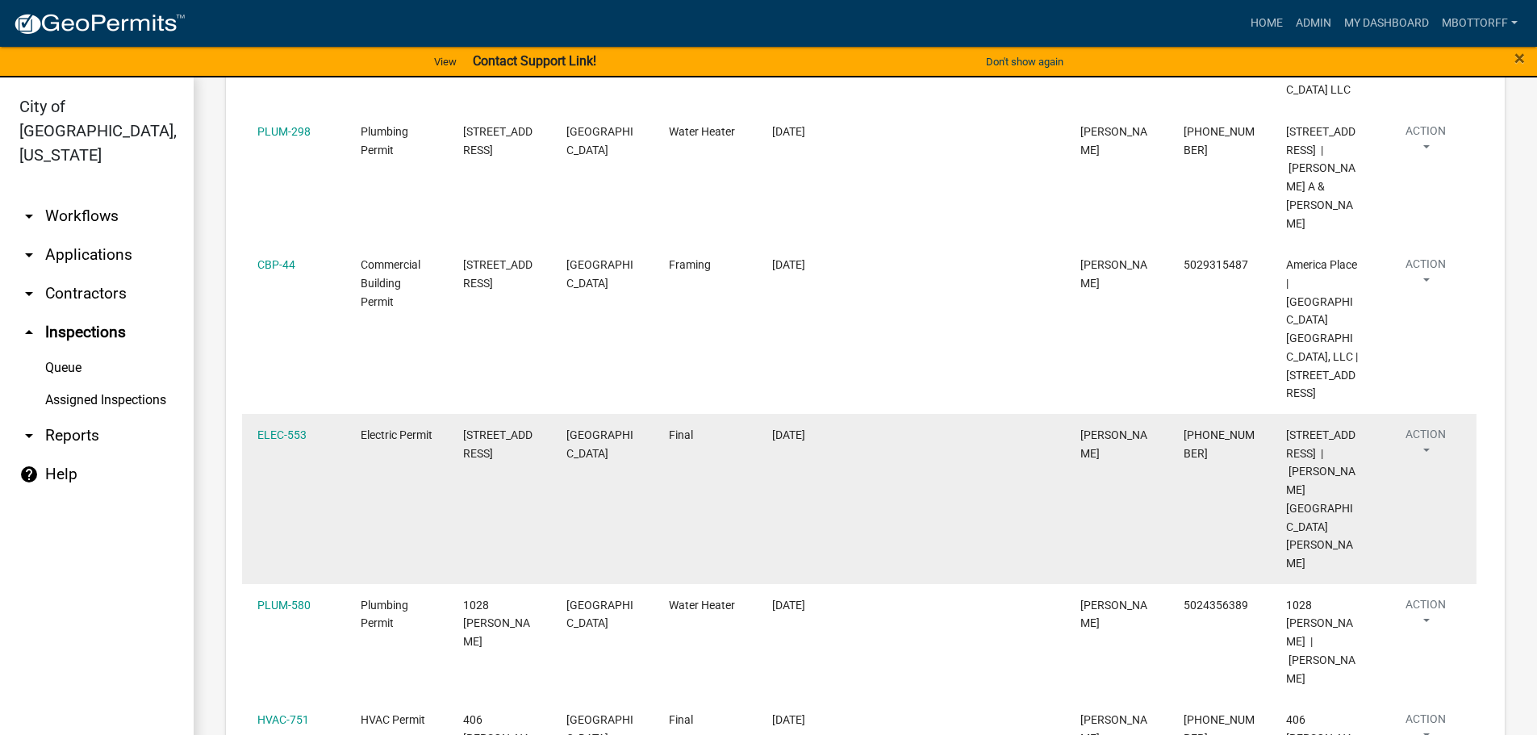
scroll to position [646, 0]
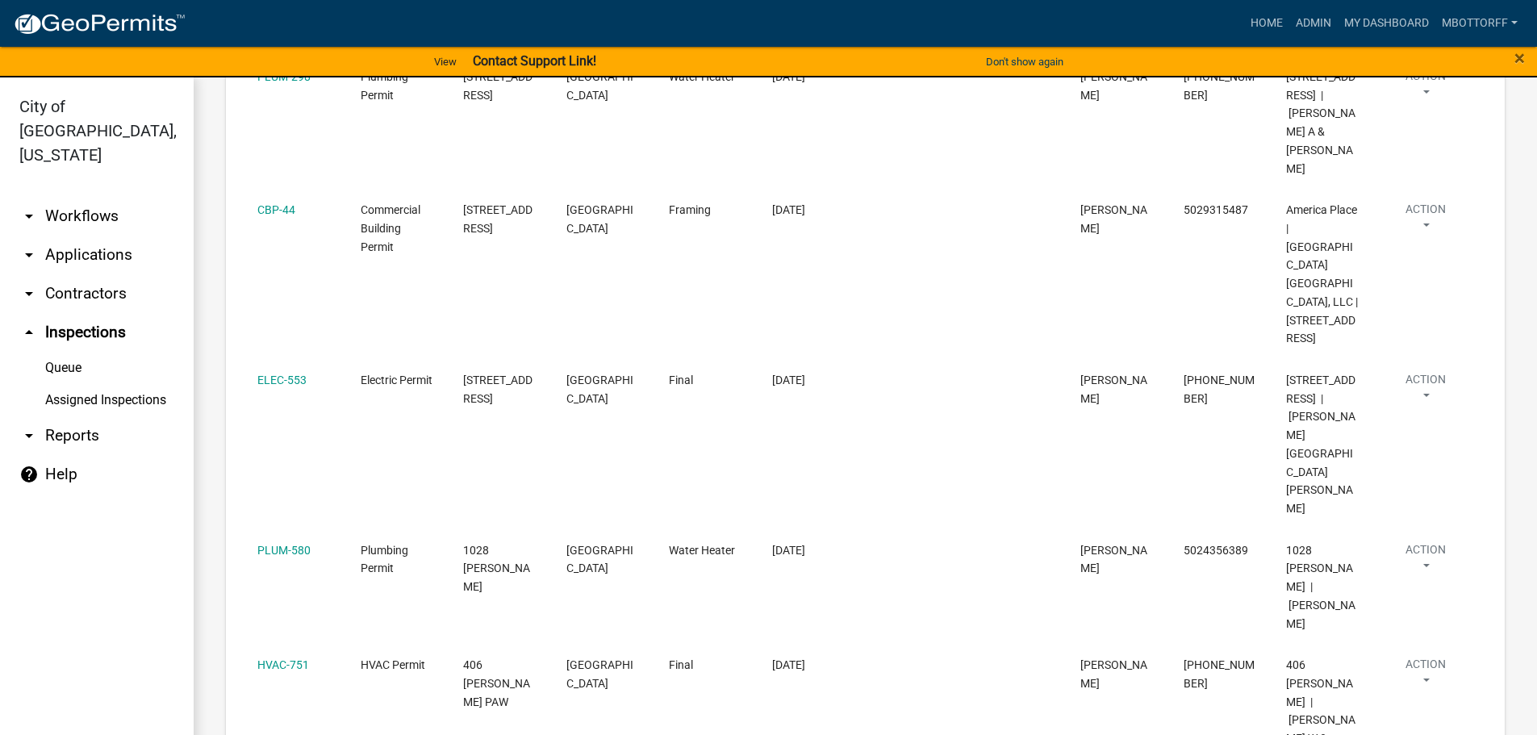
click at [127, 384] on link "Assigned Inspections" at bounding box center [97, 400] width 194 height 32
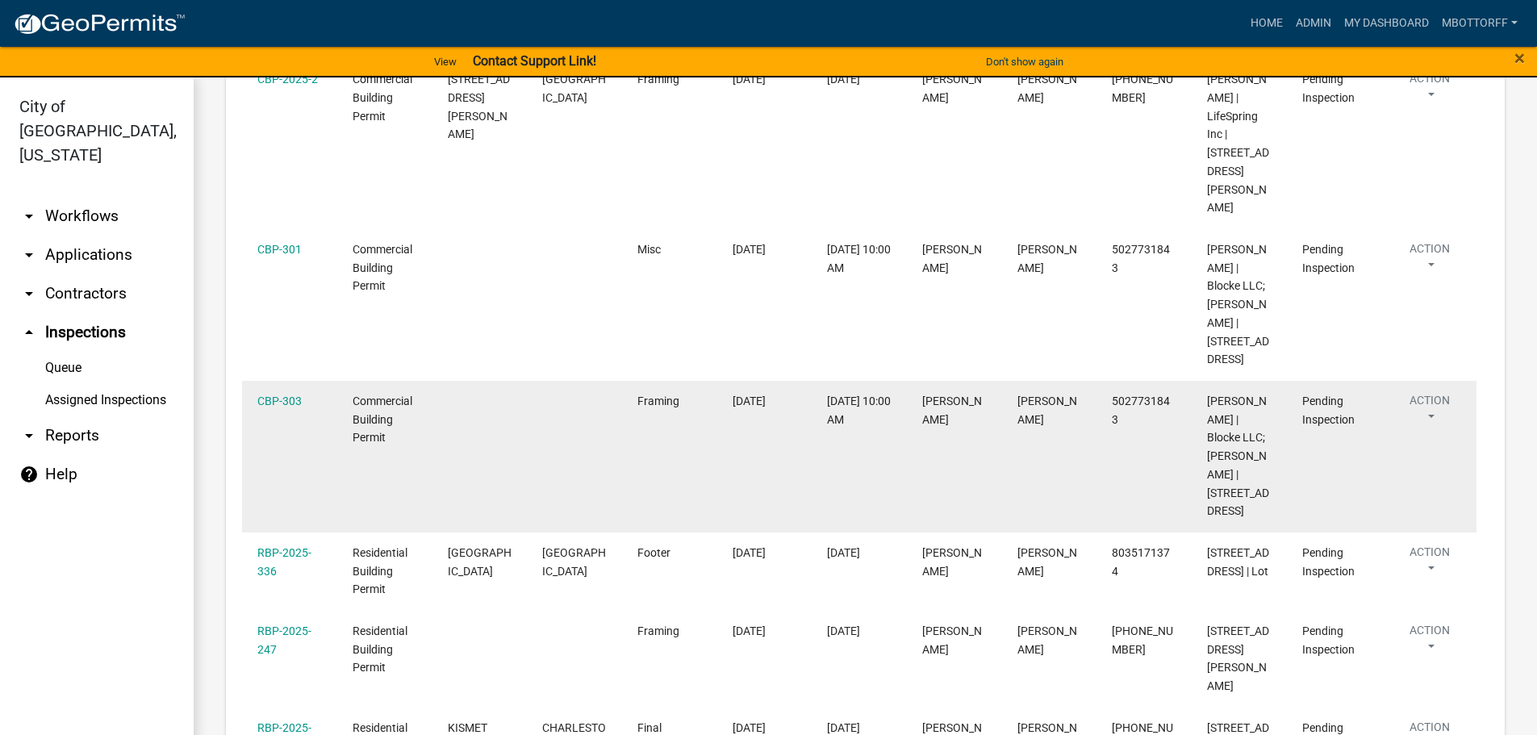
scroll to position [2340, 0]
